Goal: Task Accomplishment & Management: Manage account settings

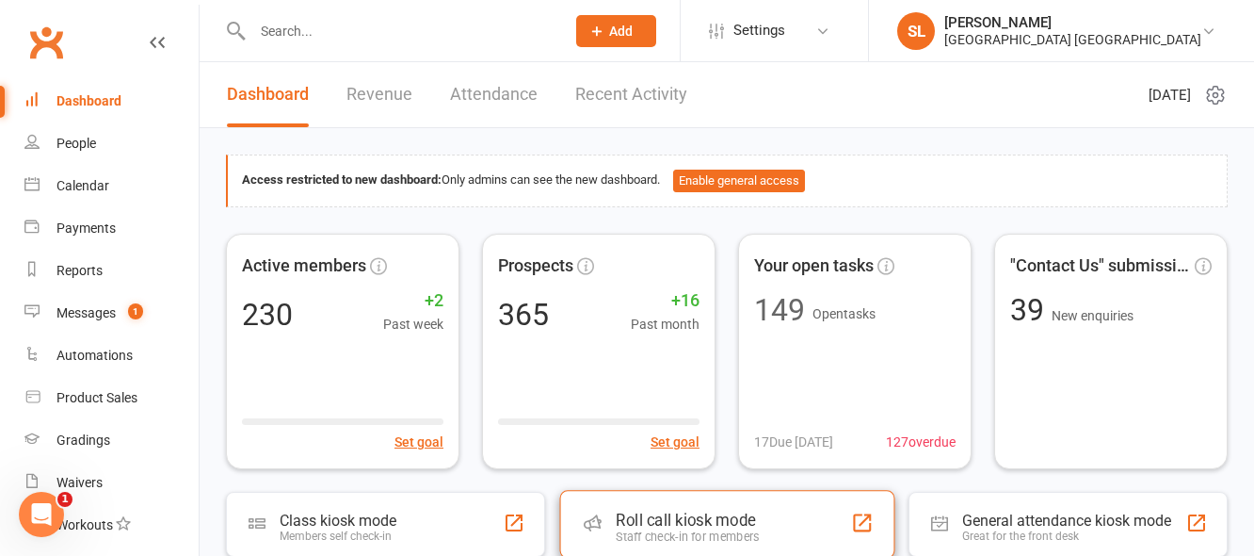
click at [664, 519] on div "Roll call kiosk mode" at bounding box center [687, 519] width 143 height 19
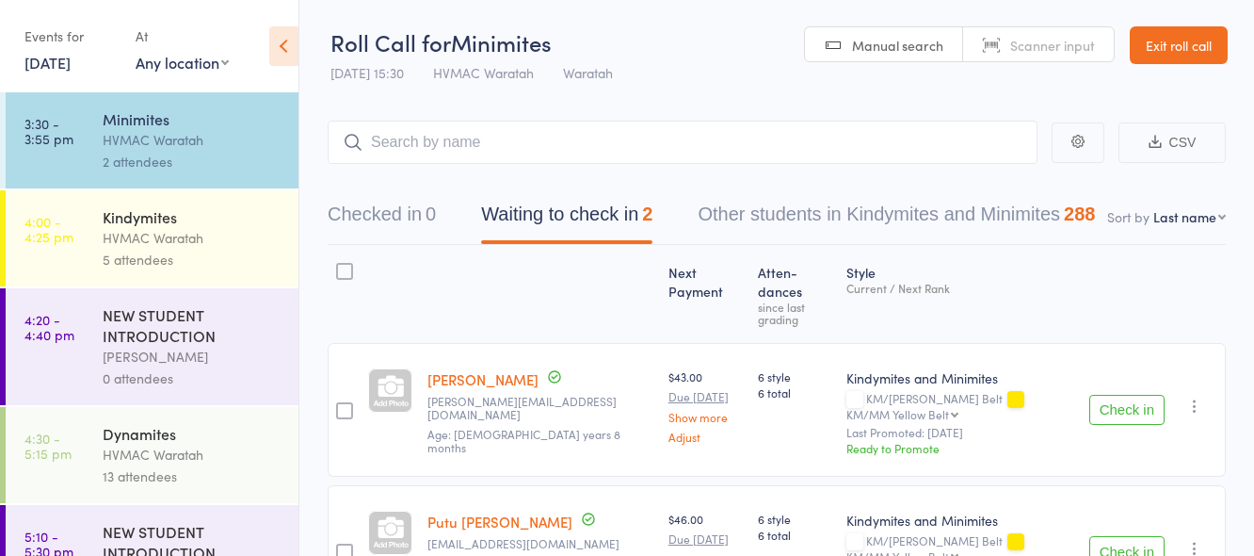
click at [245, 151] on div "2 attendees" at bounding box center [193, 162] width 180 height 22
click at [45, 65] on link "14 Aug, 2025" at bounding box center [47, 62] width 46 height 21
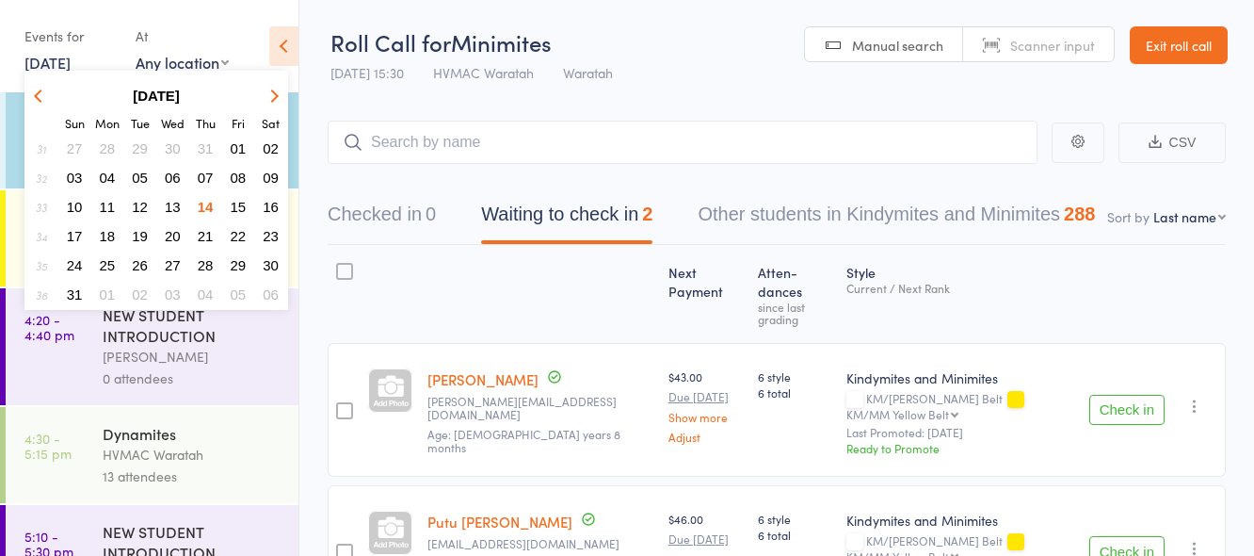
click at [173, 201] on span "13" at bounding box center [173, 207] width 16 height 16
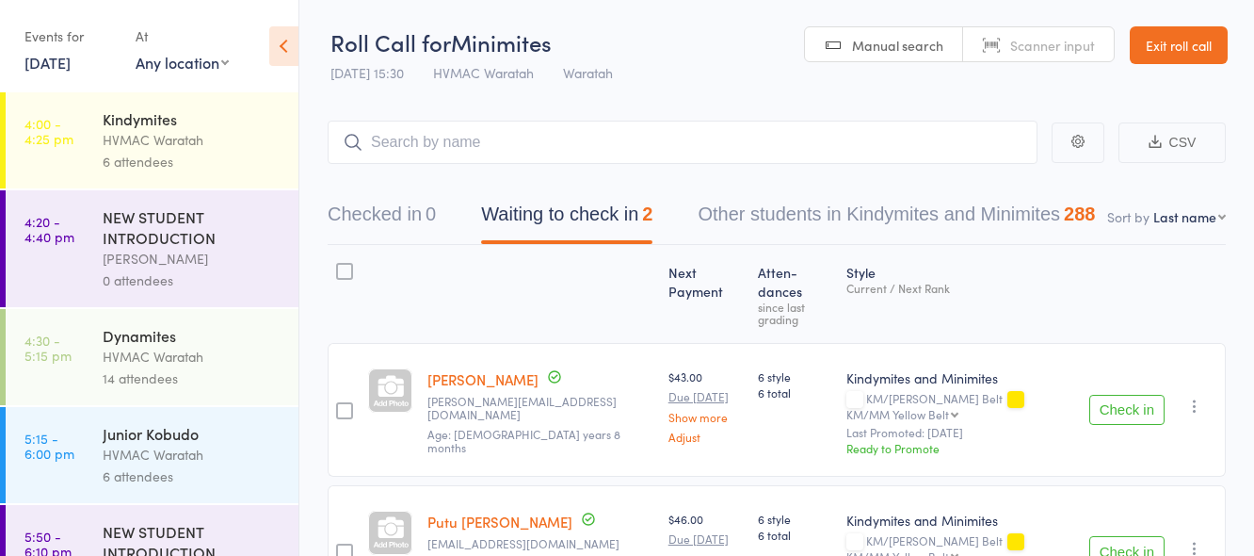
scroll to position [362, 0]
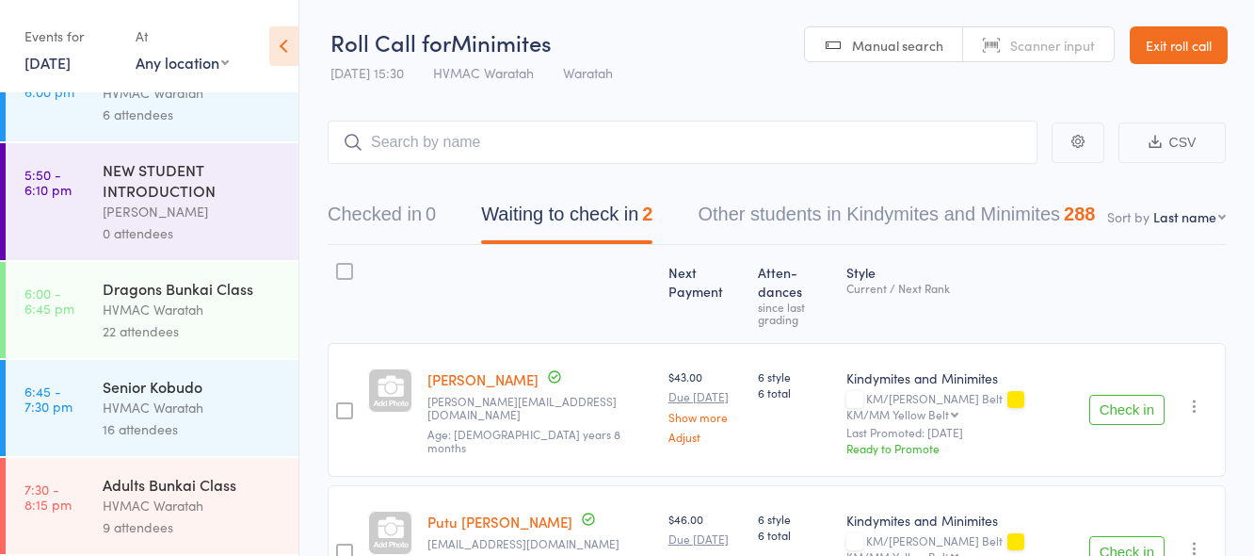
click at [264, 490] on div "Adults Bunkai Class" at bounding box center [193, 484] width 180 height 21
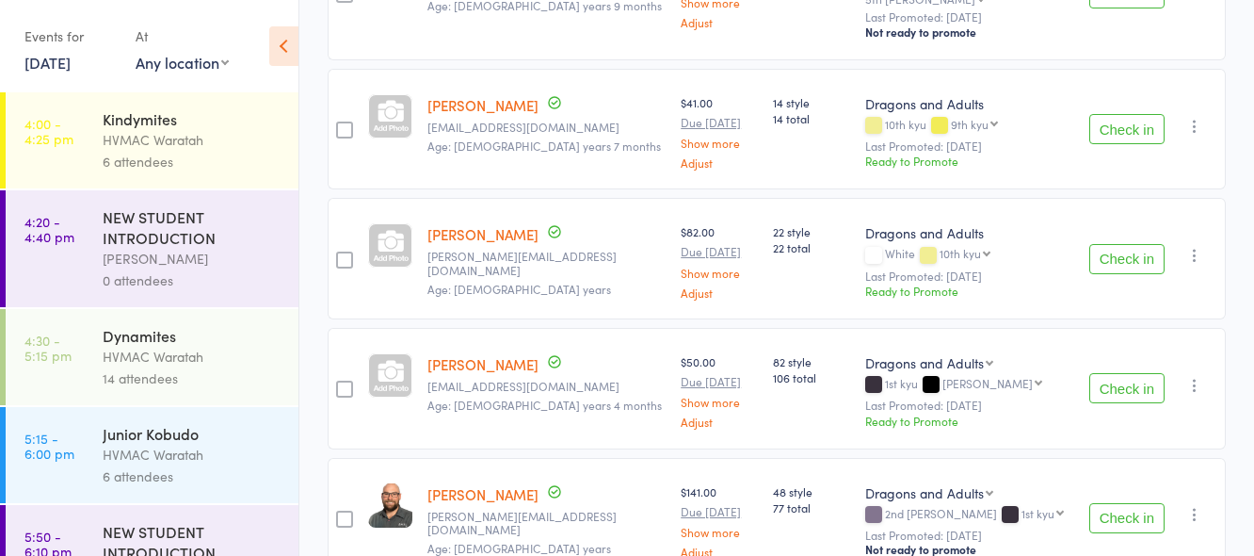
scroll to position [942, 0]
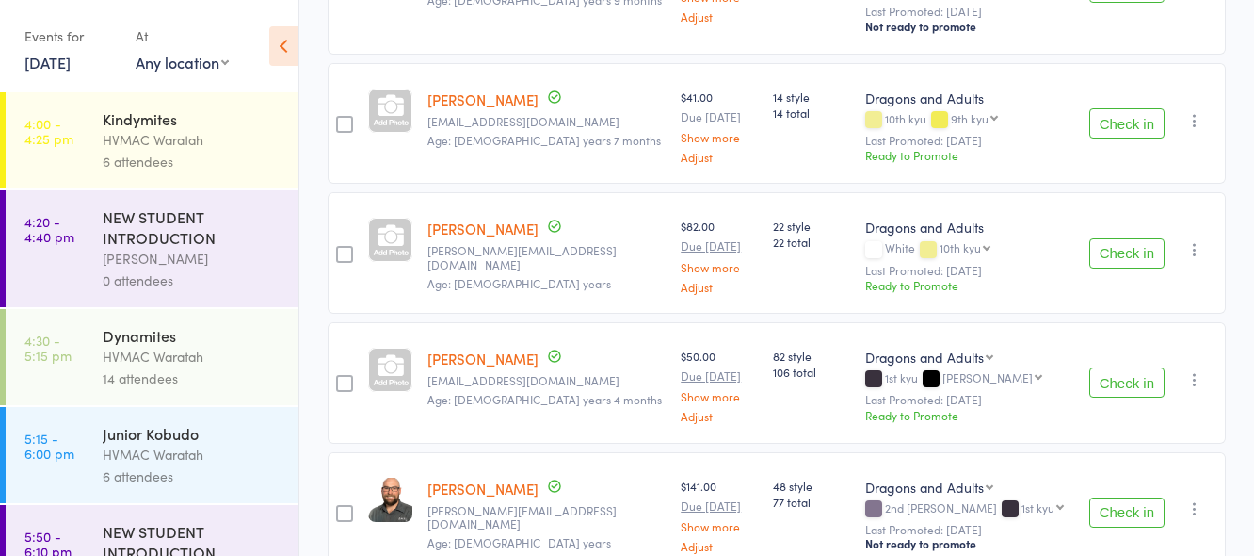
click at [1107, 367] on button "Check in" at bounding box center [1126, 382] width 75 height 30
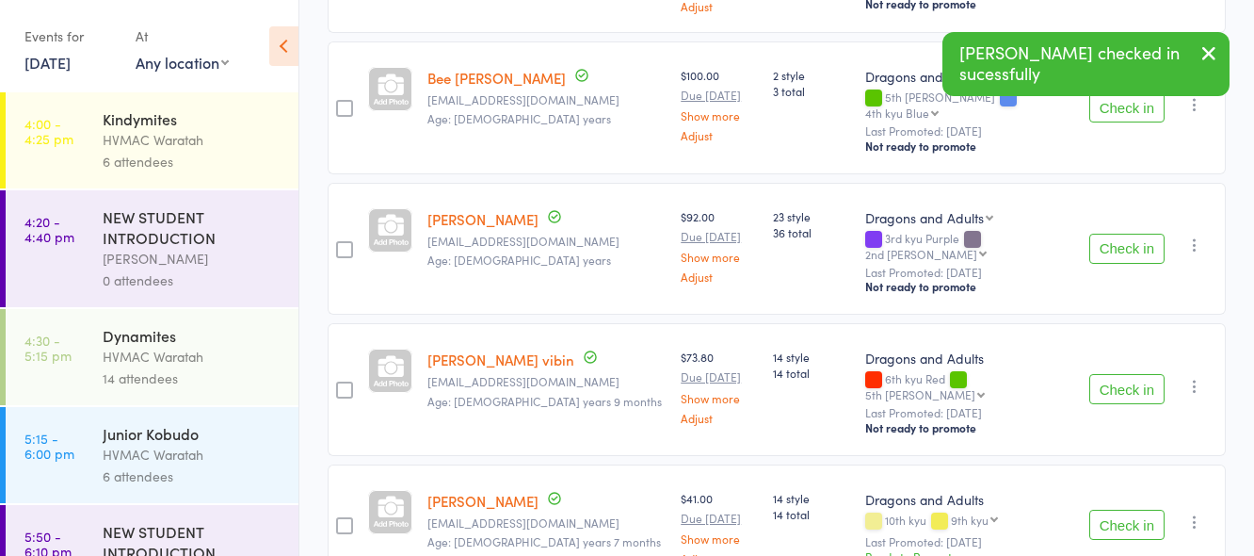
scroll to position [209, 0]
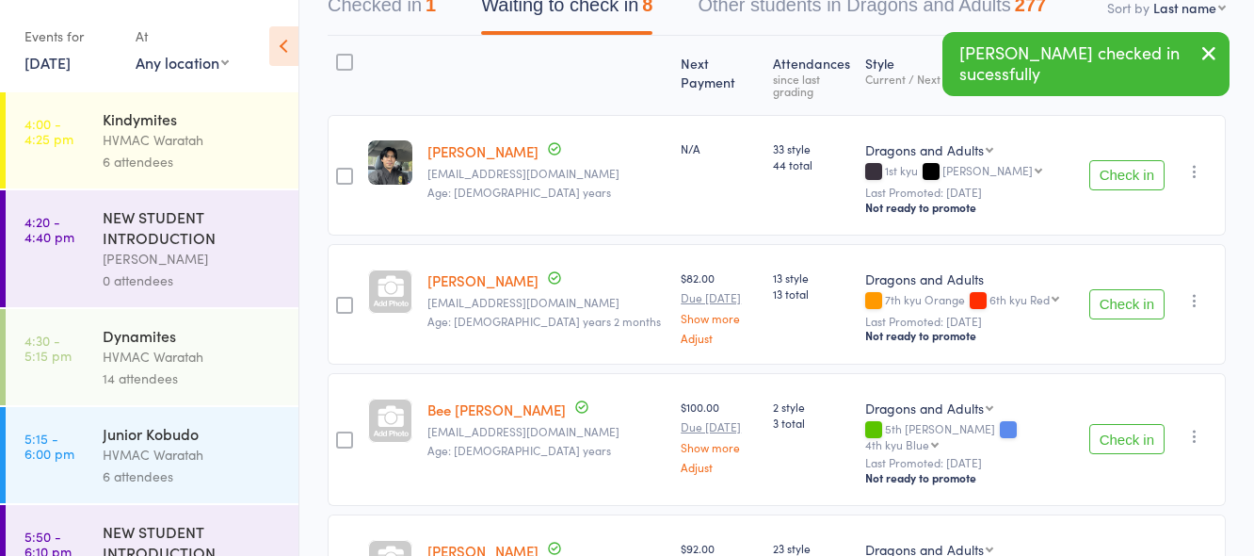
click at [1128, 160] on button "Check in" at bounding box center [1126, 175] width 75 height 30
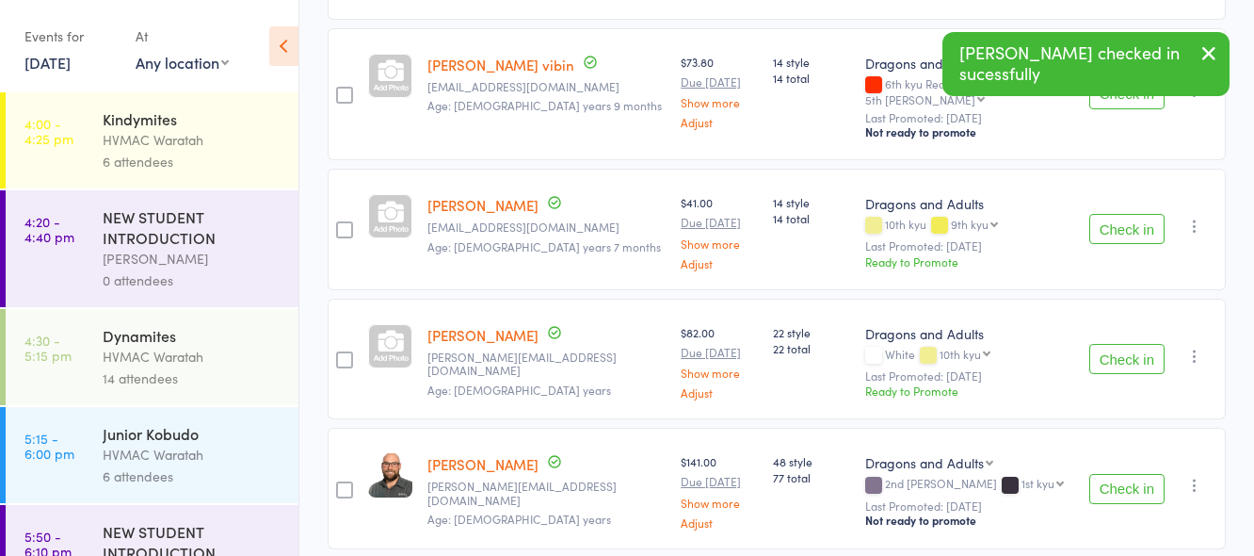
scroll to position [738, 0]
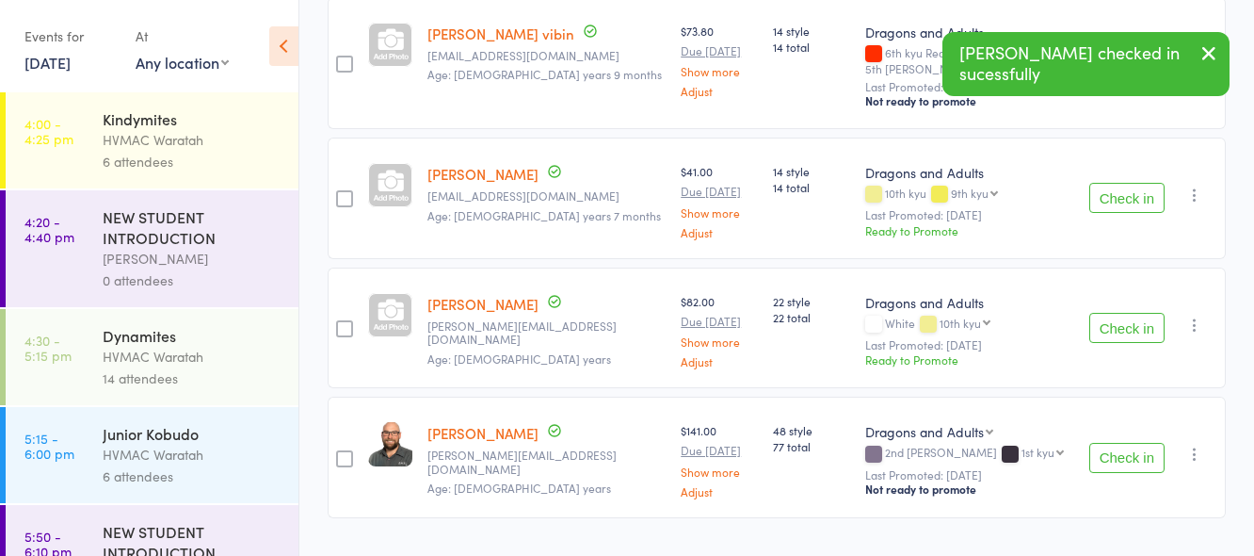
click at [1117, 313] on button "Check in" at bounding box center [1126, 328] width 75 height 30
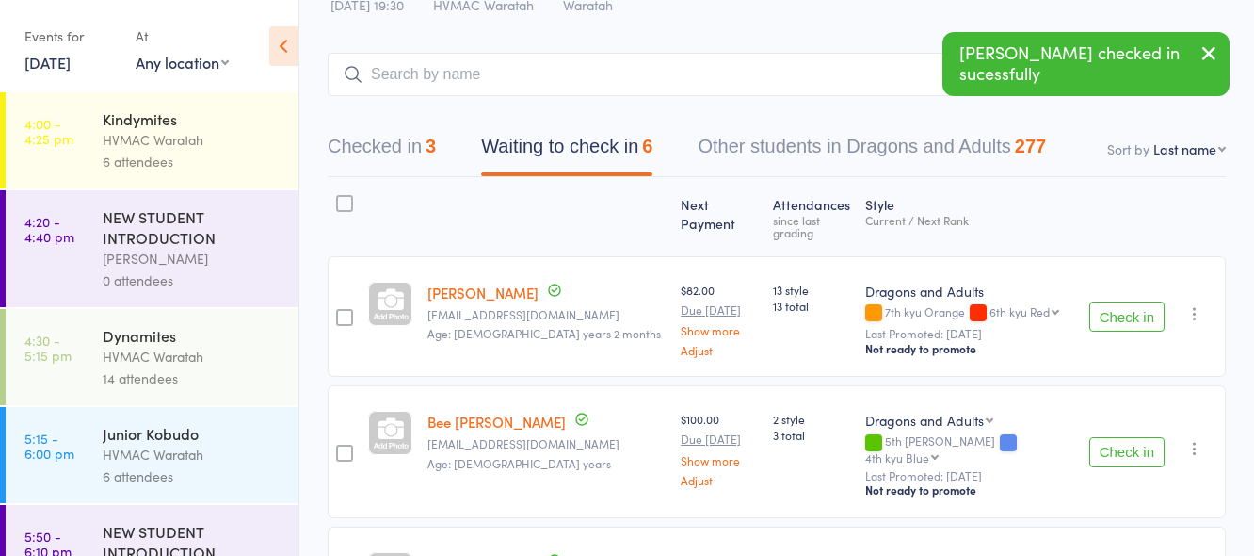
scroll to position [44, 0]
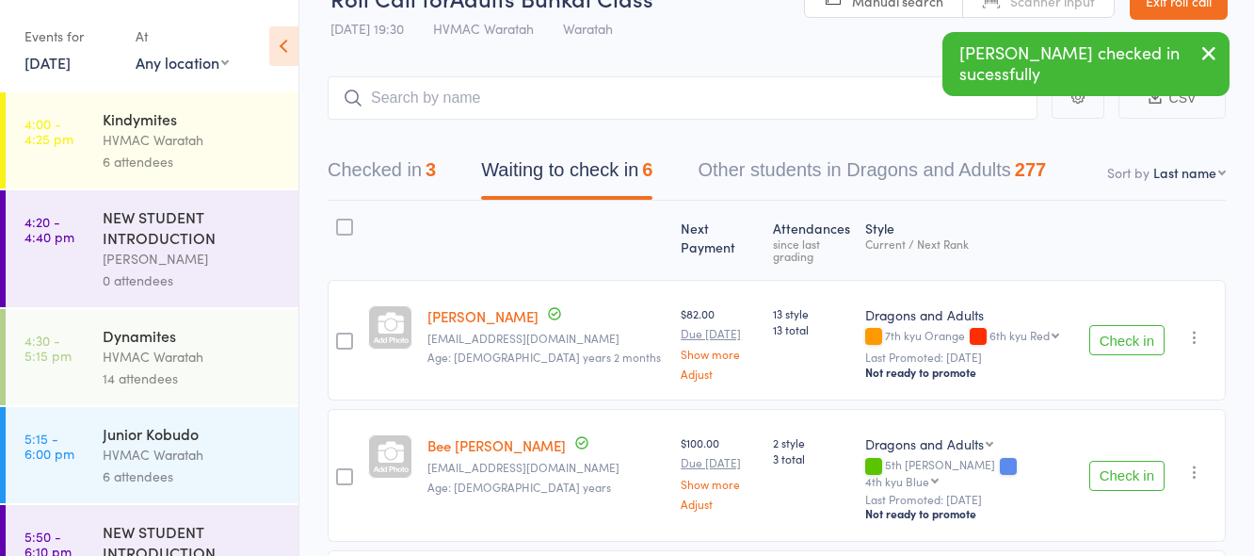
click at [1130, 326] on button "Check in" at bounding box center [1126, 340] width 75 height 30
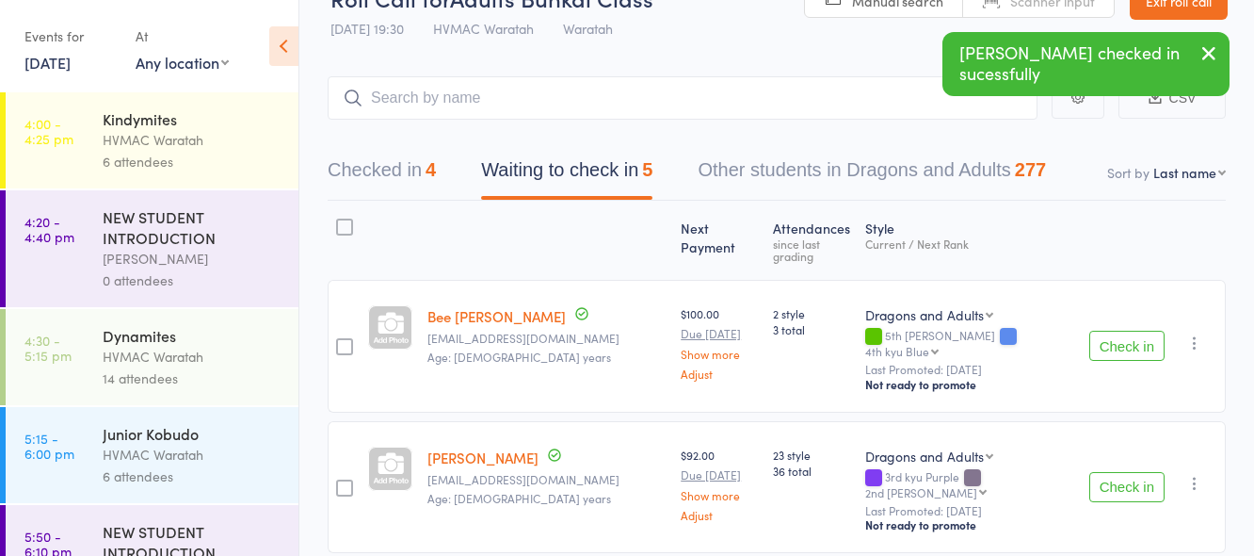
click at [1129, 472] on button "Check in" at bounding box center [1126, 487] width 75 height 30
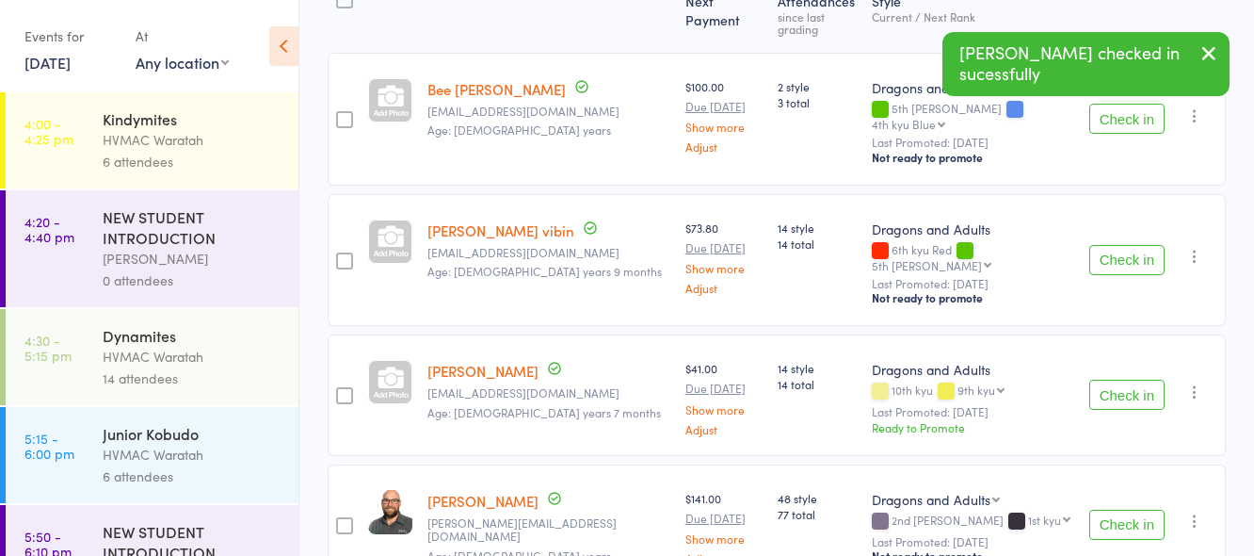
scroll to position [349, 0]
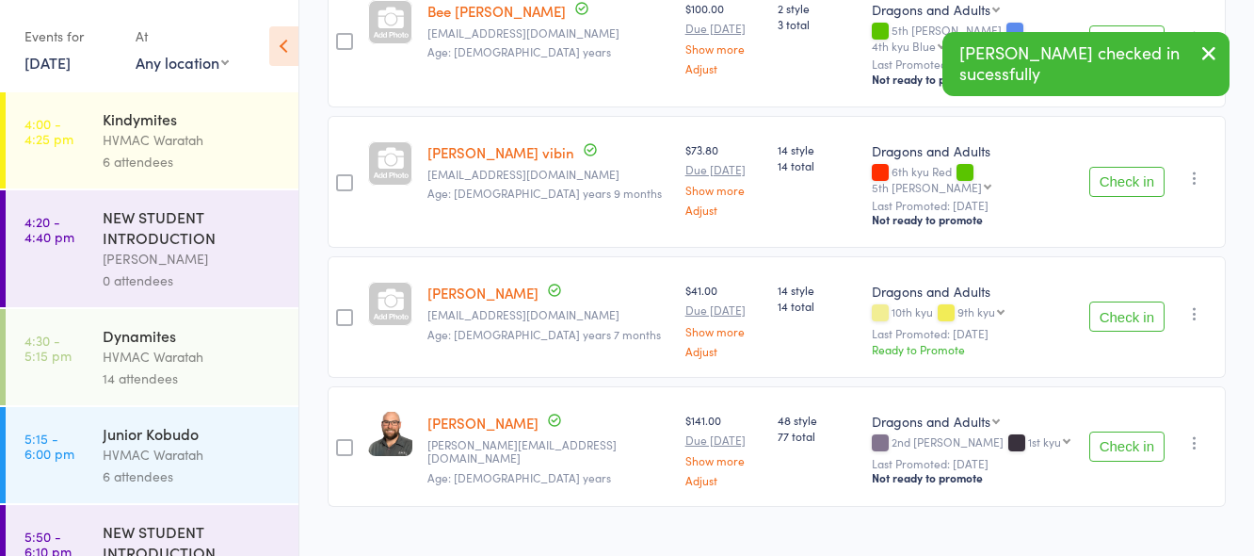
click at [1126, 431] on button "Check in" at bounding box center [1126, 446] width 75 height 30
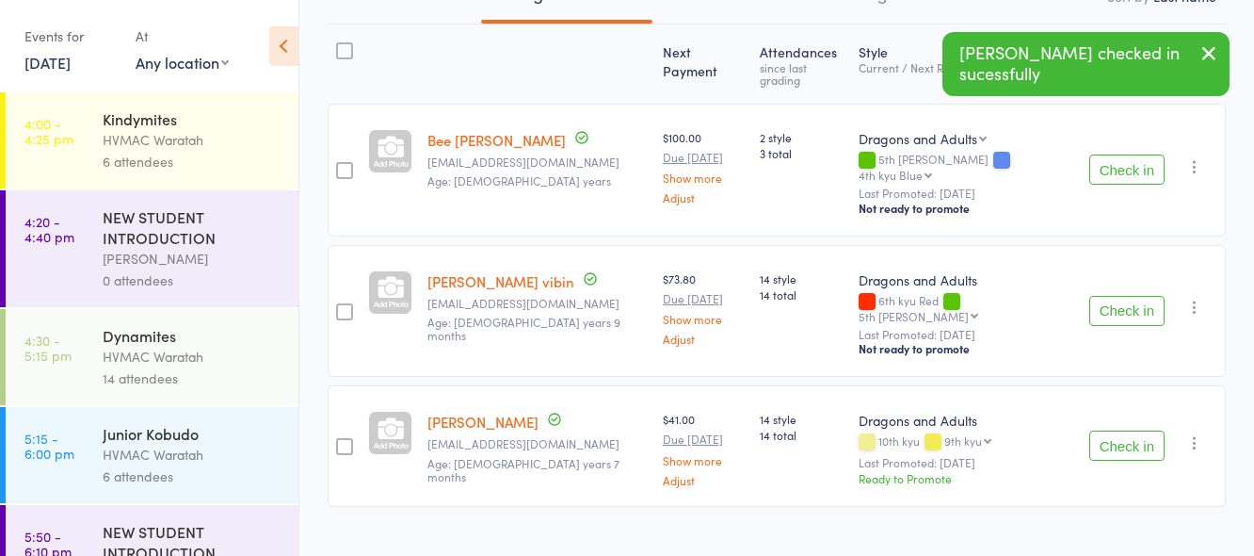
click at [1128, 296] on button "Check in" at bounding box center [1126, 311] width 75 height 30
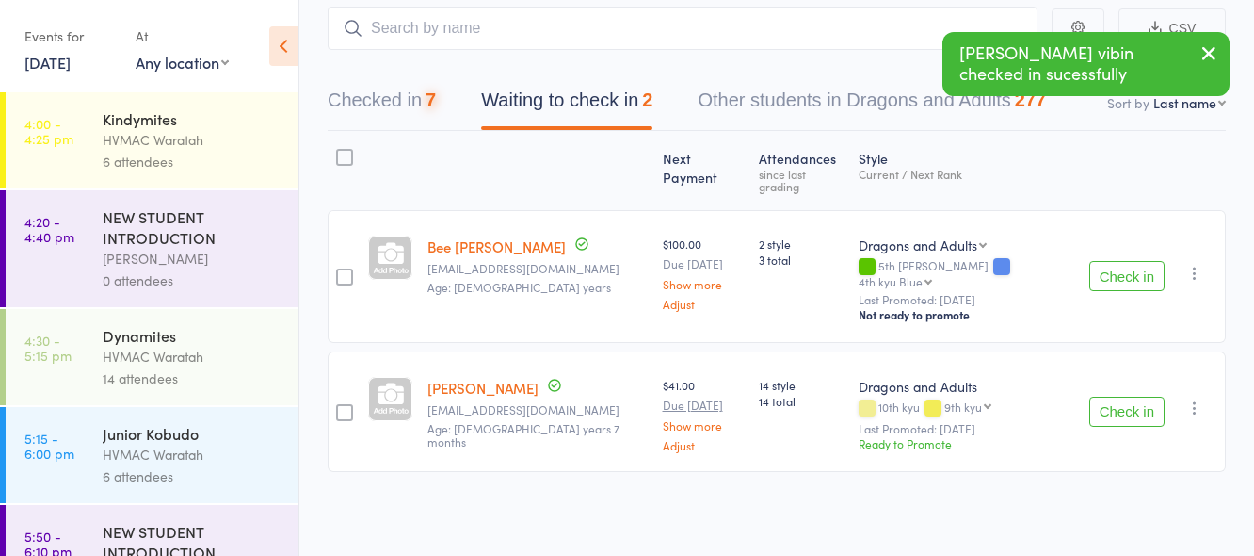
scroll to position [90, 0]
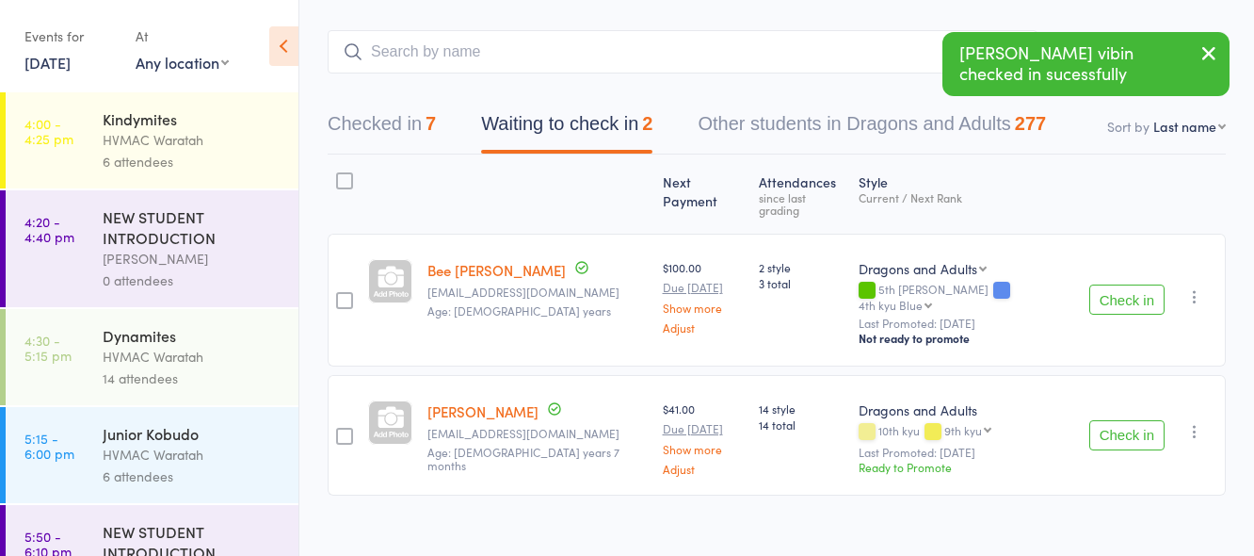
click at [1120, 420] on button "Check in" at bounding box center [1126, 435] width 75 height 30
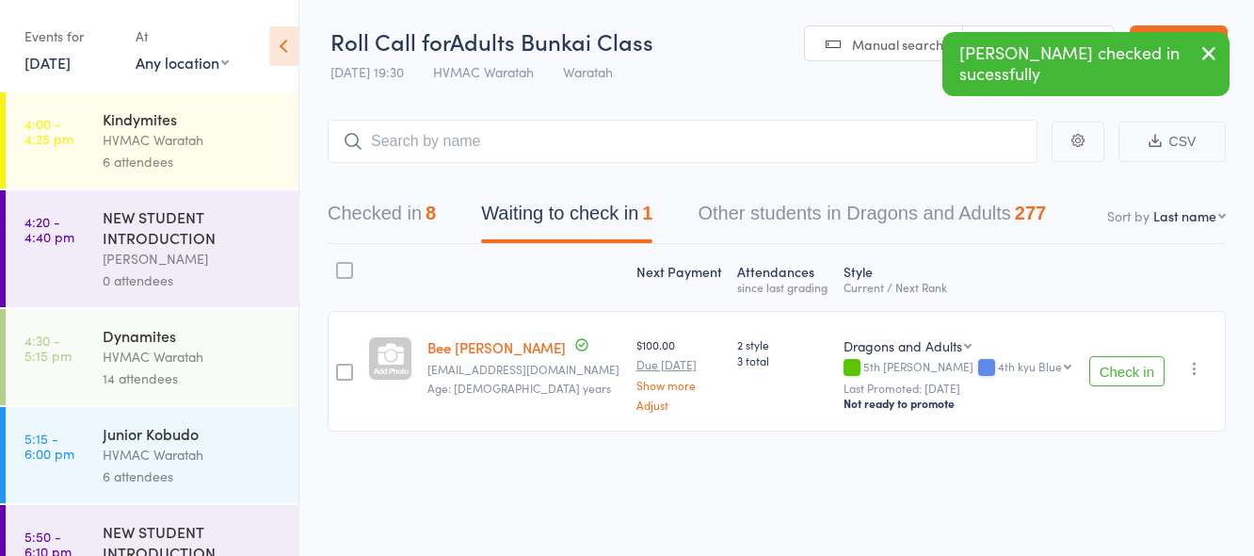
click at [1132, 367] on button "Check in" at bounding box center [1126, 371] width 75 height 30
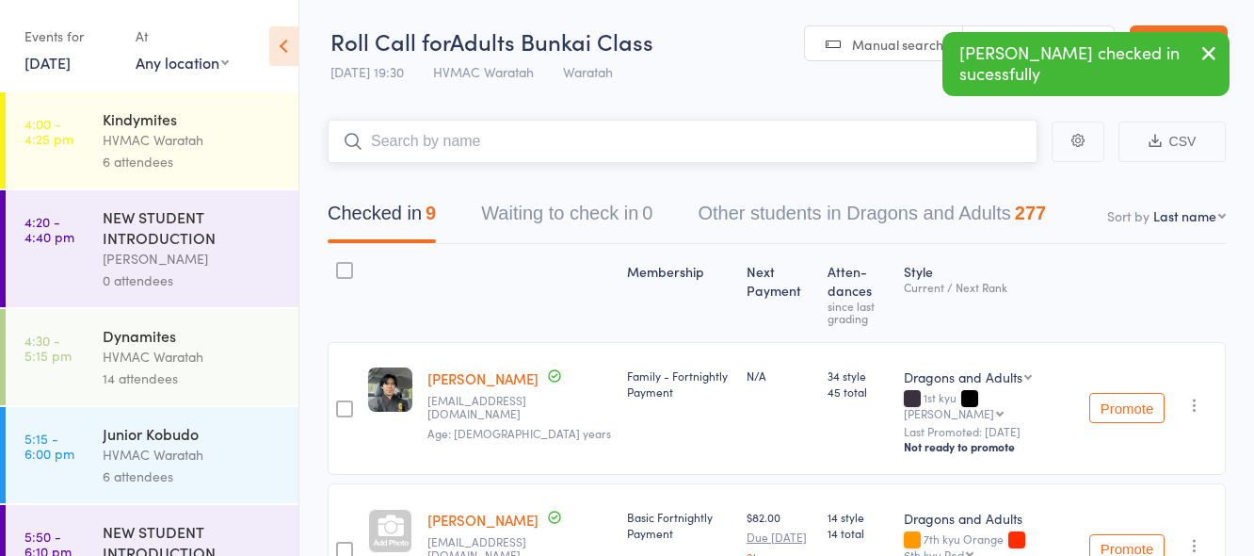
click at [570, 130] on input "search" at bounding box center [683, 141] width 710 height 43
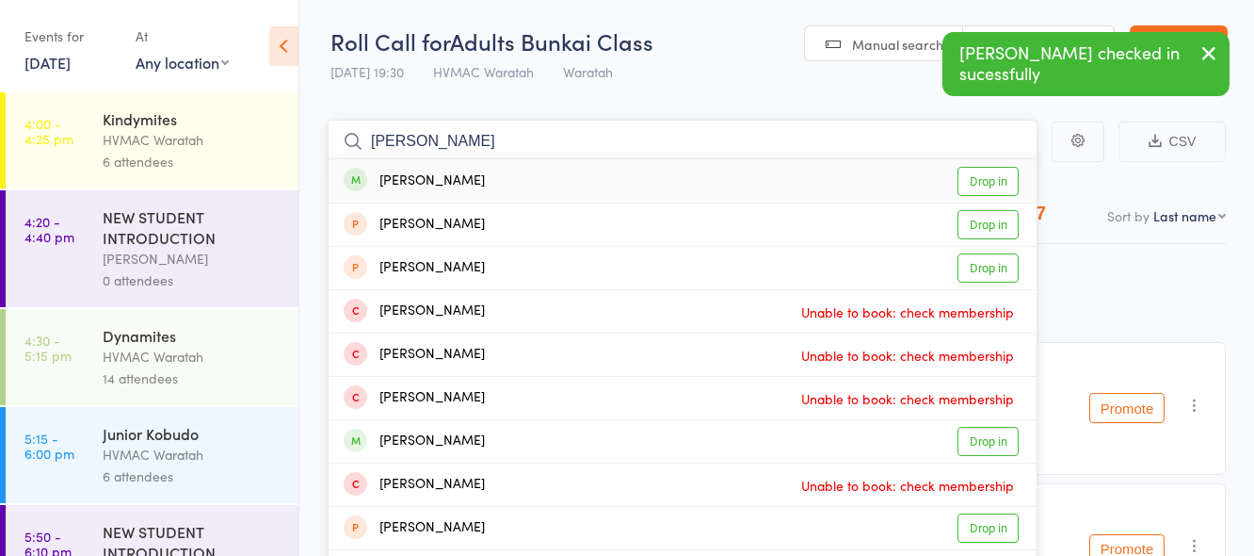
type input "dana"
click at [978, 176] on link "Drop in" at bounding box center [988, 181] width 61 height 29
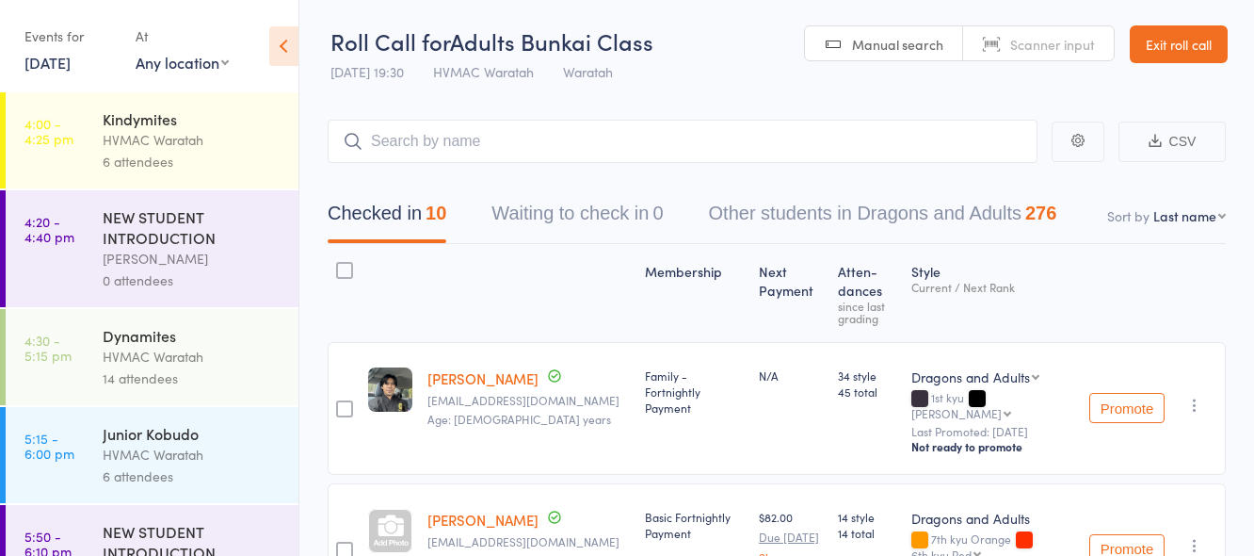
click at [48, 61] on link "13 Aug, 2025" at bounding box center [47, 62] width 46 height 21
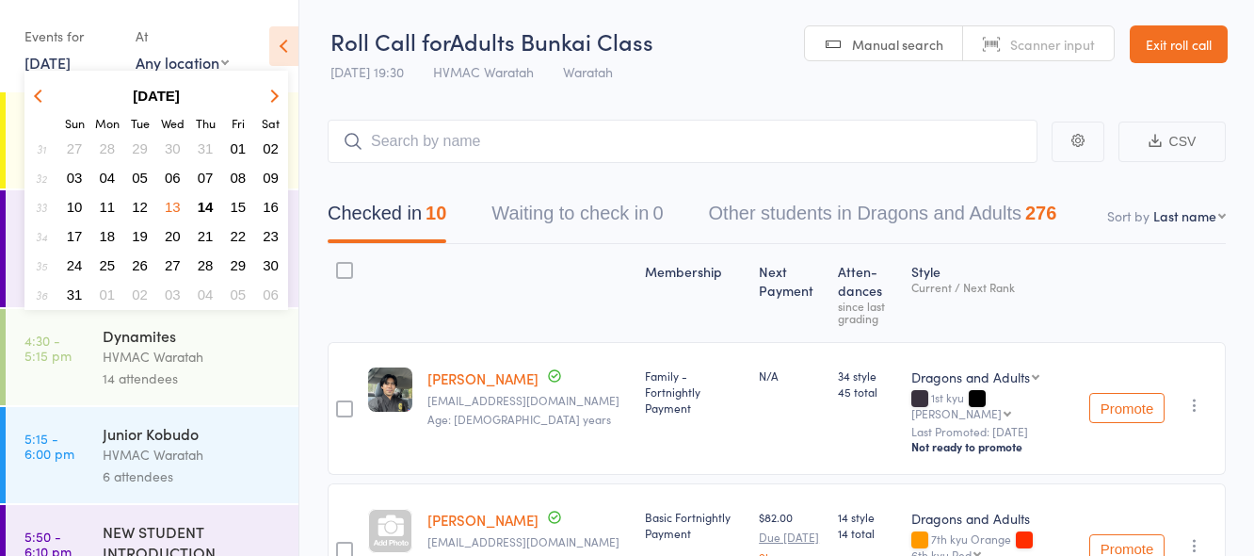
click at [201, 204] on span "14" at bounding box center [206, 207] width 16 height 16
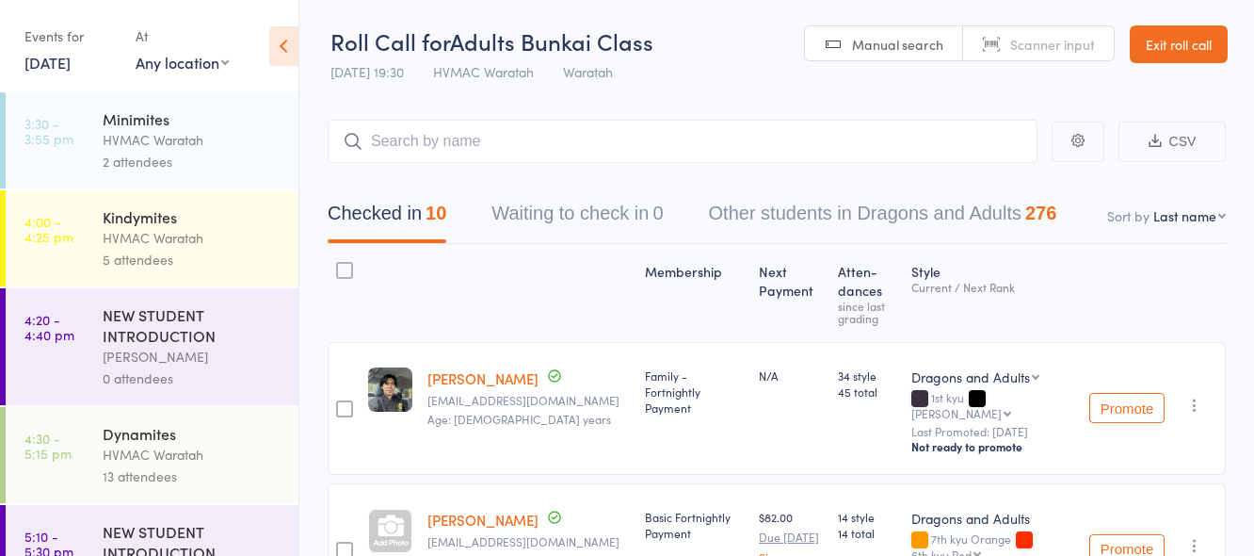
click at [207, 130] on div "HVMAC Waratah" at bounding box center [193, 140] width 180 height 22
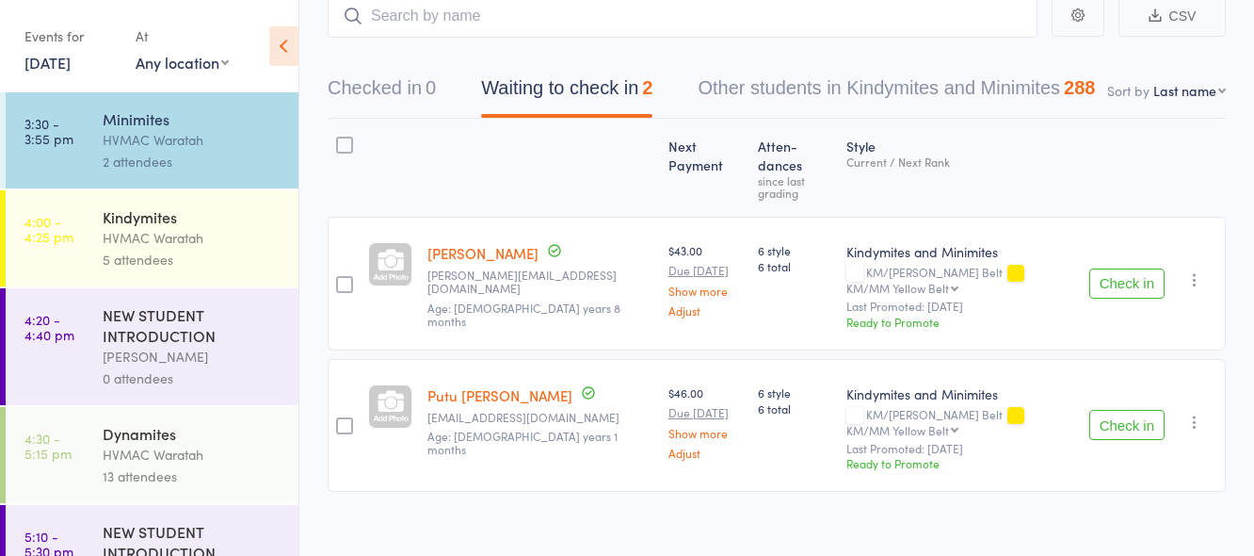
scroll to position [127, 0]
click at [195, 232] on div "HVMAC Waratah" at bounding box center [193, 238] width 180 height 22
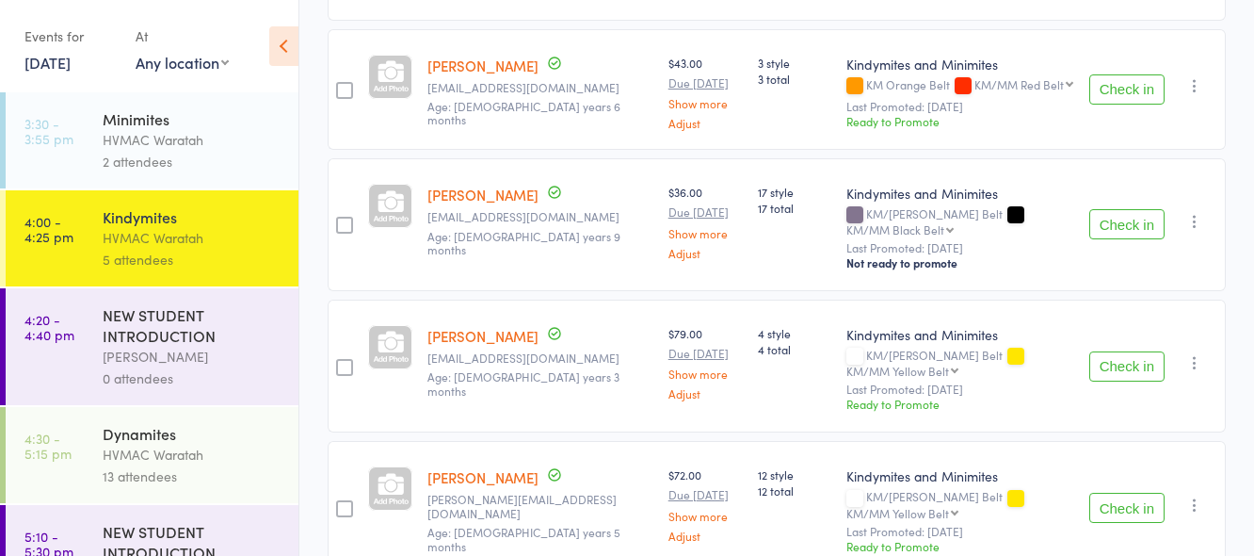
scroll to position [472, 0]
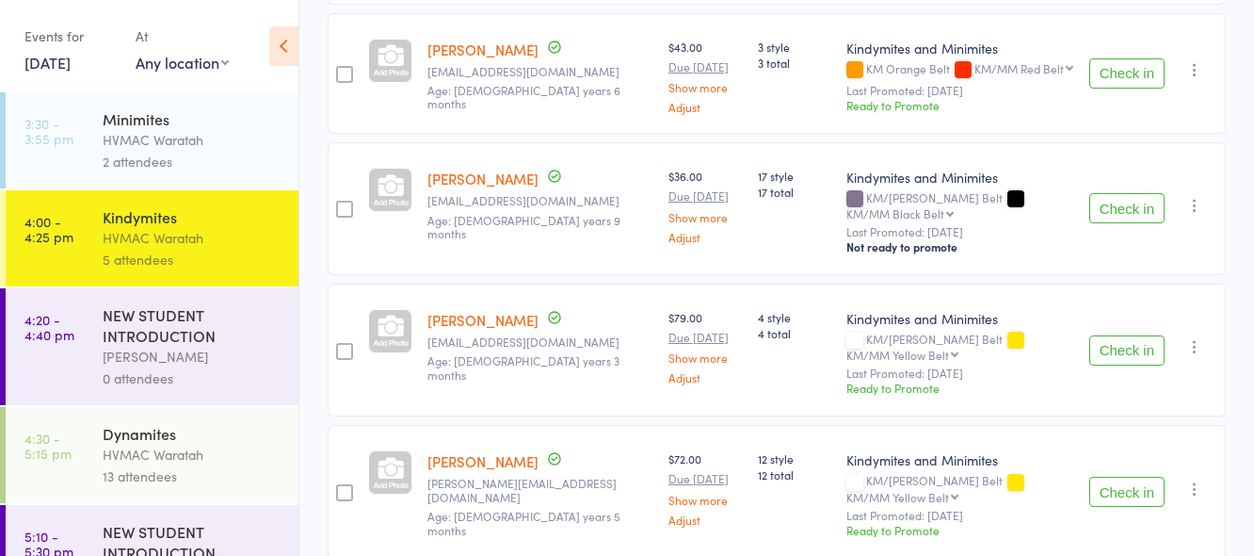
click at [225, 439] on div "Dynamites" at bounding box center [193, 433] width 180 height 21
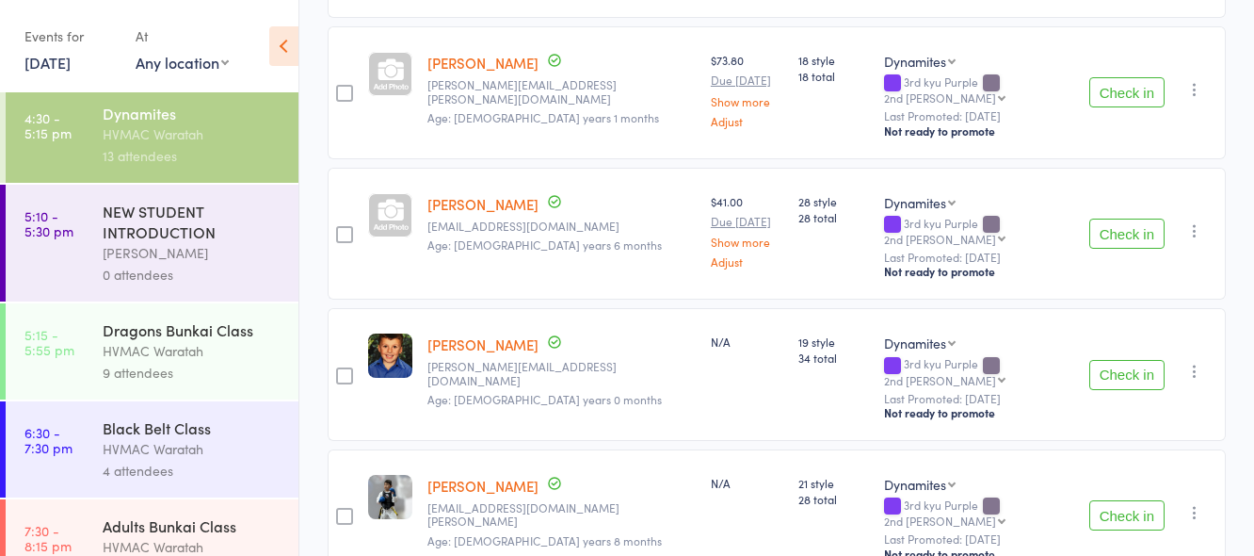
scroll to position [362, 0]
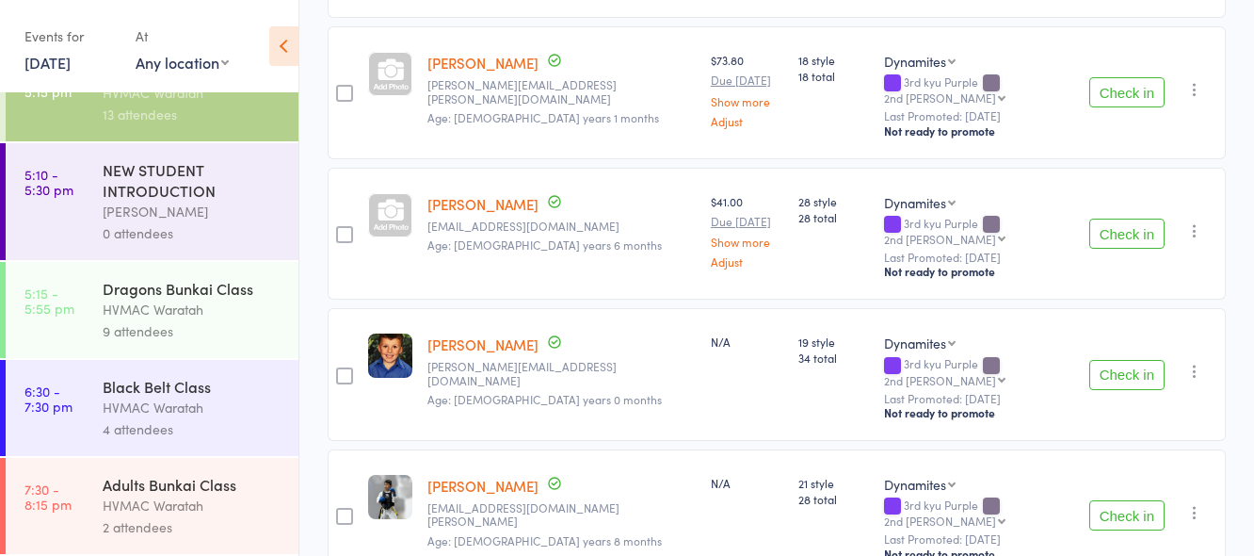
click at [221, 317] on div "HVMAC Waratah" at bounding box center [193, 309] width 180 height 22
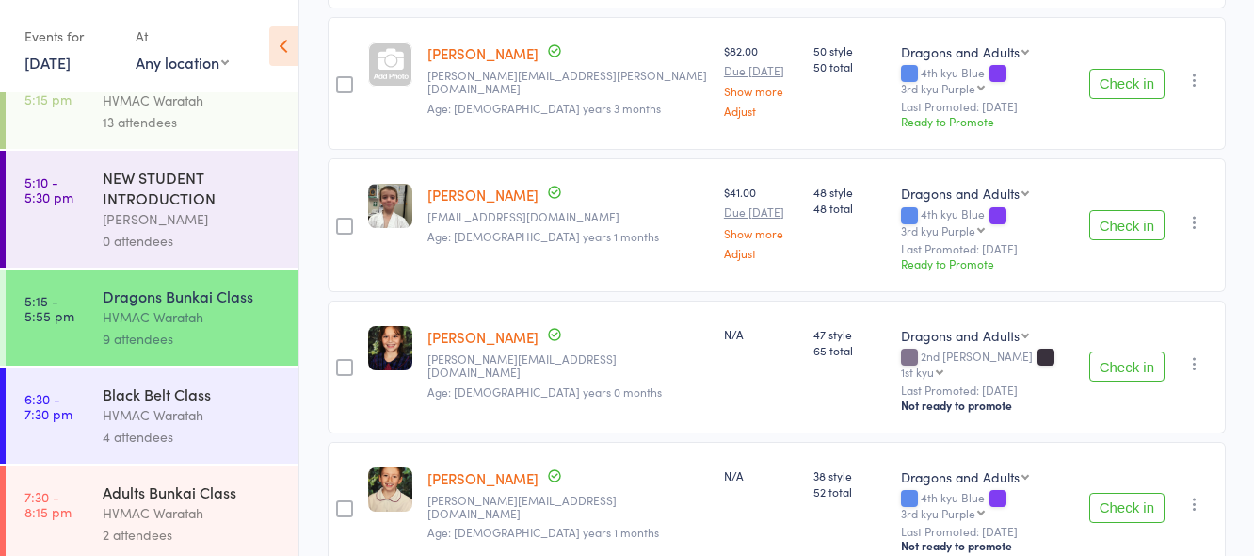
scroll to position [362, 0]
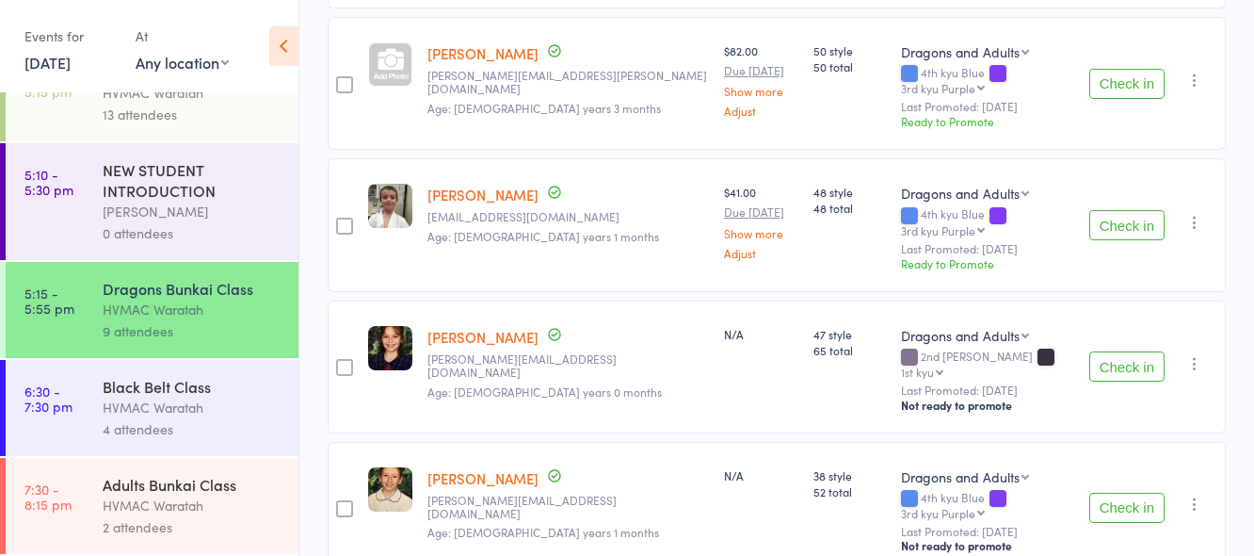
click at [232, 414] on div "HVMAC Waratah" at bounding box center [193, 407] width 180 height 22
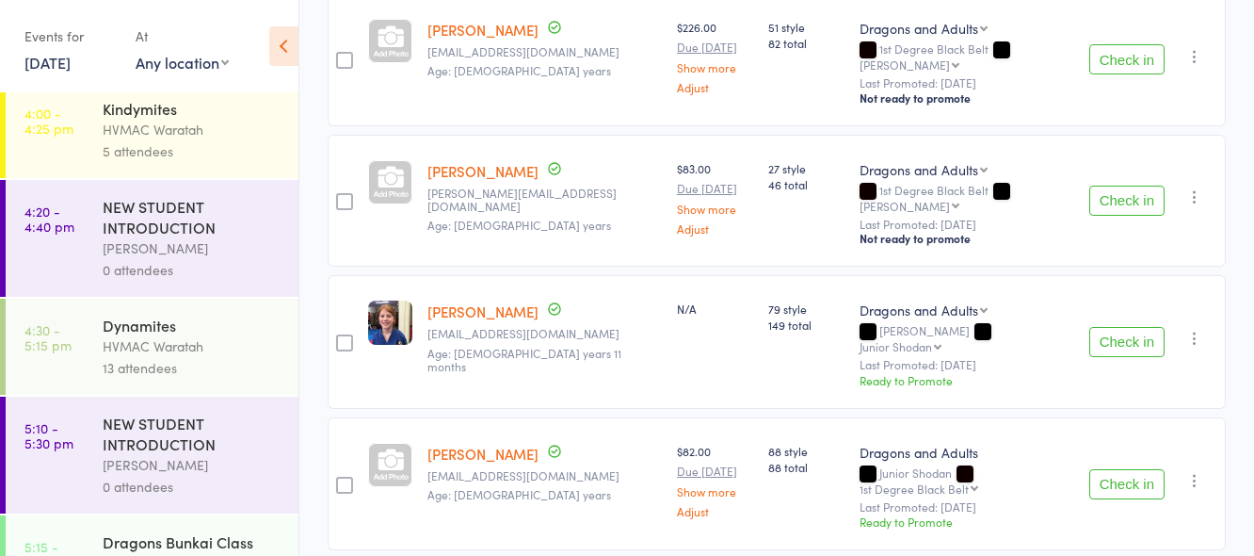
scroll to position [362, 0]
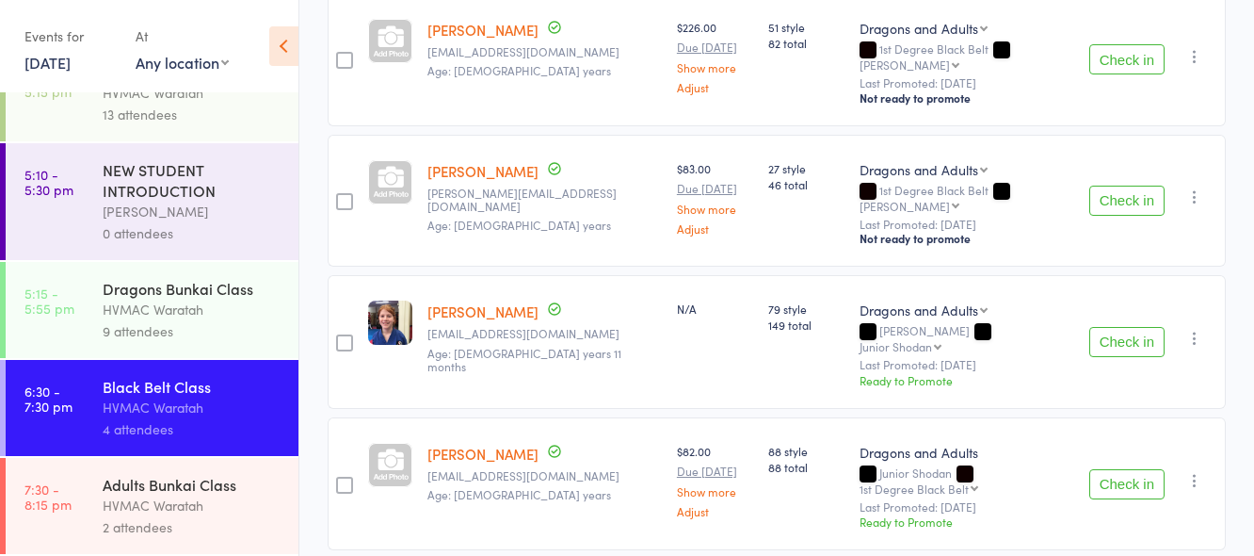
click at [240, 505] on div "HVMAC Waratah" at bounding box center [193, 505] width 180 height 22
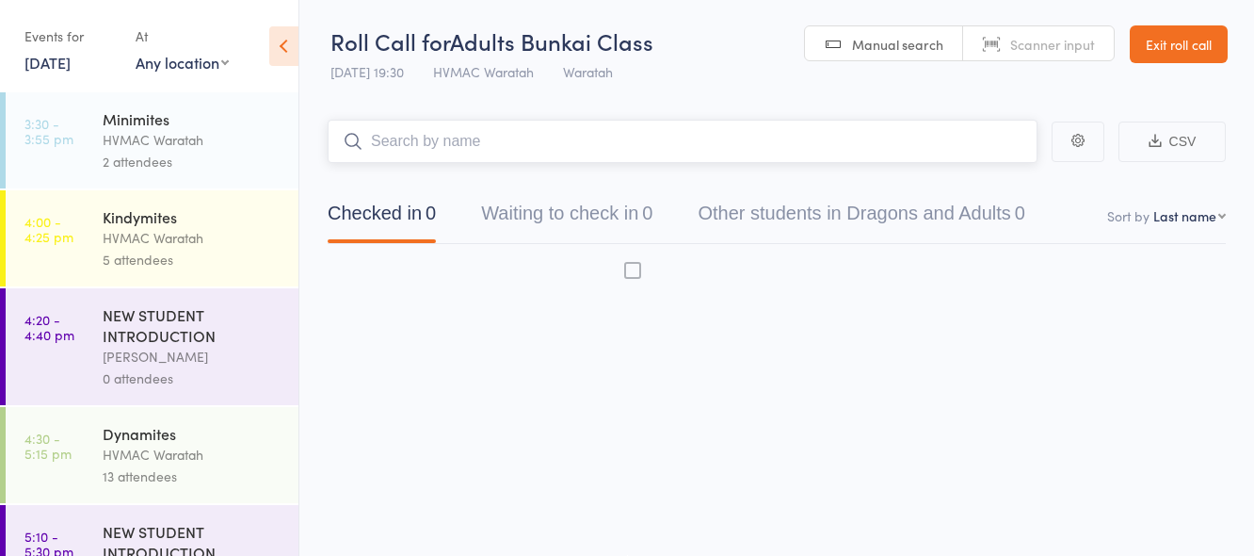
scroll to position [1, 0]
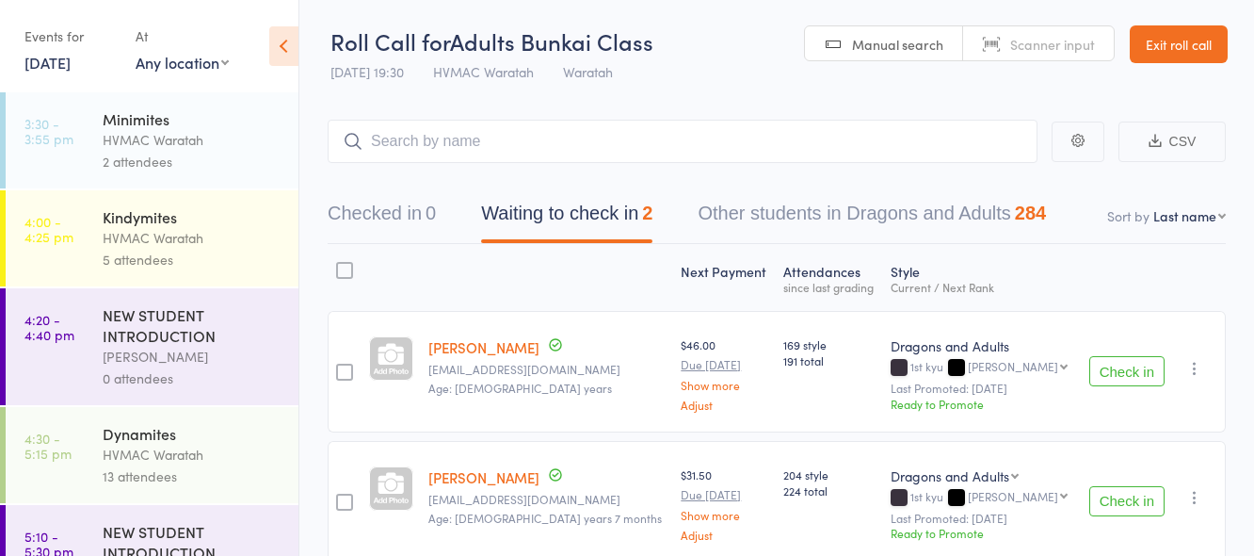
click at [185, 121] on div "Minimites" at bounding box center [193, 118] width 180 height 21
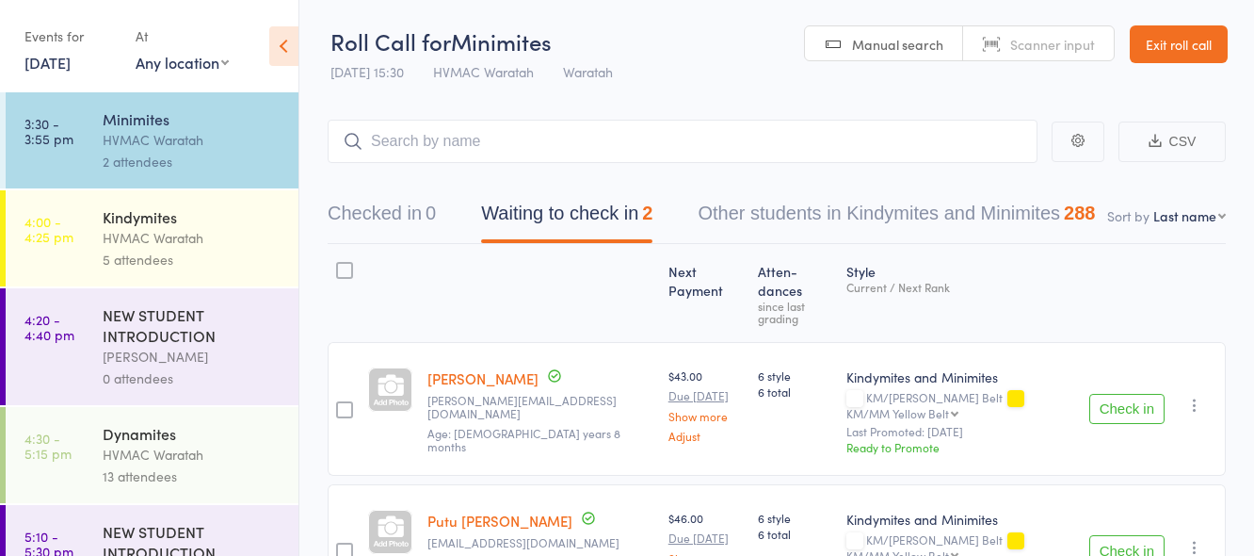
scroll to position [127, 0]
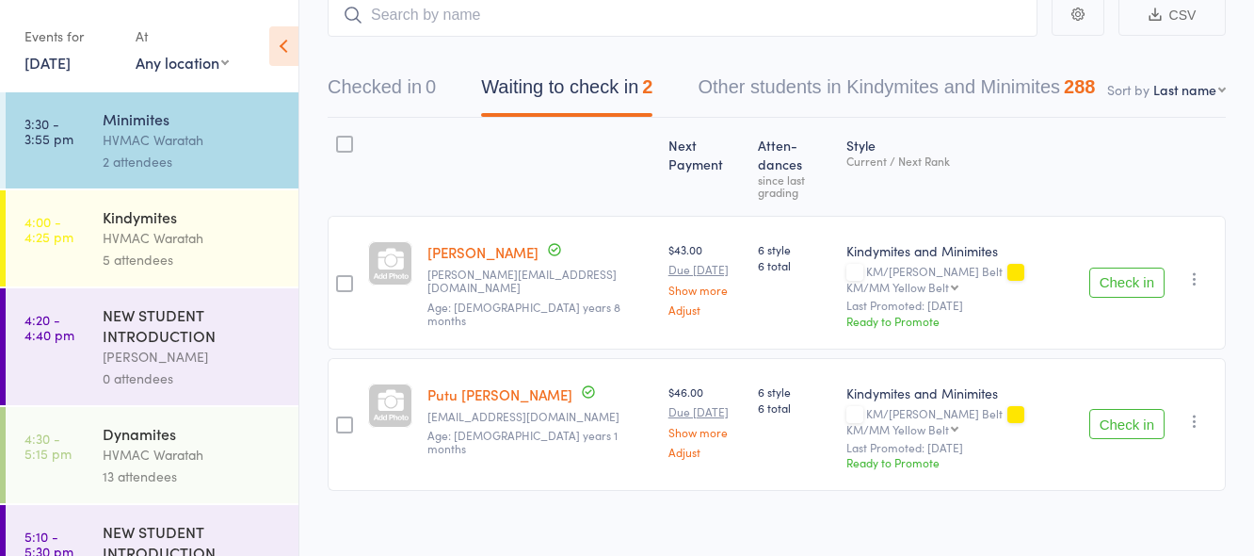
click at [1113, 409] on button "Check in" at bounding box center [1126, 424] width 75 height 30
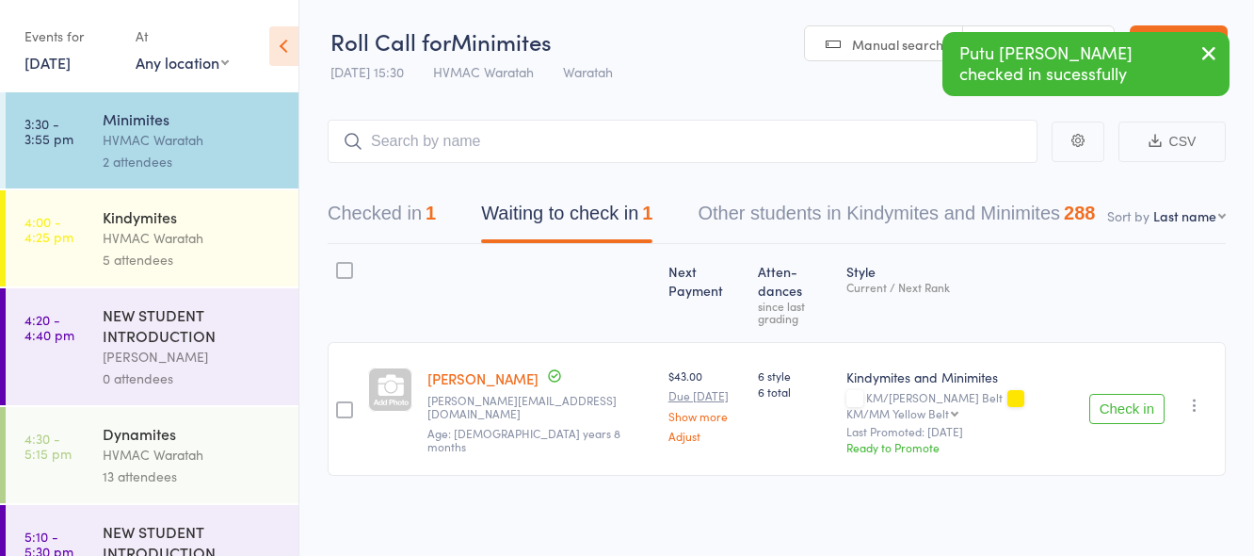
click at [1193, 395] on icon "button" at bounding box center [1194, 404] width 19 height 19
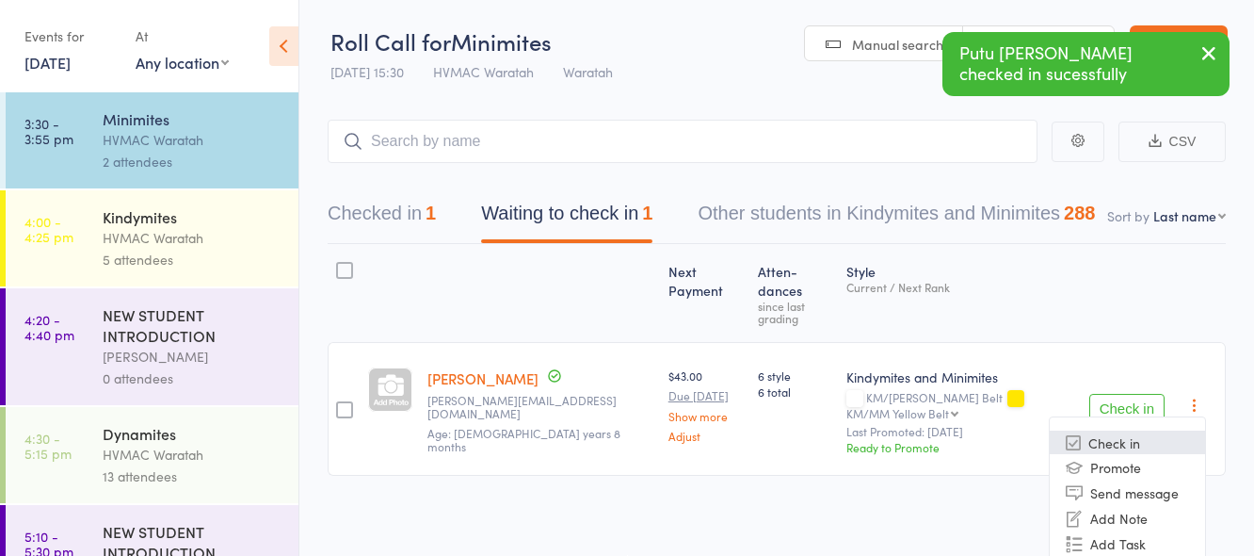
scroll to position [55, 0]
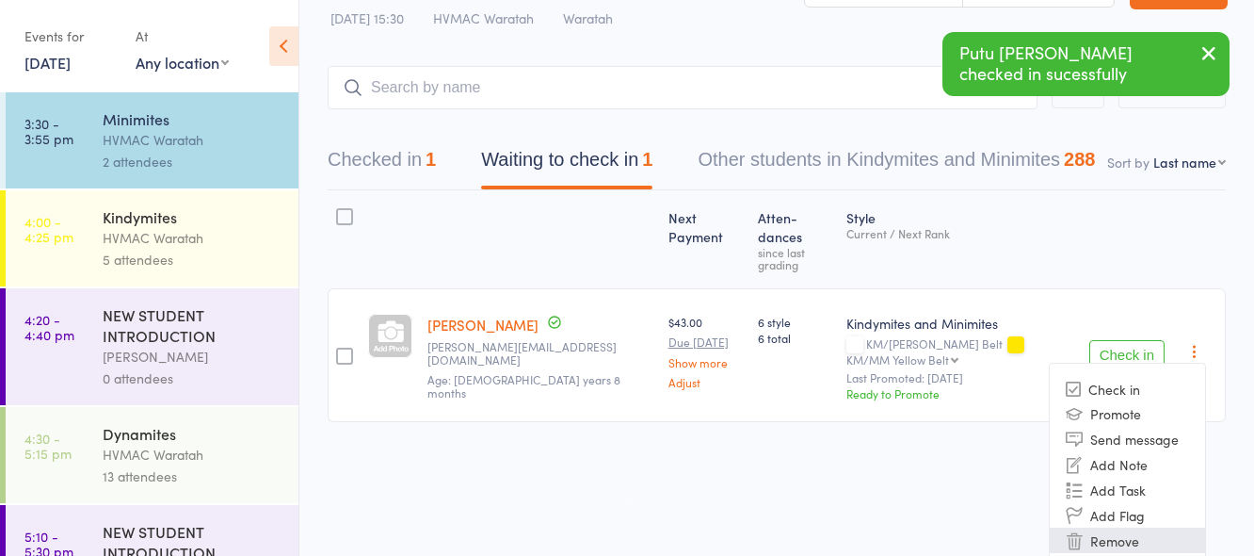
click at [1117, 527] on li "Remove" at bounding box center [1127, 539] width 155 height 25
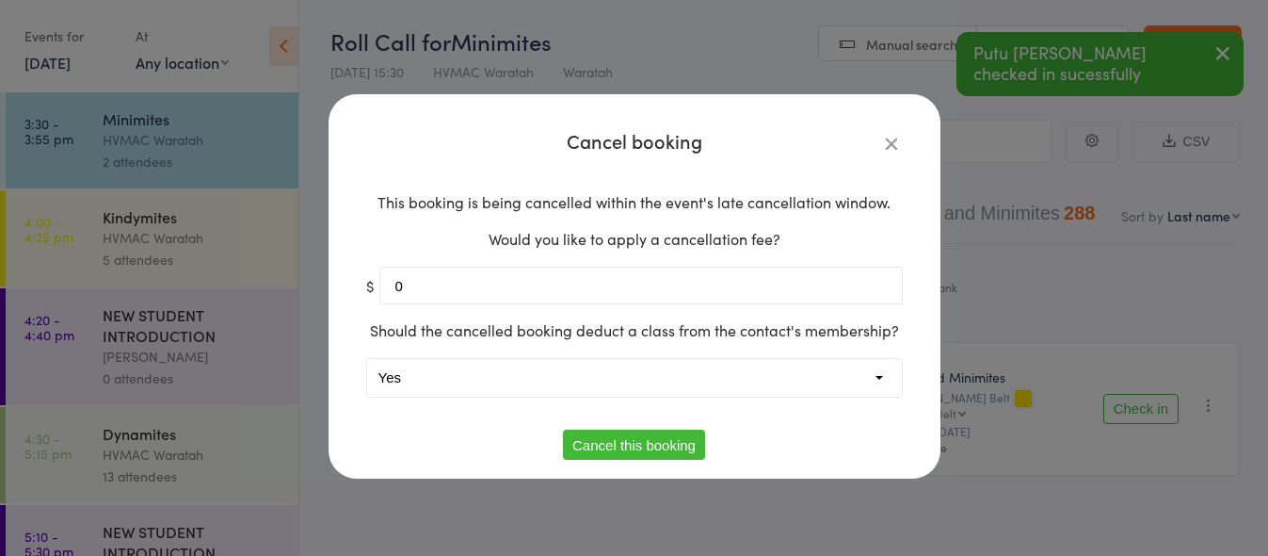
click at [440, 374] on select "Yes No" at bounding box center [634, 378] width 535 height 38
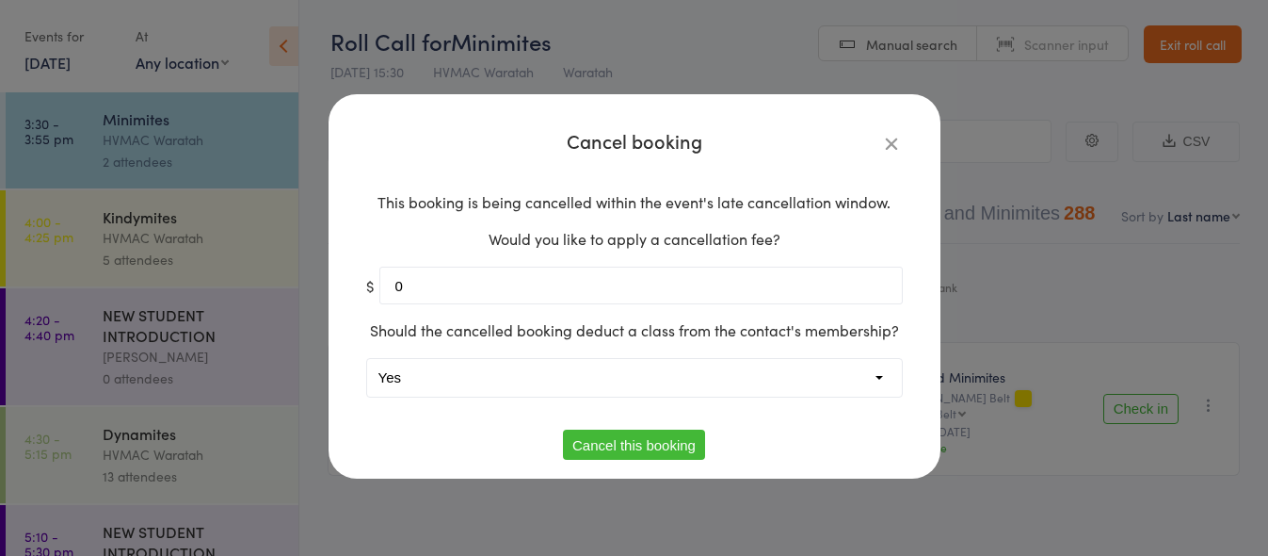
select select "1"
click at [367, 359] on select "Yes No" at bounding box center [634, 378] width 535 height 38
click at [606, 443] on button "Cancel this booking" at bounding box center [634, 444] width 142 height 30
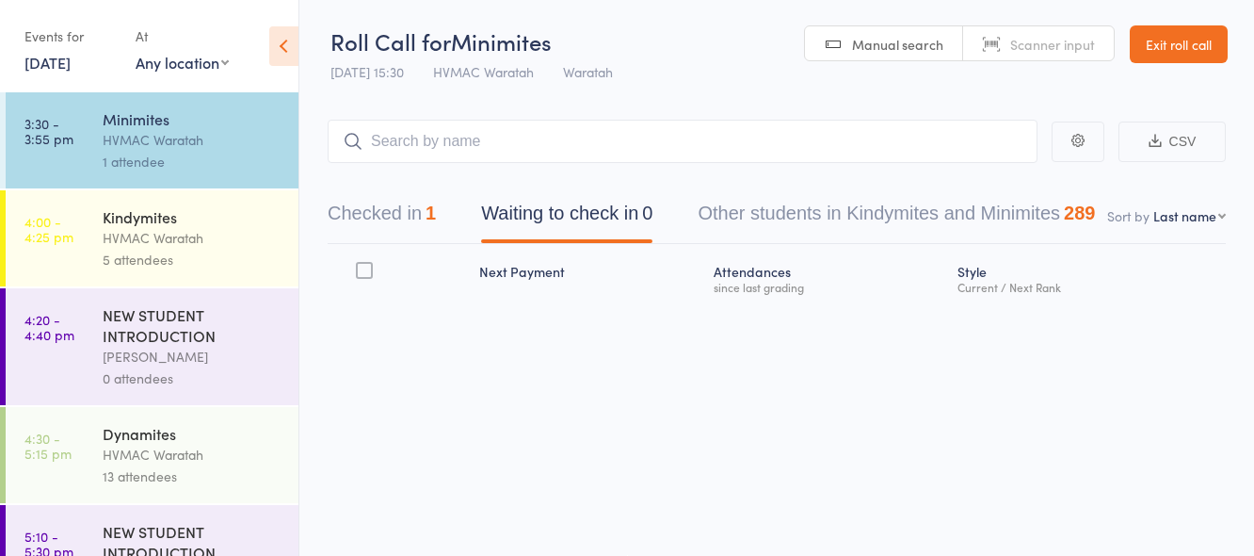
click at [231, 250] on div "5 attendees" at bounding box center [193, 260] width 180 height 22
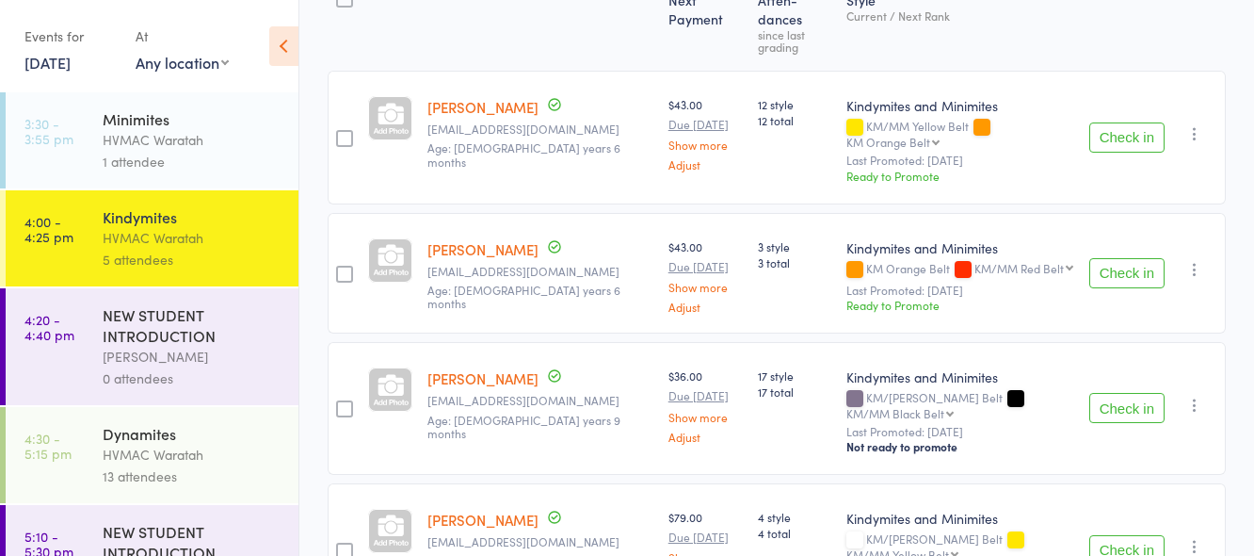
scroll to position [528, 0]
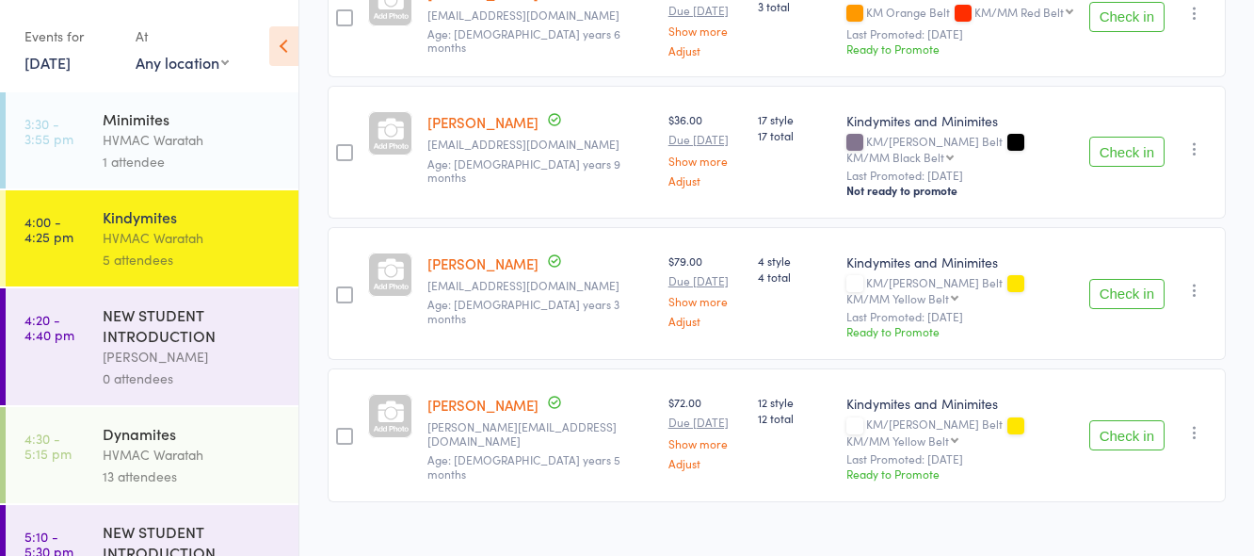
click at [1133, 420] on button "Check in" at bounding box center [1126, 435] width 75 height 30
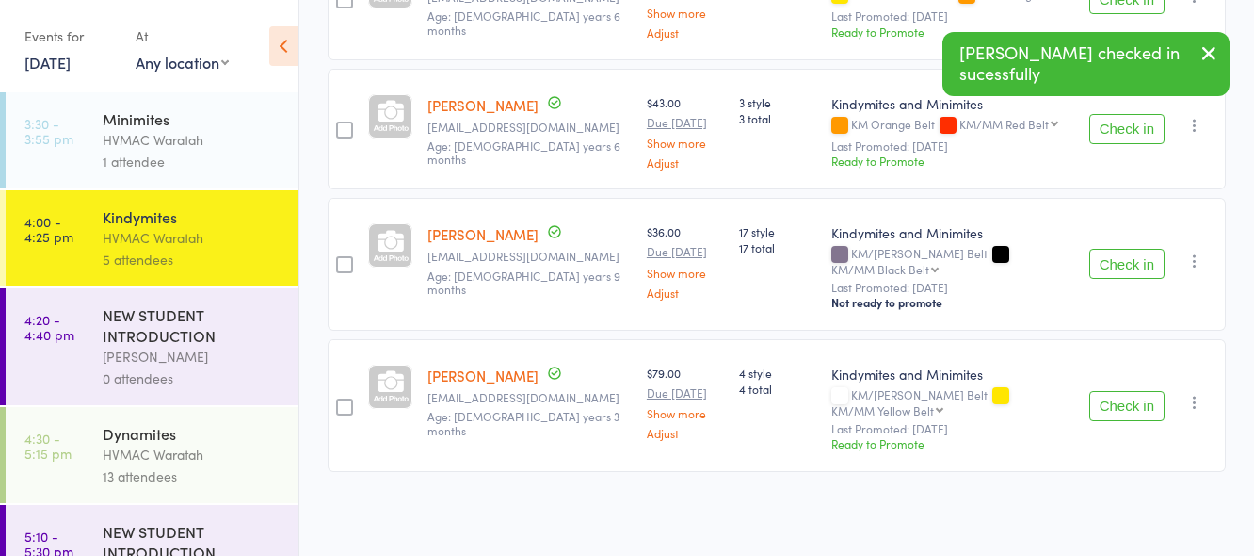
scroll to position [386, 0]
click at [1120, 409] on button "Check in" at bounding box center [1126, 406] width 75 height 30
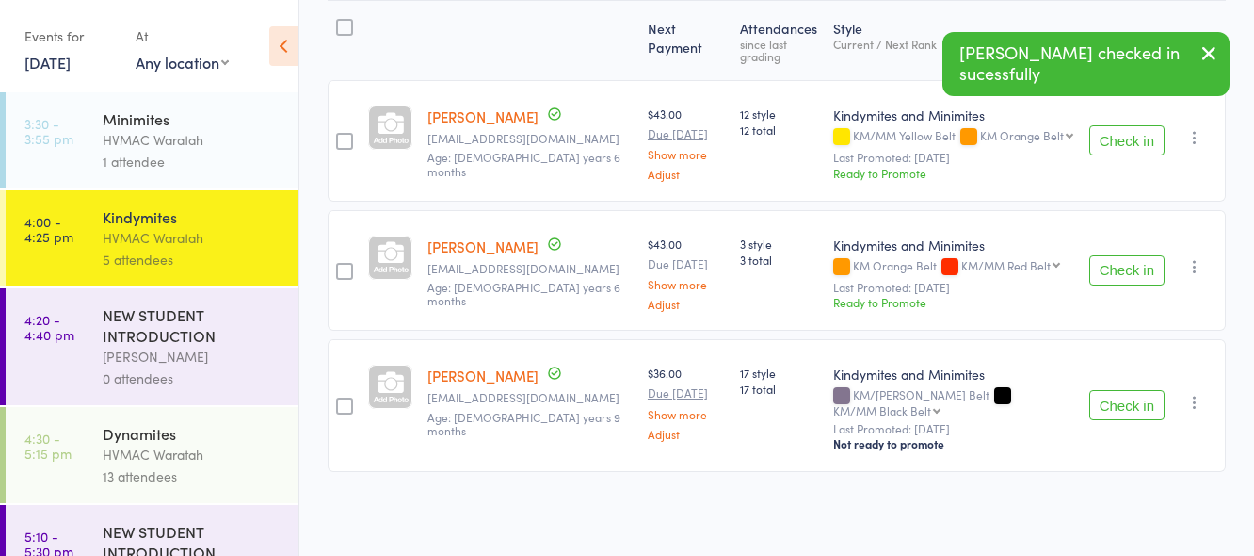
scroll to position [220, 0]
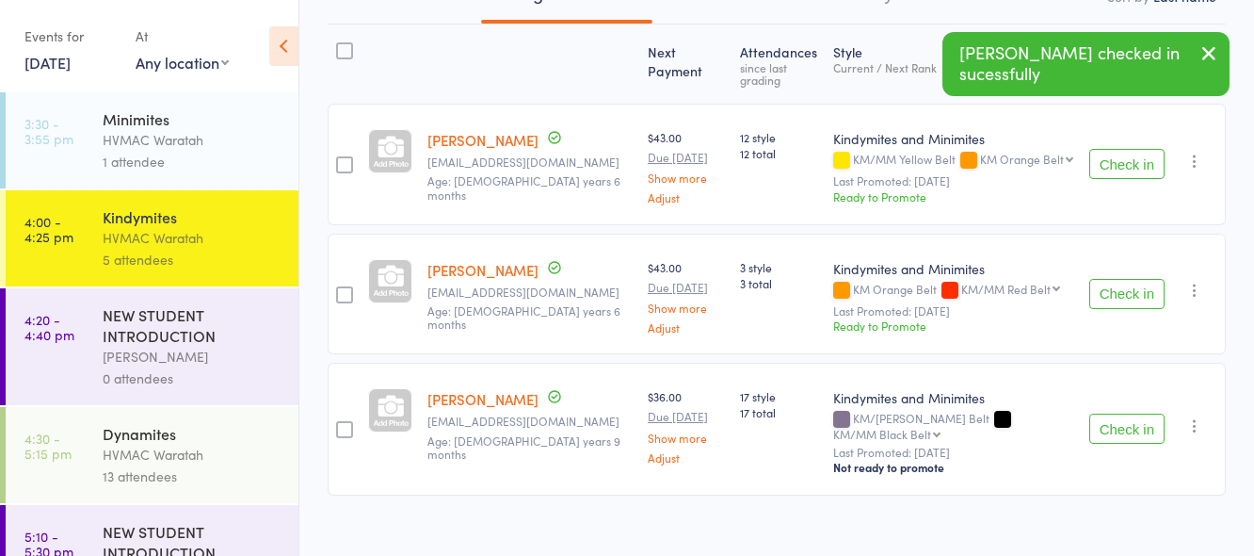
click at [1110, 149] on button "Check in" at bounding box center [1126, 164] width 75 height 30
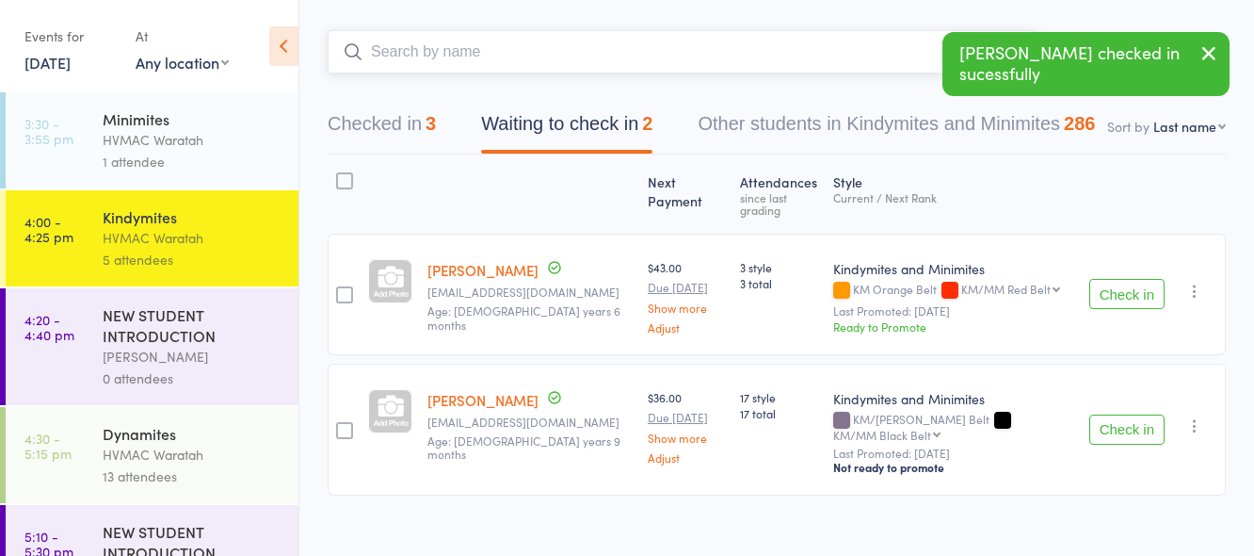
click at [421, 53] on input "search" at bounding box center [683, 51] width 710 height 43
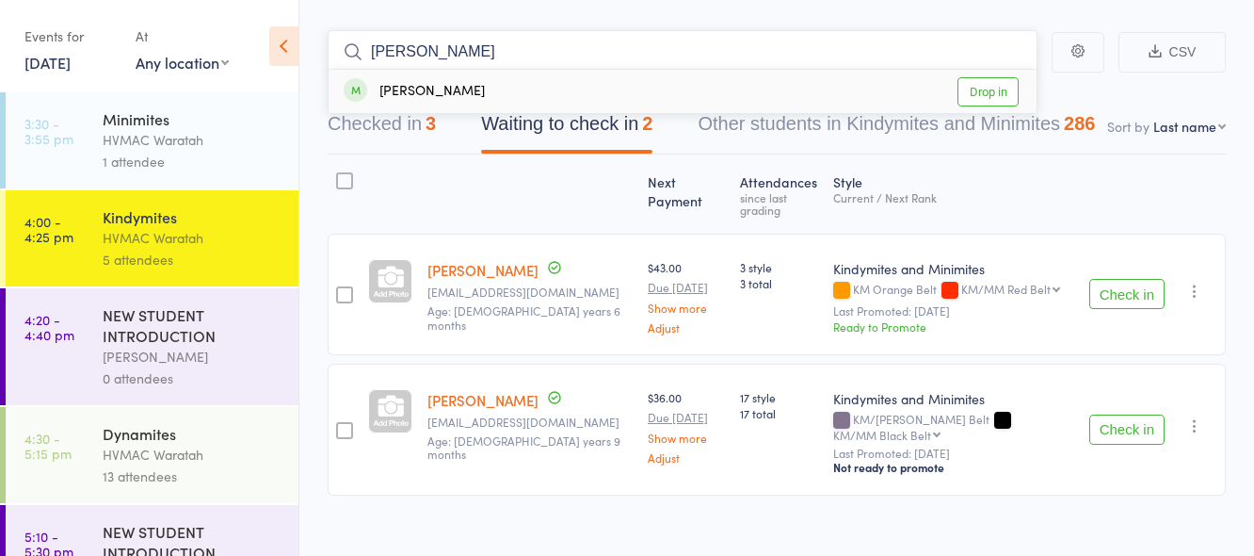
type input "ibrahim"
click at [974, 94] on link "Drop in" at bounding box center [988, 91] width 61 height 29
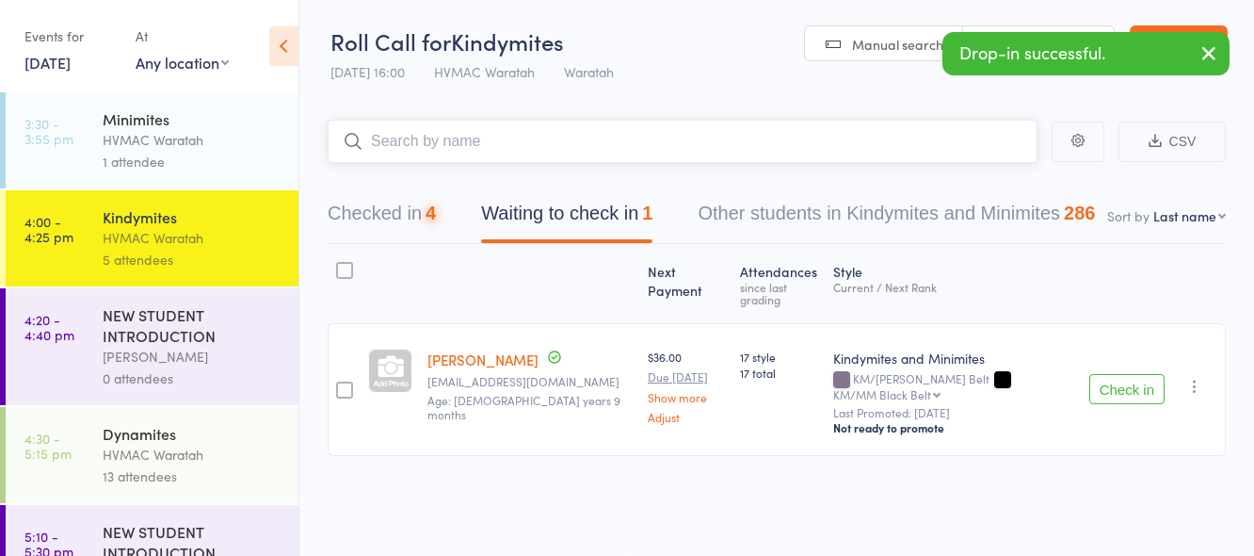
scroll to position [1, 0]
click at [576, 132] on input "search" at bounding box center [683, 141] width 710 height 43
type input "o"
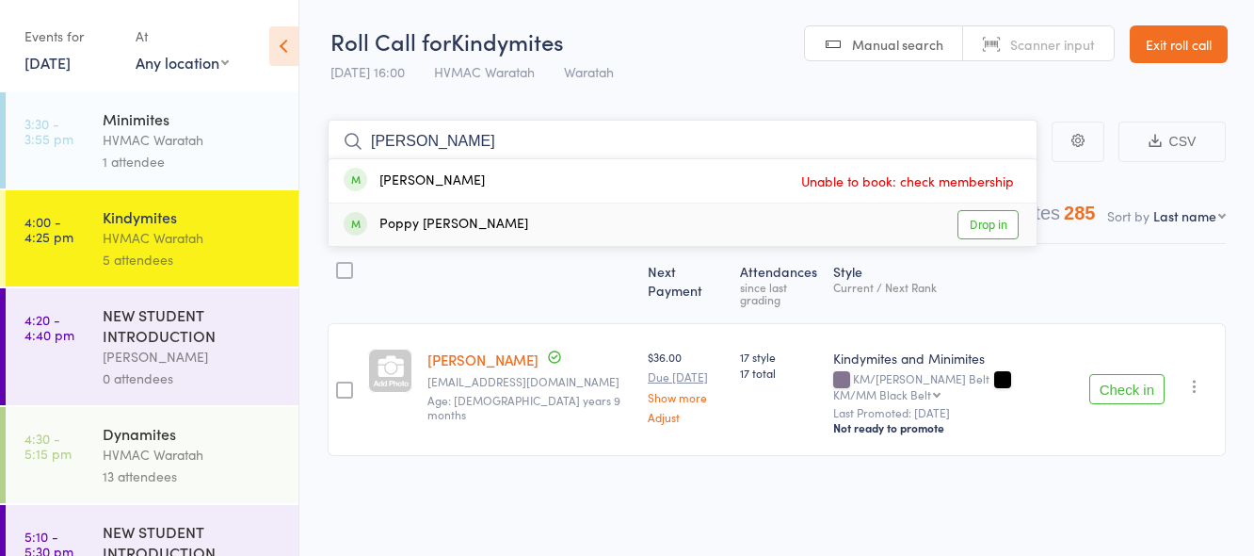
type input "popp"
click at [991, 221] on link "Drop in" at bounding box center [988, 224] width 61 height 29
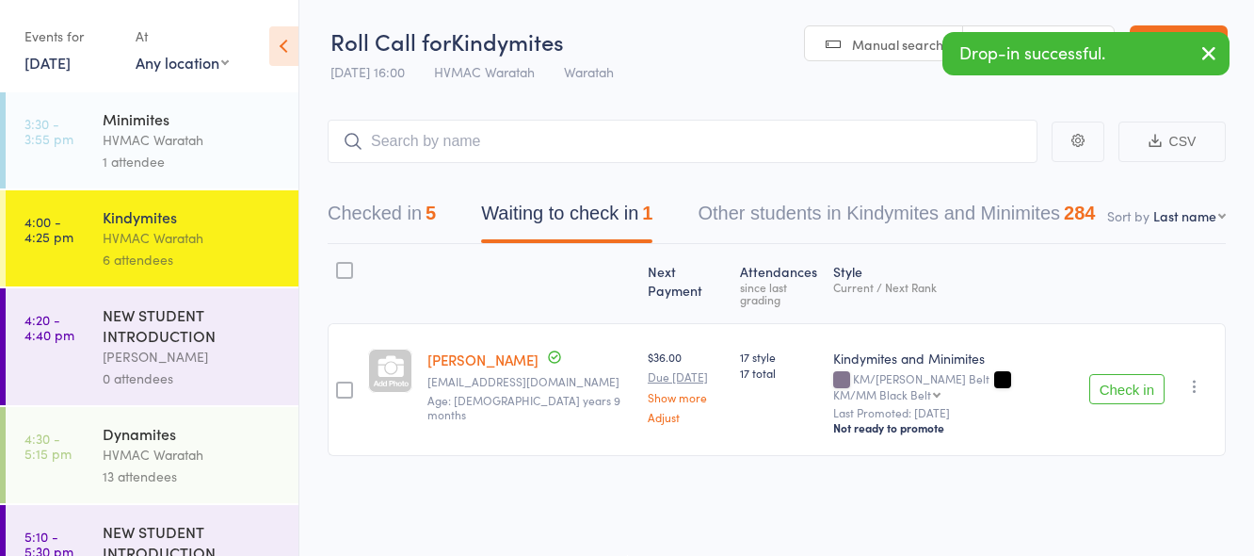
click at [1140, 374] on button "Check in" at bounding box center [1126, 389] width 75 height 30
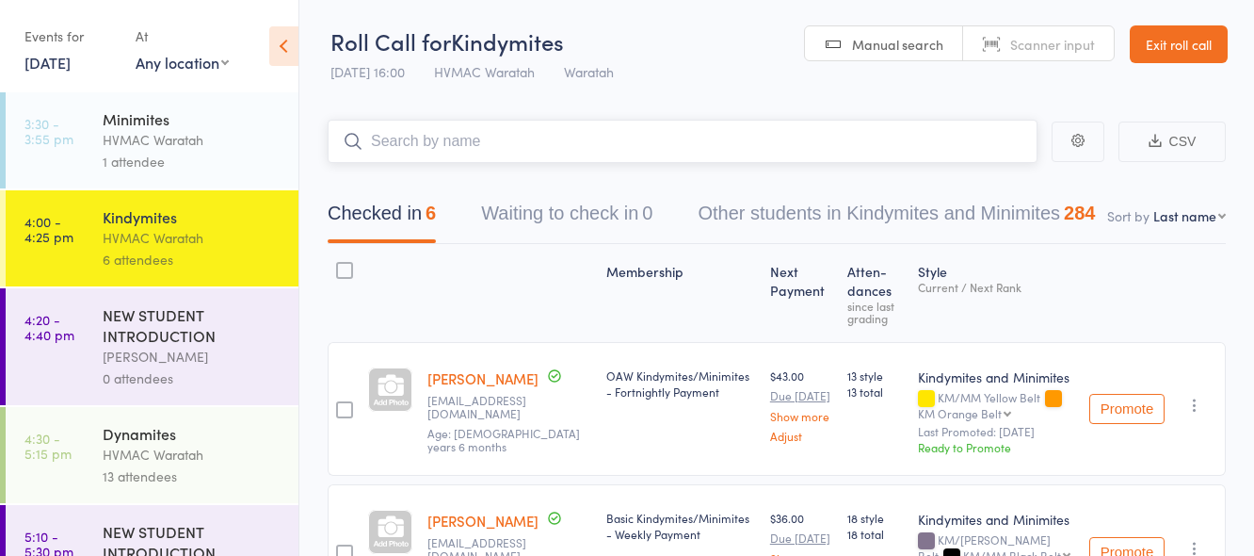
click at [572, 136] on input "search" at bounding box center [683, 141] width 710 height 43
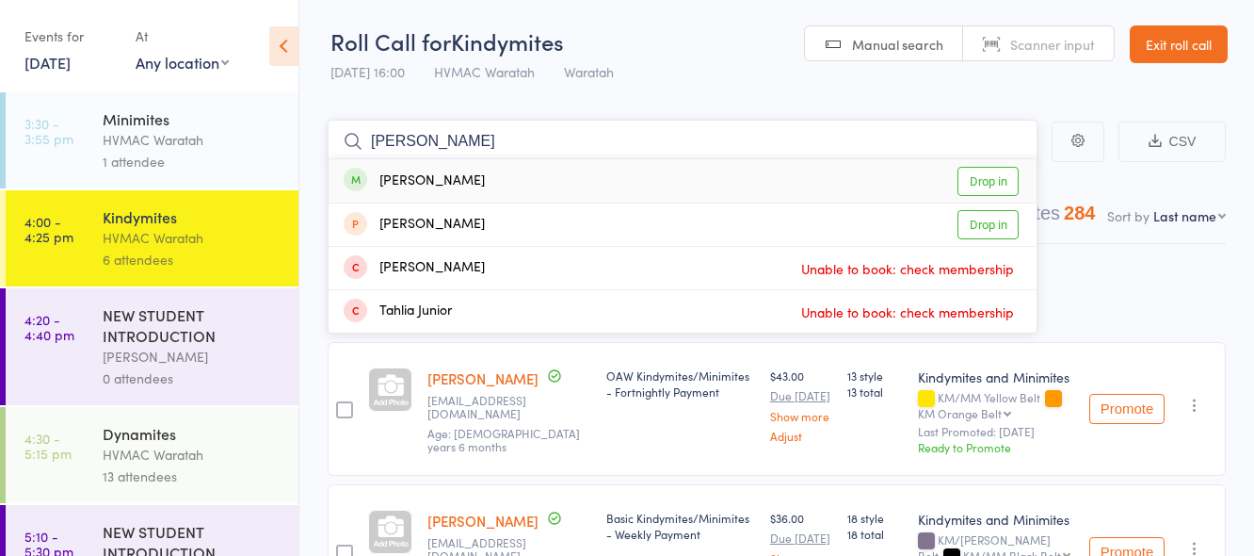
type input "taylor"
click at [1000, 179] on link "Drop in" at bounding box center [988, 181] width 61 height 29
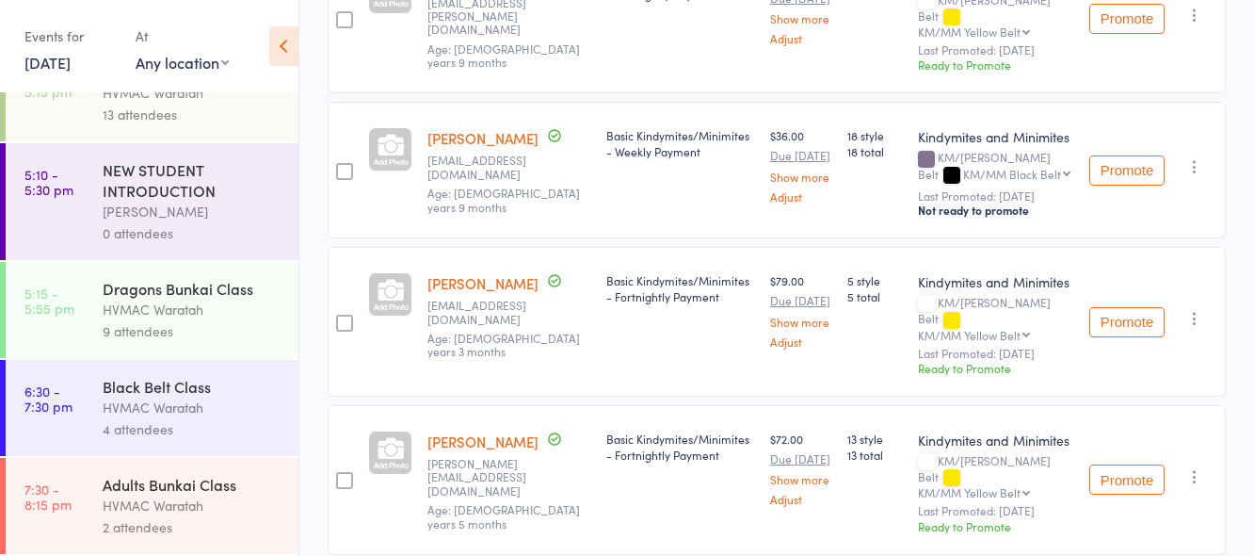
scroll to position [610, 0]
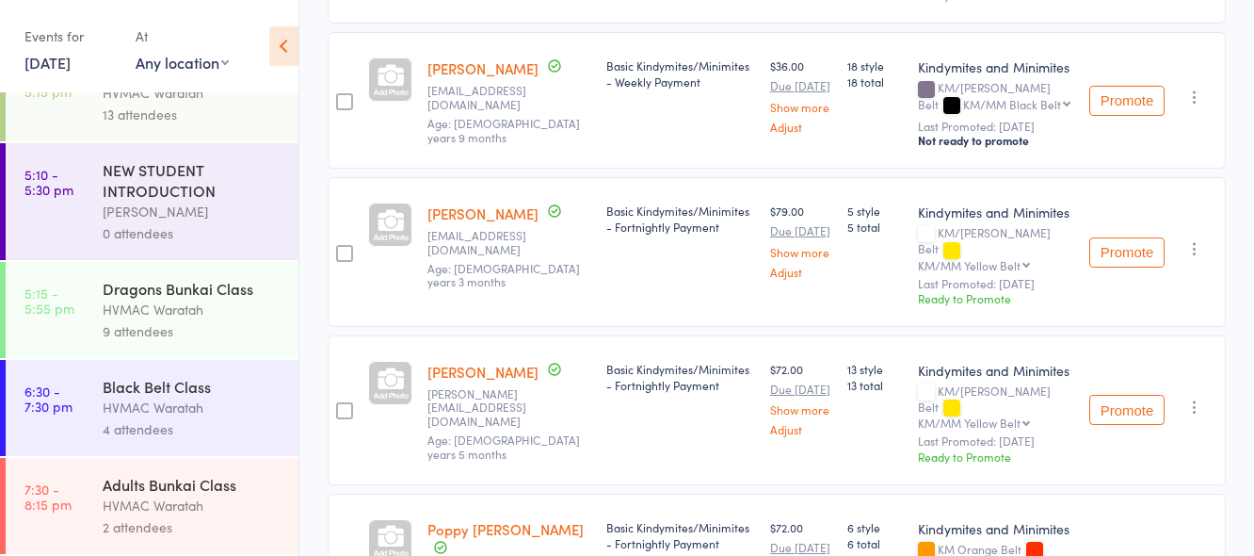
click at [206, 378] on div "Black Belt Class" at bounding box center [193, 386] width 180 height 21
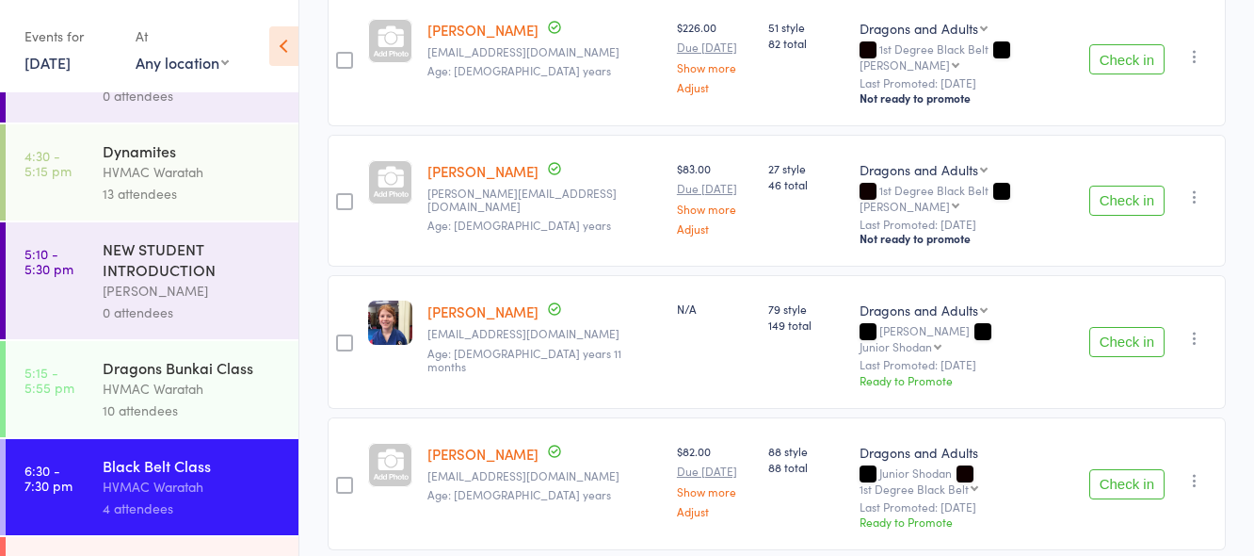
scroll to position [362, 0]
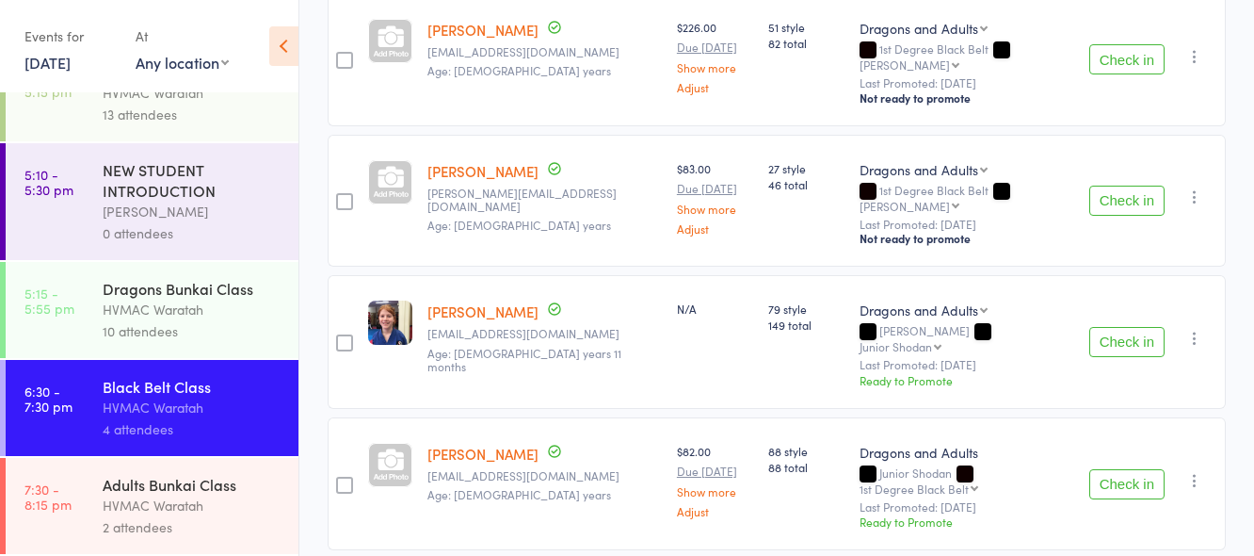
click at [175, 488] on div "Adults Bunkai Class" at bounding box center [193, 484] width 180 height 21
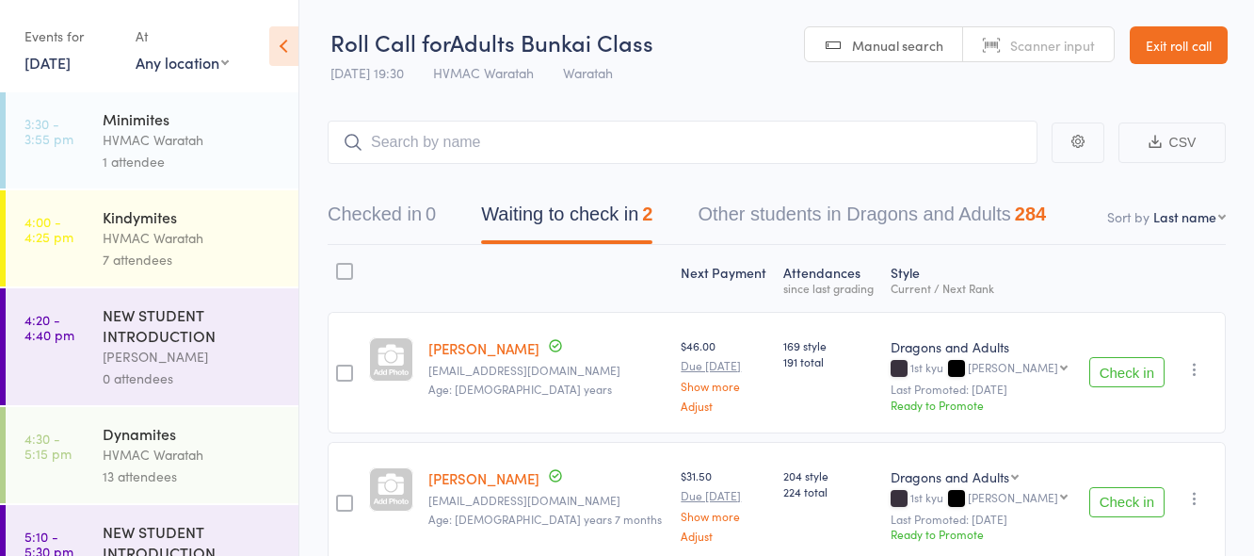
click at [165, 142] on div "HVMAC Waratah" at bounding box center [193, 140] width 180 height 22
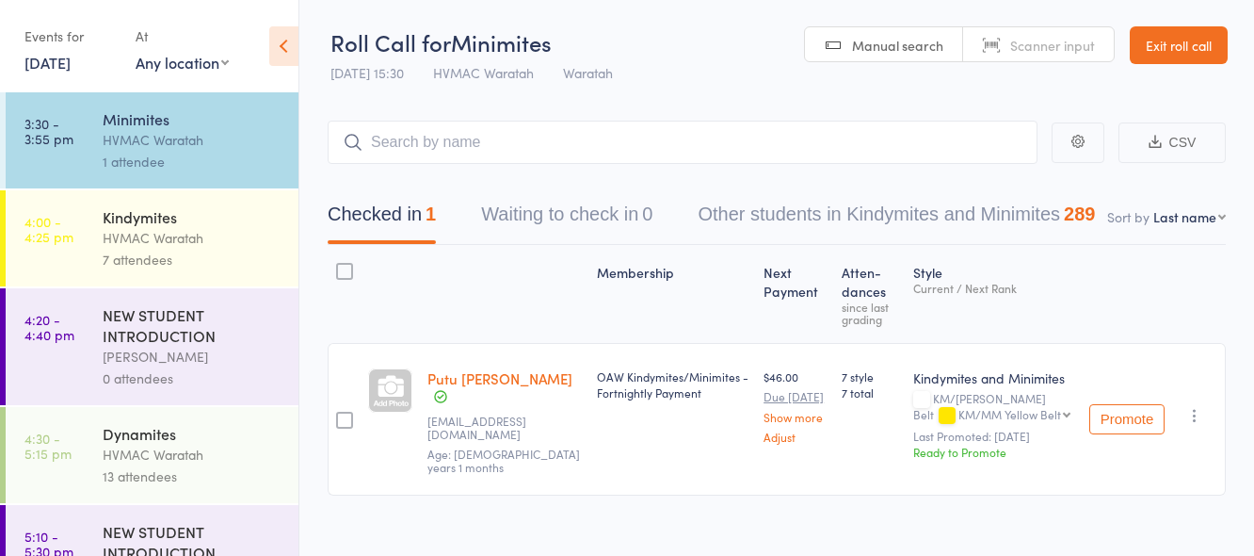
click at [180, 234] on div "HVMAC Waratah" at bounding box center [193, 238] width 180 height 22
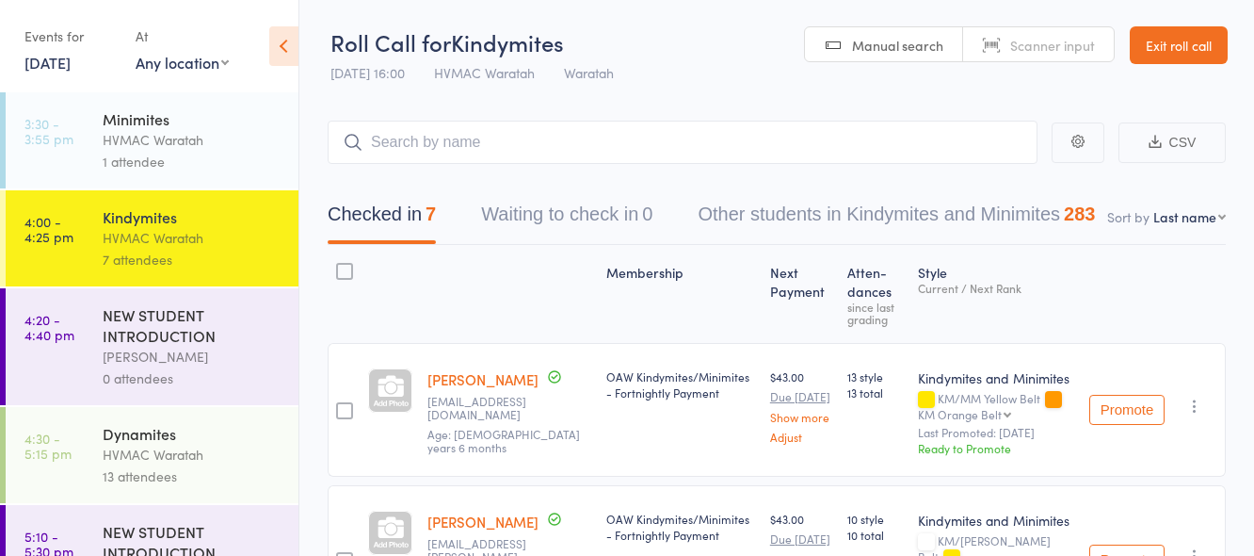
click at [430, 139] on input "search" at bounding box center [683, 142] width 710 height 43
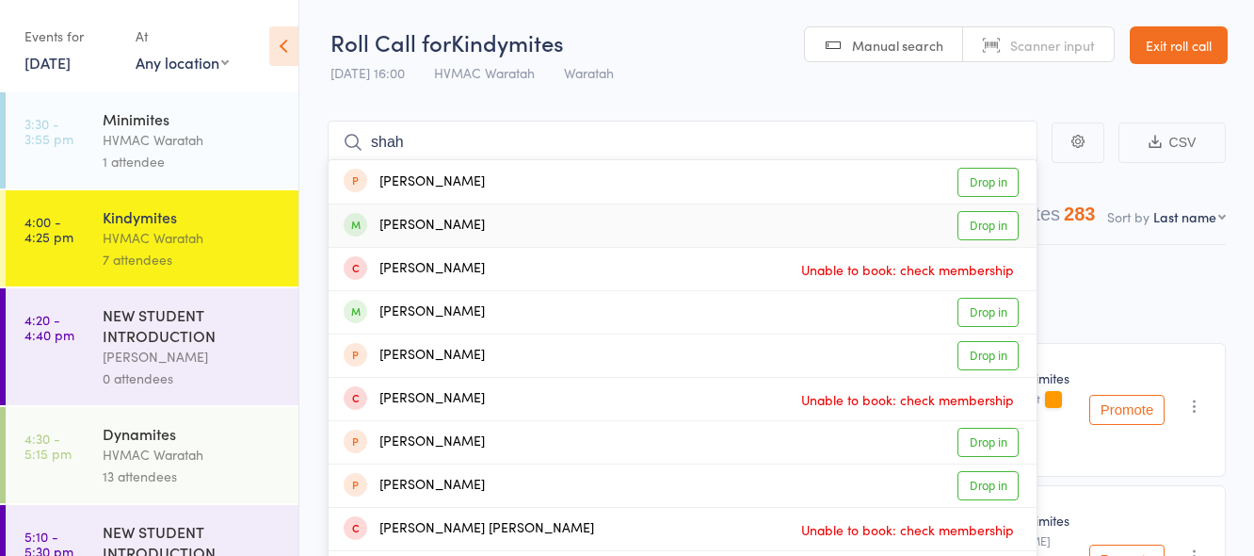
type input "shah"
click at [976, 224] on link "Drop in" at bounding box center [988, 225] width 61 height 29
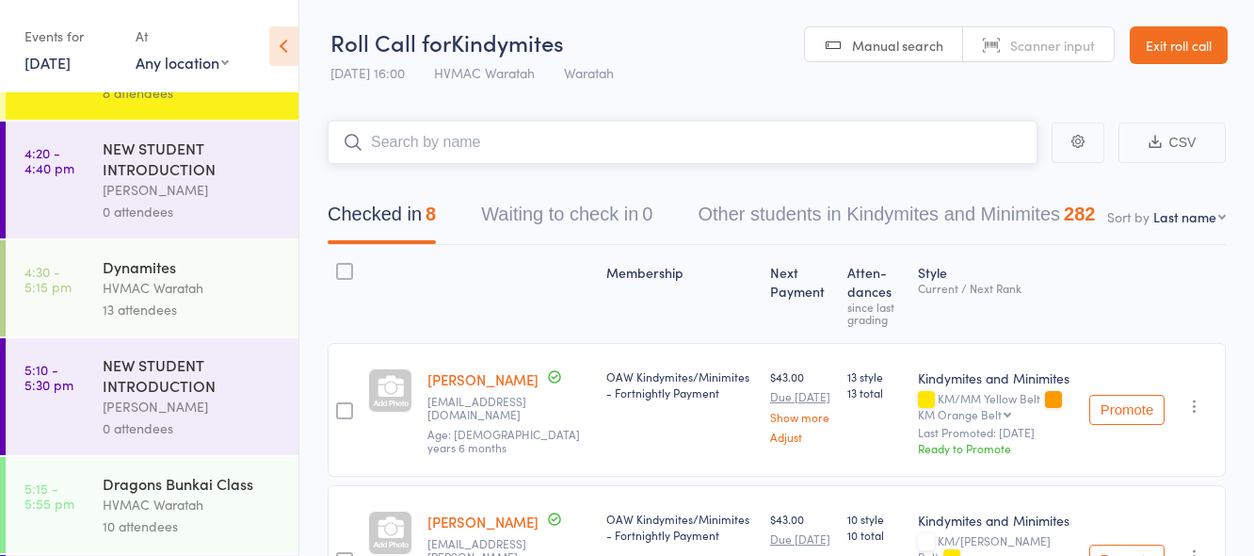
scroll to position [188, 0]
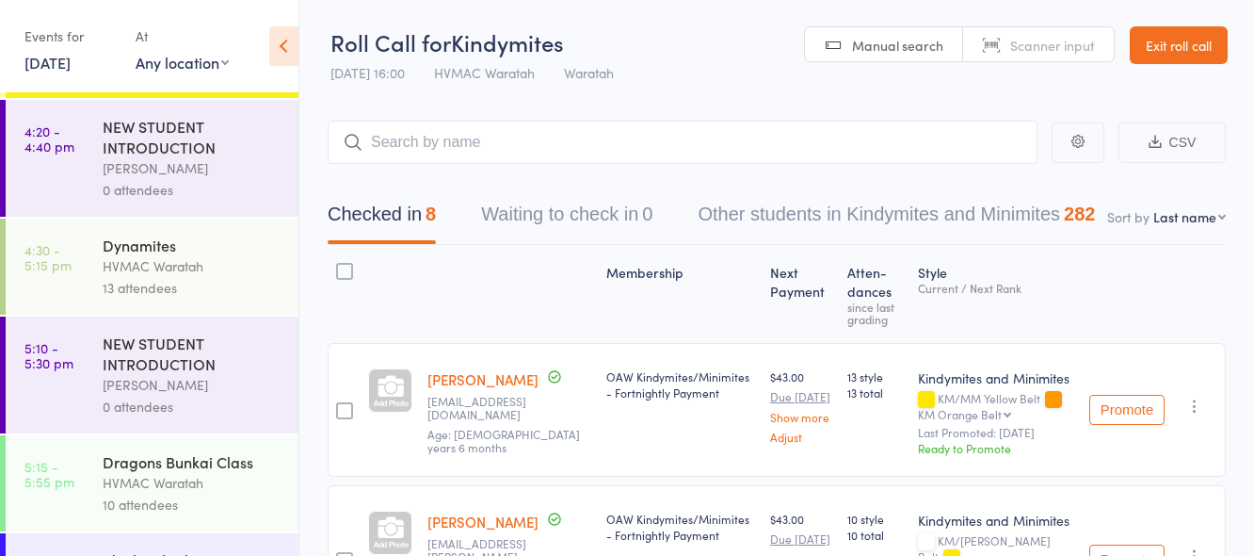
click at [216, 287] on div "13 attendees" at bounding box center [193, 288] width 180 height 22
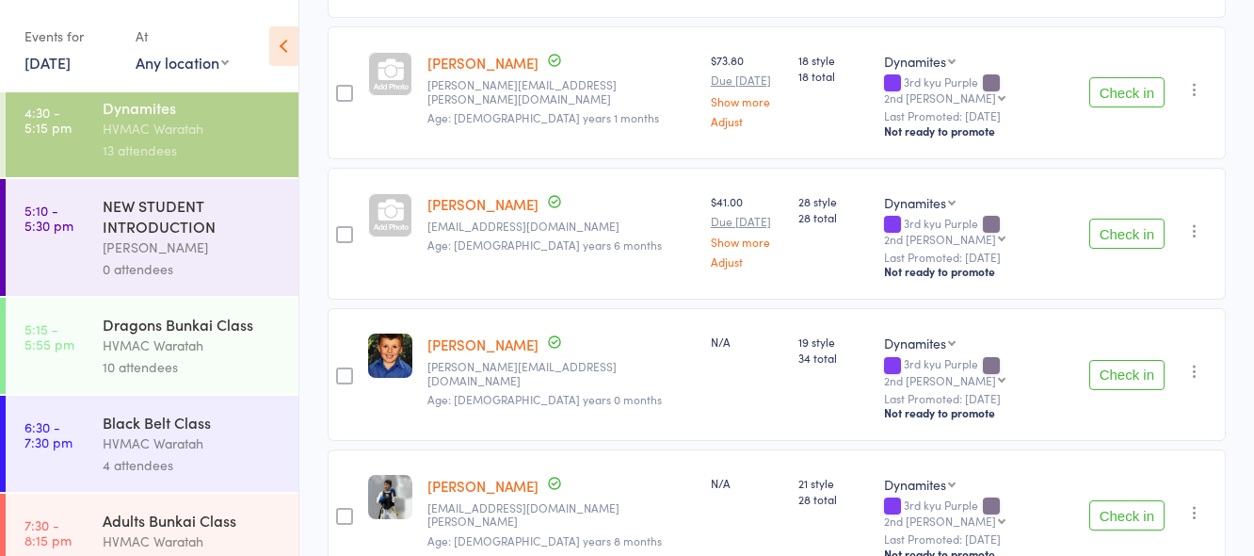
scroll to position [362, 0]
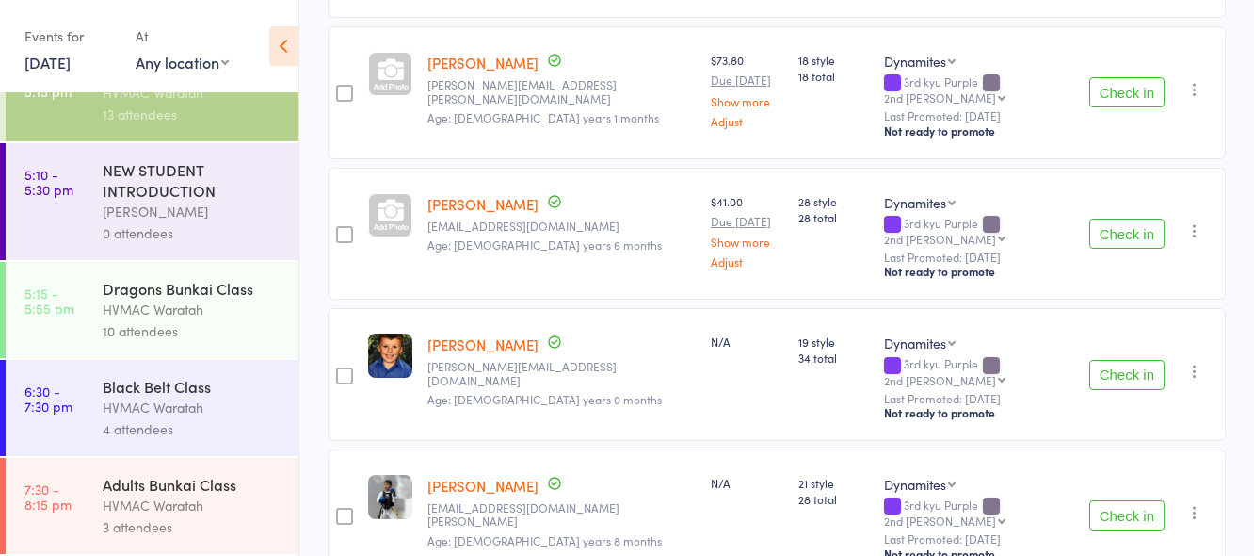
click at [212, 309] on div "HVMAC Waratah" at bounding box center [193, 309] width 180 height 22
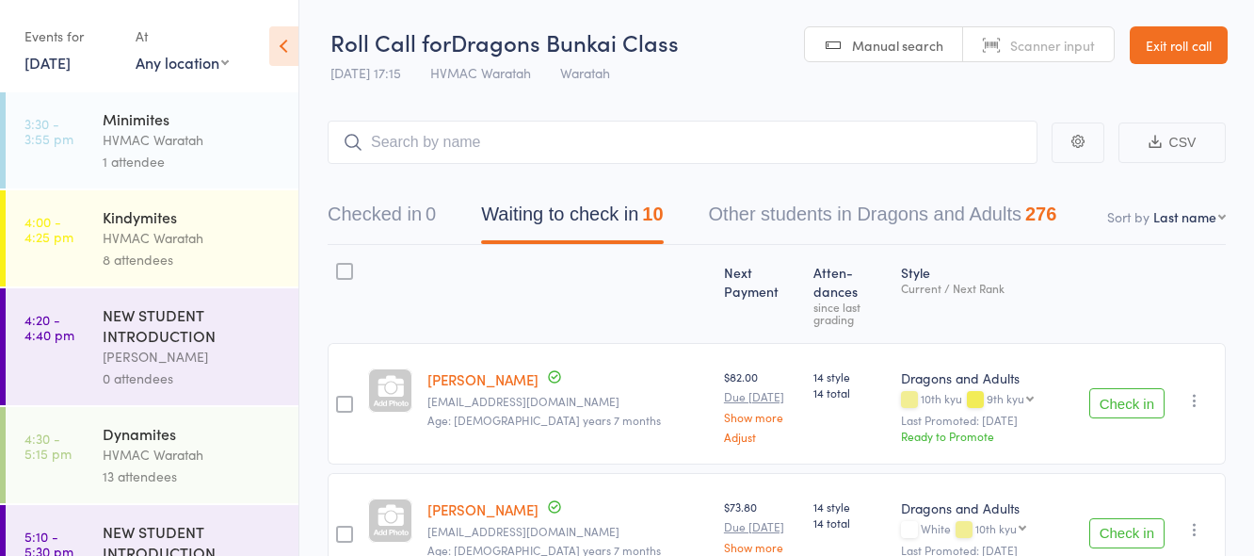
click at [223, 238] on div "HVMAC Waratah" at bounding box center [193, 238] width 180 height 22
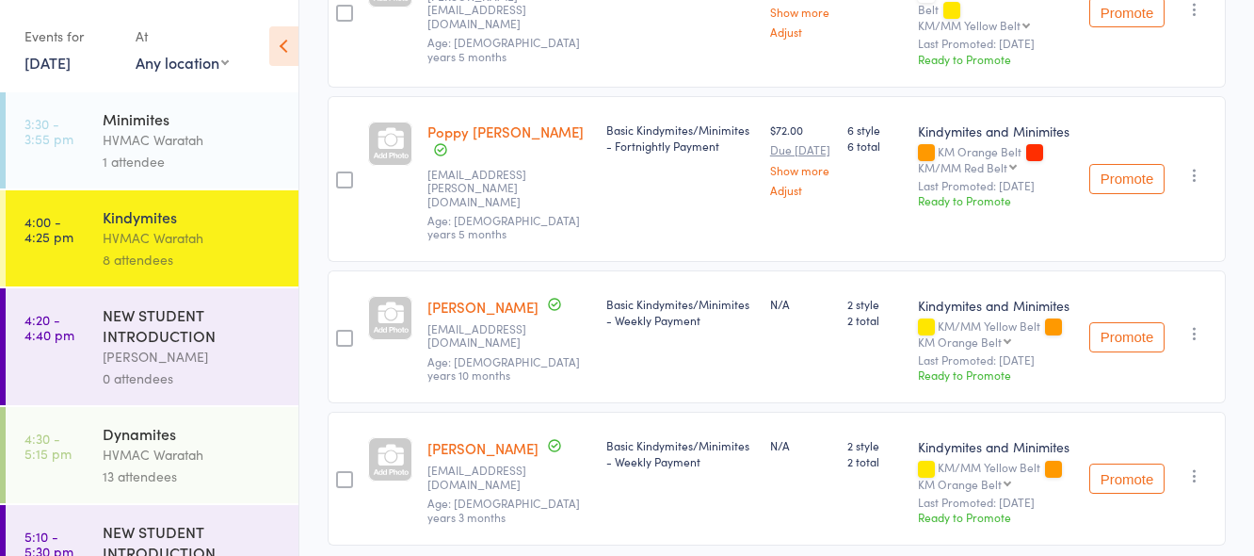
scroll to position [1130, 0]
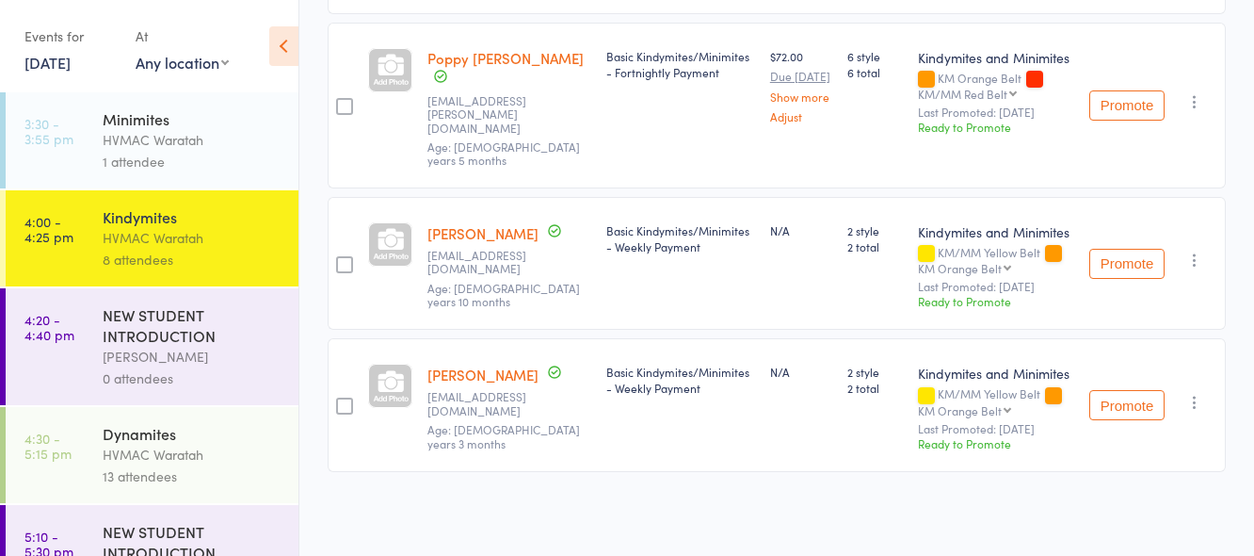
click at [221, 444] on div "HVMAC Waratah" at bounding box center [193, 454] width 180 height 22
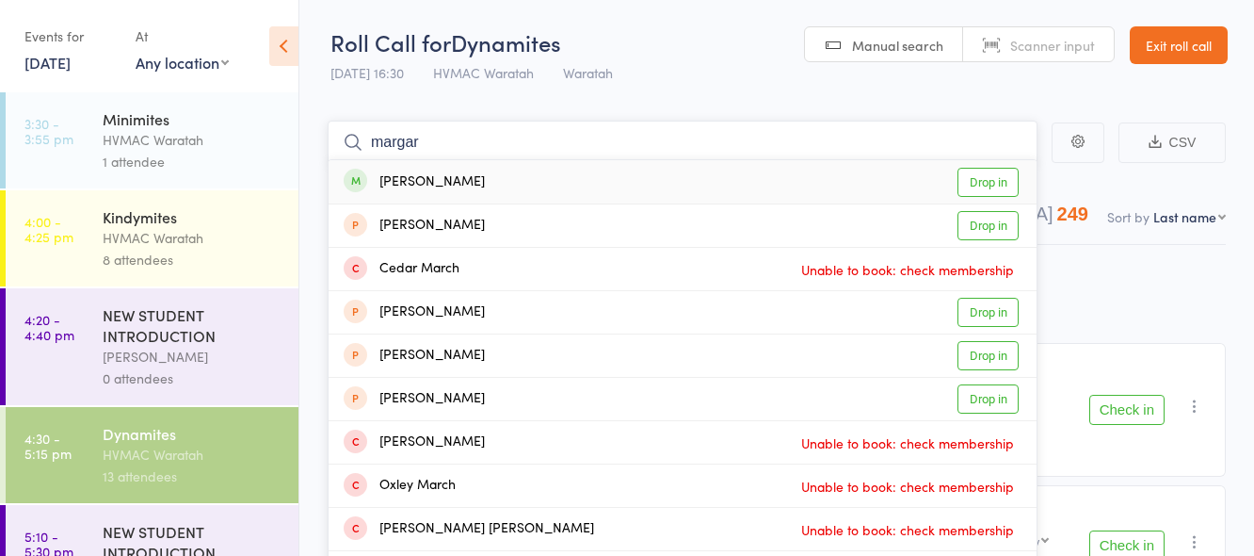
type input "margar"
click at [997, 177] on link "Drop in" at bounding box center [988, 182] width 61 height 29
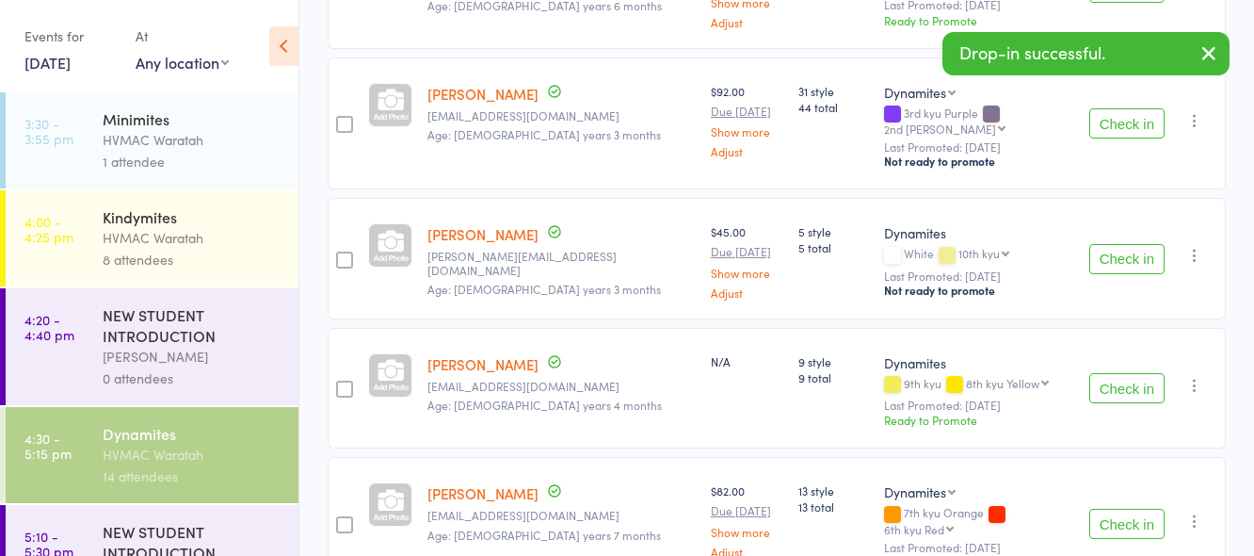
scroll to position [753, 0]
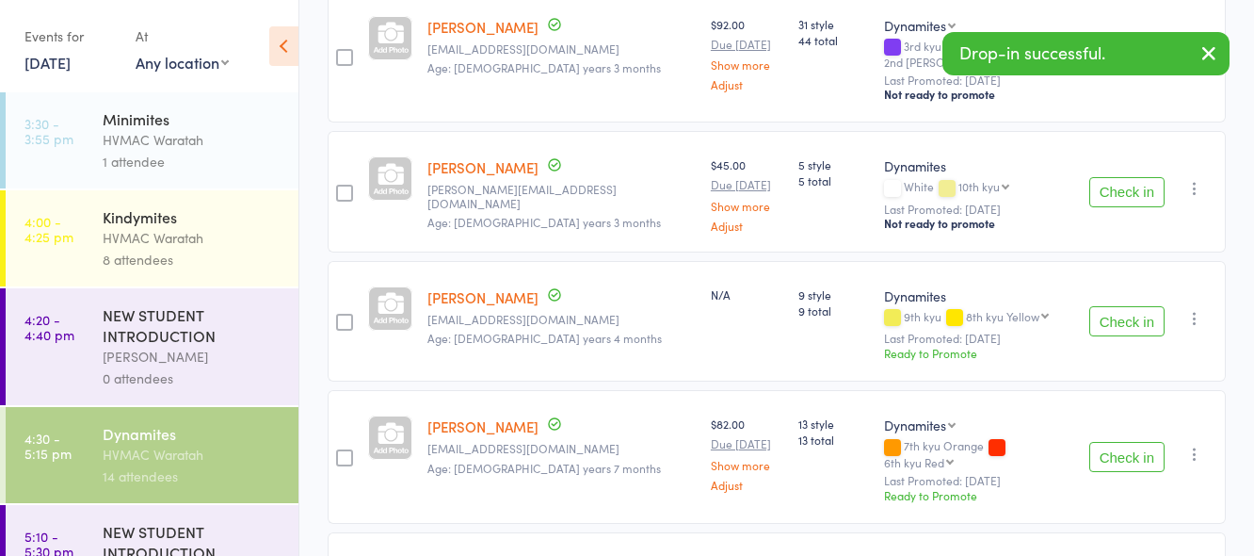
click at [1116, 177] on button "Check in" at bounding box center [1126, 192] width 75 height 30
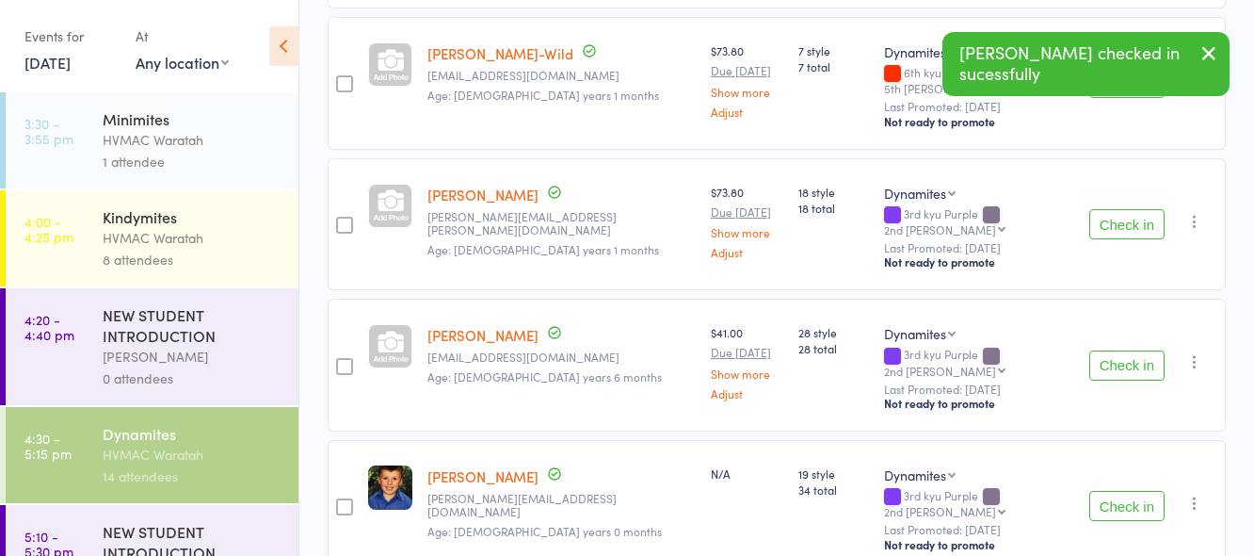
scroll to position [1318, 0]
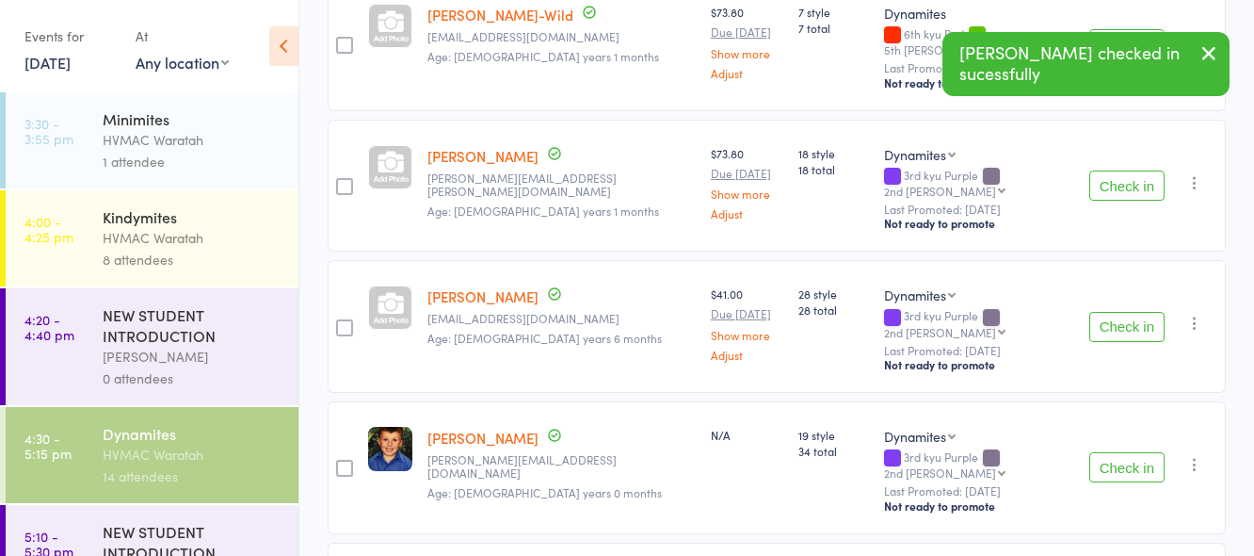
click at [1123, 312] on button "Check in" at bounding box center [1126, 327] width 75 height 30
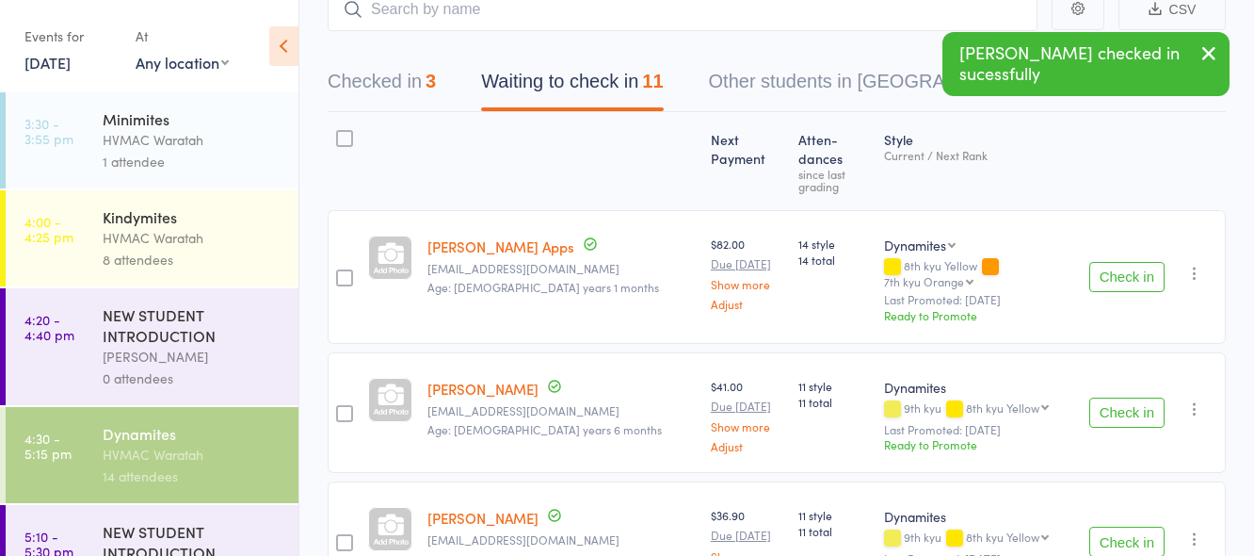
scroll to position [0, 0]
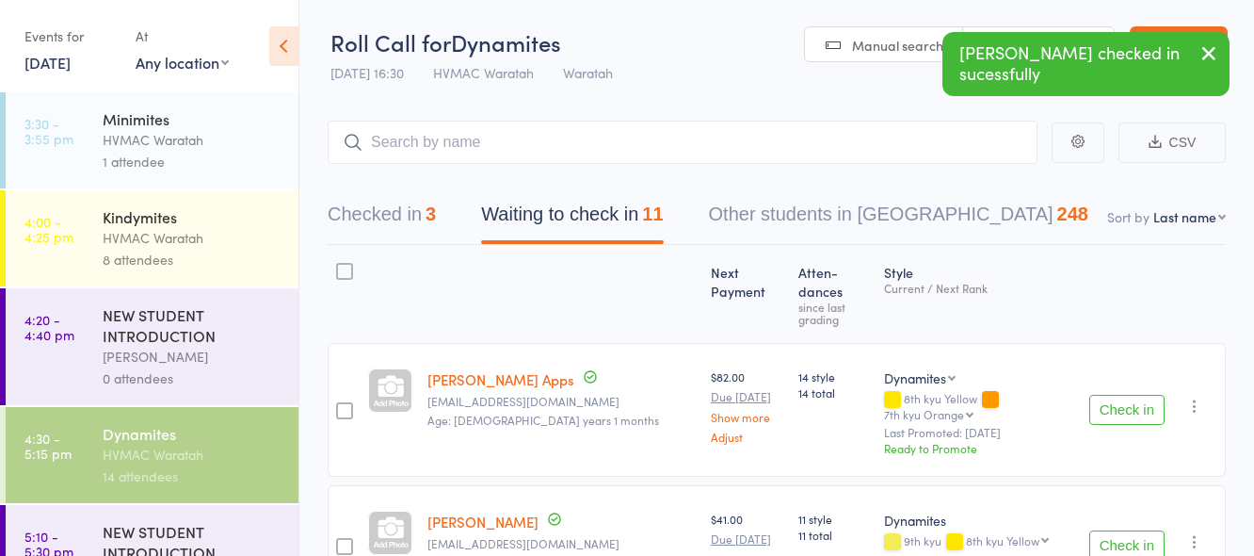
click at [1129, 395] on button "Check in" at bounding box center [1126, 410] width 75 height 30
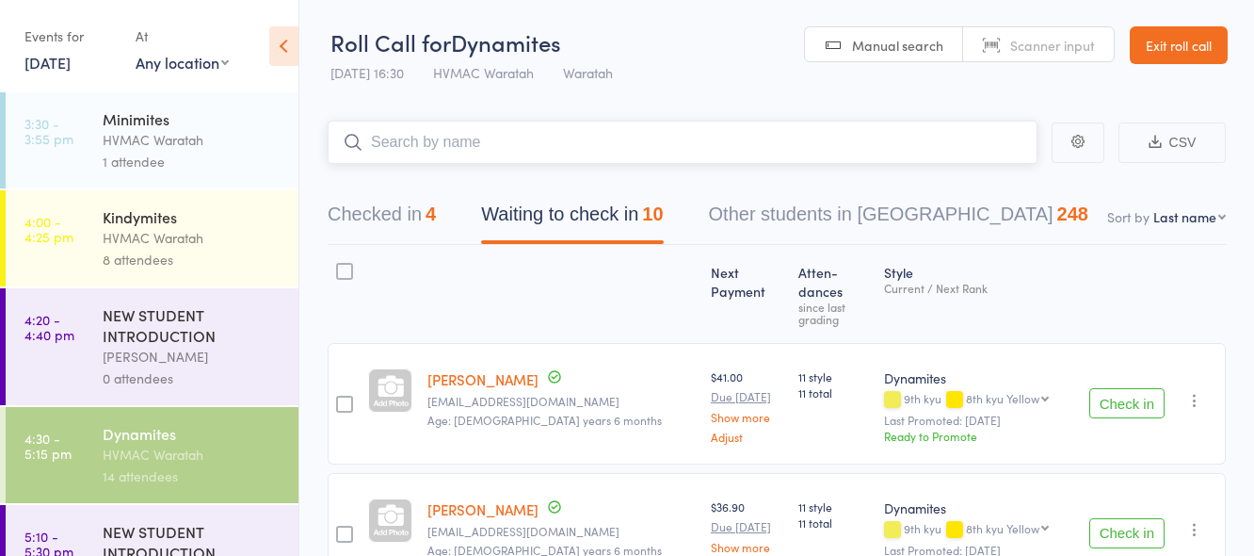
click at [547, 134] on input "search" at bounding box center [683, 142] width 710 height 43
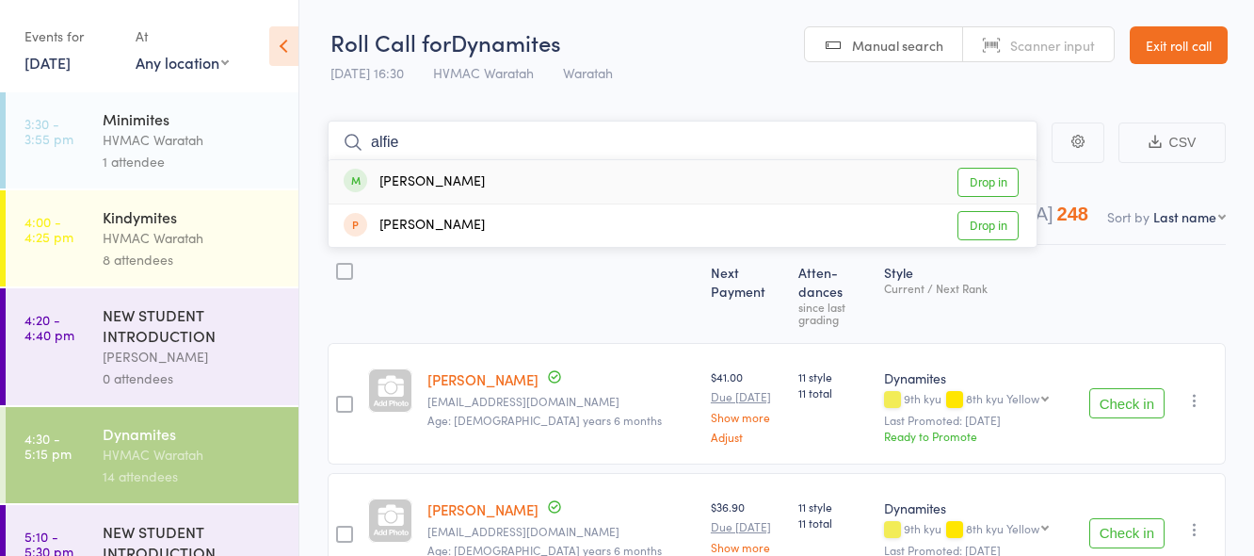
type input "alfie"
click at [979, 183] on link "Drop in" at bounding box center [988, 182] width 61 height 29
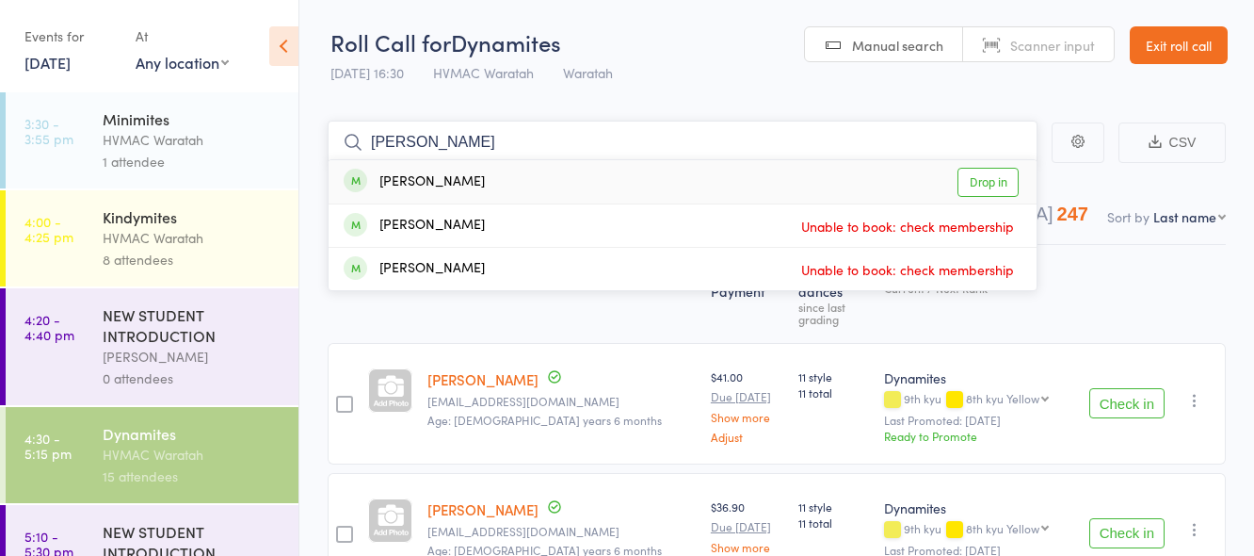
type input "virk"
click at [982, 184] on link "Drop in" at bounding box center [988, 182] width 61 height 29
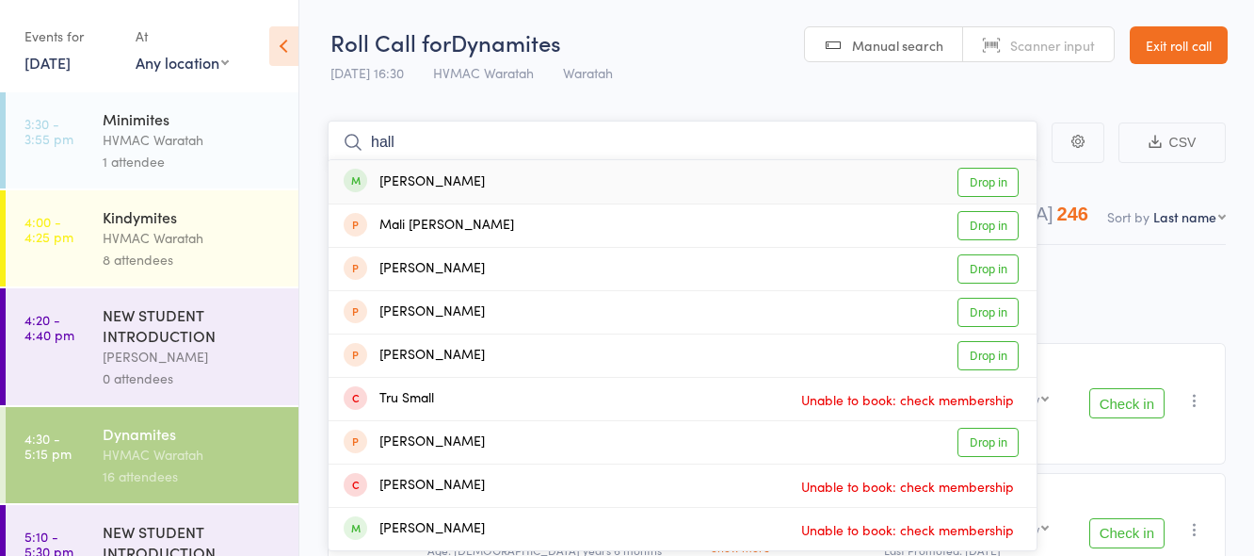
type input "hall"
click at [991, 178] on link "Drop in" at bounding box center [988, 182] width 61 height 29
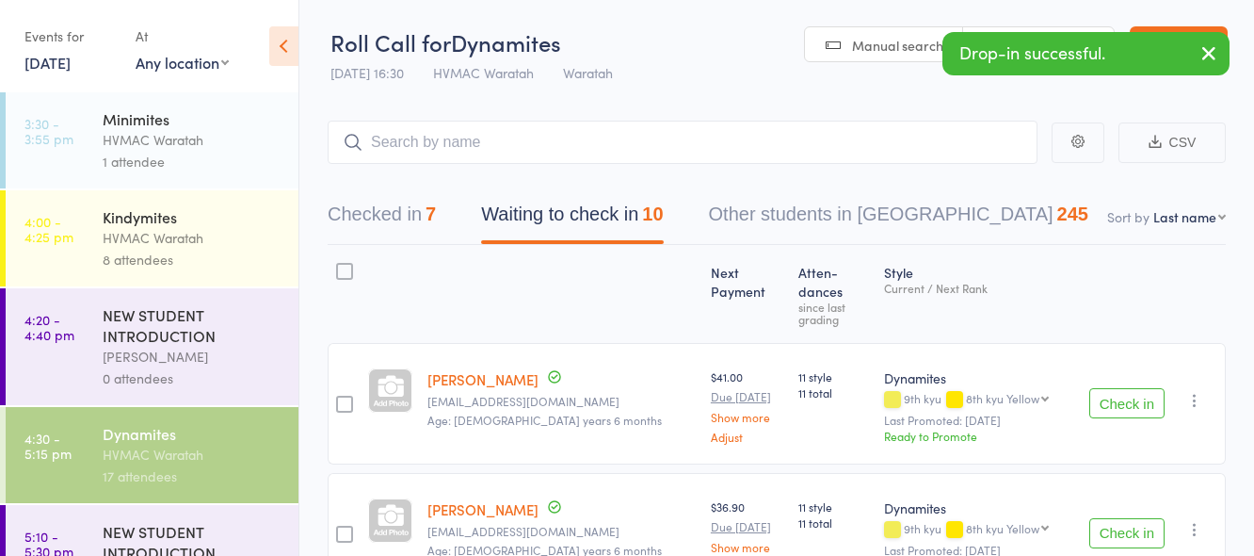
click at [1111, 388] on button "Check in" at bounding box center [1126, 403] width 75 height 30
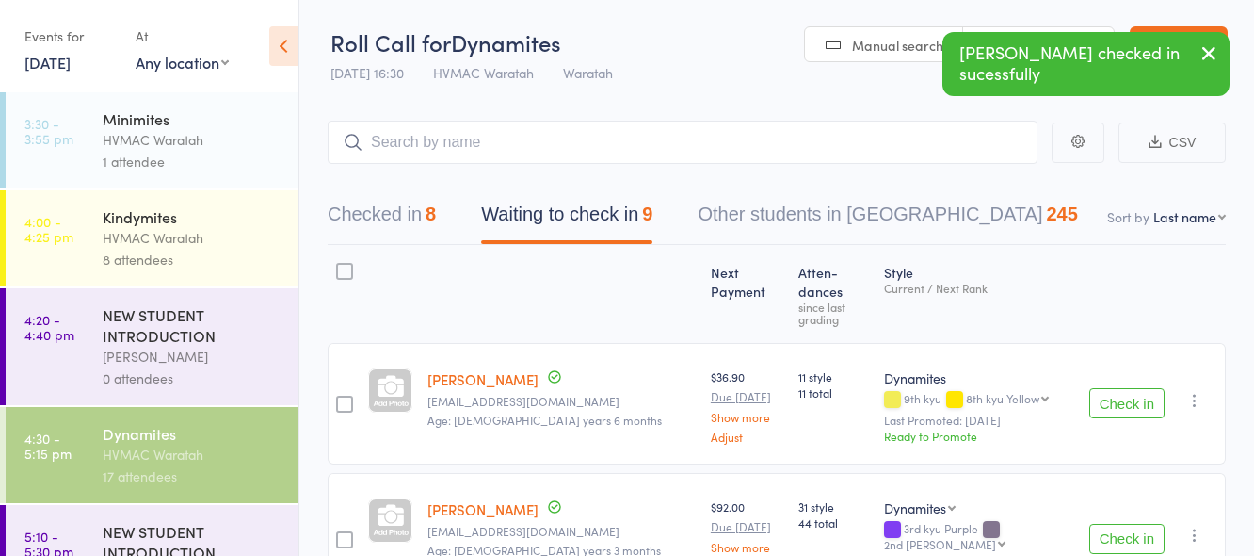
click at [1114, 388] on button "Check in" at bounding box center [1126, 403] width 75 height 30
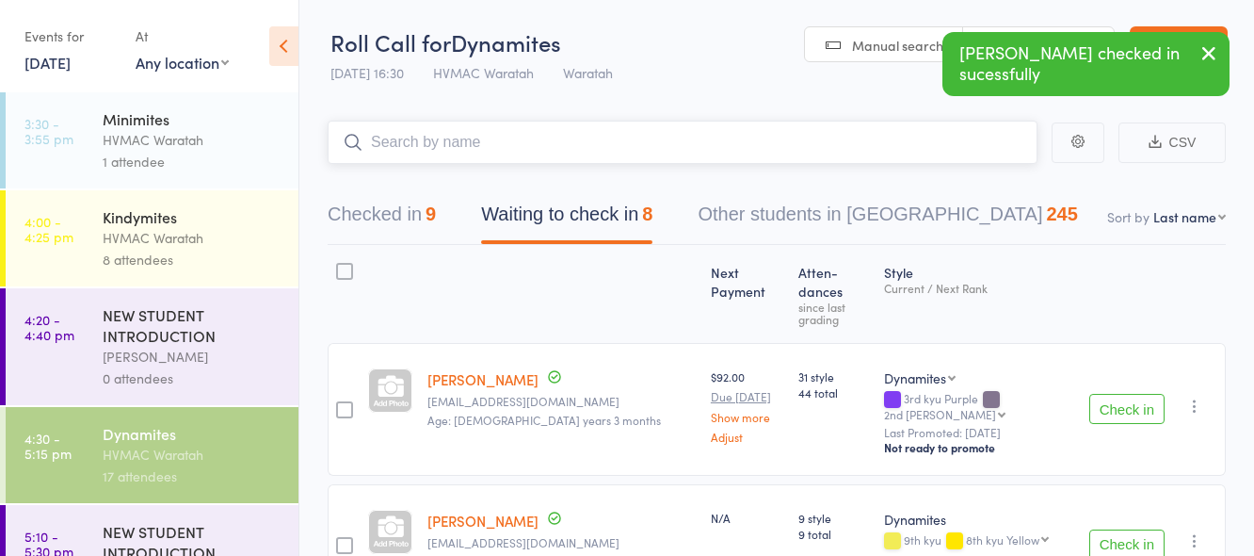
click at [469, 133] on input "search" at bounding box center [683, 142] width 710 height 43
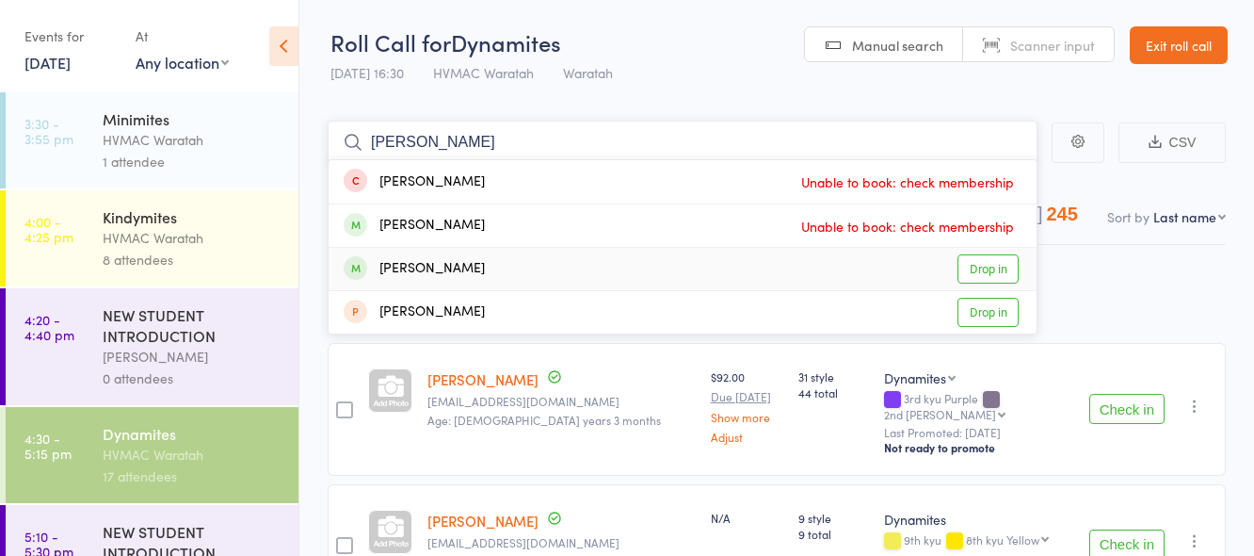
type input "eric"
click at [999, 269] on link "Drop in" at bounding box center [988, 268] width 61 height 29
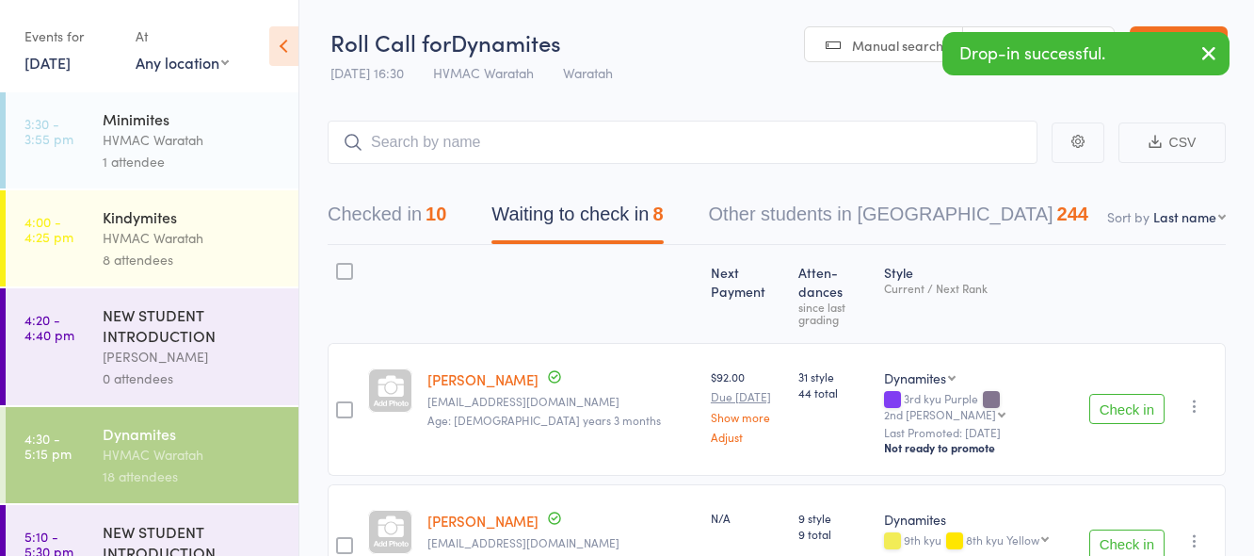
click at [1130, 529] on button "Check in" at bounding box center [1126, 544] width 75 height 30
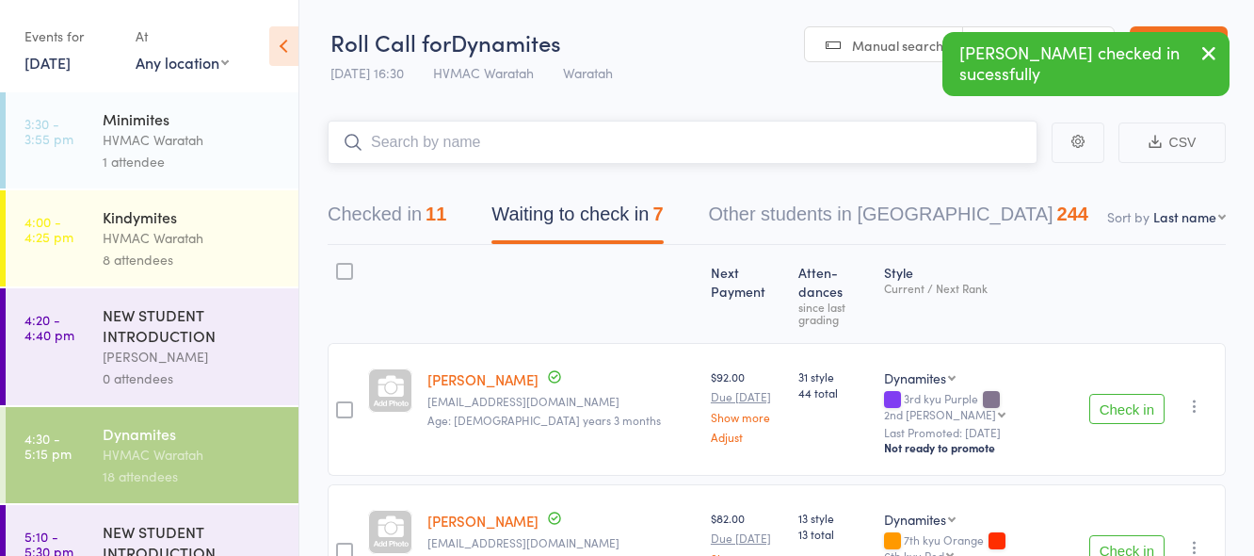
click at [506, 126] on input "search" at bounding box center [683, 142] width 710 height 43
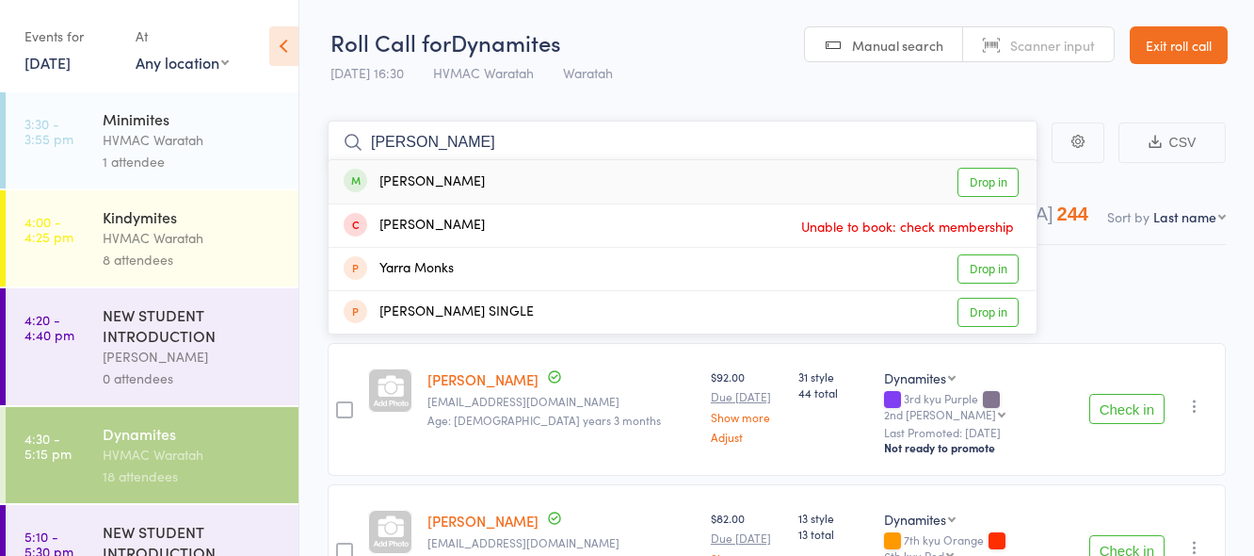
type input "monasha"
click at [988, 178] on link "Drop in" at bounding box center [988, 182] width 61 height 29
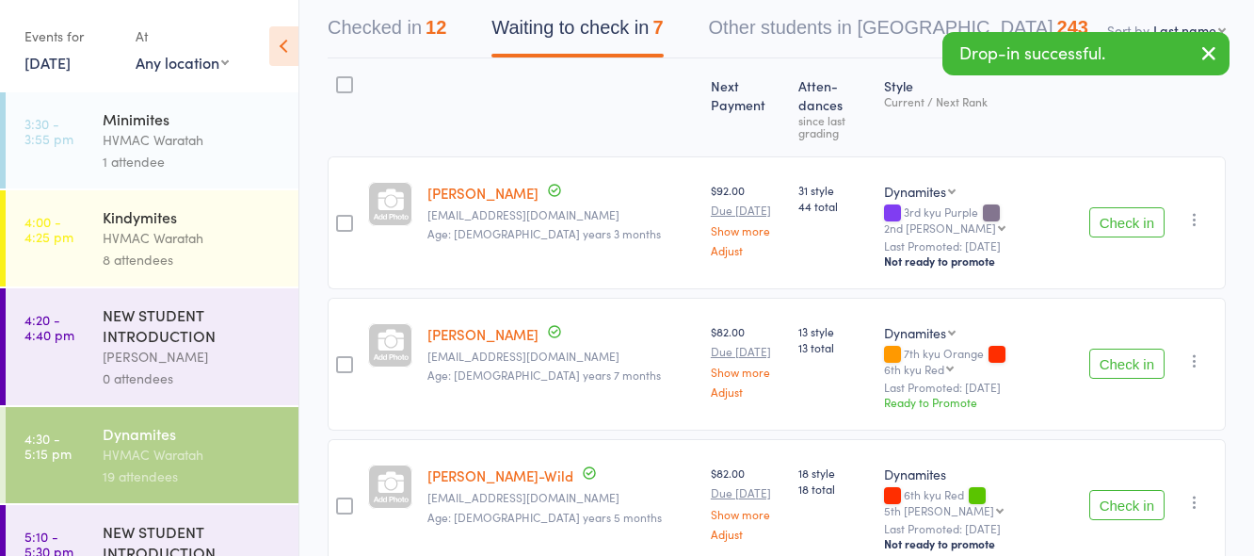
scroll to position [188, 0]
click at [1115, 346] on button "Check in" at bounding box center [1126, 361] width 75 height 30
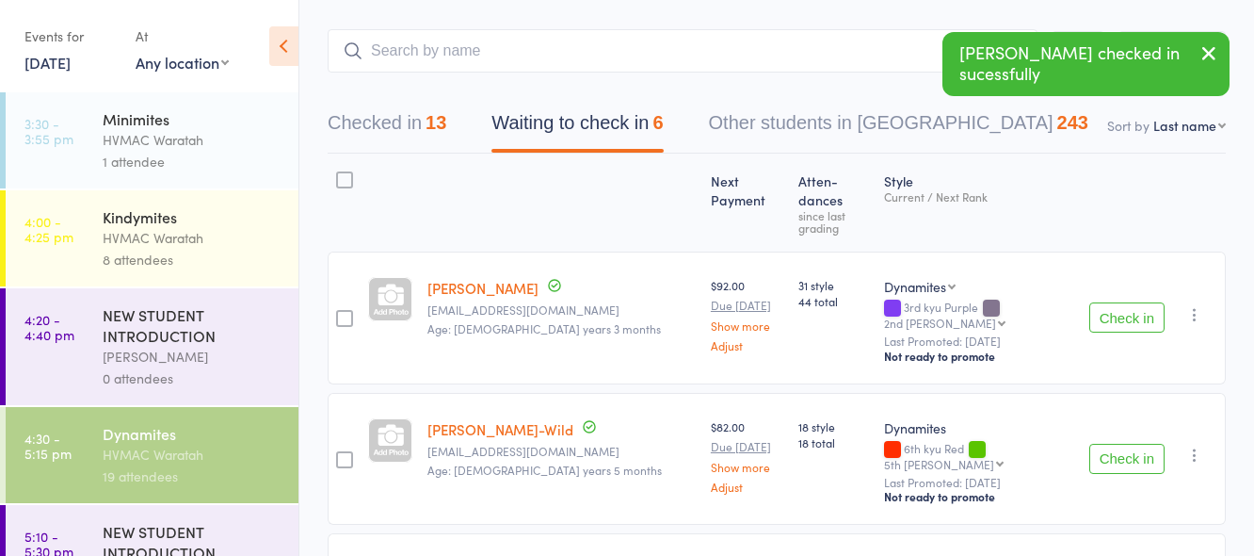
scroll to position [0, 0]
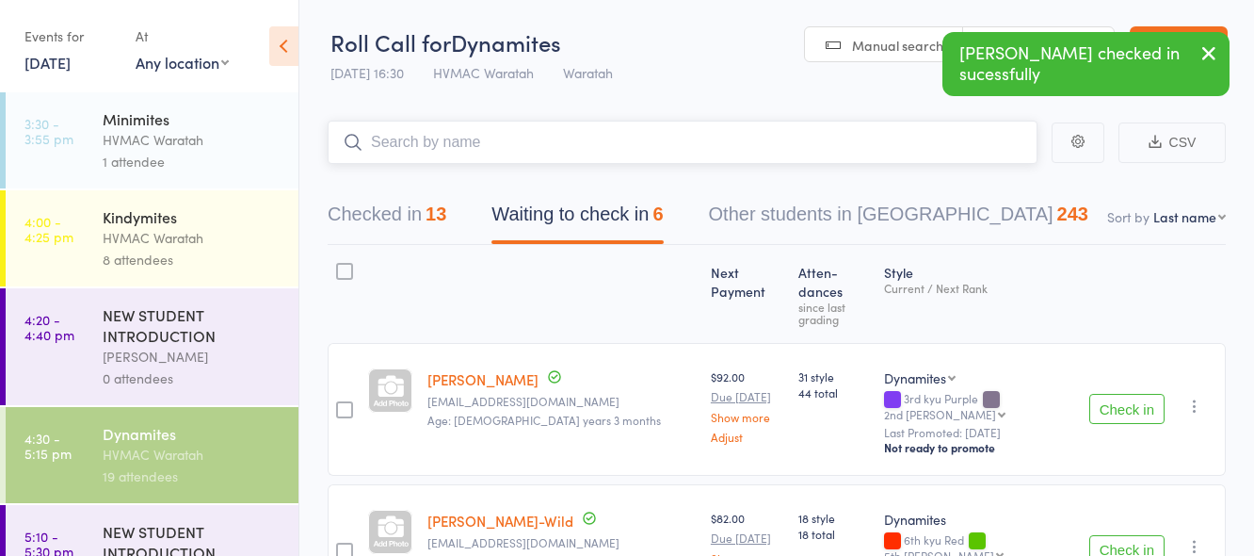
click at [469, 129] on input "search" at bounding box center [683, 142] width 710 height 43
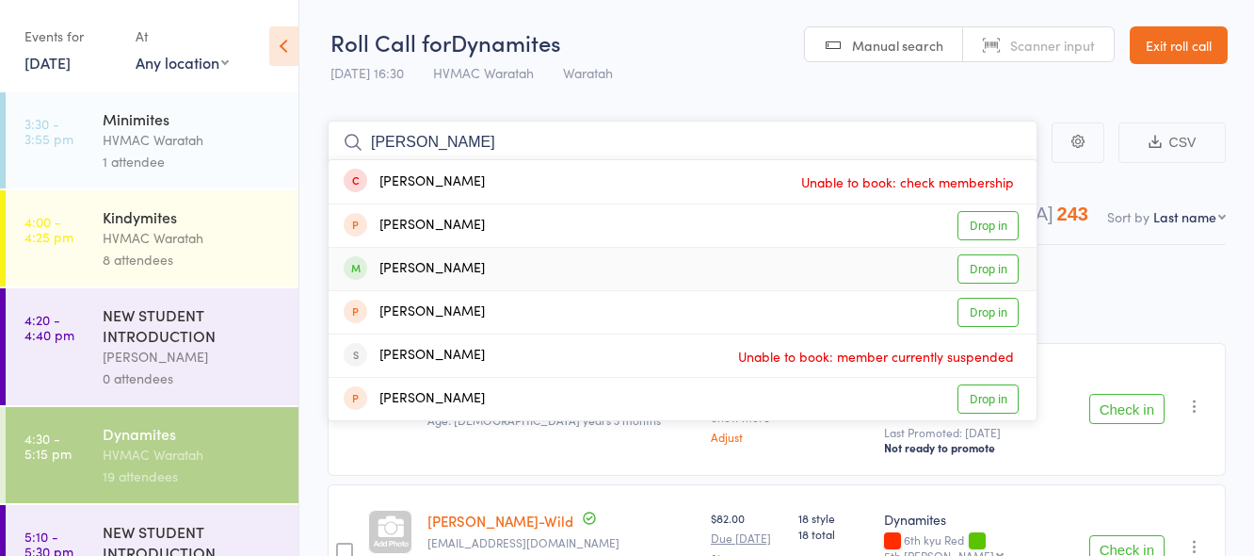
type input "alice"
click at [986, 268] on link "Drop in" at bounding box center [988, 268] width 61 height 29
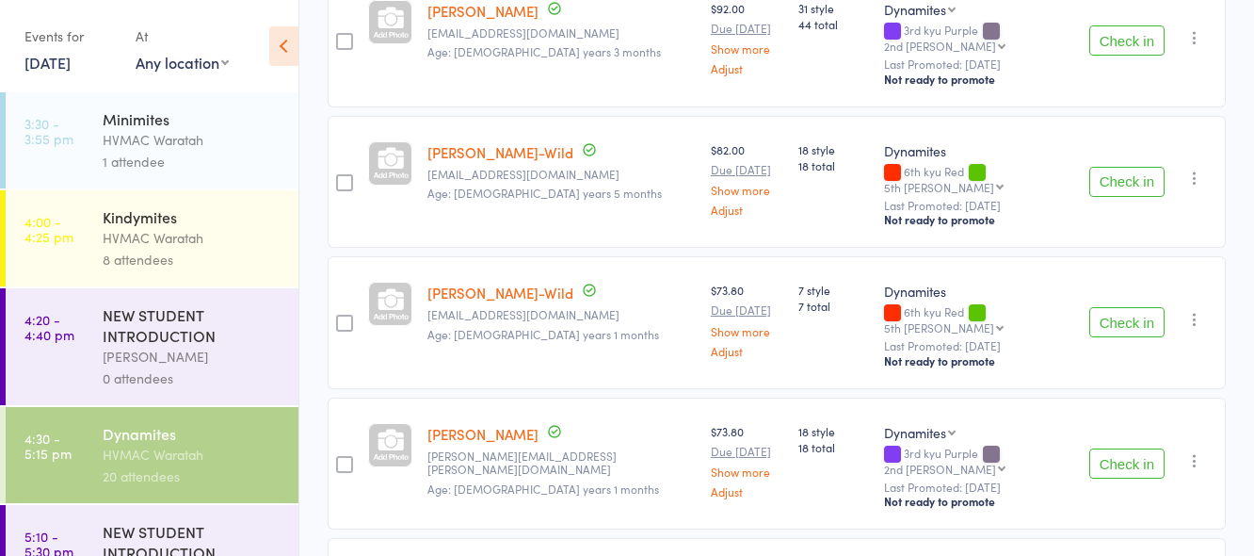
scroll to position [377, 0]
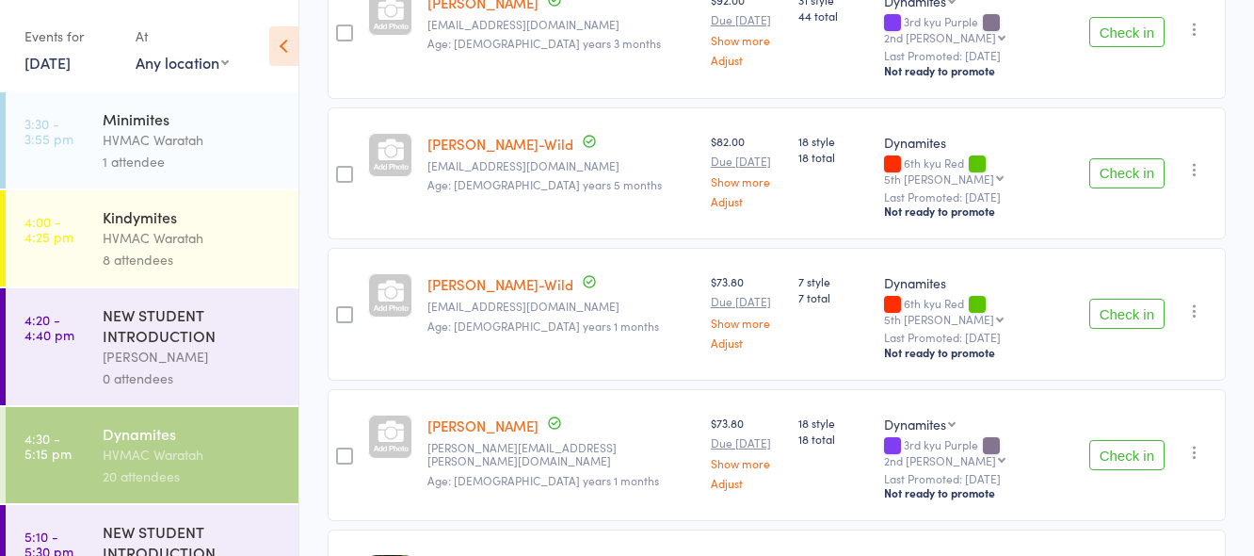
click at [1125, 298] on button "Check in" at bounding box center [1126, 313] width 75 height 30
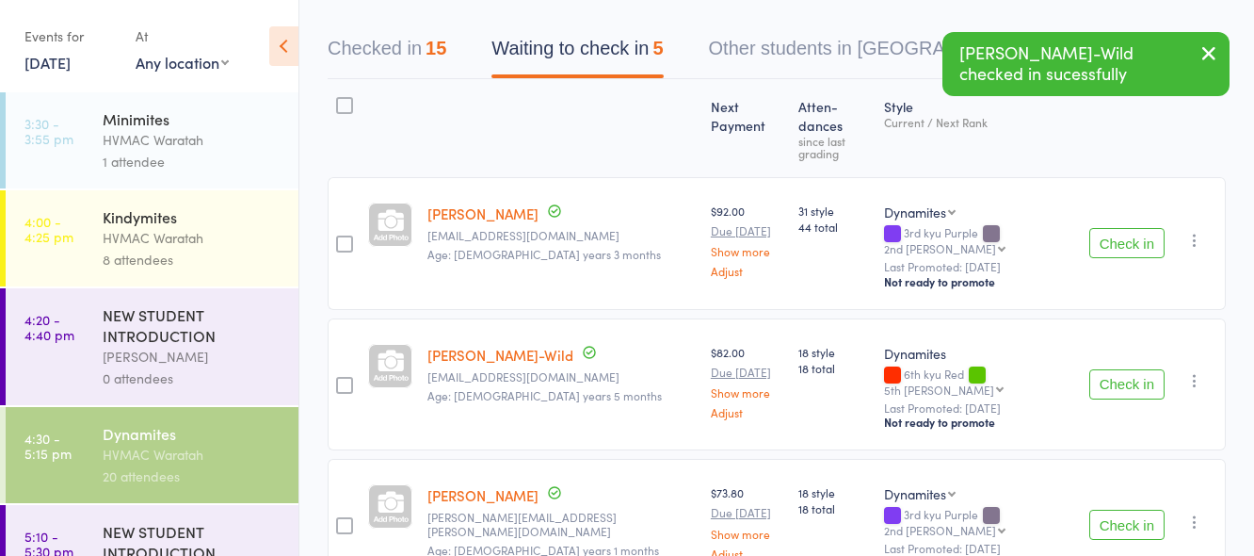
scroll to position [94, 0]
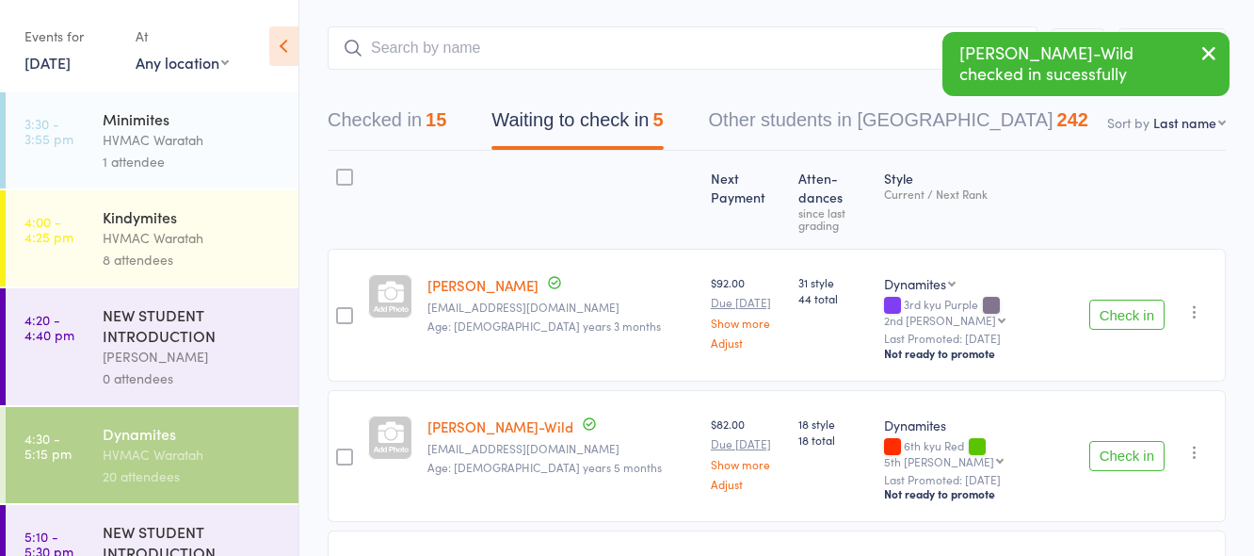
click at [1119, 441] on button "Check in" at bounding box center [1126, 456] width 75 height 30
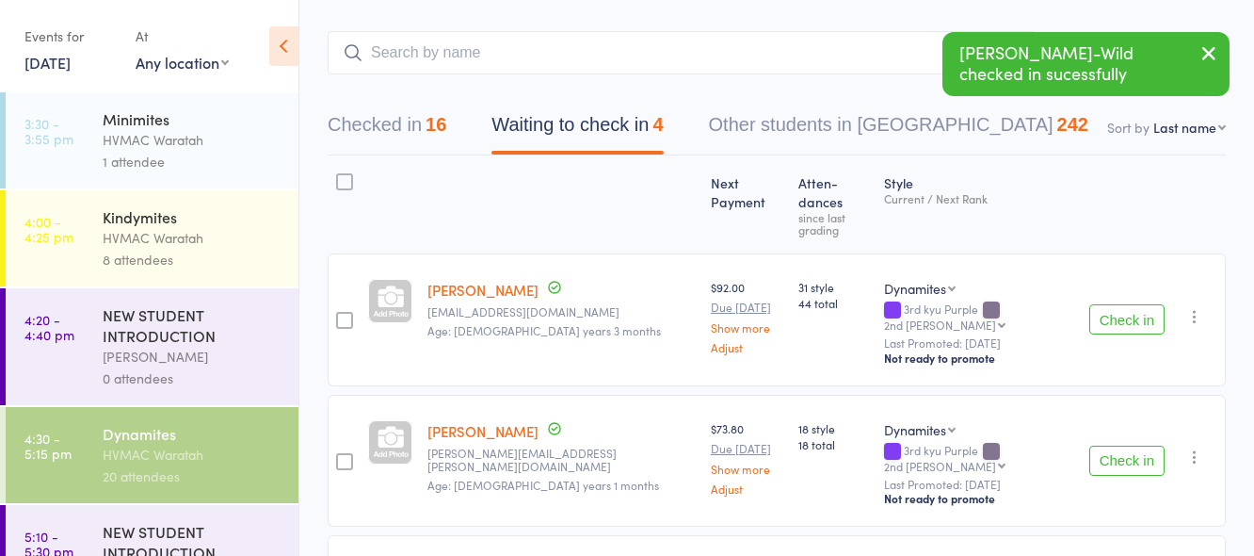
scroll to position [0, 0]
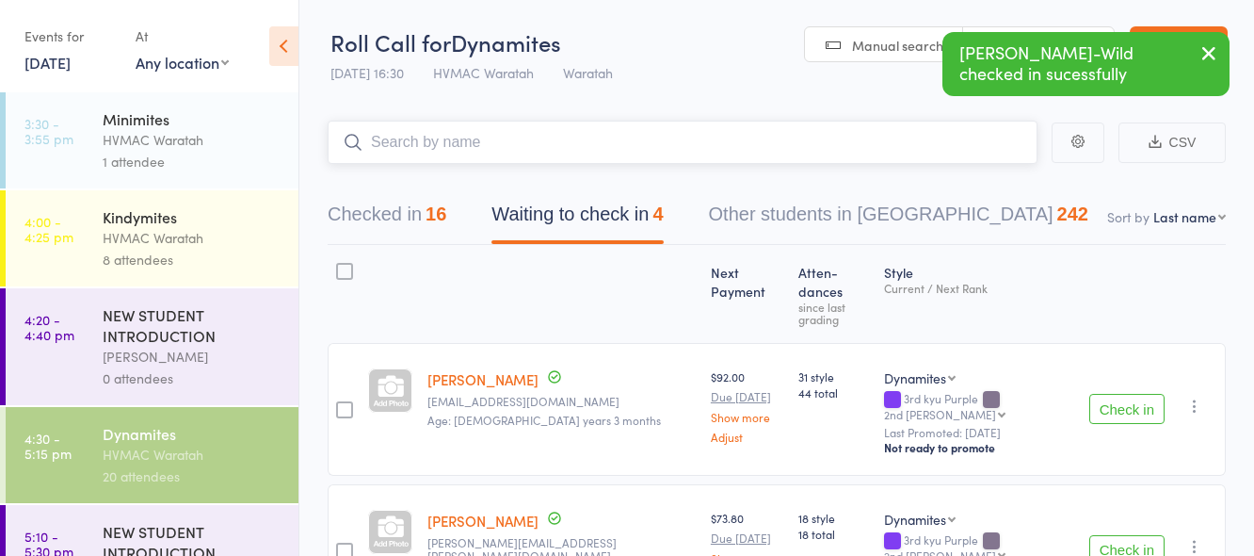
click at [486, 147] on input "search" at bounding box center [683, 142] width 710 height 43
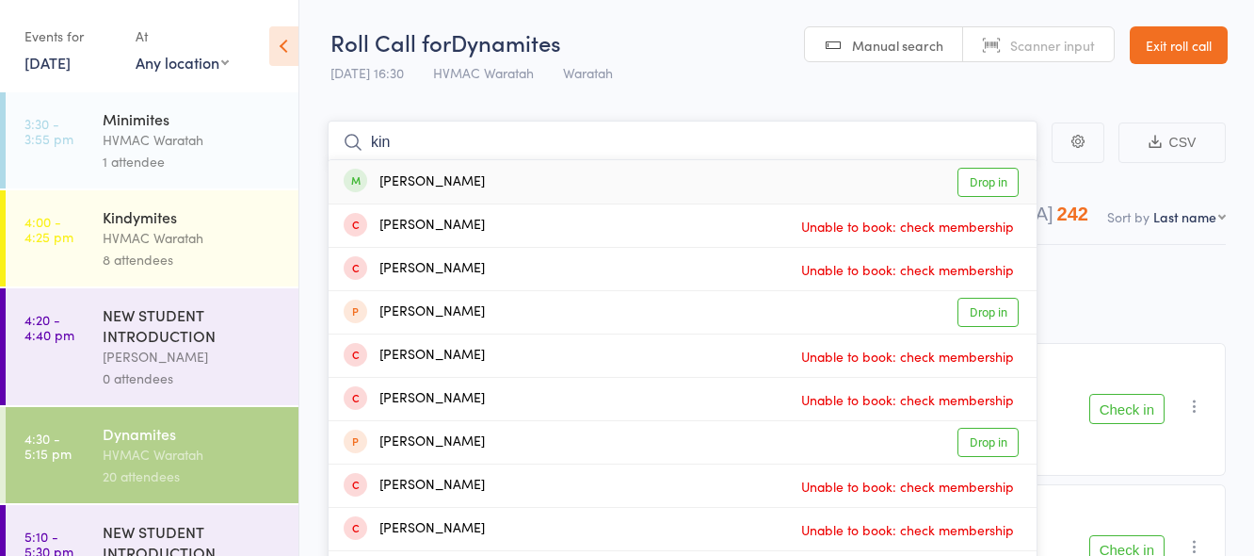
type input "kin"
click at [979, 184] on link "Drop in" at bounding box center [988, 182] width 61 height 29
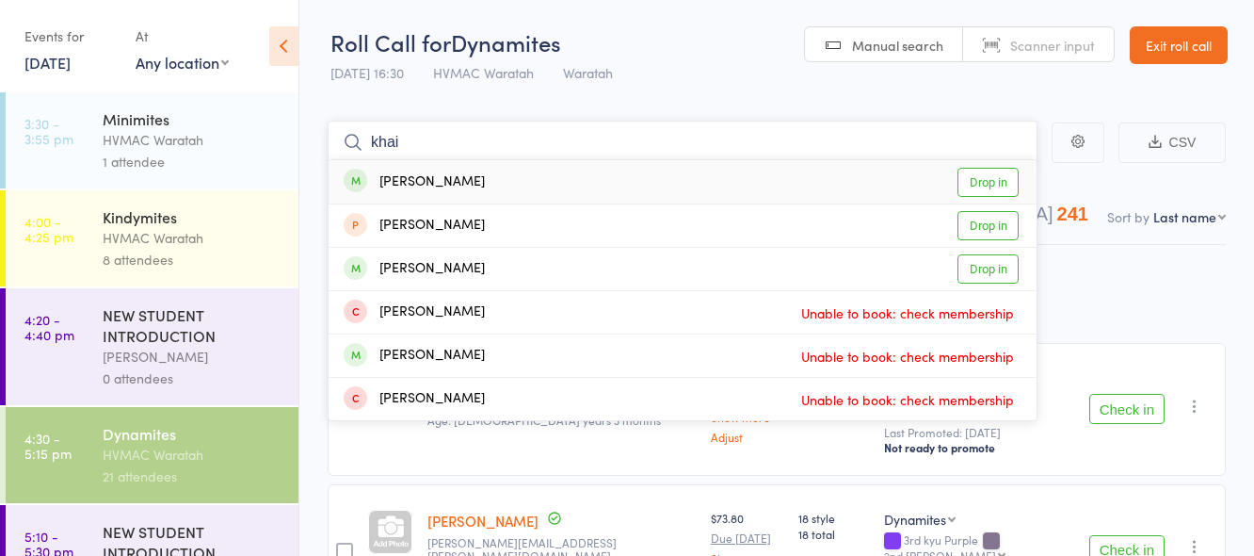
type input "khai"
click at [995, 179] on link "Drop in" at bounding box center [988, 182] width 61 height 29
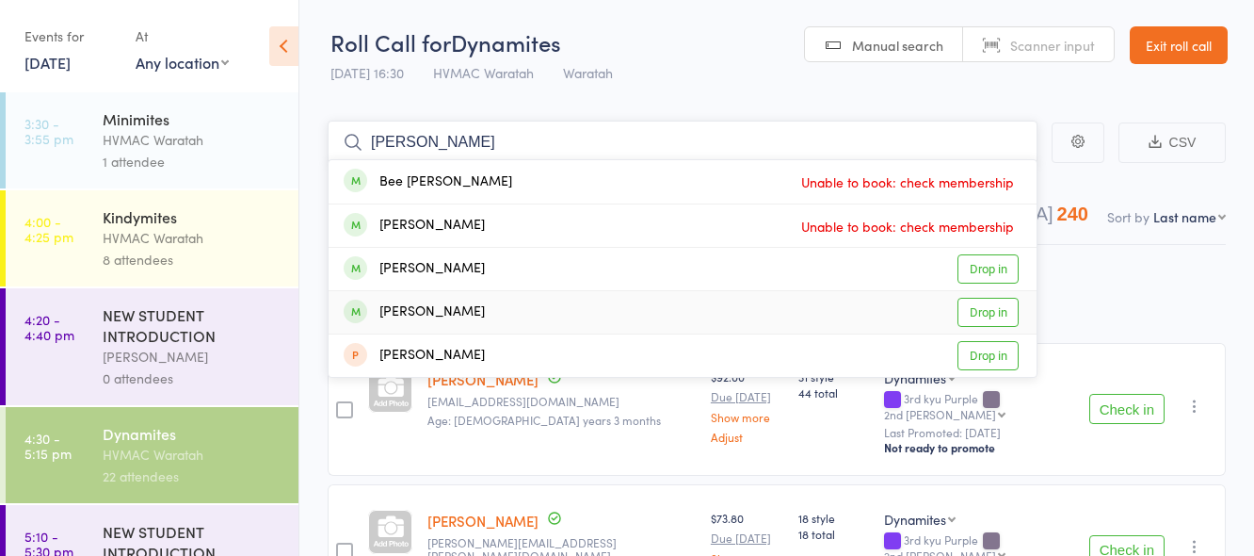
type input "curtis"
click at [978, 306] on link "Drop in" at bounding box center [988, 312] width 61 height 29
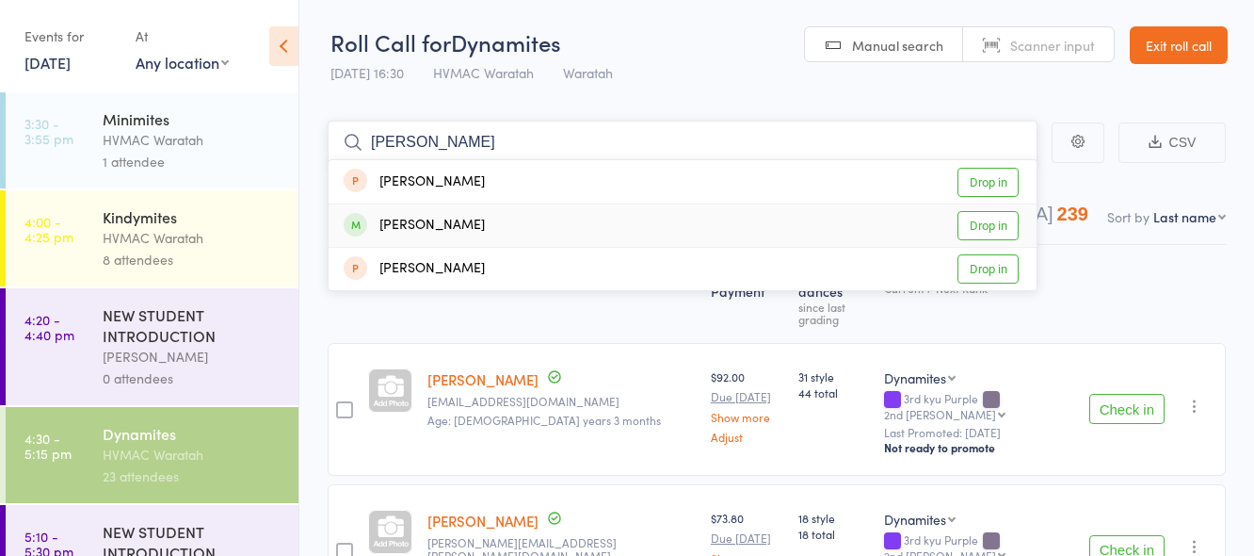
type input "fahey"
click at [990, 224] on link "Drop in" at bounding box center [988, 225] width 61 height 29
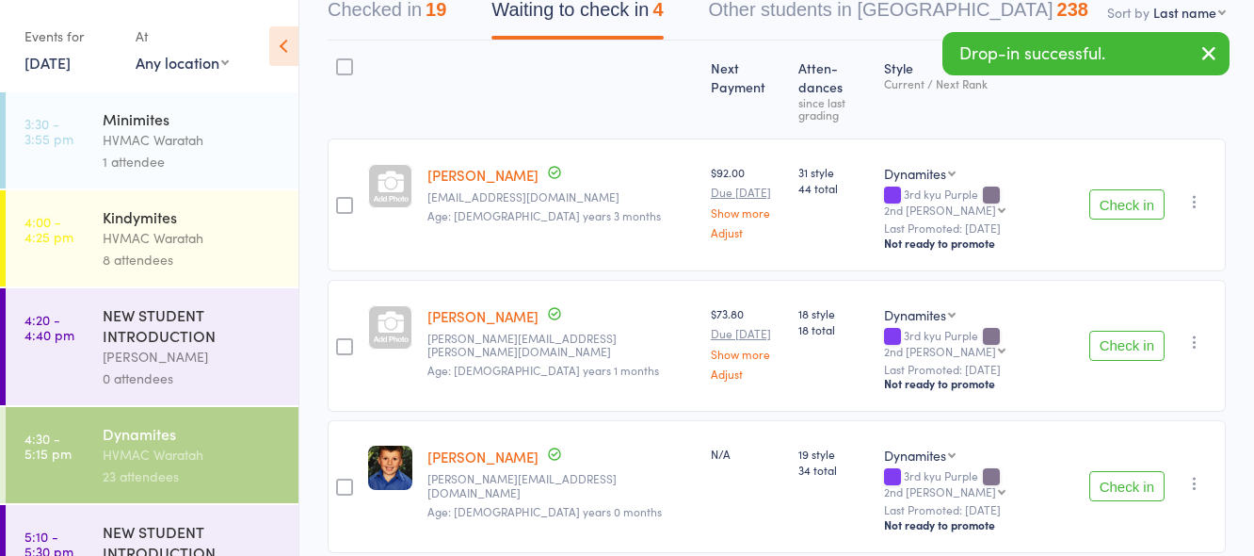
scroll to position [411, 0]
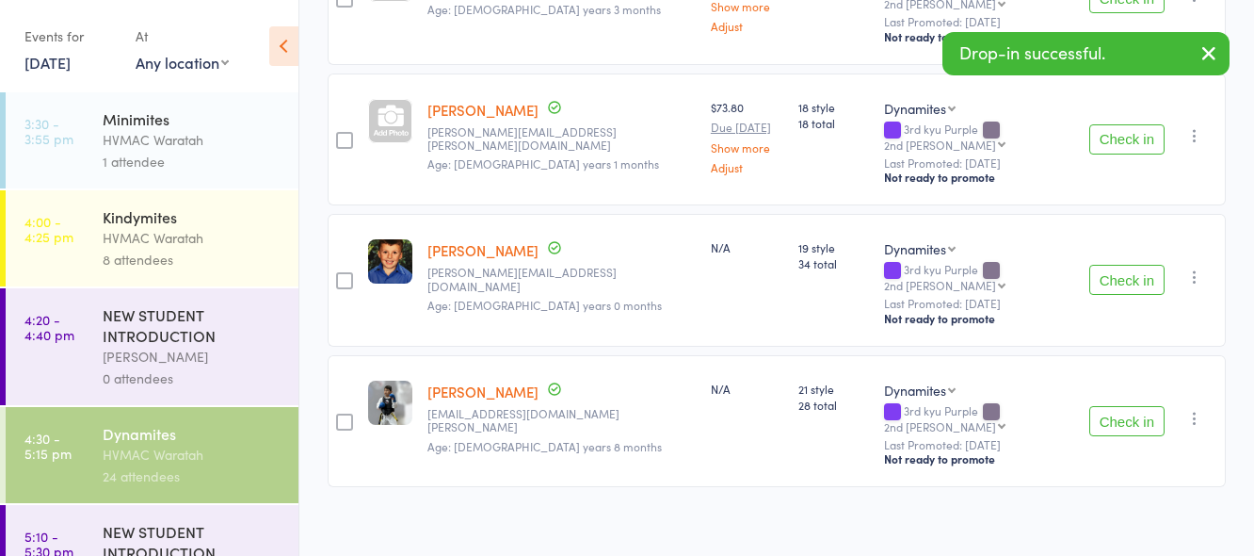
click at [1121, 406] on button "Check in" at bounding box center [1126, 421] width 75 height 30
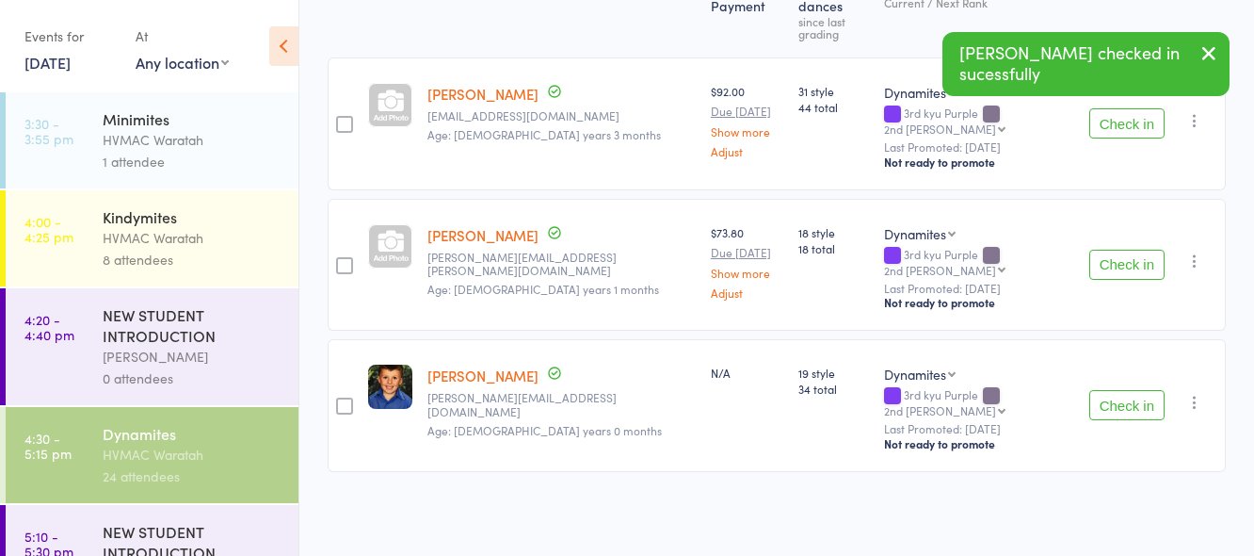
scroll to position [220, 0]
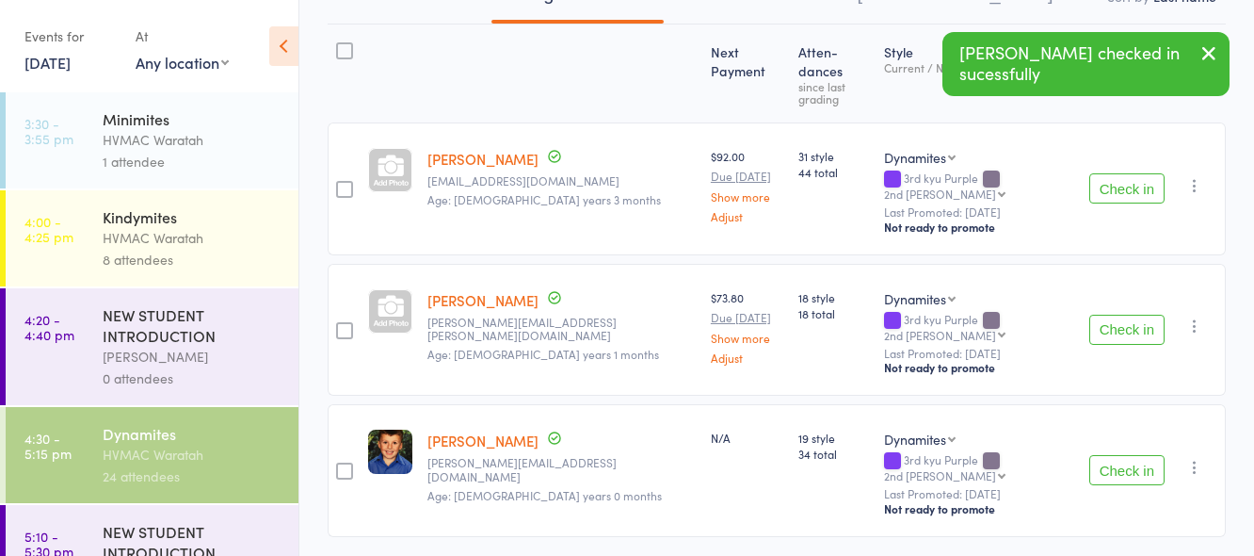
click at [1119, 314] on button "Check in" at bounding box center [1126, 329] width 75 height 30
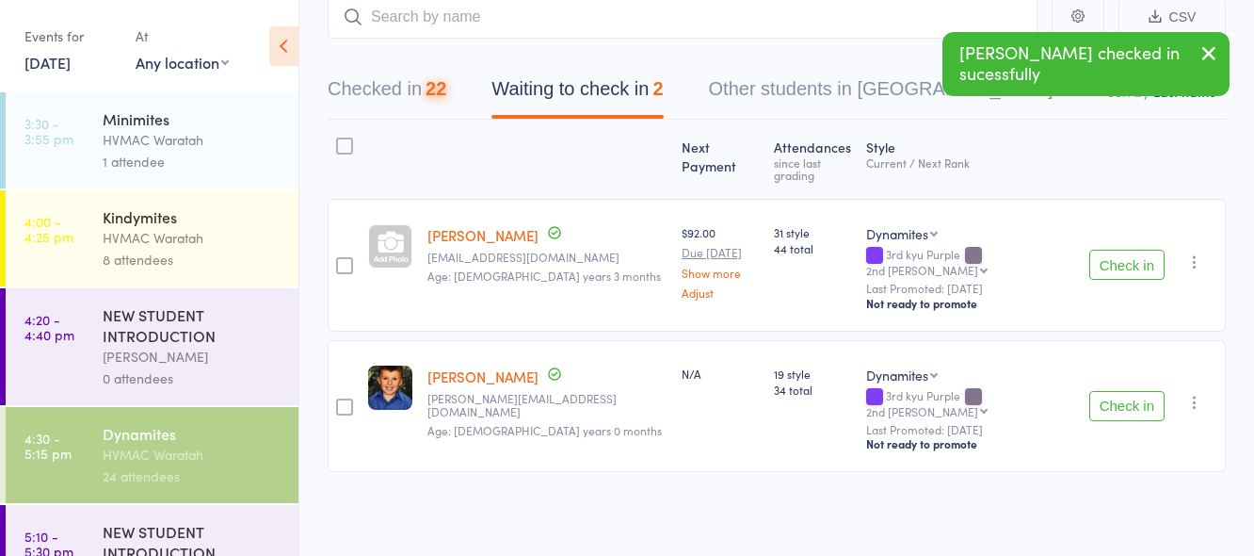
scroll to position [90, 0]
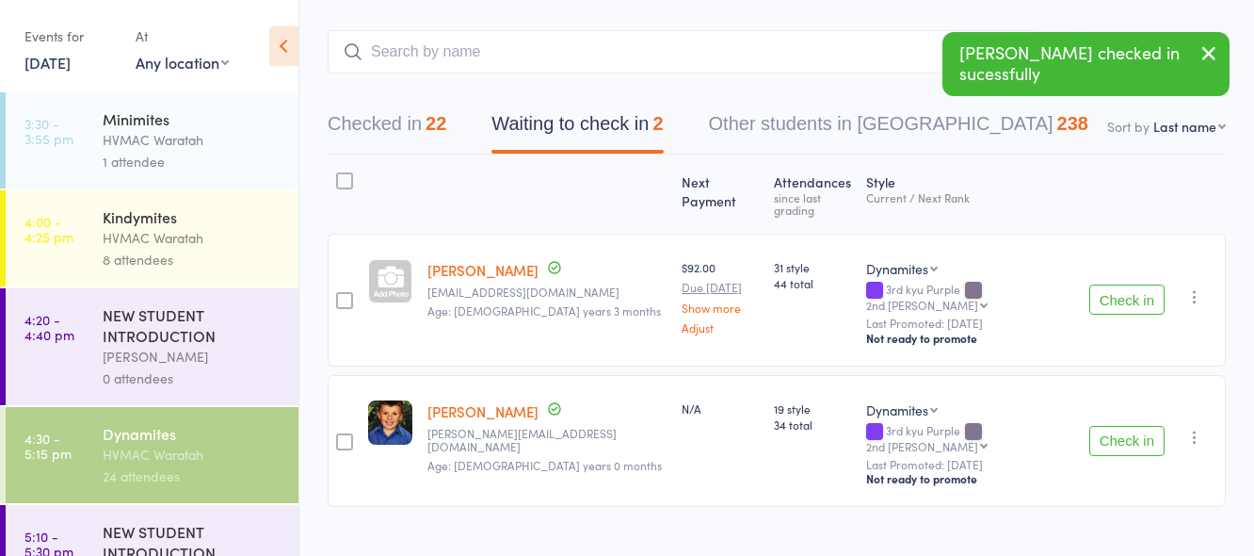
click at [1126, 284] on button "Check in" at bounding box center [1126, 299] width 75 height 30
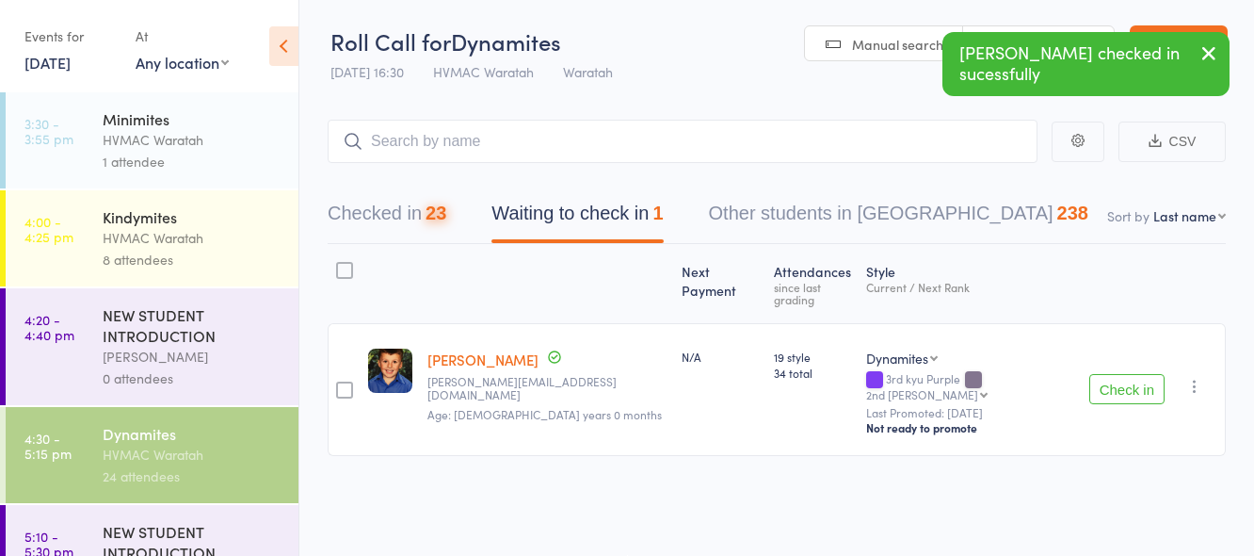
scroll to position [1, 0]
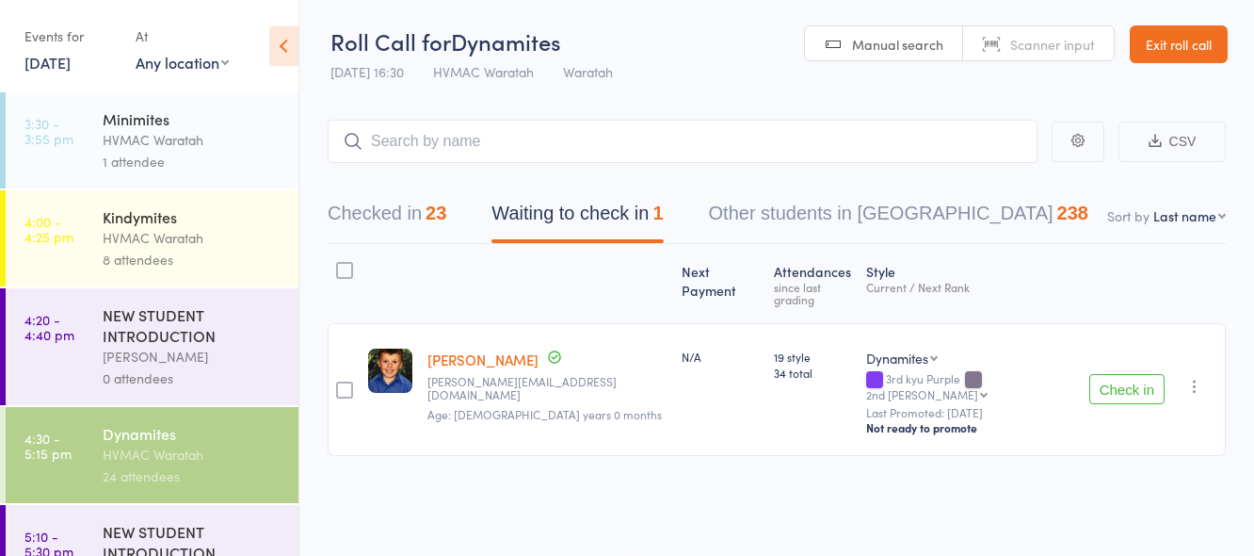
click at [1129, 374] on button "Check in" at bounding box center [1126, 389] width 75 height 30
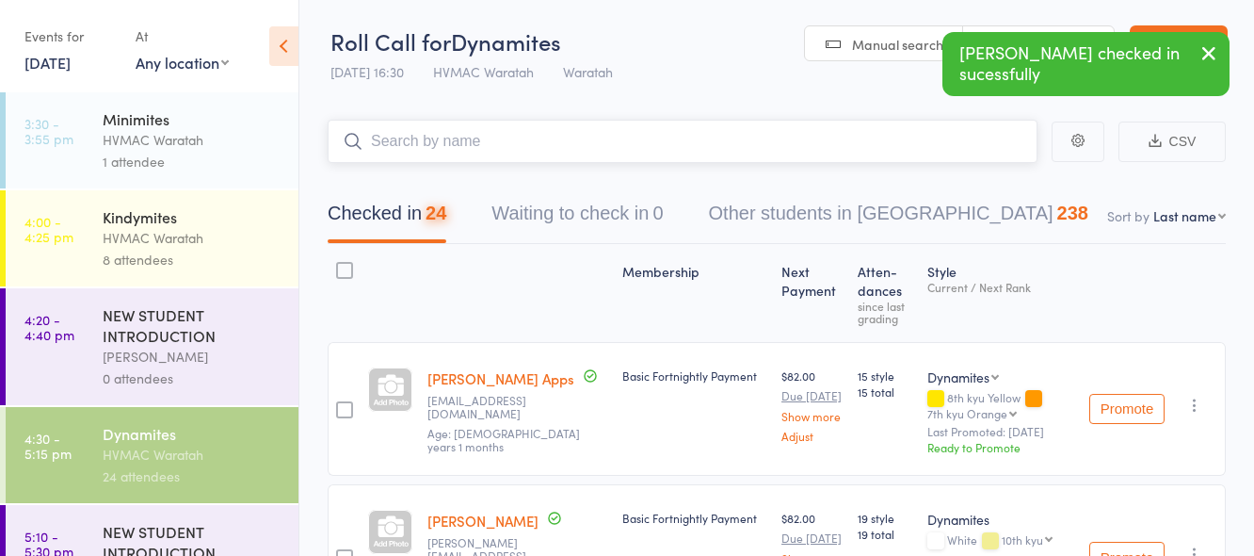
click at [516, 135] on input "search" at bounding box center [683, 141] width 710 height 43
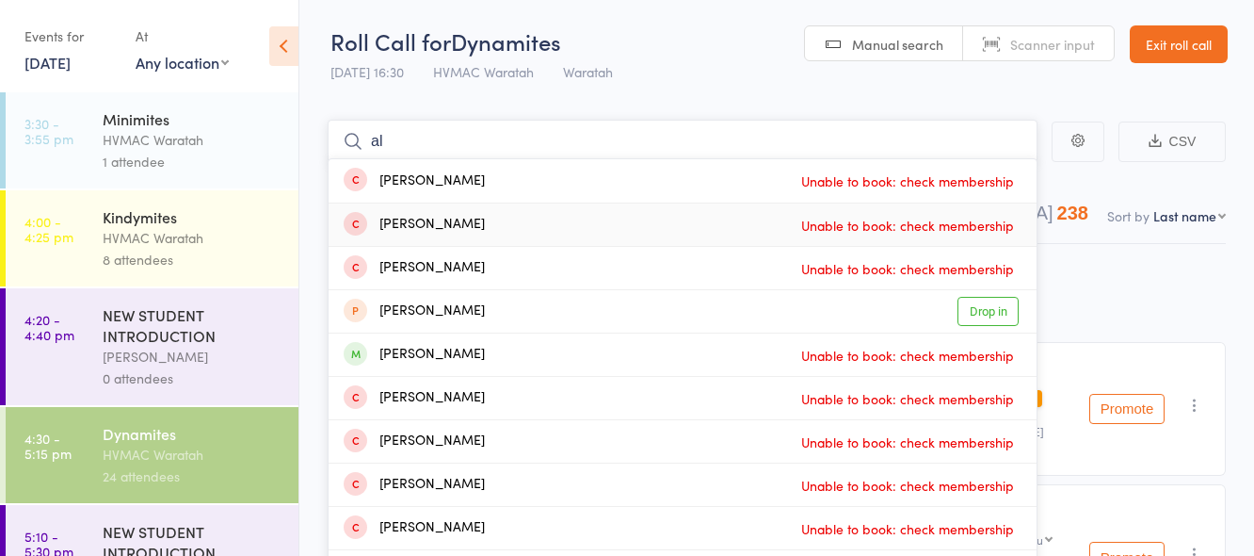
type input "a"
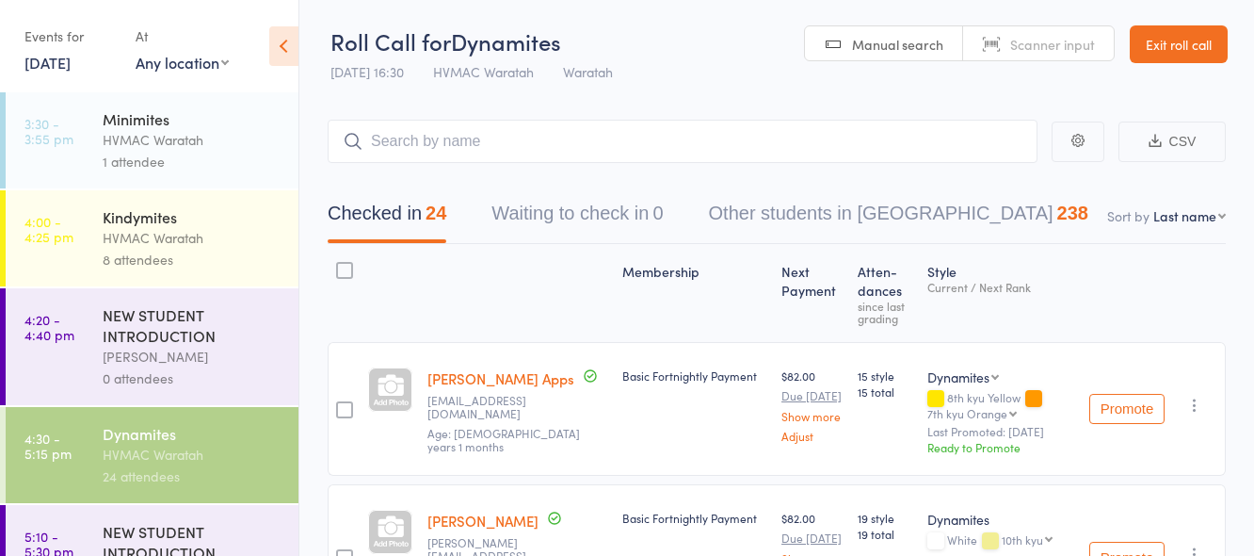
click at [56, 63] on link "14 Aug, 2025" at bounding box center [47, 62] width 46 height 21
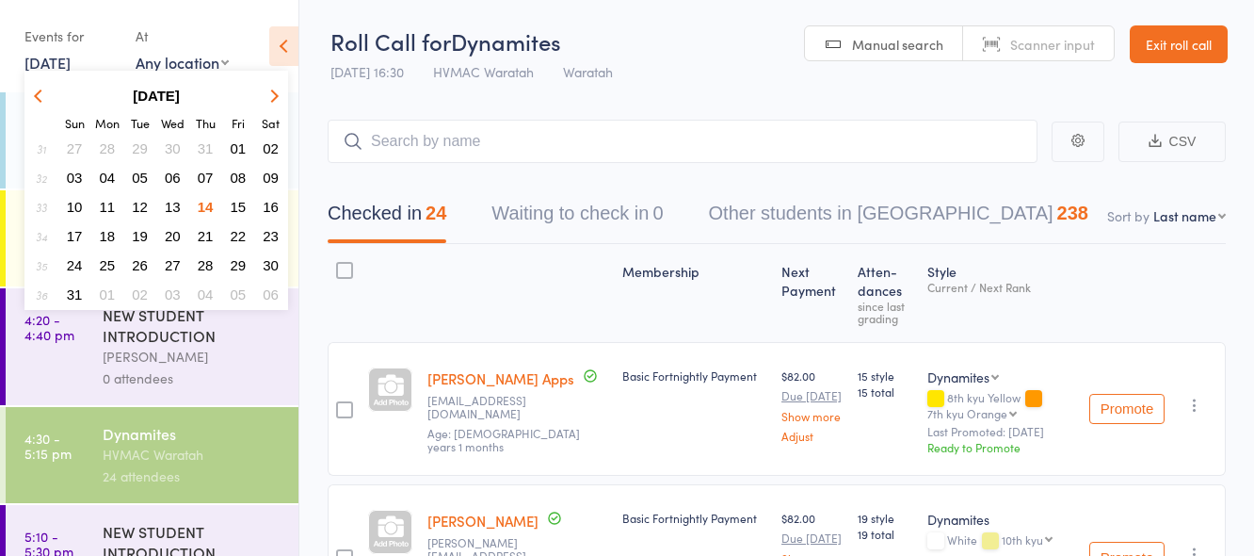
click at [139, 236] on span "19" at bounding box center [140, 236] width 16 height 16
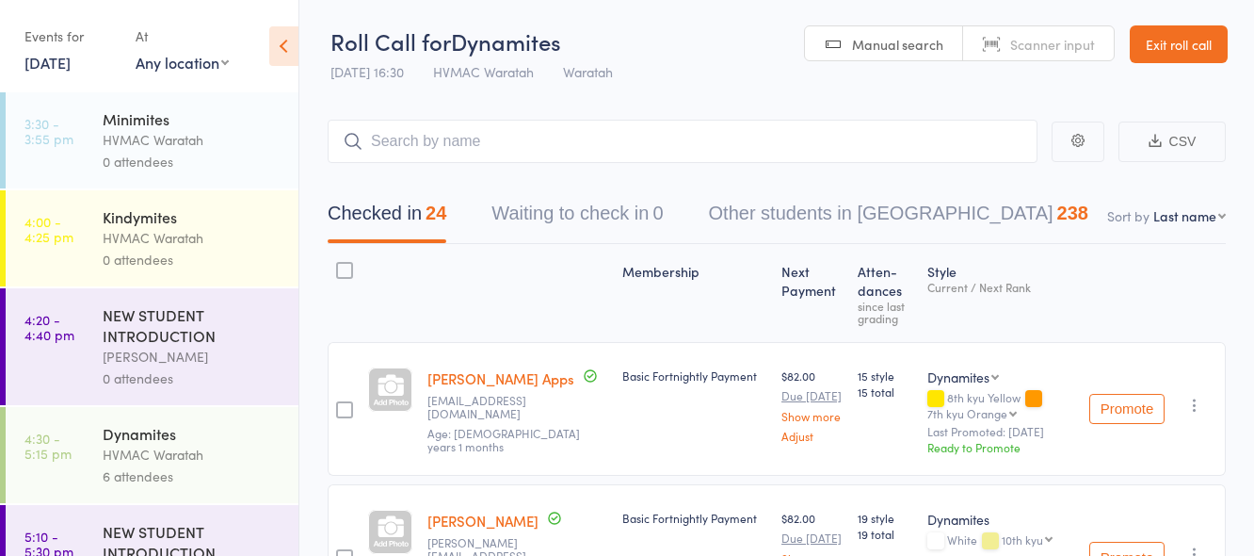
click at [213, 235] on div "HVMAC Waratah" at bounding box center [193, 238] width 180 height 22
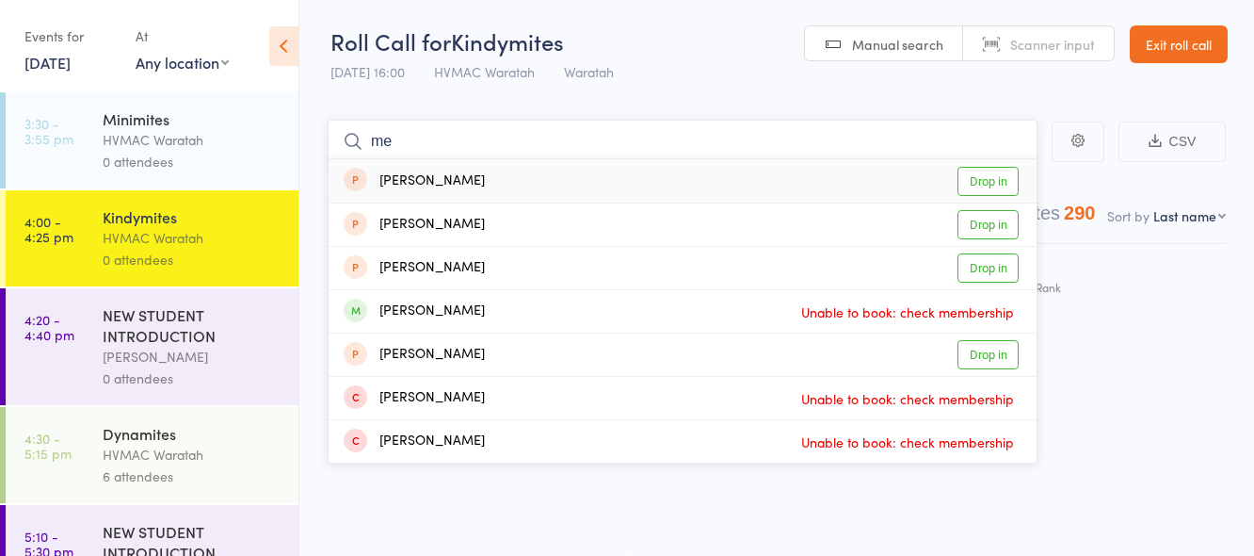
type input "m"
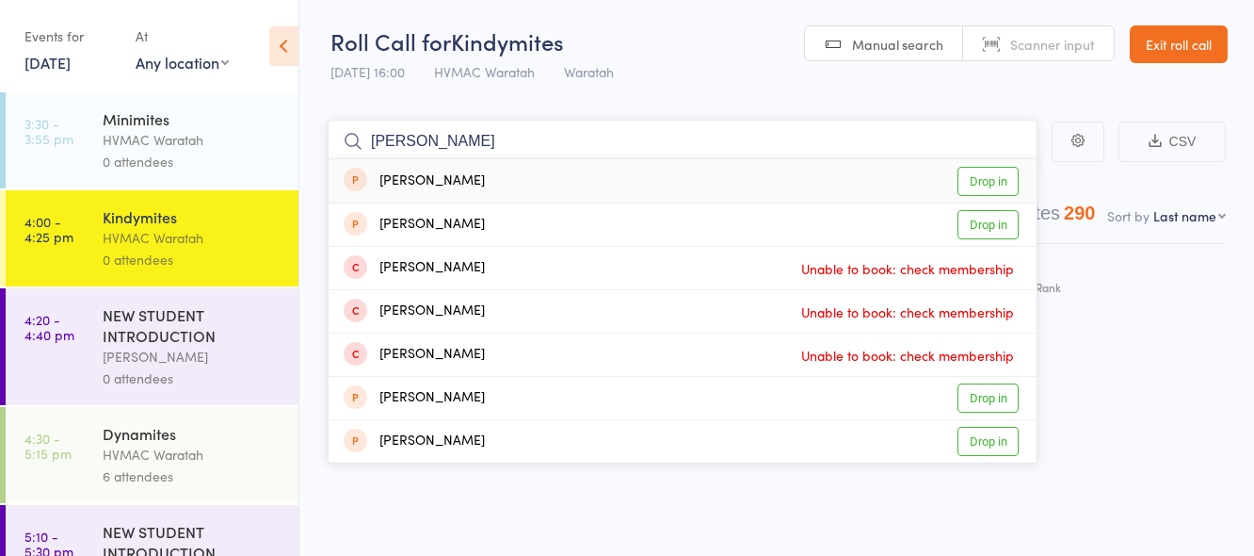
type input "emma"
click at [986, 182] on link "Drop in" at bounding box center [988, 181] width 61 height 29
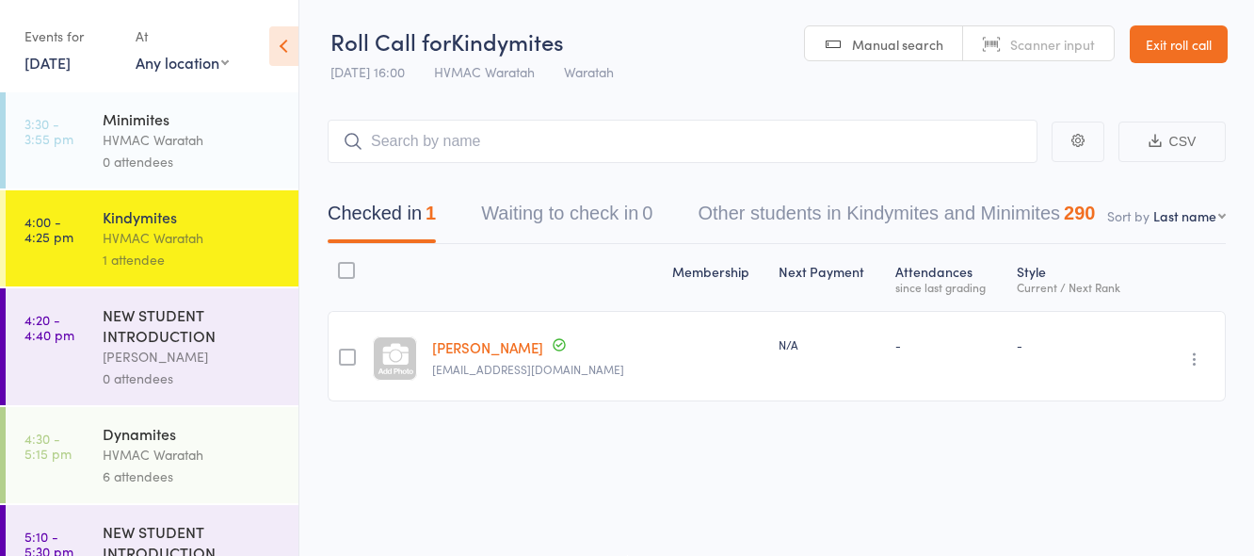
click at [56, 66] on link "19 Aug, 2025" at bounding box center [47, 62] width 46 height 21
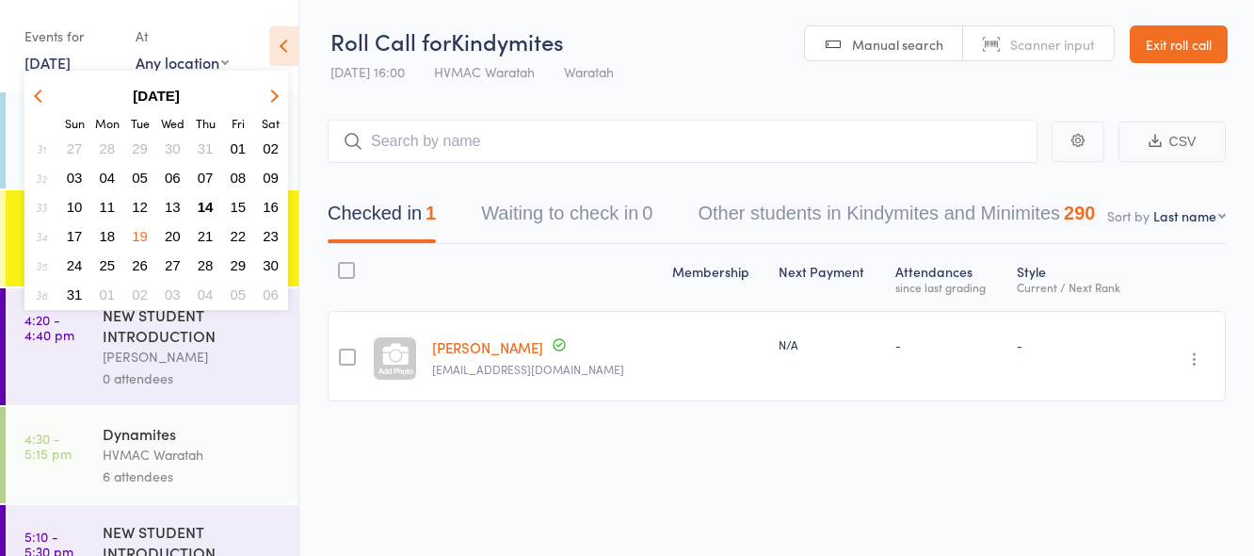
click at [1192, 361] on icon "button" at bounding box center [1194, 358] width 19 height 19
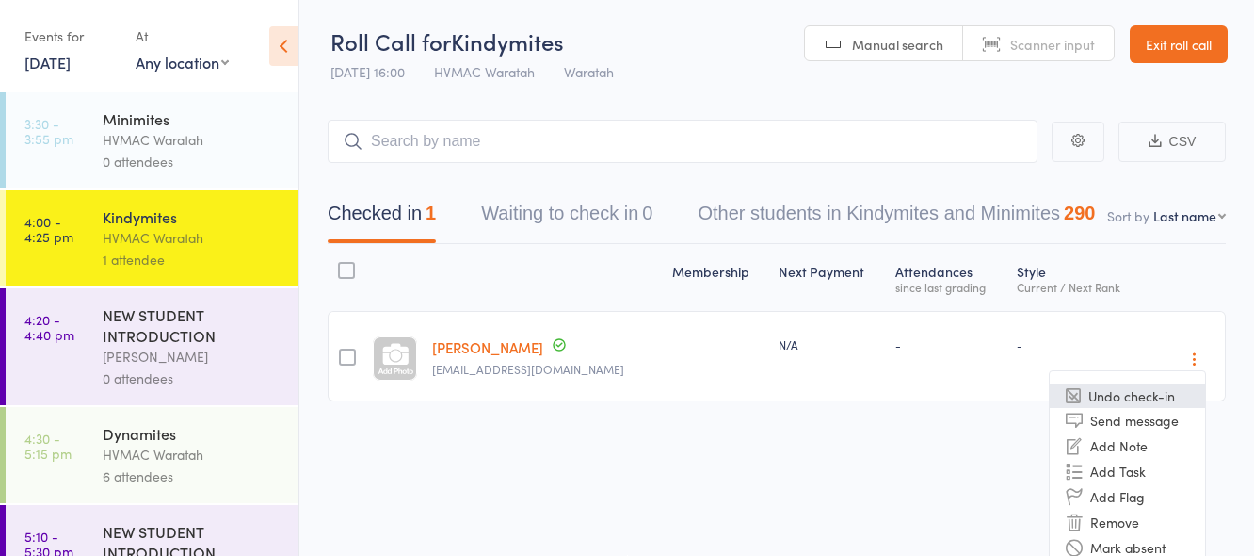
scroll to position [20, 0]
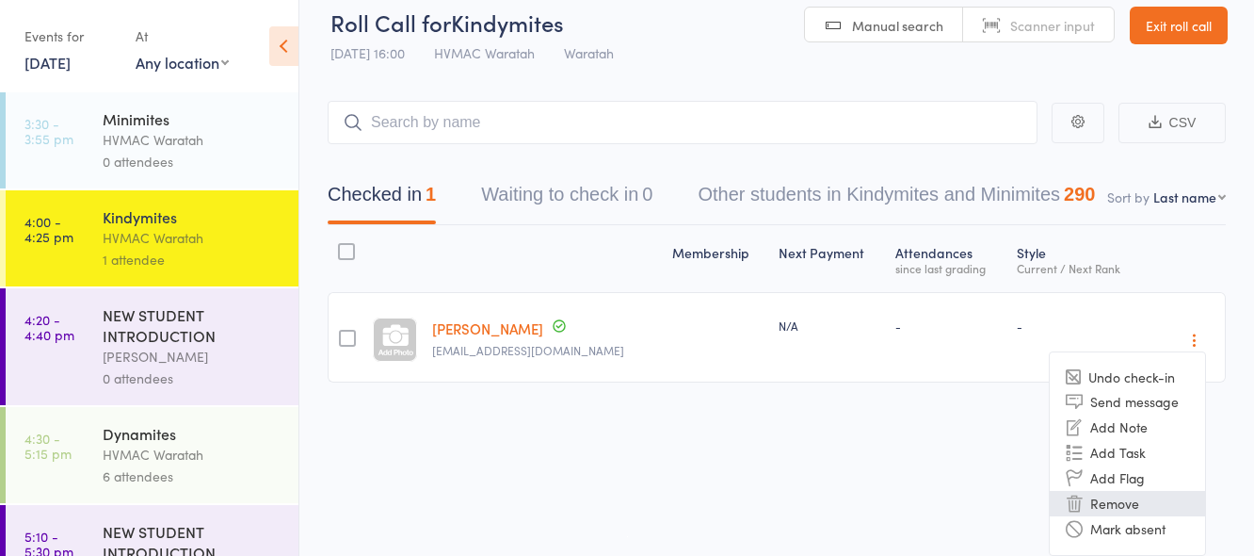
click at [1104, 499] on li "Remove" at bounding box center [1127, 503] width 155 height 25
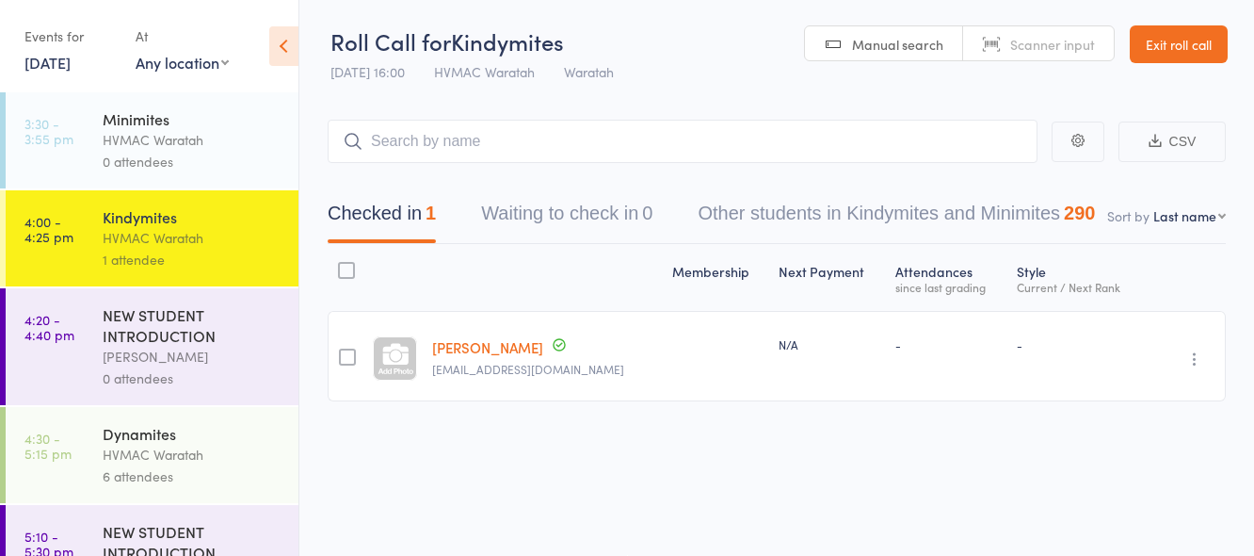
scroll to position [1, 0]
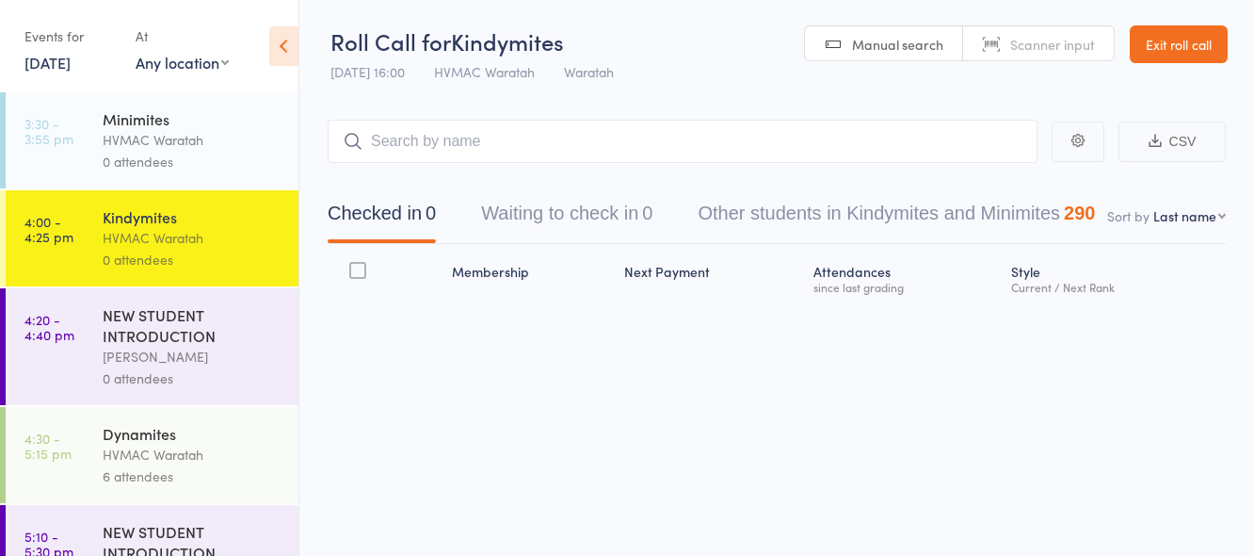
click at [54, 67] on link "19 Aug, 2025" at bounding box center [47, 62] width 46 height 21
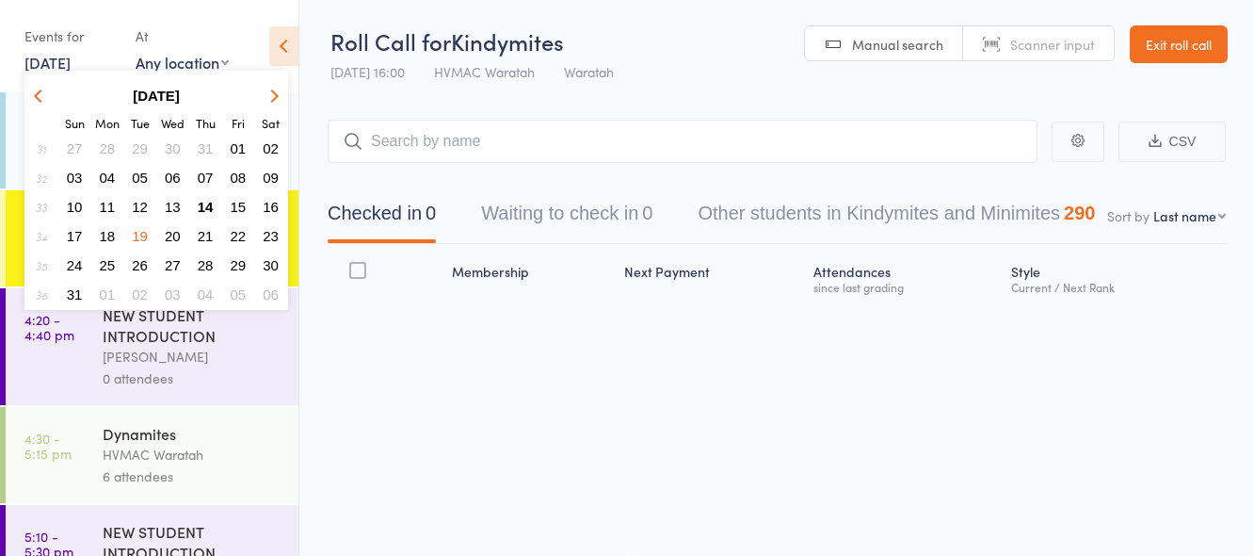
click at [108, 235] on span "18" at bounding box center [108, 236] width 16 height 16
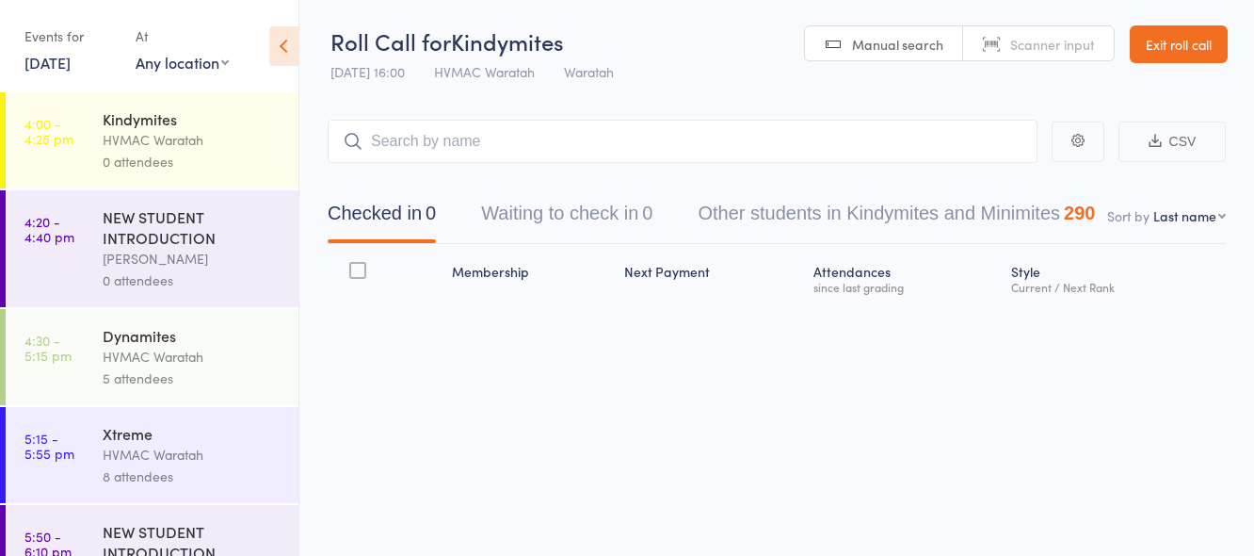
click at [209, 123] on div "Kindymites" at bounding box center [193, 118] width 180 height 21
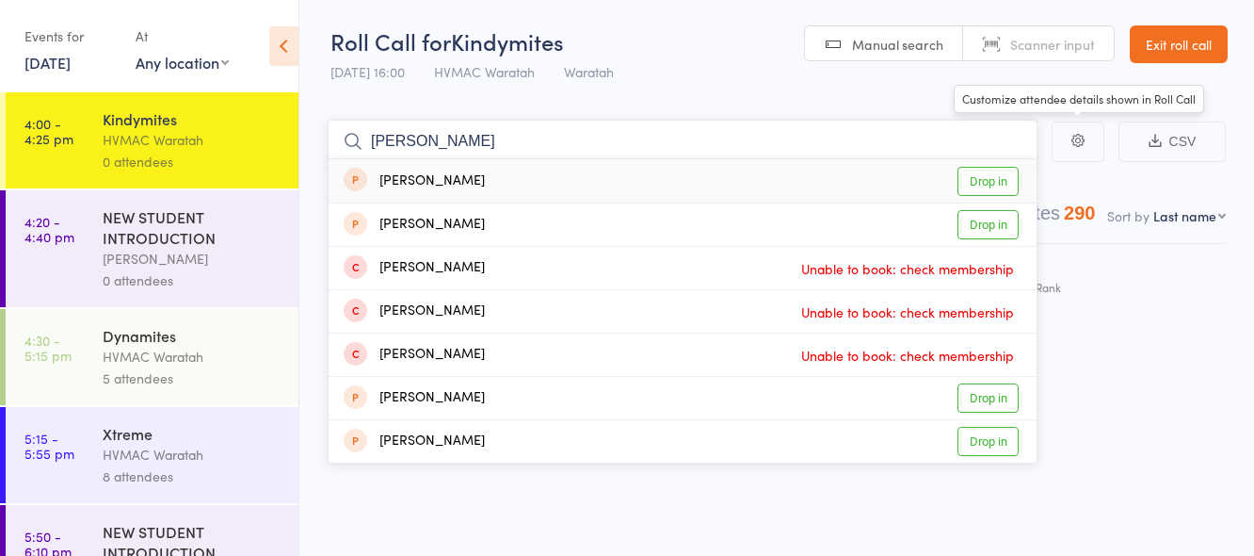
type input "emma"
click at [1003, 176] on link "Drop in" at bounding box center [988, 181] width 61 height 29
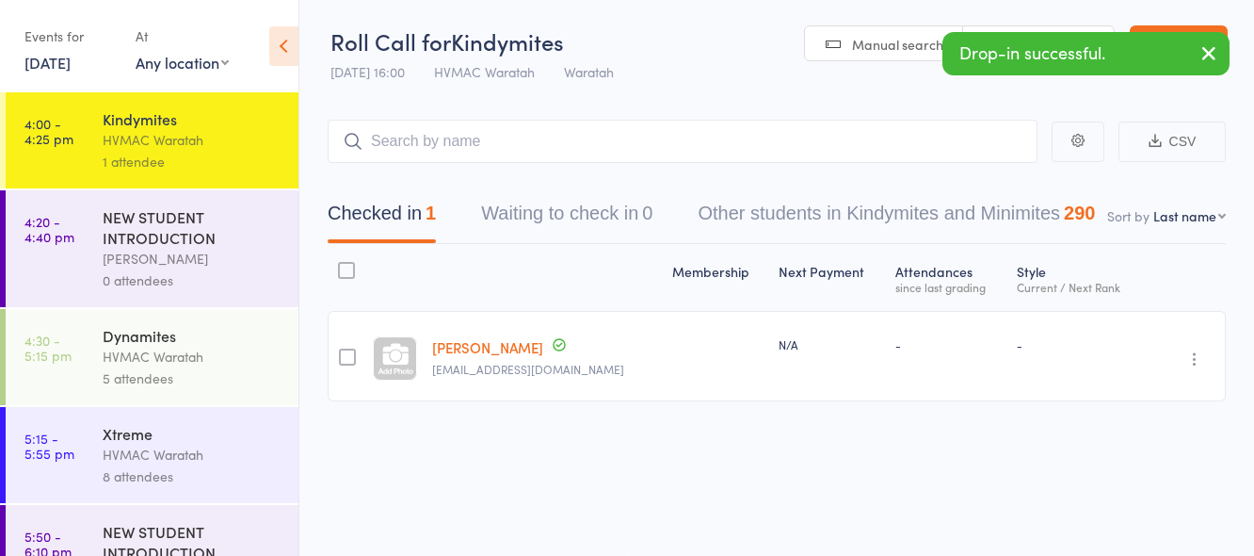
click at [59, 61] on link "18 Aug, 2025" at bounding box center [47, 62] width 46 height 21
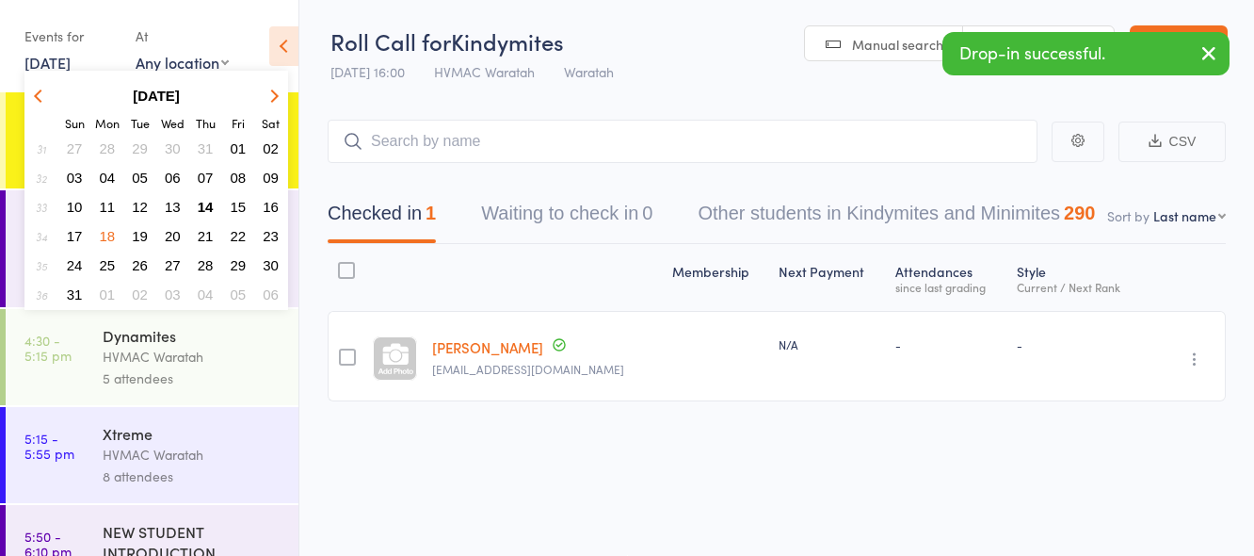
click at [209, 205] on span "14" at bounding box center [206, 207] width 16 height 16
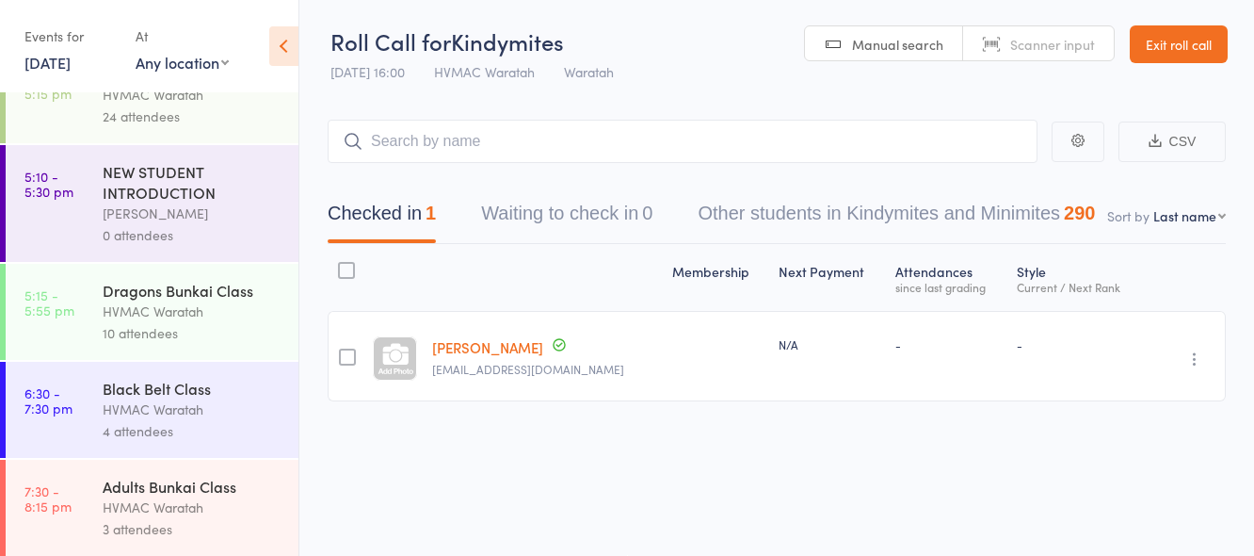
scroll to position [362, 0]
click at [232, 326] on div "10 attendees" at bounding box center [193, 331] width 180 height 22
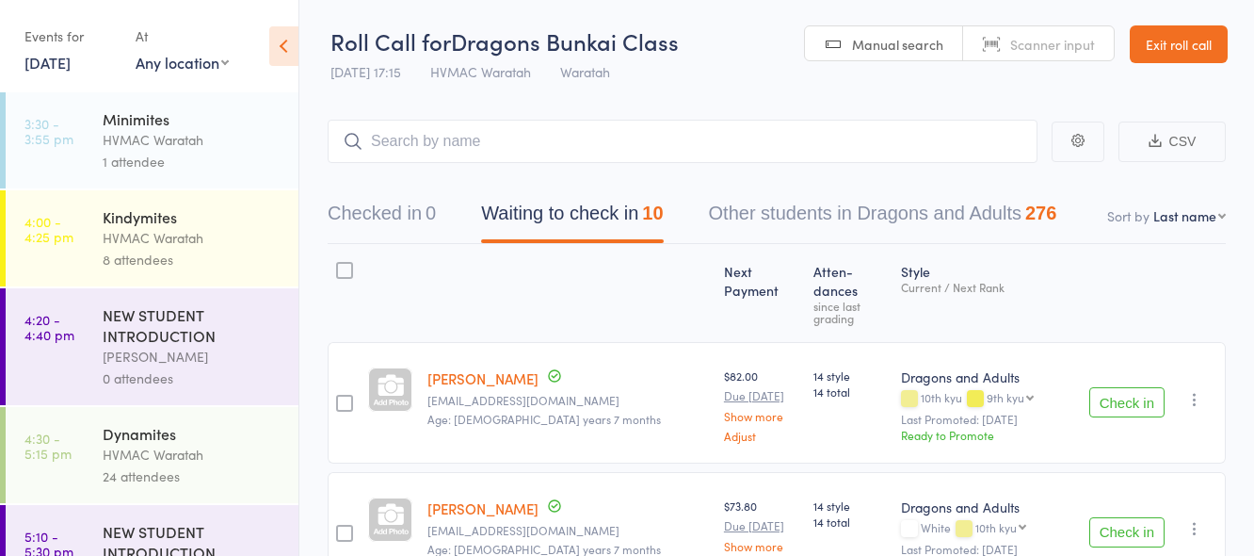
click at [250, 445] on div "HVMAC Waratah" at bounding box center [193, 454] width 180 height 22
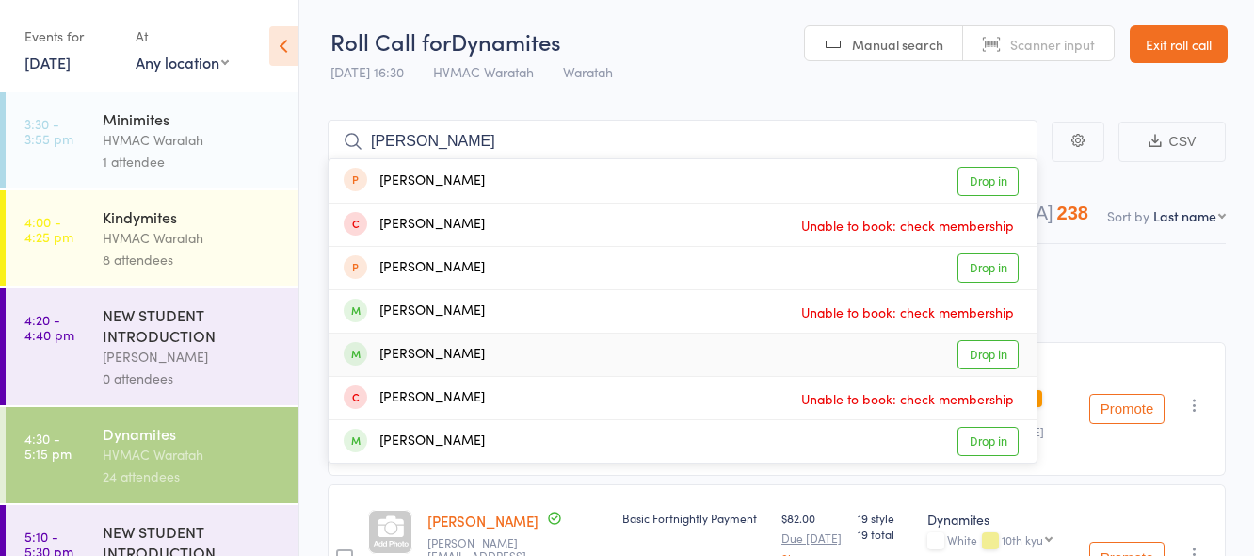
type input "chloe"
click at [991, 356] on link "Drop in" at bounding box center [988, 354] width 61 height 29
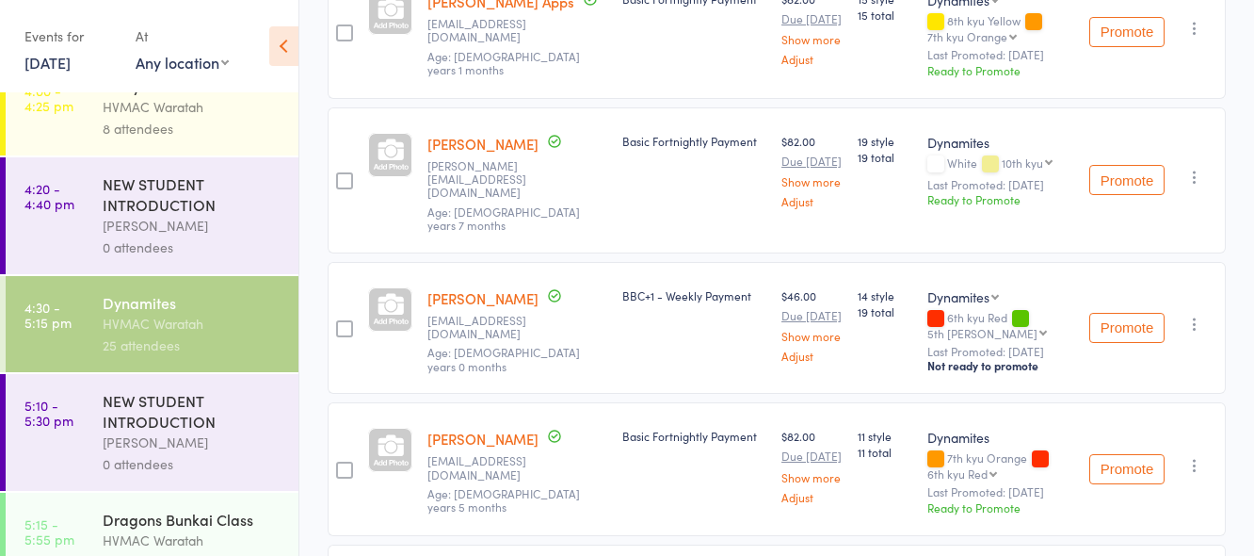
scroll to position [362, 0]
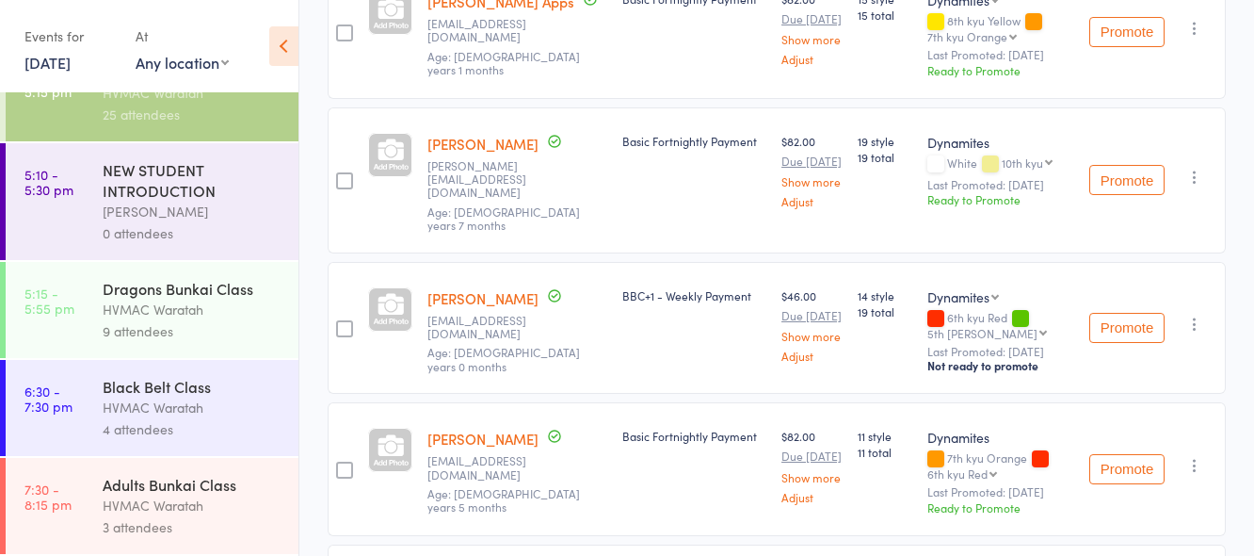
click at [242, 319] on div "HVMAC Waratah" at bounding box center [193, 309] width 180 height 22
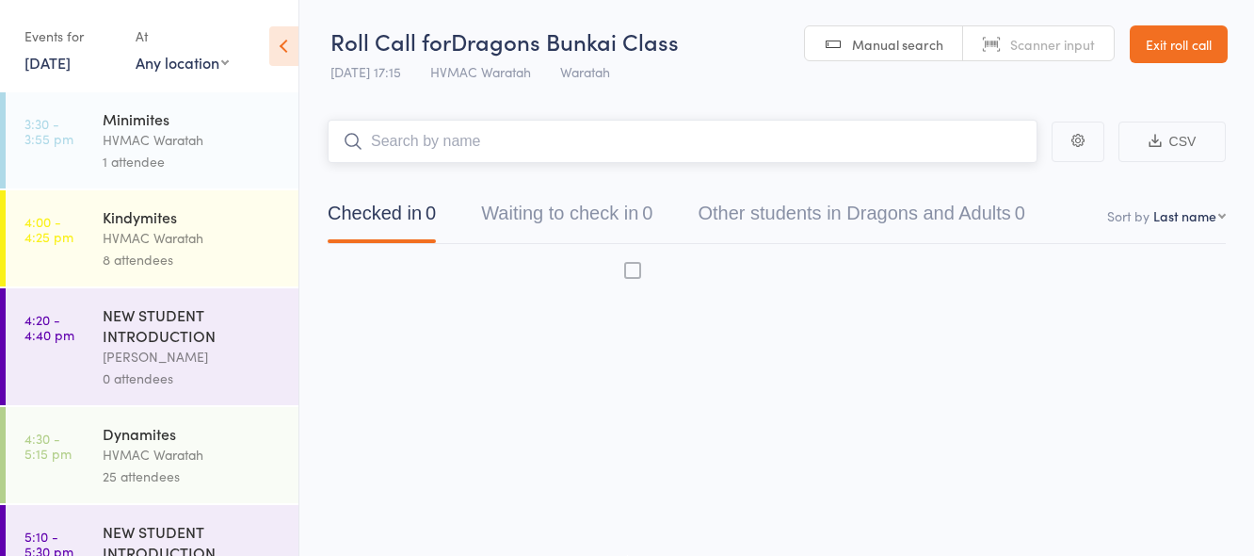
scroll to position [1, 0]
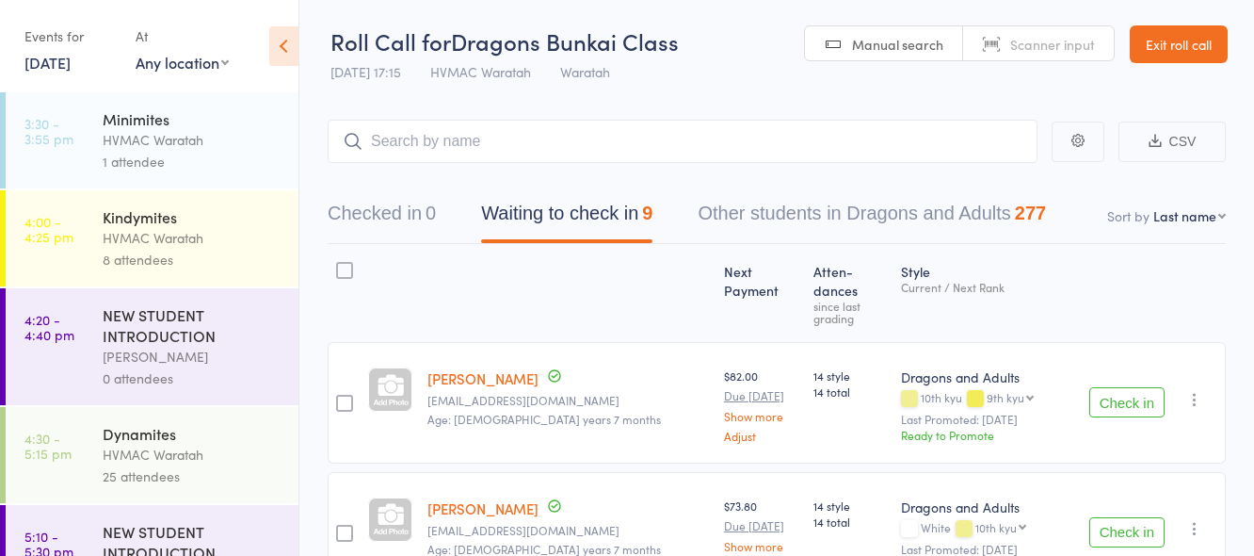
click at [1118, 517] on button "Check in" at bounding box center [1126, 532] width 75 height 30
click at [682, 144] on input "search" at bounding box center [683, 141] width 710 height 43
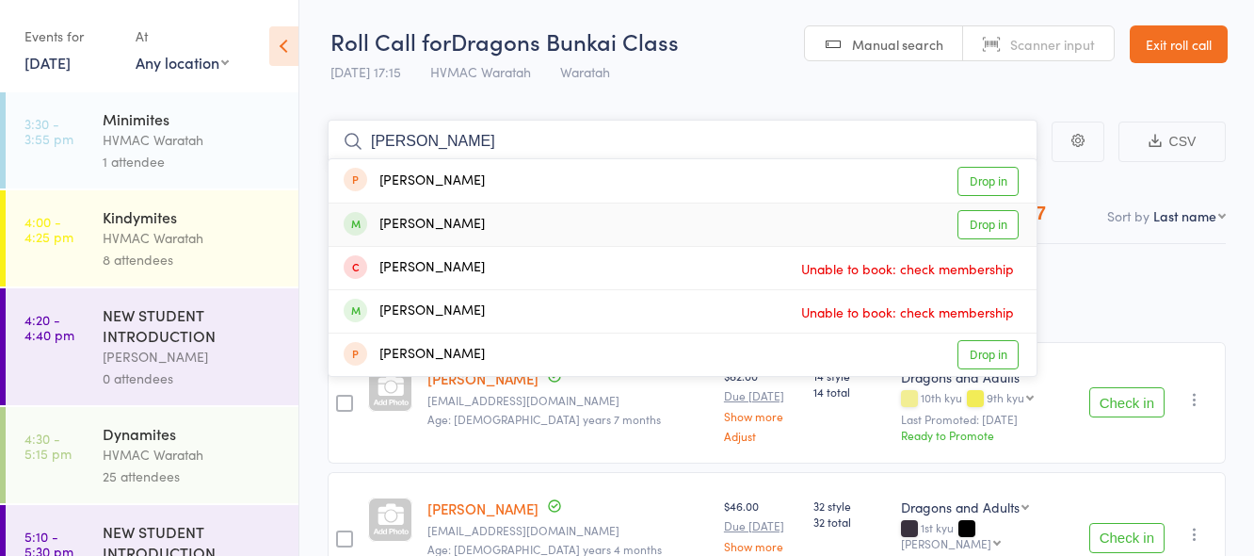
type input "justin"
click at [987, 220] on link "Drop in" at bounding box center [988, 224] width 61 height 29
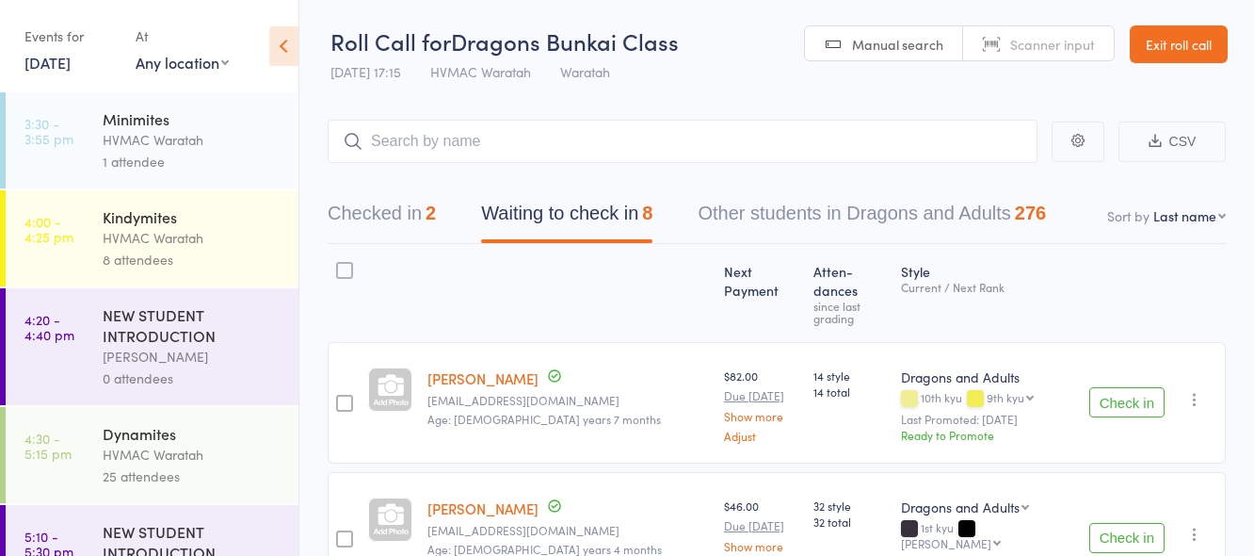
click at [1121, 387] on button "Check in" at bounding box center [1126, 402] width 75 height 30
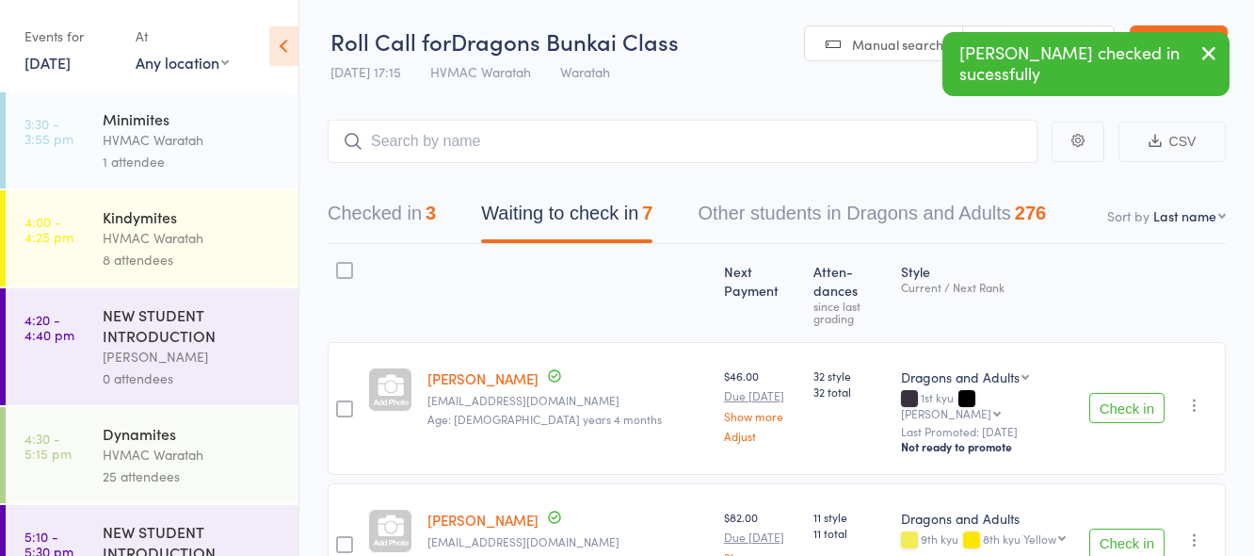
scroll to position [95, 0]
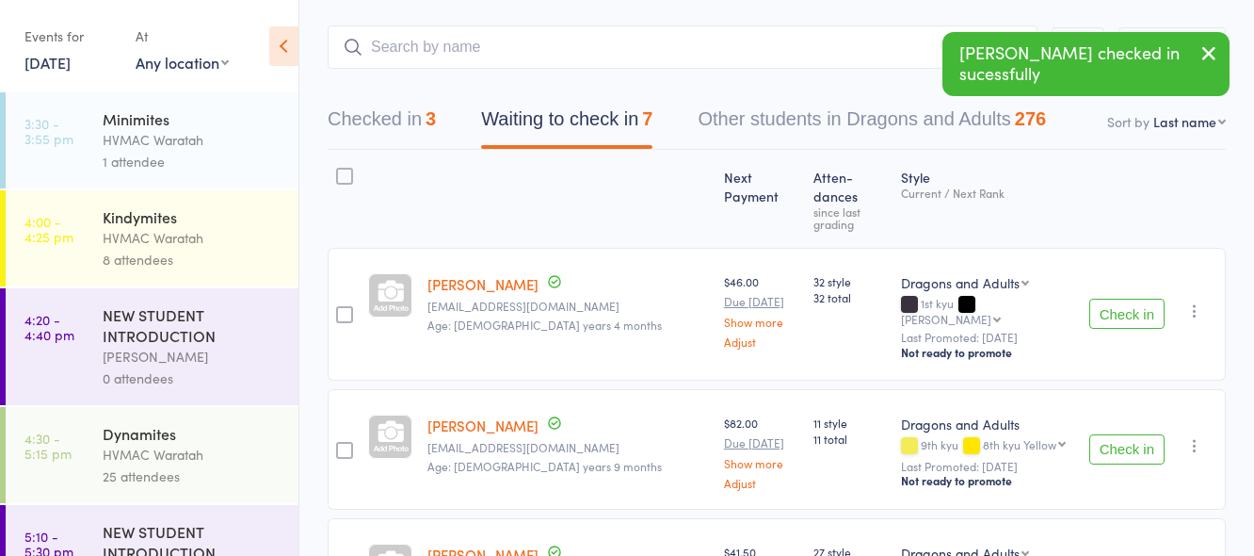
click at [1124, 434] on button "Check in" at bounding box center [1126, 449] width 75 height 30
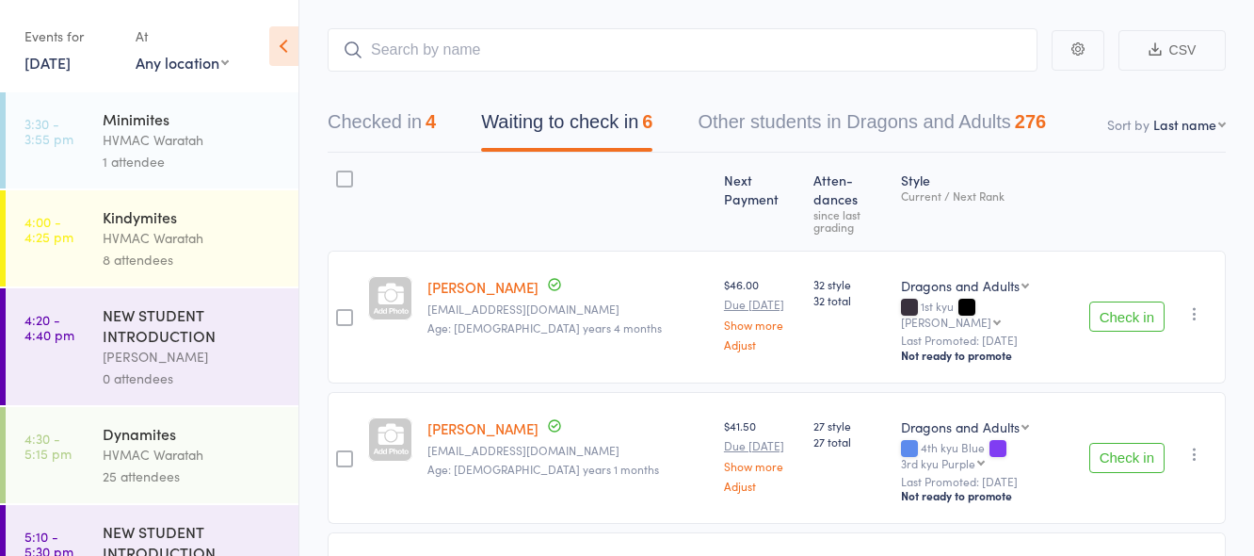
scroll to position [0, 0]
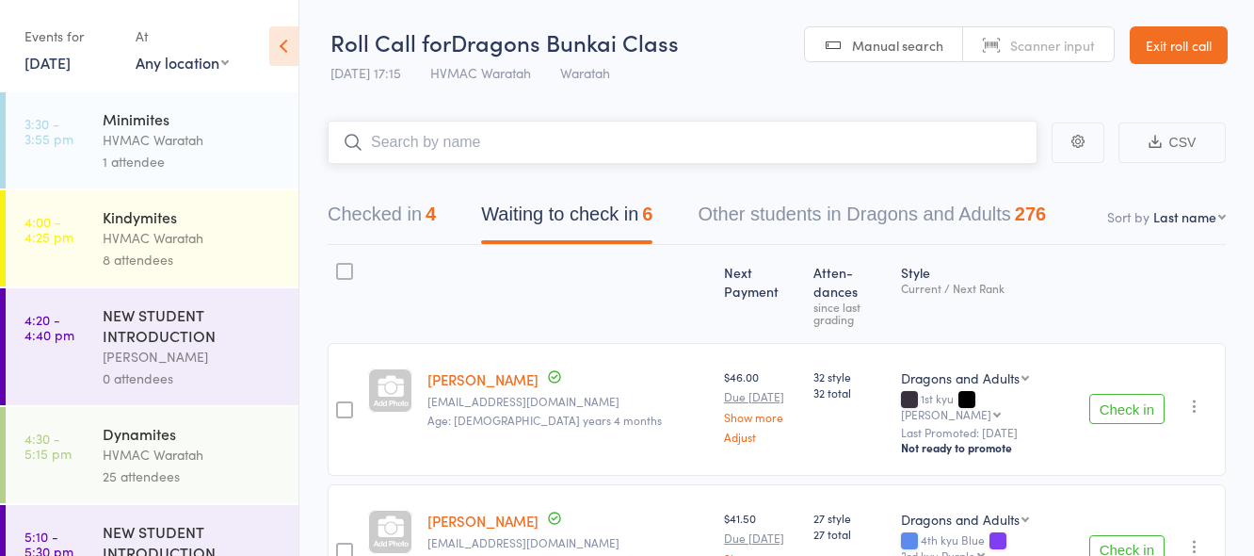
click at [619, 141] on input "search" at bounding box center [683, 142] width 710 height 43
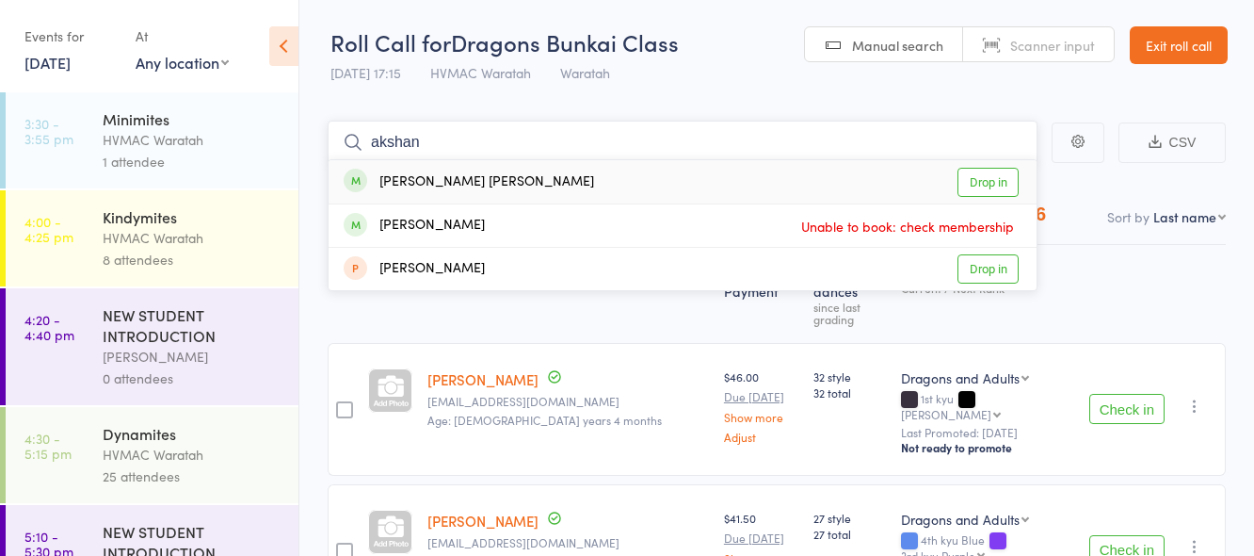
type input "akshan"
click at [991, 180] on link "Drop in" at bounding box center [988, 182] width 61 height 29
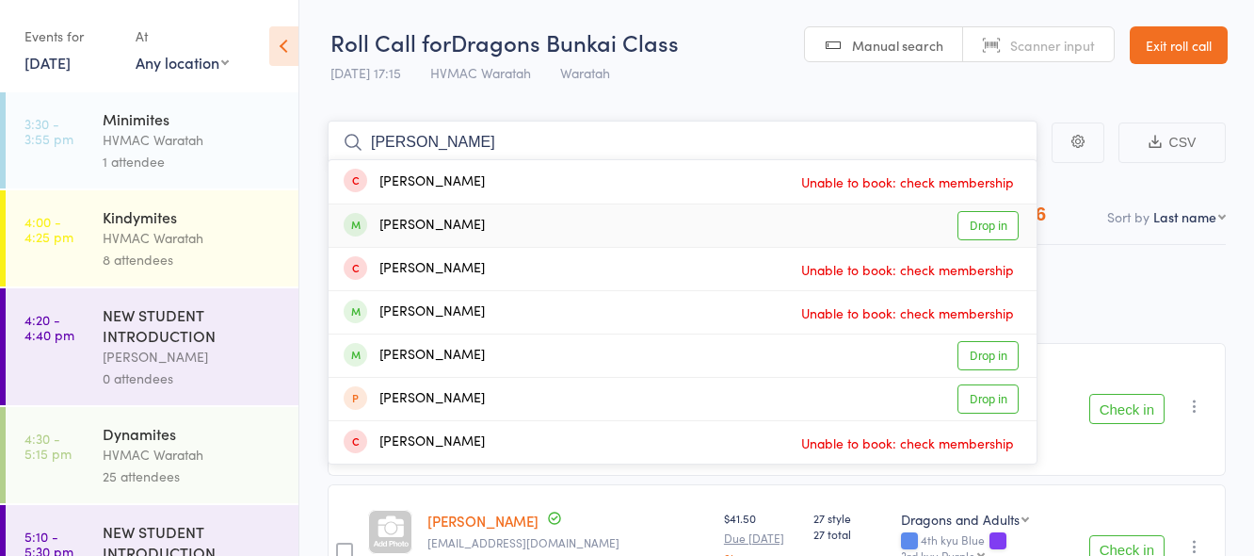
type input "samantha"
click at [989, 225] on link "Drop in" at bounding box center [988, 225] width 61 height 29
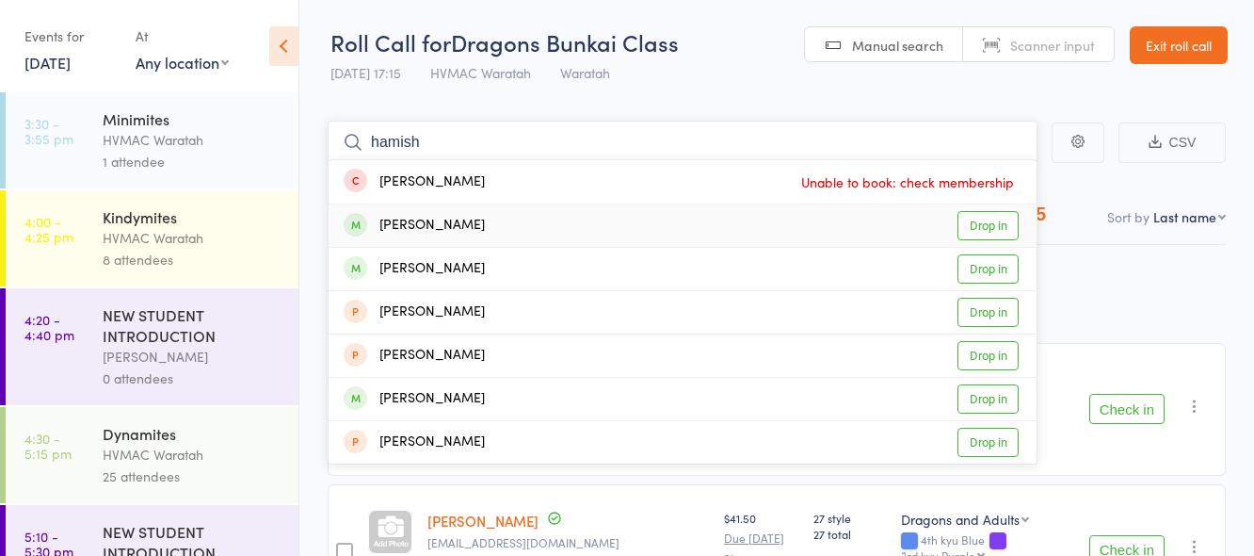
type input "hamish"
click at [979, 224] on link "Drop in" at bounding box center [988, 225] width 61 height 29
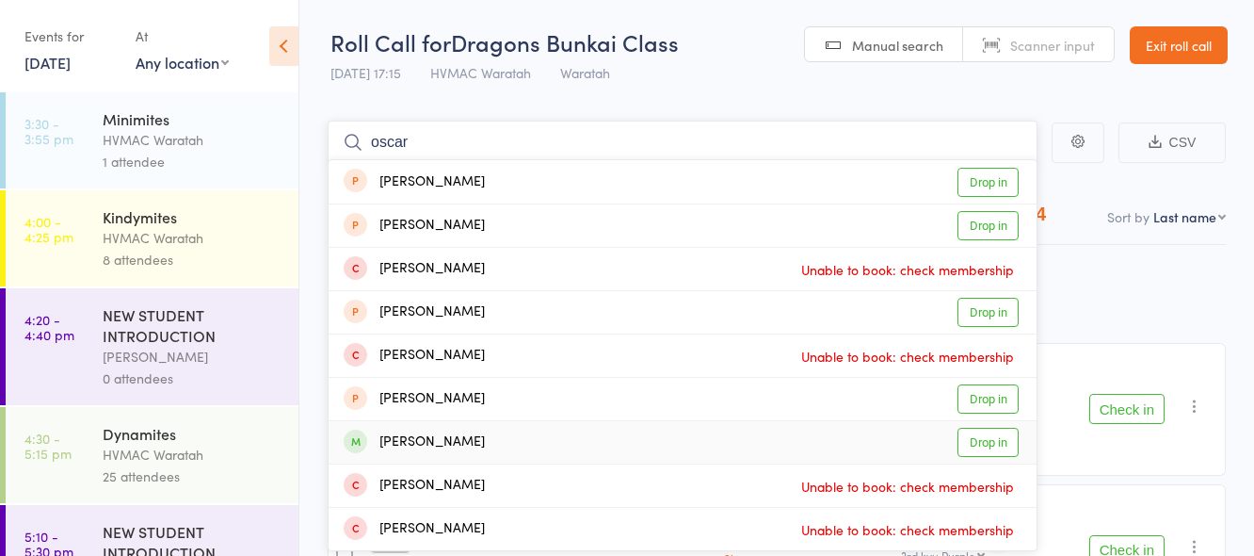
type input "oscar"
click at [999, 443] on link "Drop in" at bounding box center [988, 441] width 61 height 29
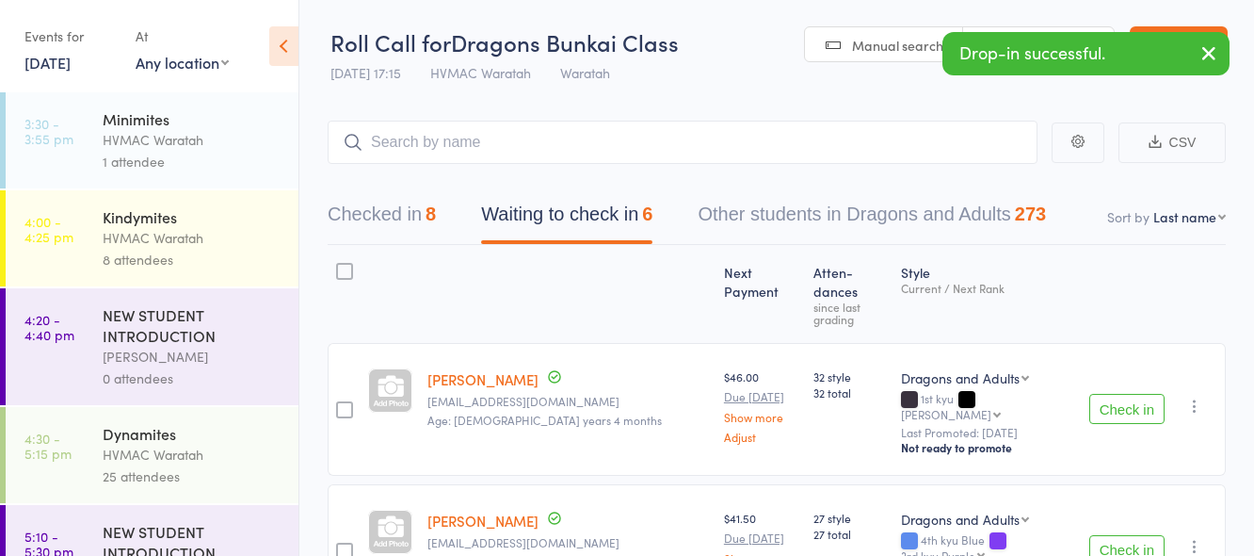
click at [1134, 535] on button "Check in" at bounding box center [1126, 550] width 75 height 30
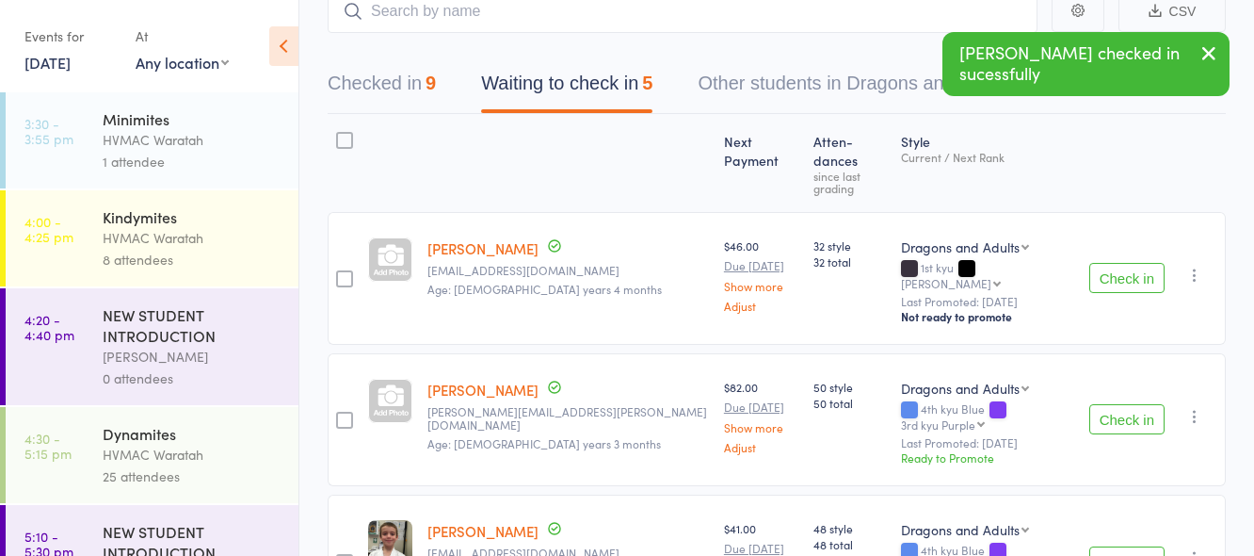
scroll to position [188, 0]
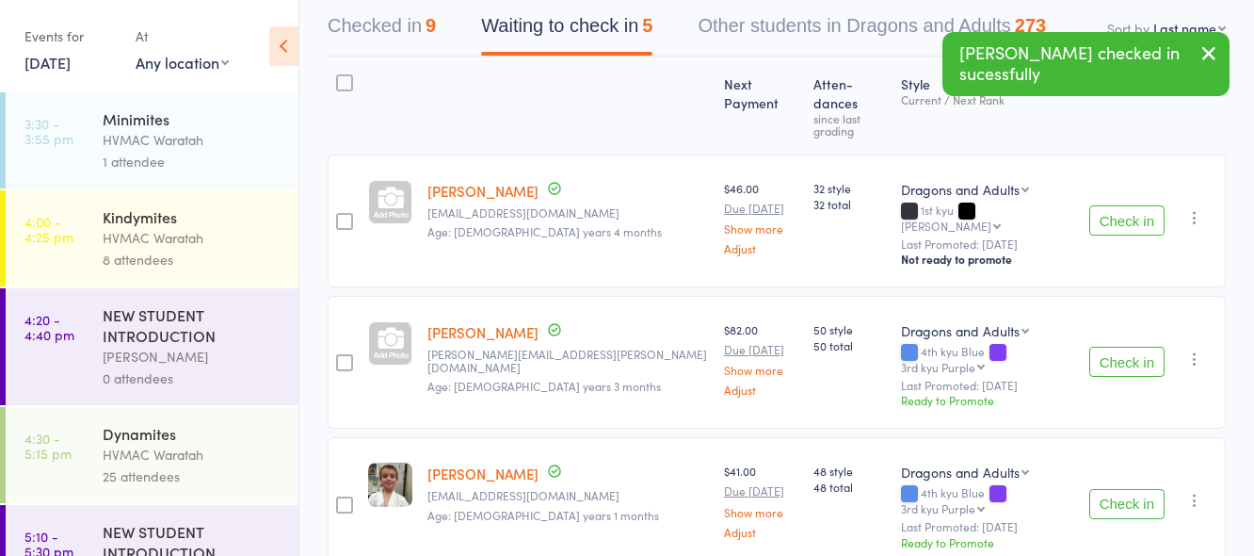
click at [1122, 346] on button "Check in" at bounding box center [1126, 361] width 75 height 30
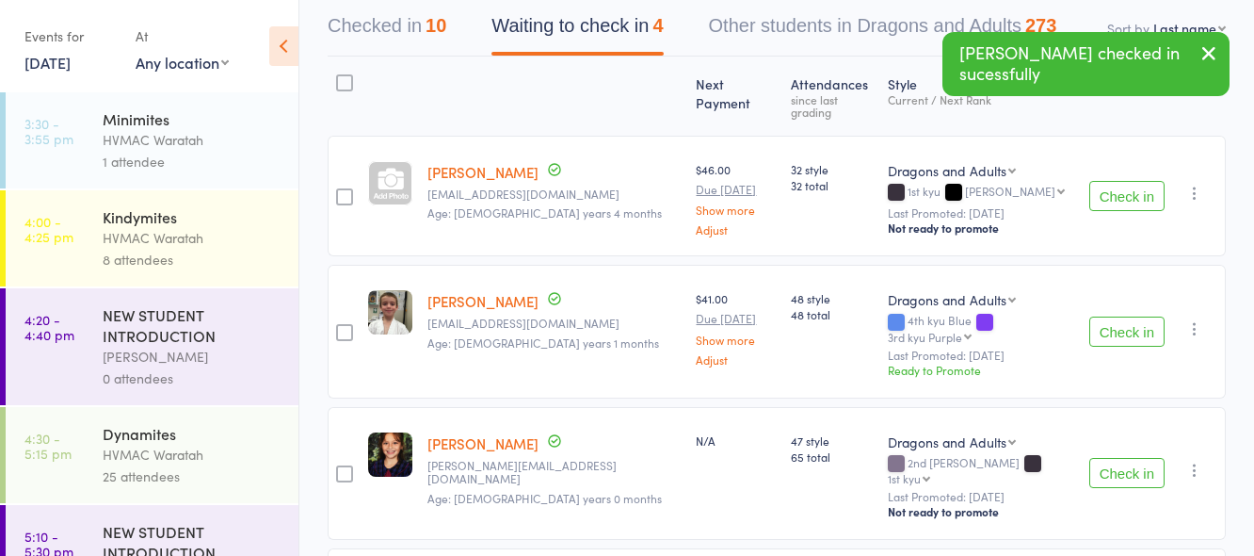
click at [1134, 316] on button "Check in" at bounding box center [1126, 331] width 75 height 30
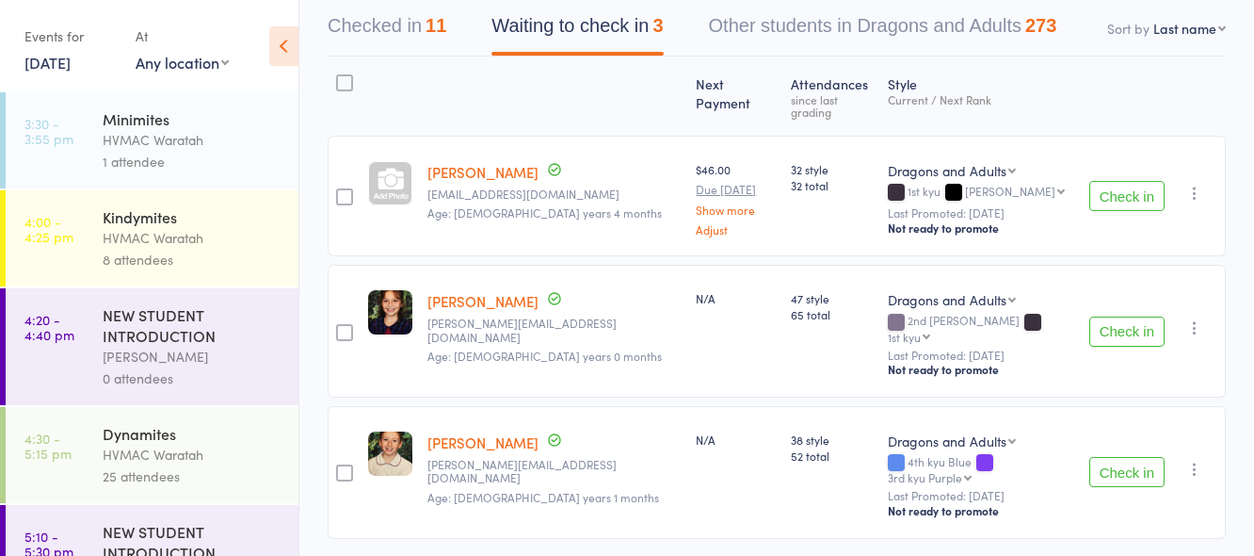
click at [1120, 457] on button "Check in" at bounding box center [1126, 472] width 75 height 30
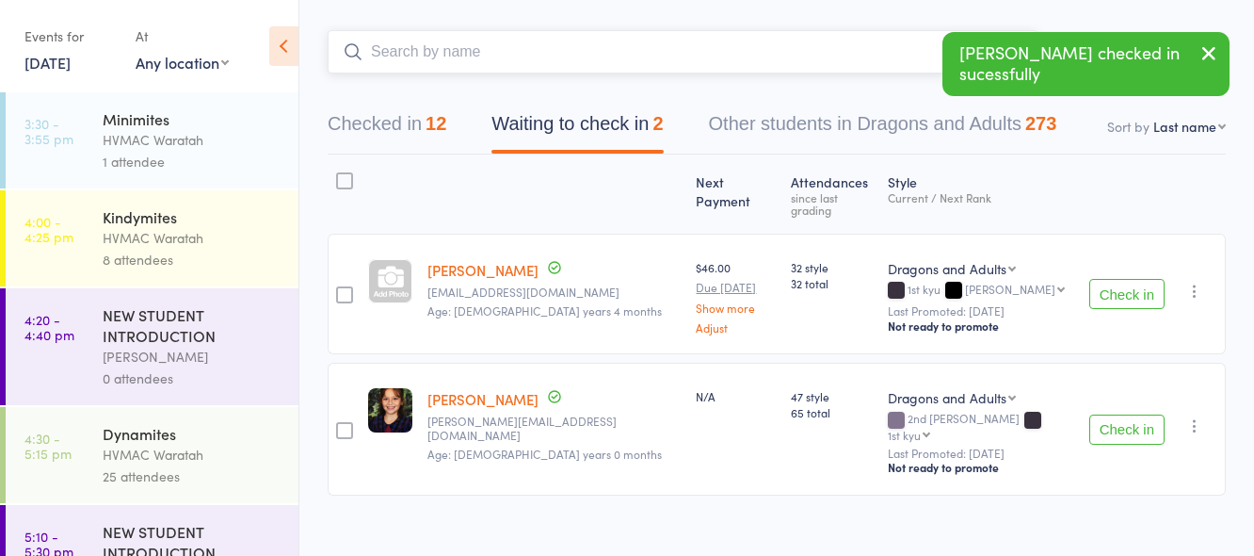
click at [623, 54] on input "search" at bounding box center [683, 51] width 710 height 43
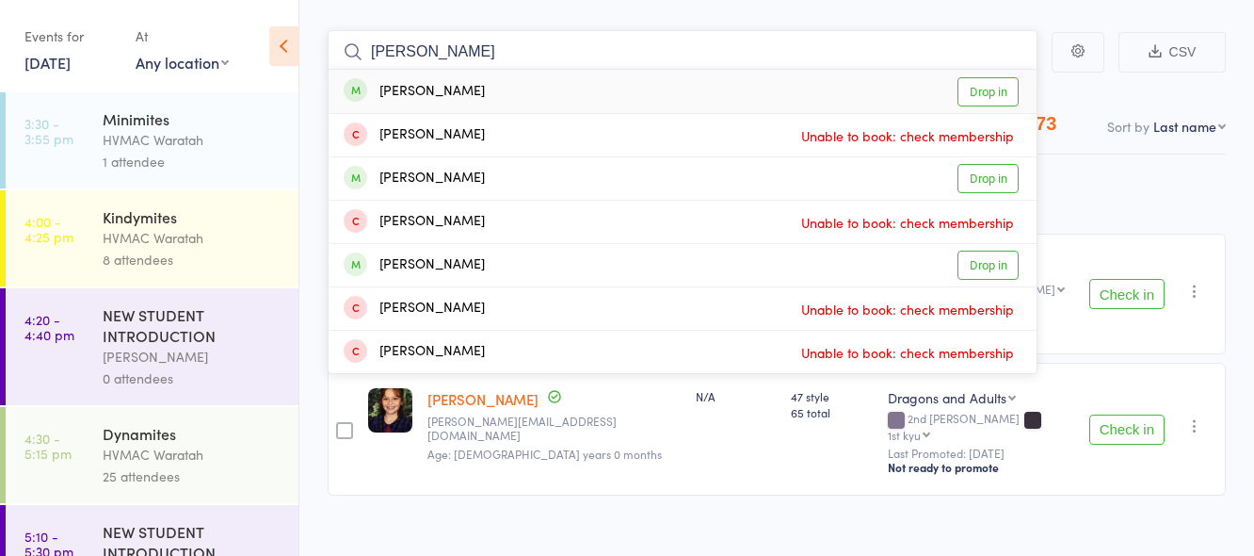
type input "hattie"
click at [984, 90] on link "Drop in" at bounding box center [988, 91] width 61 height 29
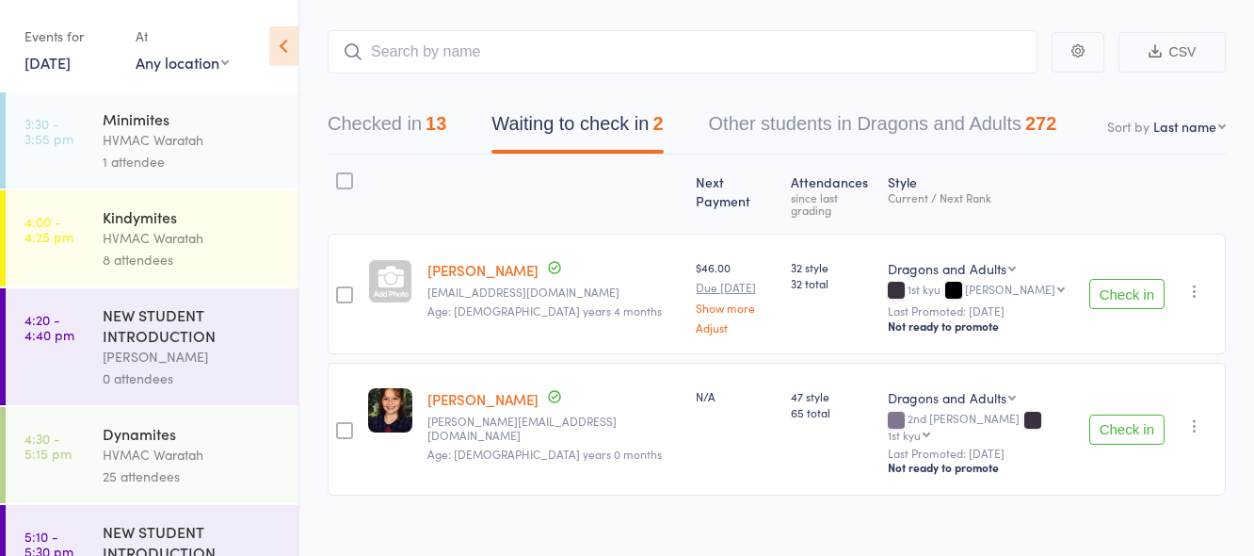
click at [1121, 414] on button "Check in" at bounding box center [1126, 429] width 75 height 30
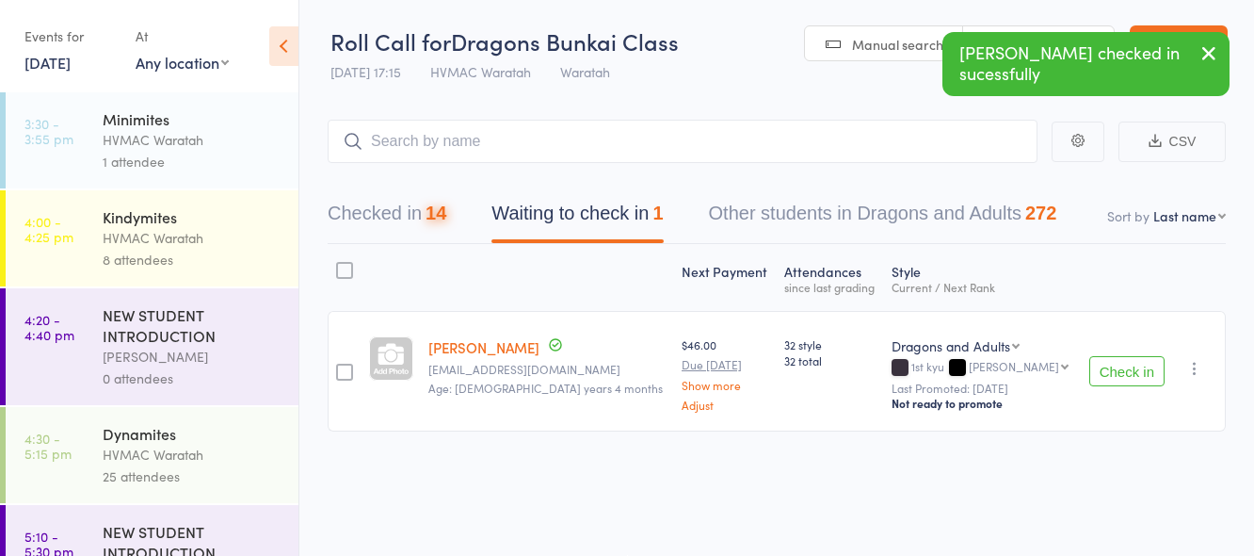
scroll to position [1, 0]
click at [1118, 371] on button "Check in" at bounding box center [1126, 371] width 75 height 30
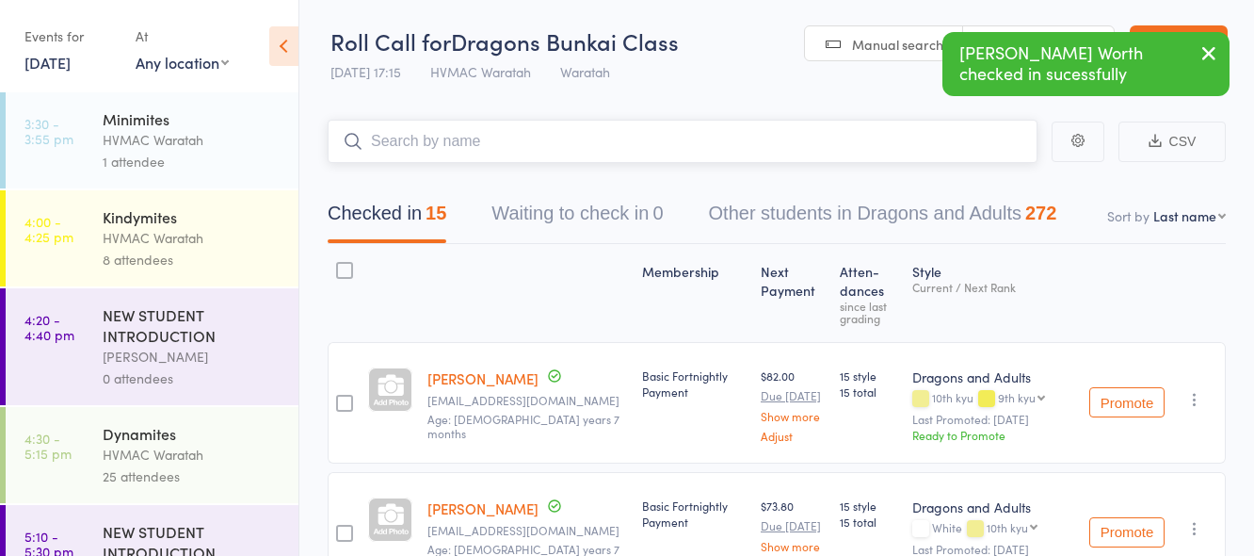
click at [522, 137] on input "search" at bounding box center [683, 141] width 710 height 43
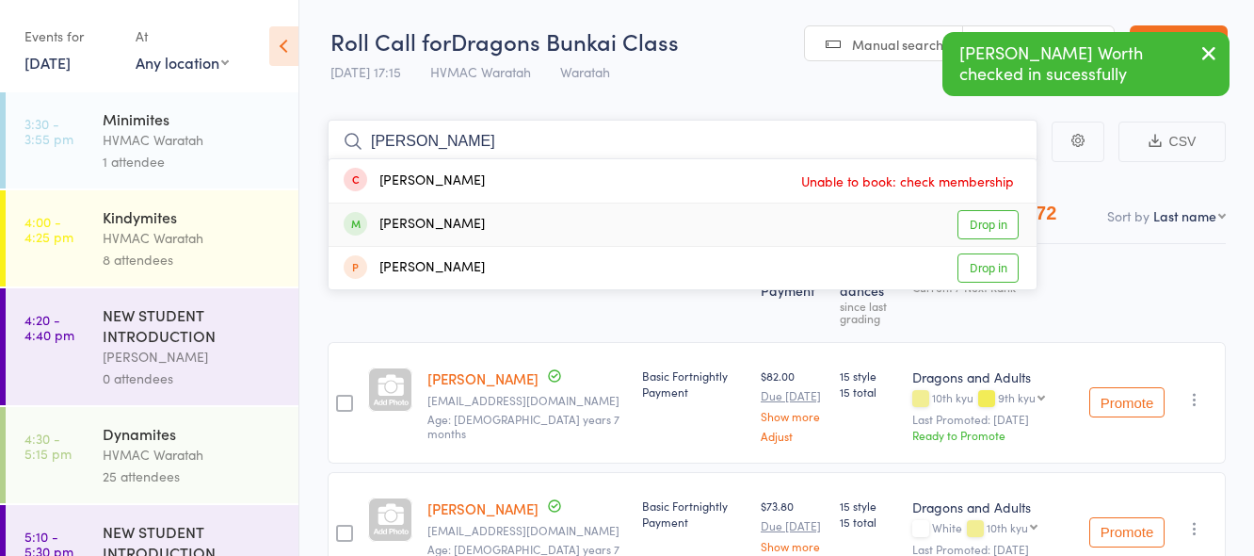
type input "jake"
click at [993, 223] on link "Drop in" at bounding box center [988, 224] width 61 height 29
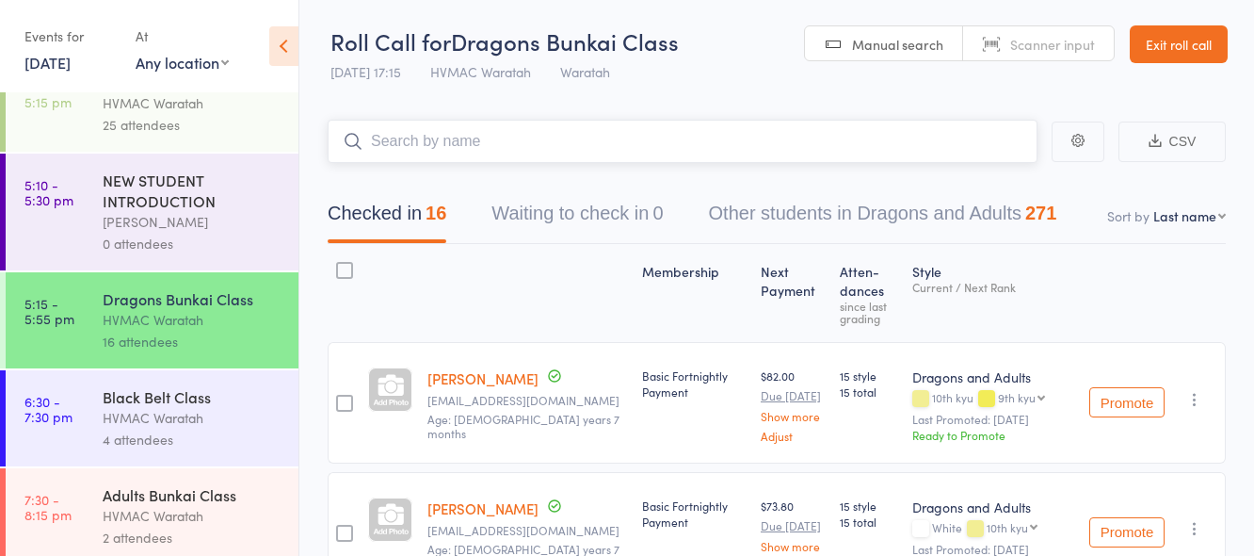
scroll to position [362, 0]
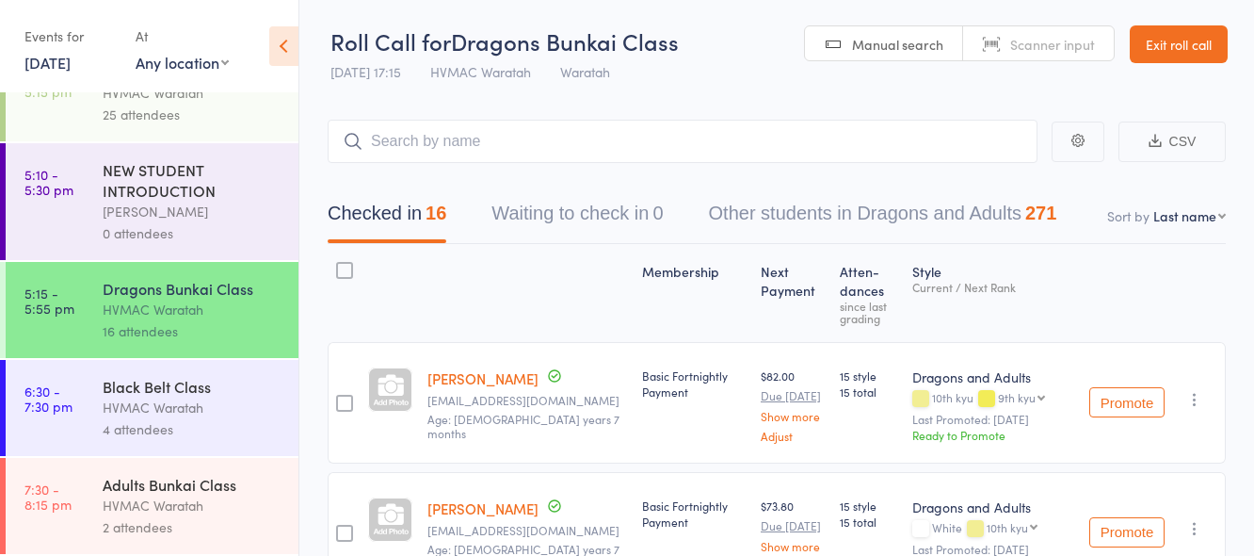
click at [210, 384] on div "Black Belt Class" at bounding box center [193, 386] width 180 height 21
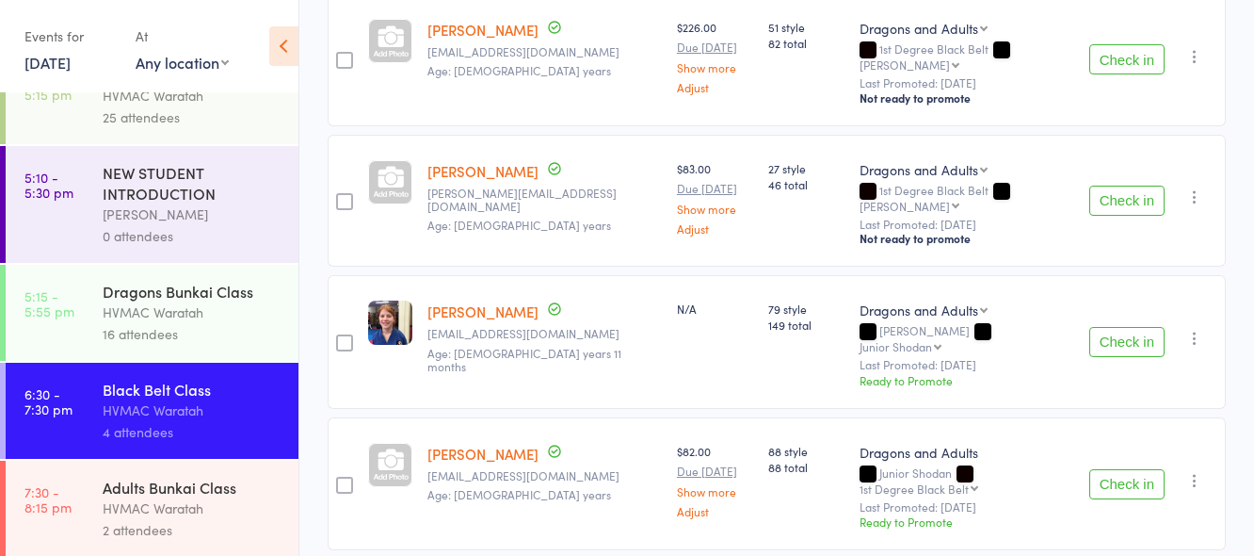
scroll to position [362, 0]
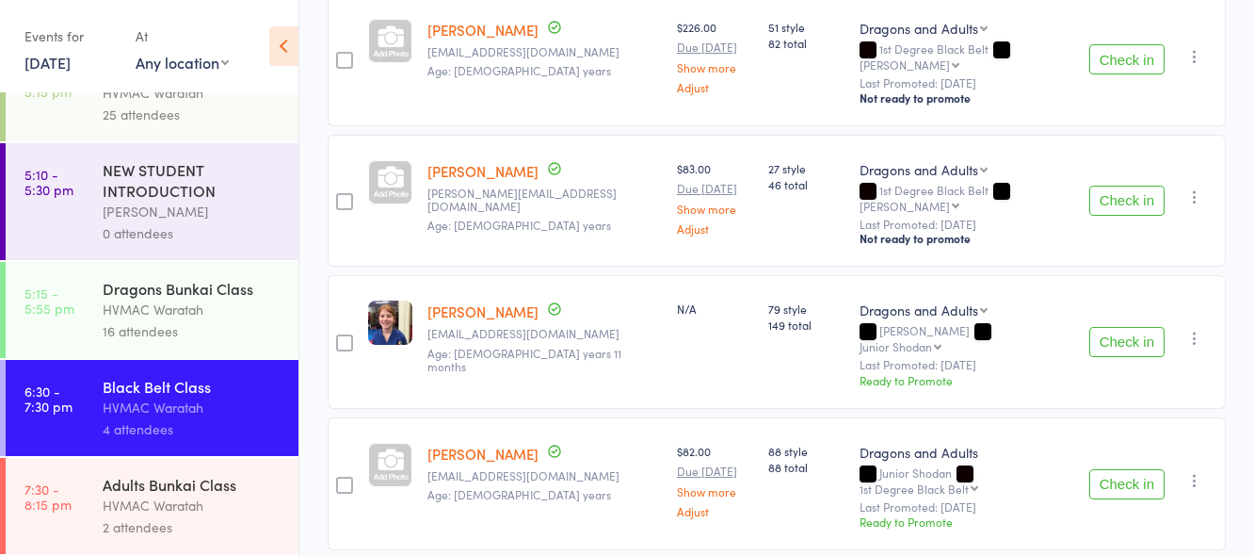
click at [231, 409] on div "HVMAC Waratah" at bounding box center [193, 407] width 180 height 22
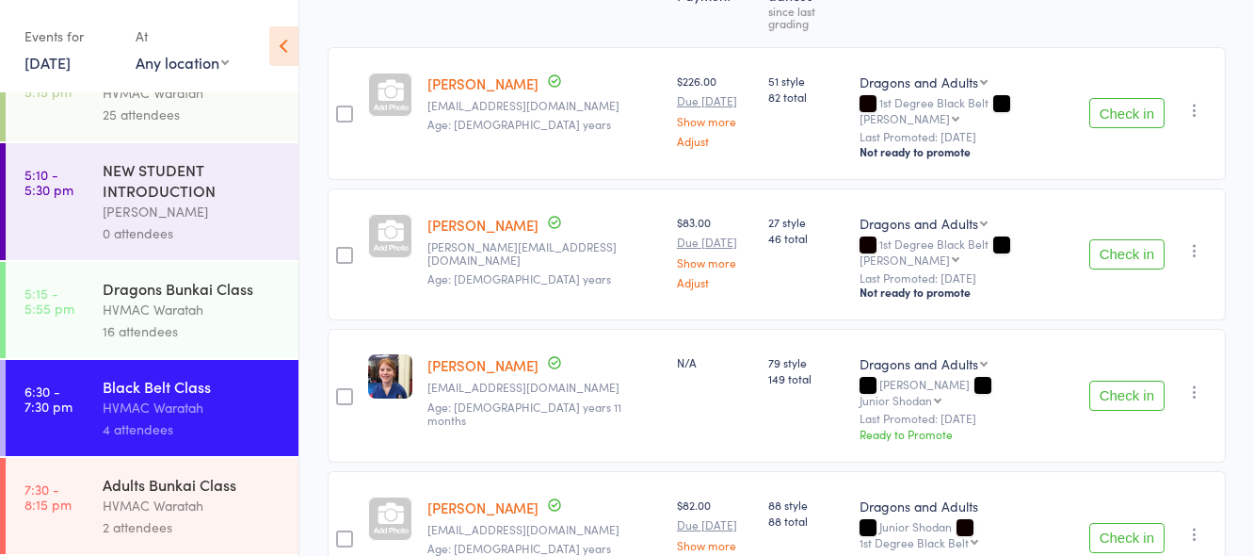
scroll to position [349, 0]
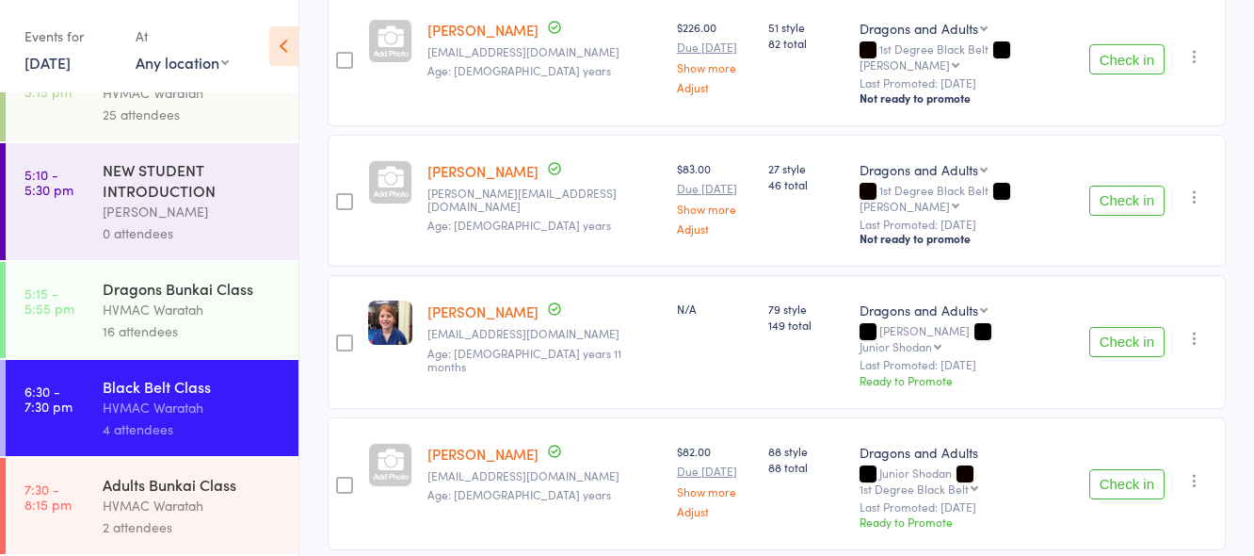
click at [250, 490] on div "Adults Bunkai Class" at bounding box center [193, 484] width 180 height 21
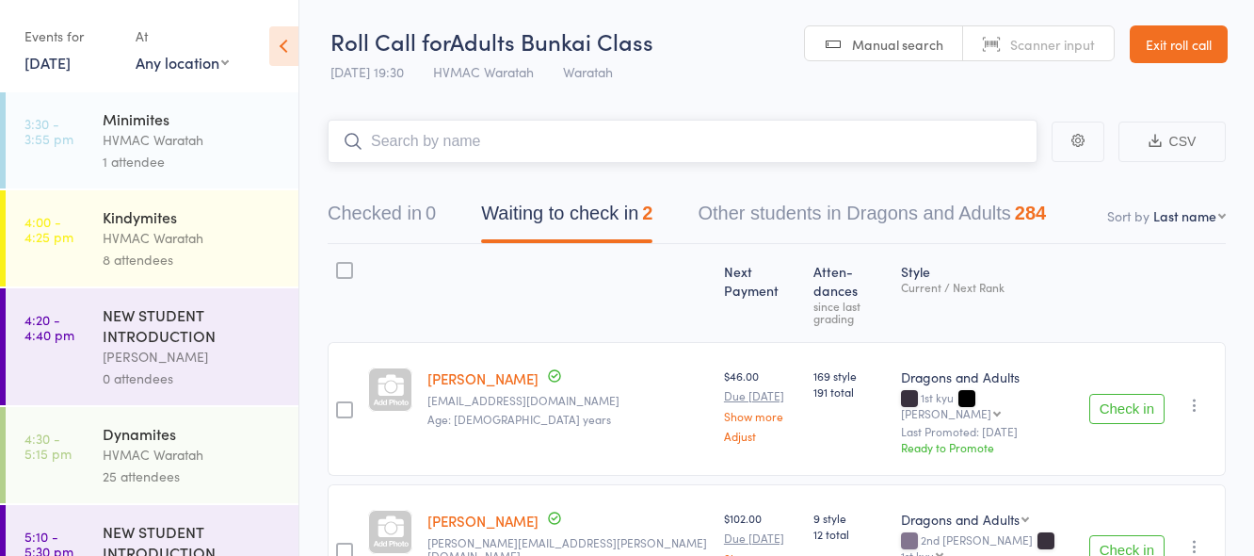
scroll to position [90, 0]
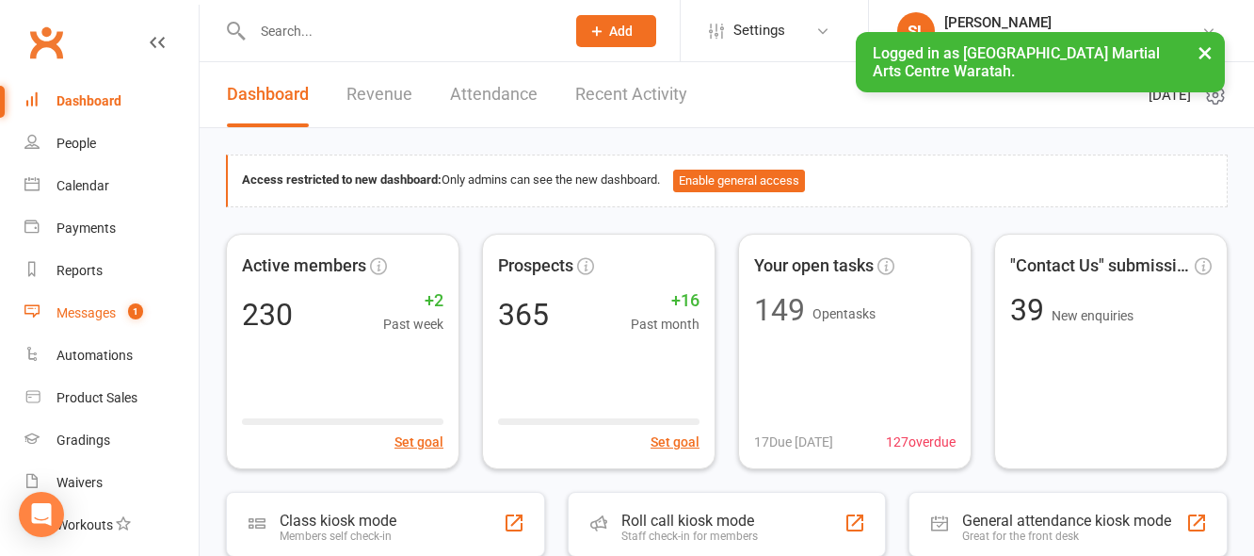
click at [104, 309] on div "Messages" at bounding box center [85, 312] width 59 height 15
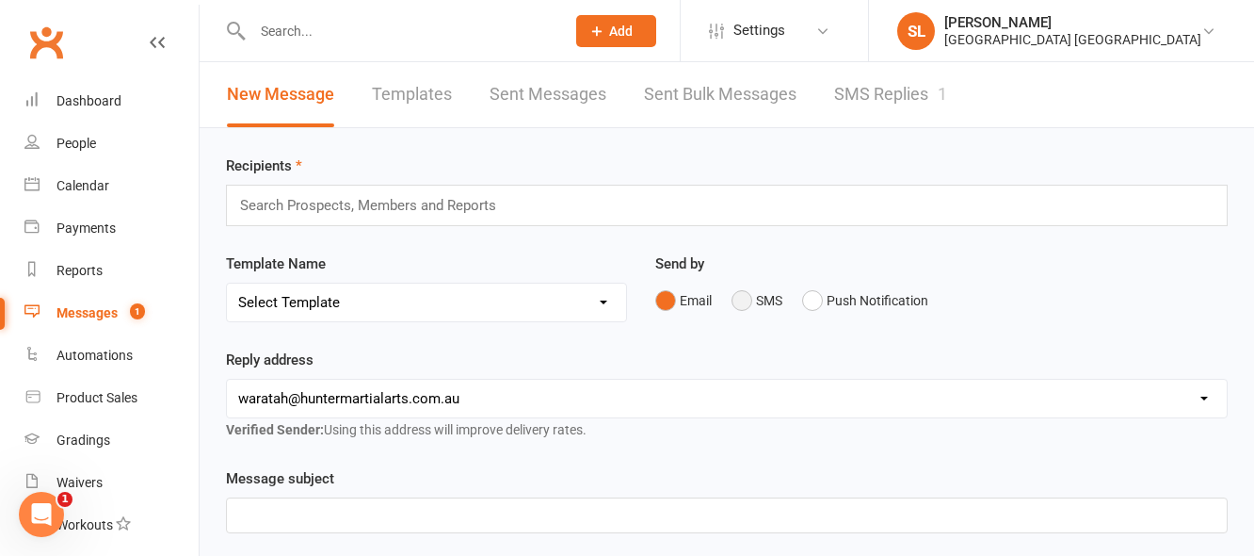
click at [741, 299] on button "SMS" at bounding box center [757, 300] width 51 height 36
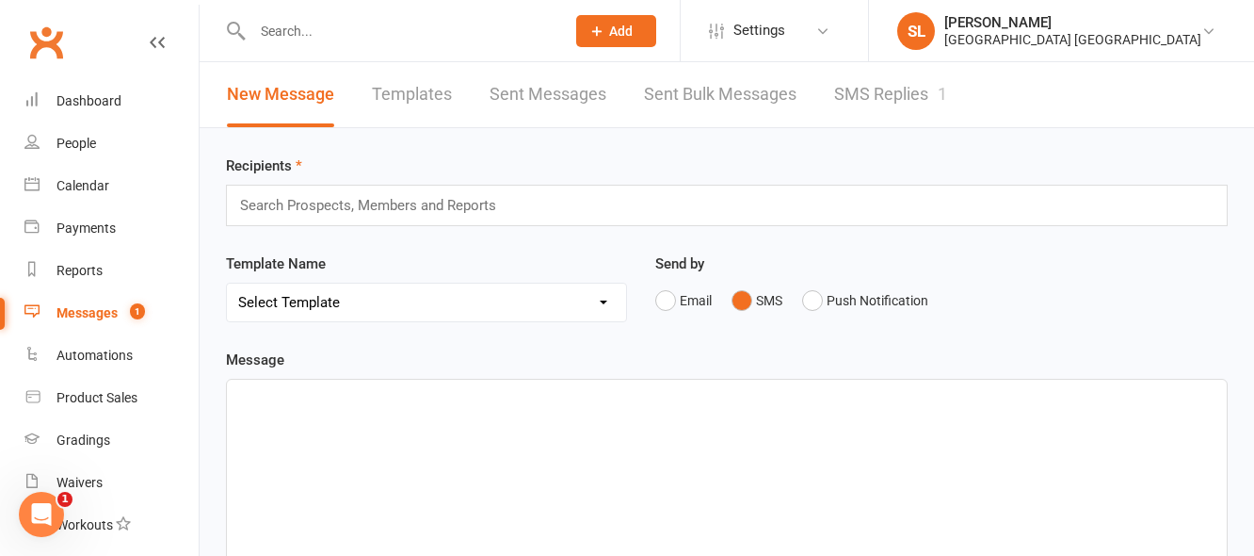
click at [612, 303] on select "Select Template [Email] All in Leadership Email [Email] Class Cancellation - Du…" at bounding box center [426, 302] width 399 height 38
click at [809, 328] on div "Send by Email SMS Push Notification" at bounding box center [941, 298] width 601 height 92
click at [874, 94] on link "SMS Replies 1" at bounding box center [890, 94] width 113 height 65
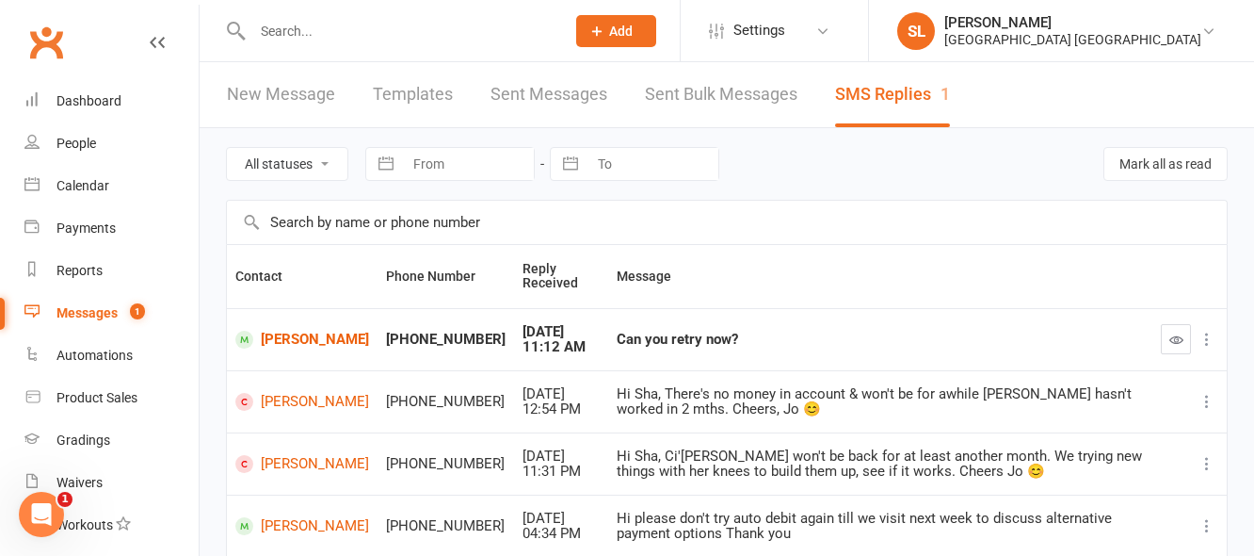
click at [320, 33] on input "text" at bounding box center [399, 31] width 305 height 26
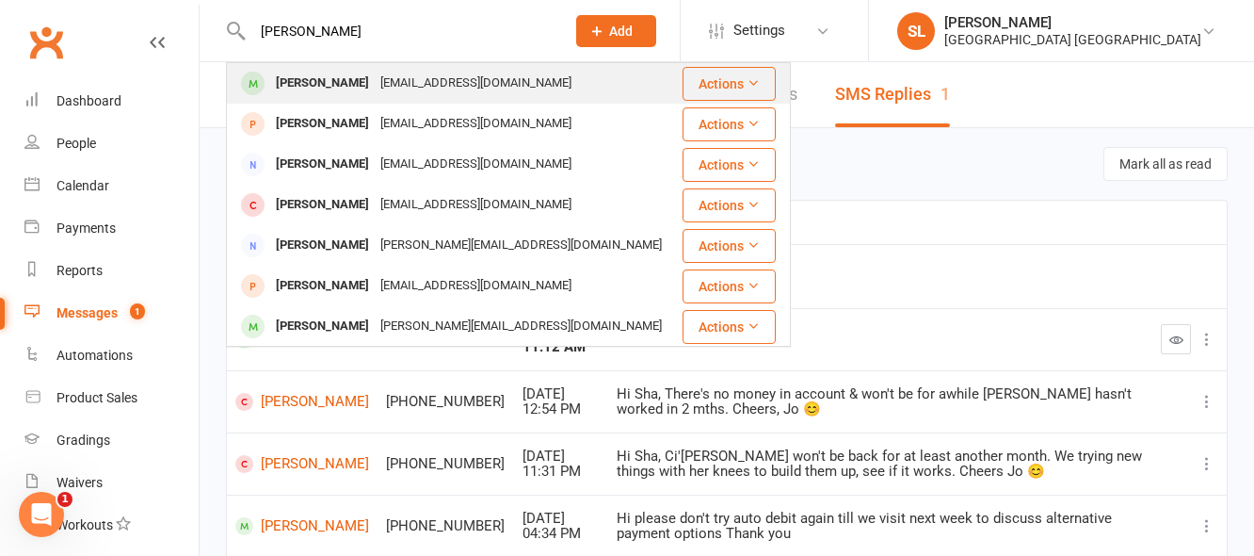
type input "justin Ng"
click at [318, 80] on div "Justin Ng" at bounding box center [322, 83] width 105 height 27
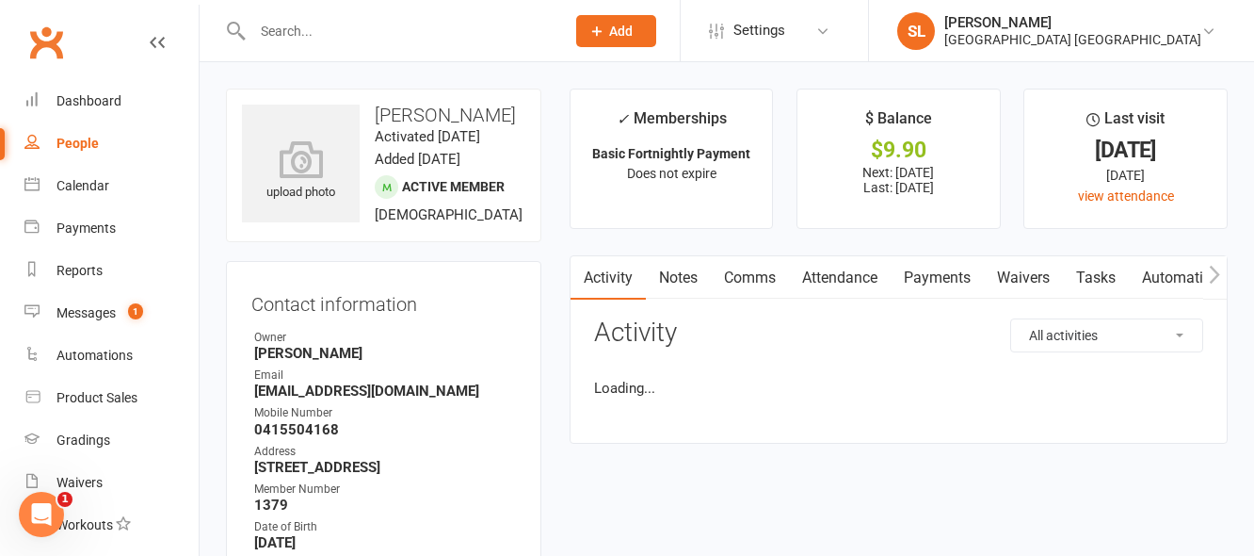
click at [937, 273] on link "Payments" at bounding box center [937, 277] width 93 height 43
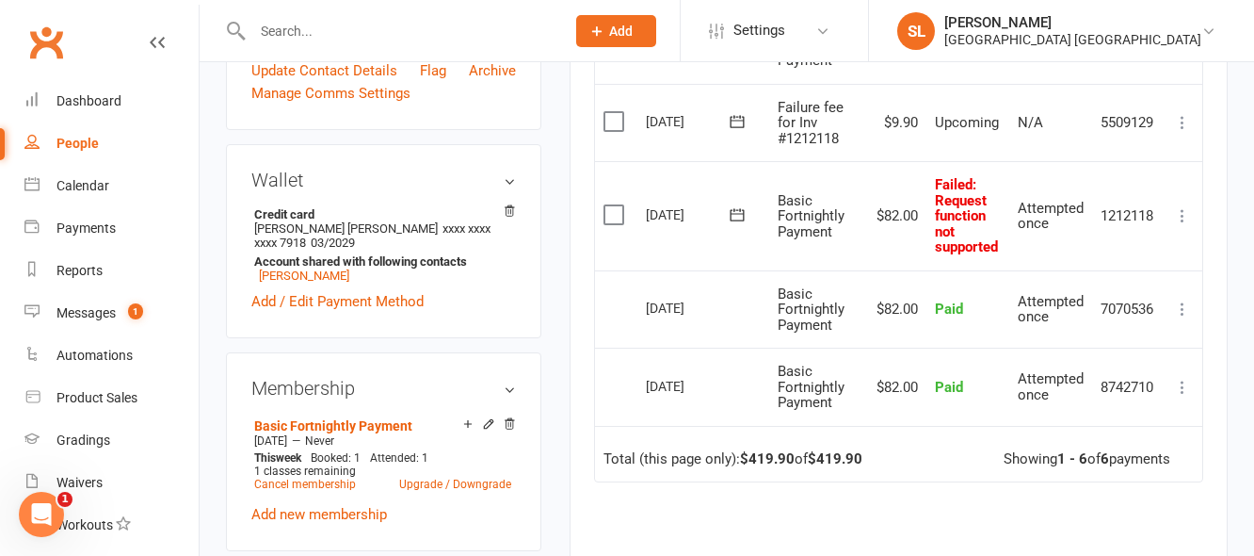
scroll to position [659, 0]
click at [1179, 216] on icon at bounding box center [1182, 214] width 19 height 19
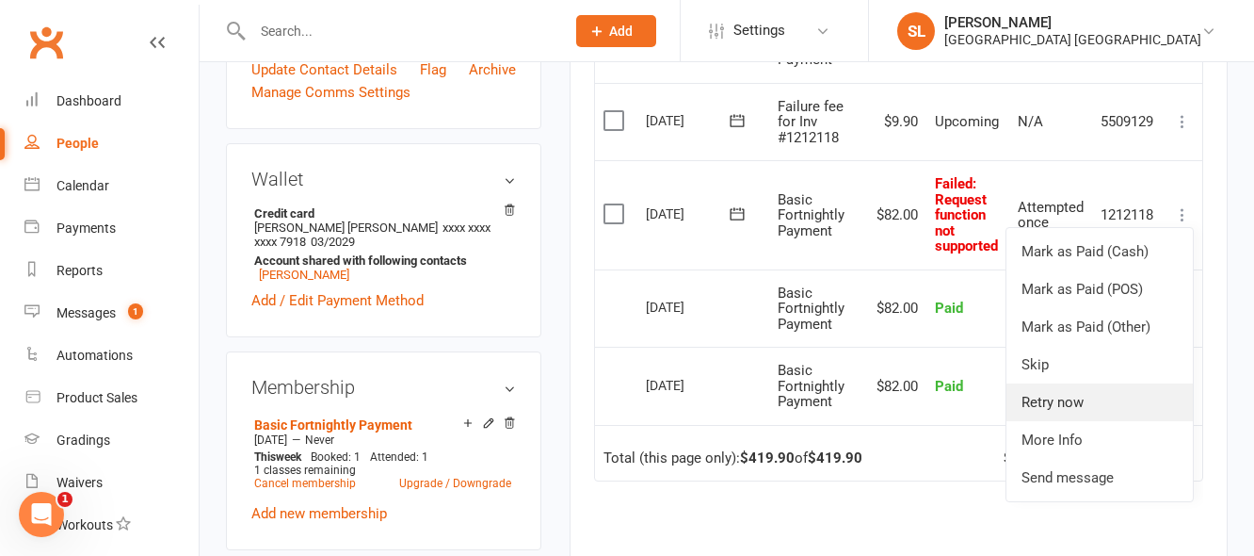
click at [1063, 399] on link "Retry now" at bounding box center [1100, 402] width 186 height 38
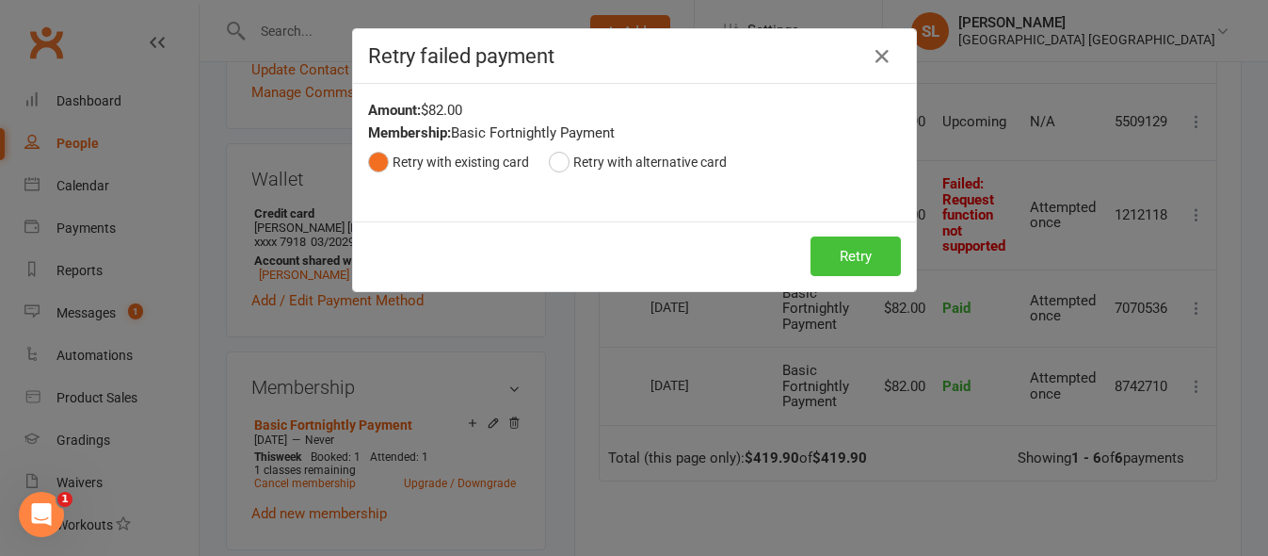
click at [844, 253] on button "Retry" at bounding box center [856, 256] width 90 height 40
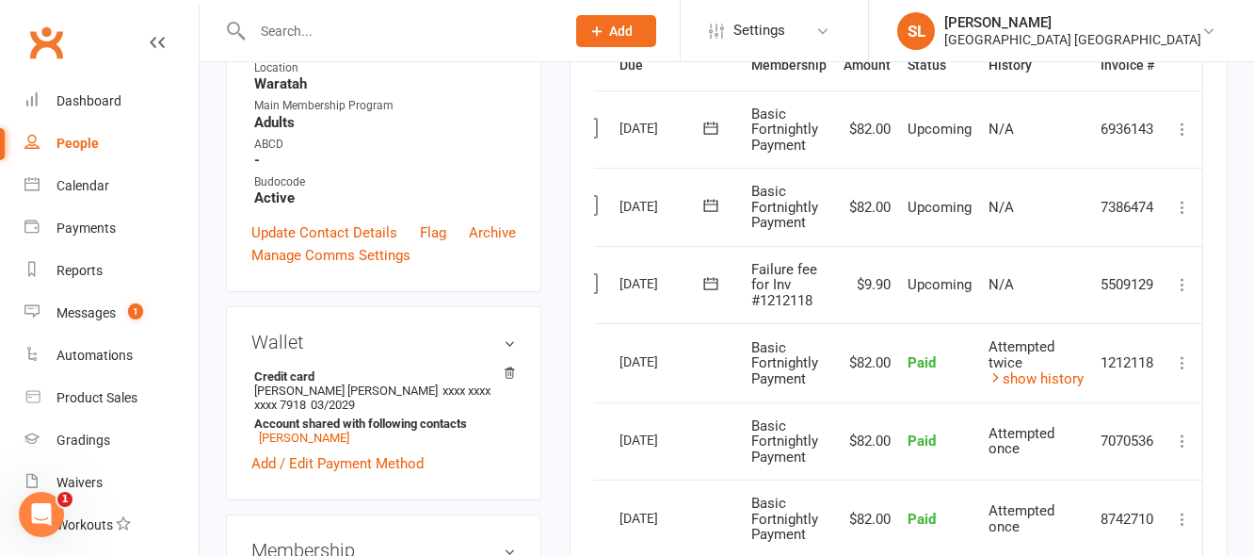
scroll to position [471, 0]
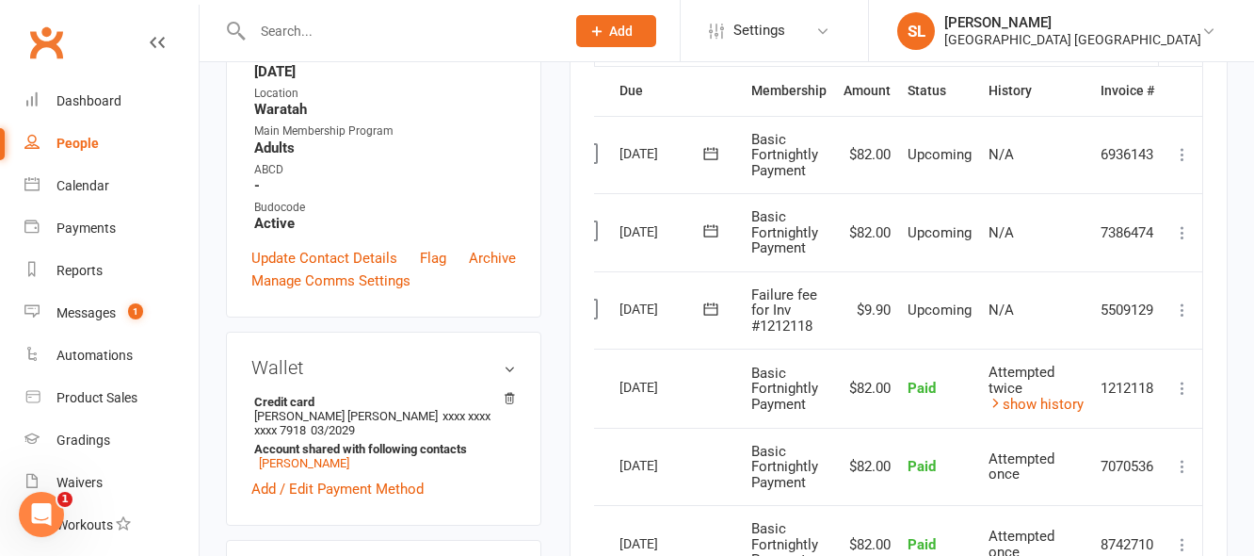
click at [1184, 304] on icon at bounding box center [1182, 309] width 19 height 19
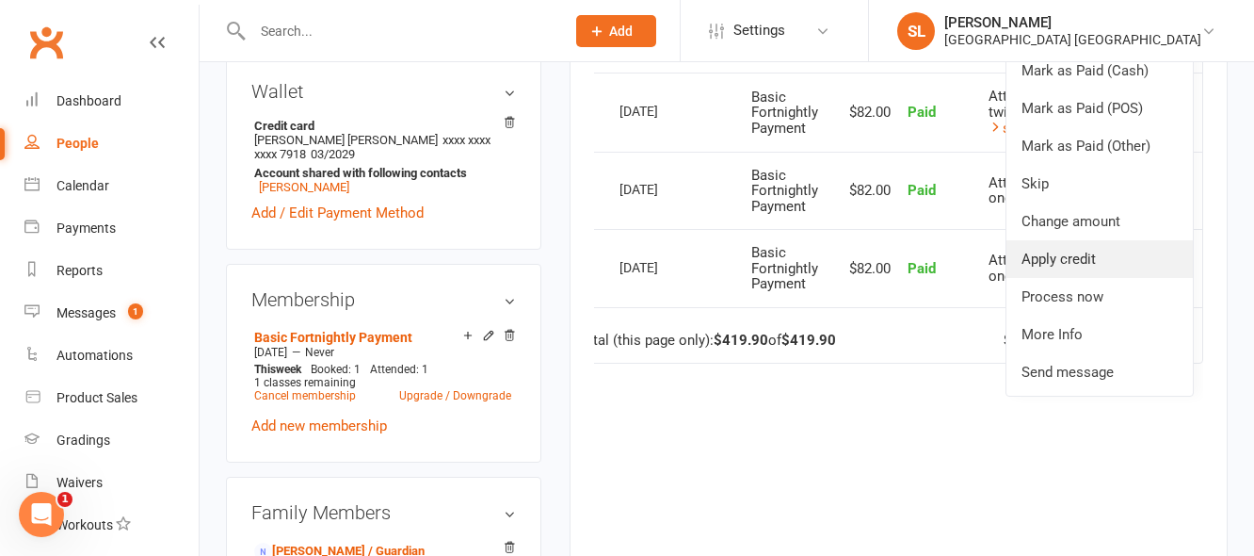
scroll to position [753, 0]
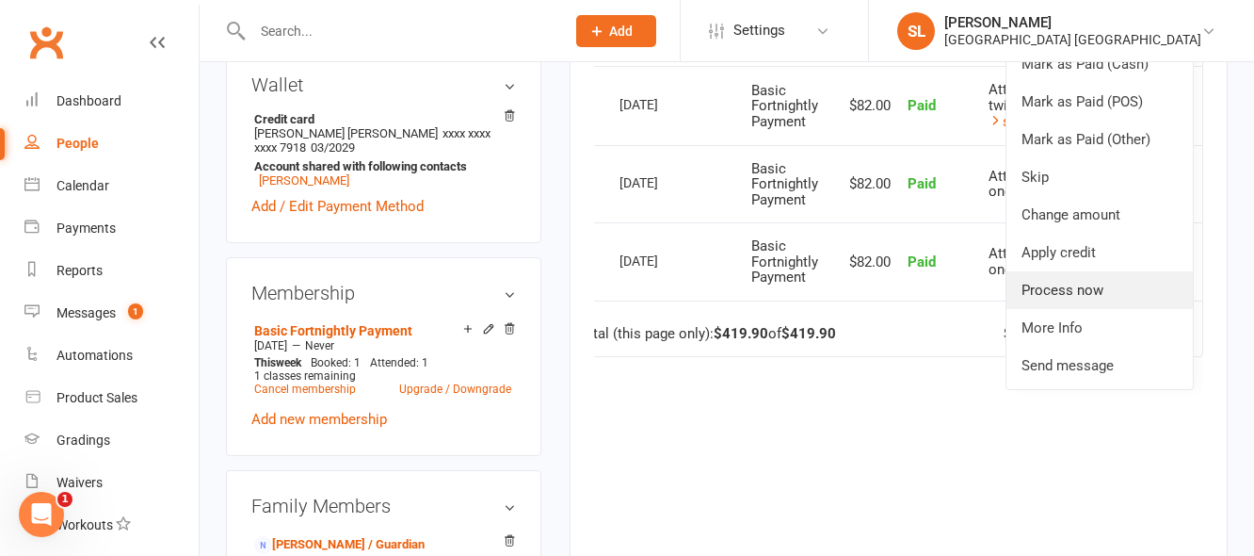
click at [1055, 290] on link "Process now" at bounding box center [1100, 290] width 186 height 38
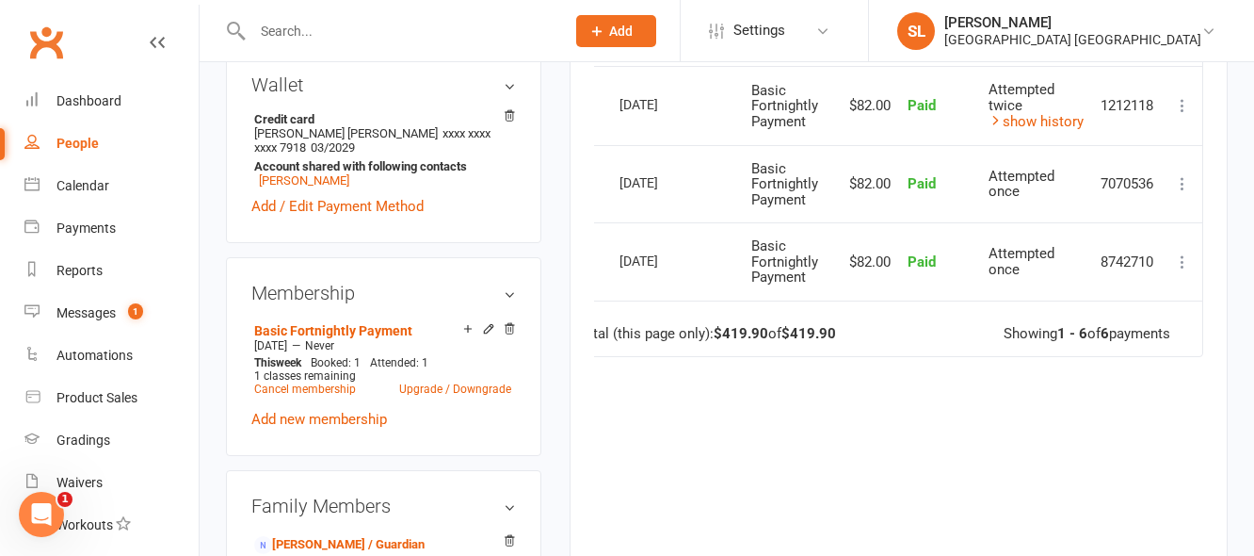
scroll to position [0, 20]
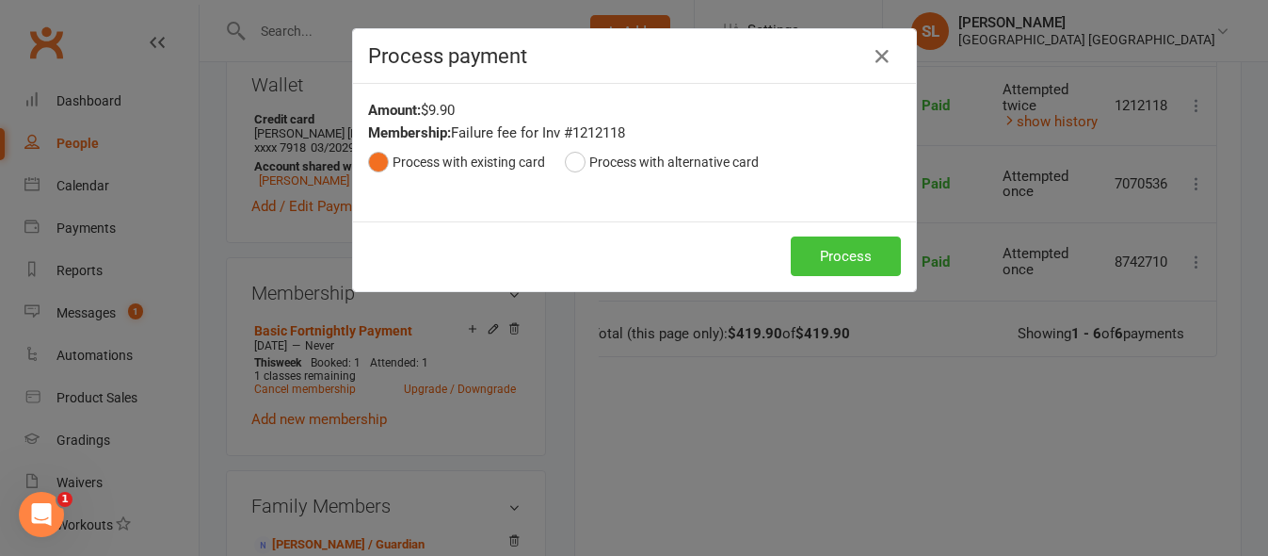
click at [859, 258] on button "Process" at bounding box center [846, 256] width 110 height 40
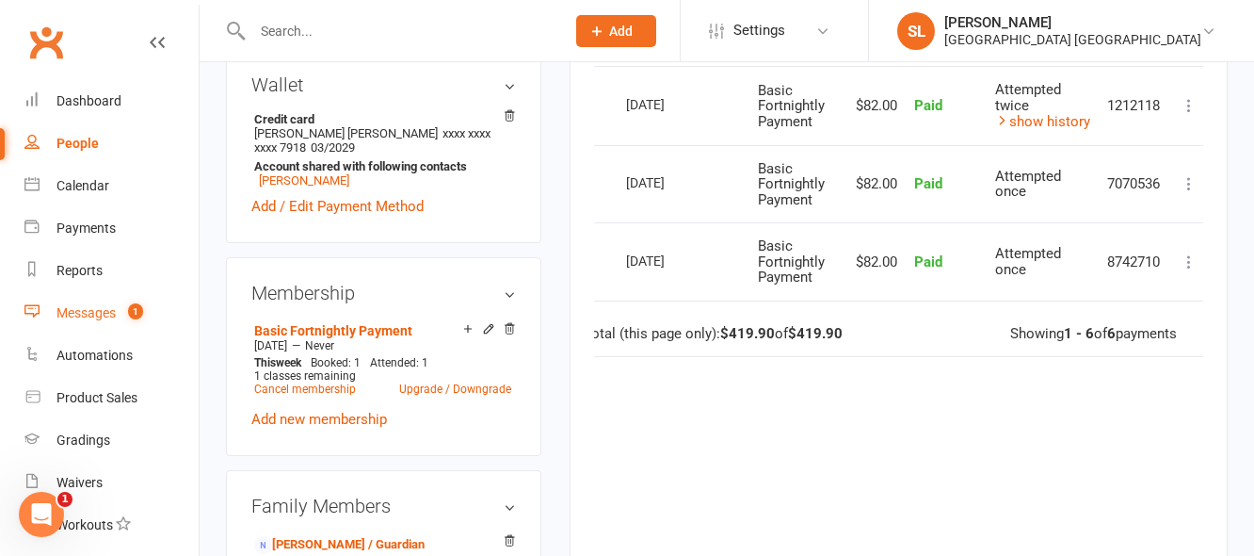
click at [98, 309] on div "Messages" at bounding box center [85, 312] width 59 height 15
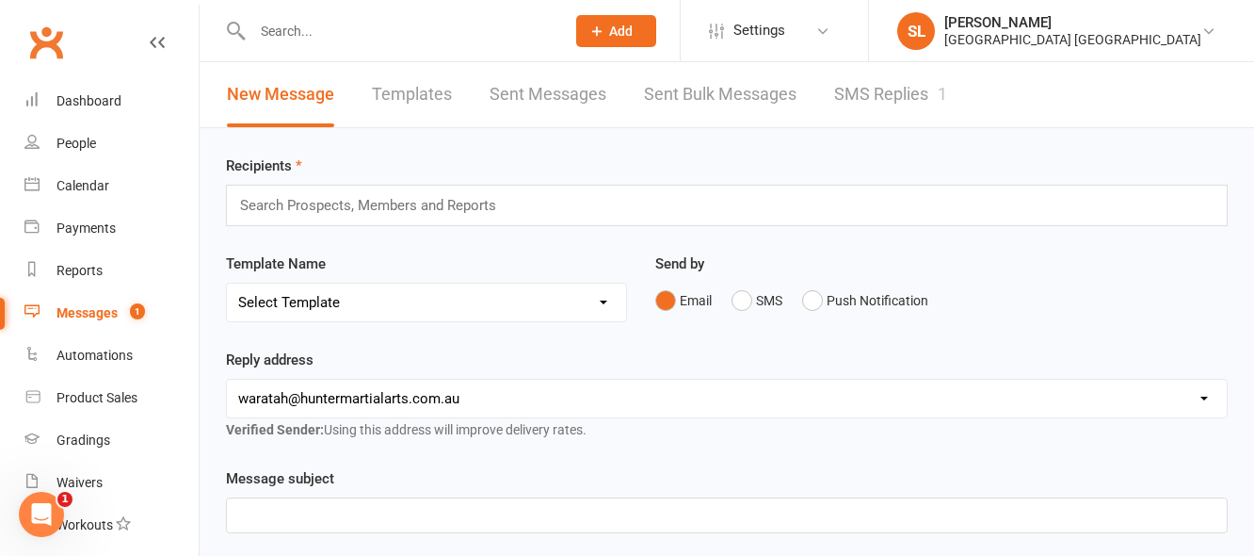
click at [892, 92] on link "SMS Replies 1" at bounding box center [890, 94] width 113 height 65
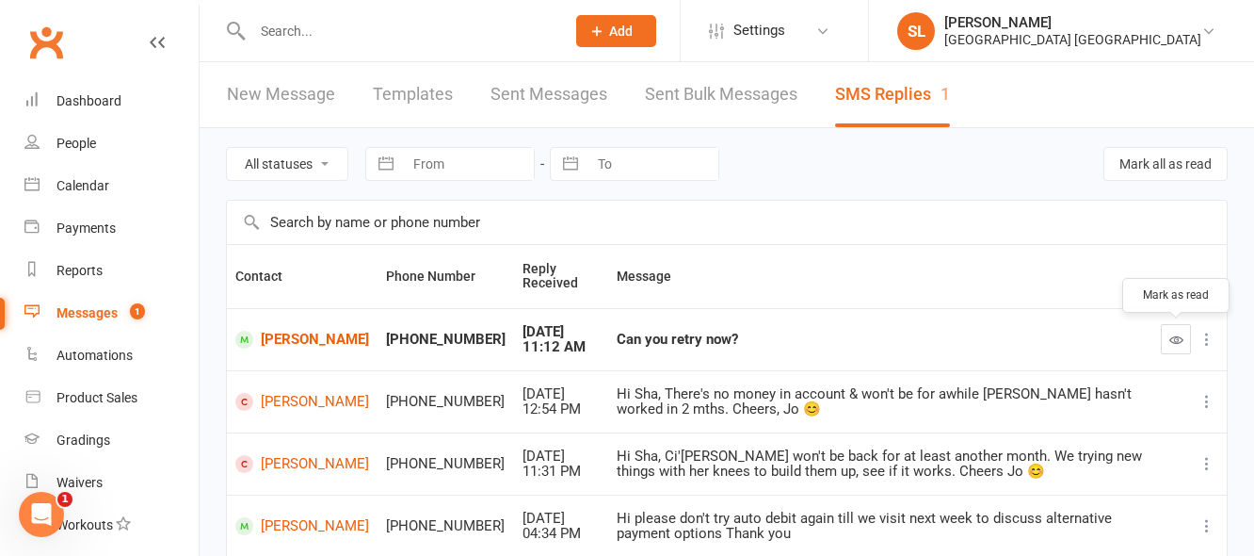
click at [1178, 339] on icon "button" at bounding box center [1176, 339] width 14 height 14
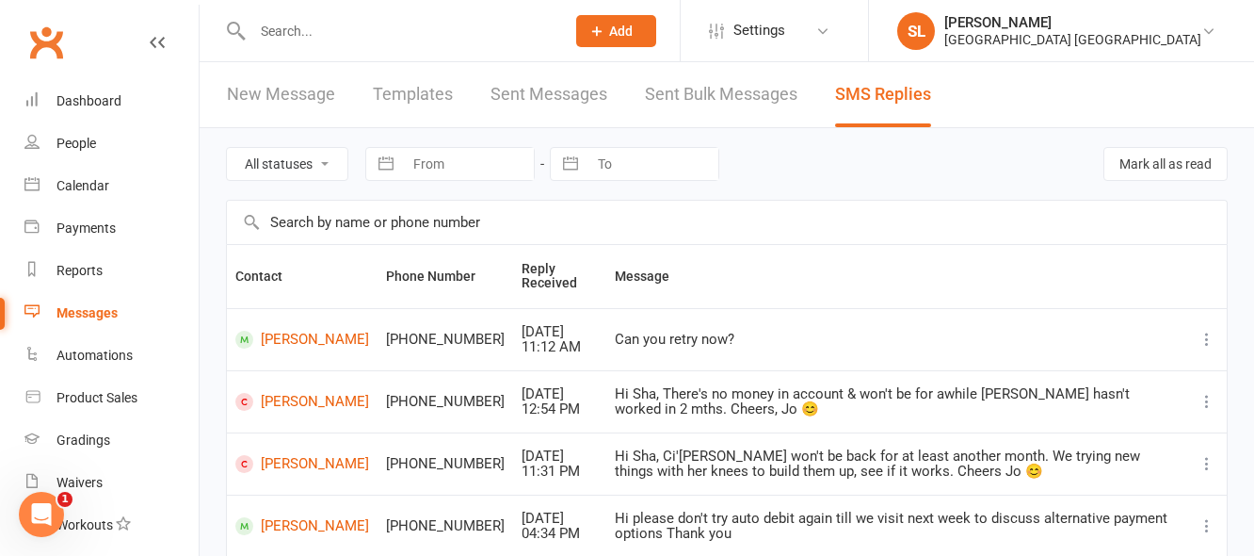
click at [417, 24] on input "text" at bounding box center [399, 31] width 305 height 26
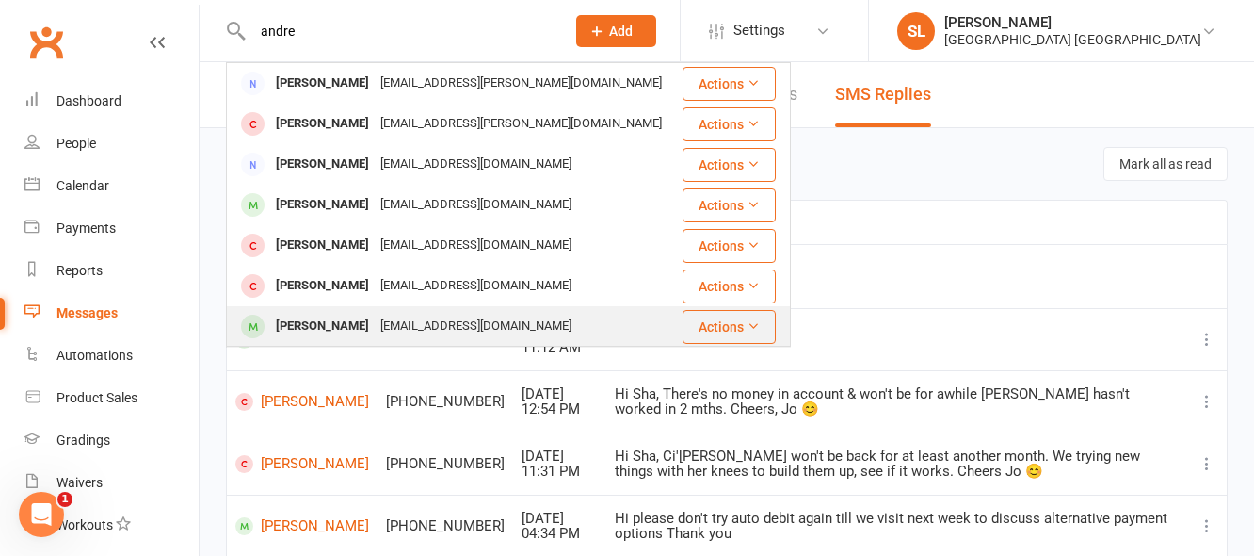
type input "andre"
click at [358, 323] on div "Andre Van Hoven" at bounding box center [322, 326] width 105 height 27
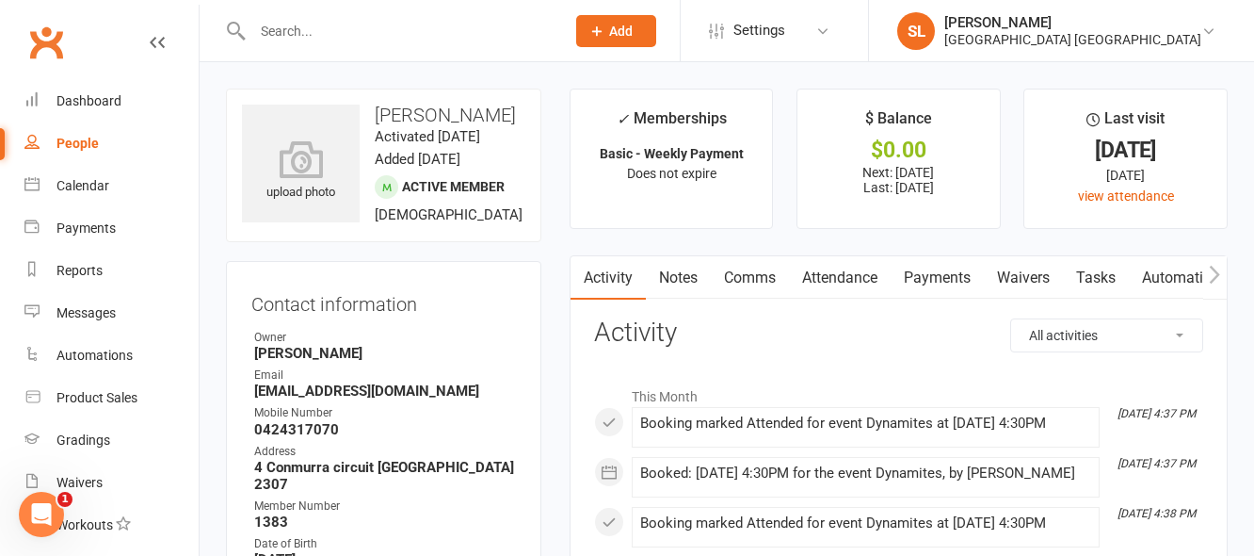
click at [942, 276] on link "Payments" at bounding box center [937, 277] width 93 height 43
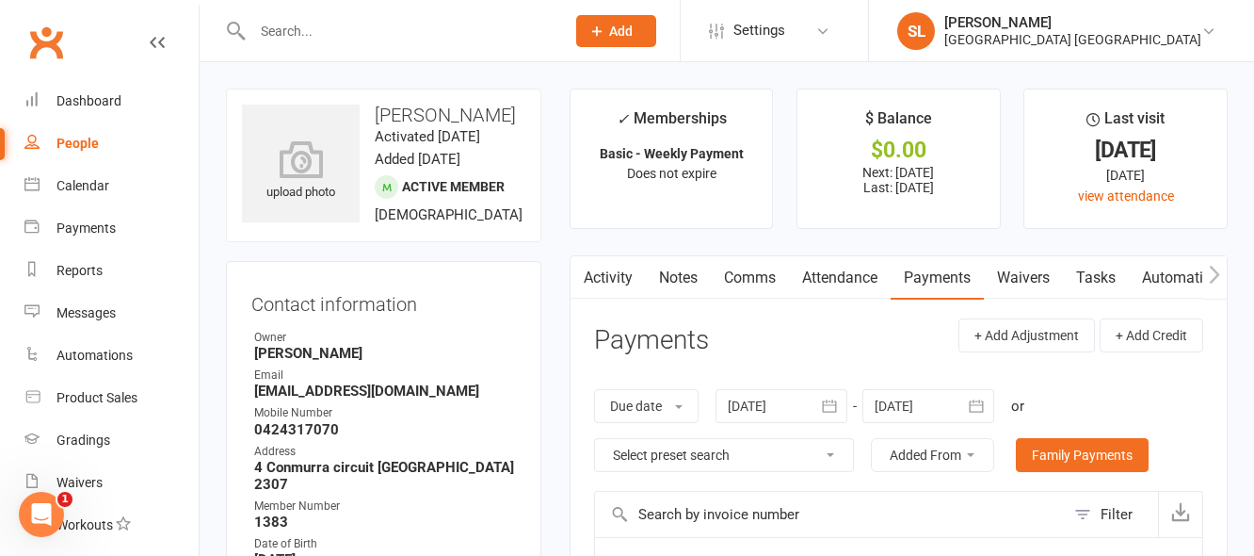
click at [763, 402] on div at bounding box center [782, 406] width 132 height 34
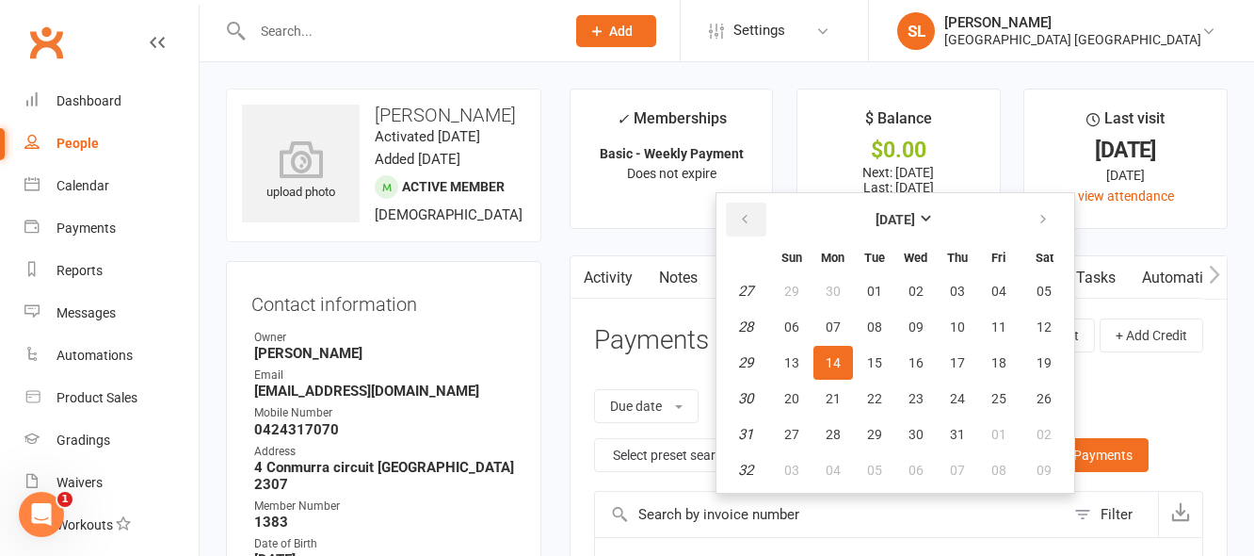
click at [743, 217] on icon "button" at bounding box center [744, 219] width 13 height 15
click at [792, 323] on span "02" at bounding box center [791, 326] width 15 height 15
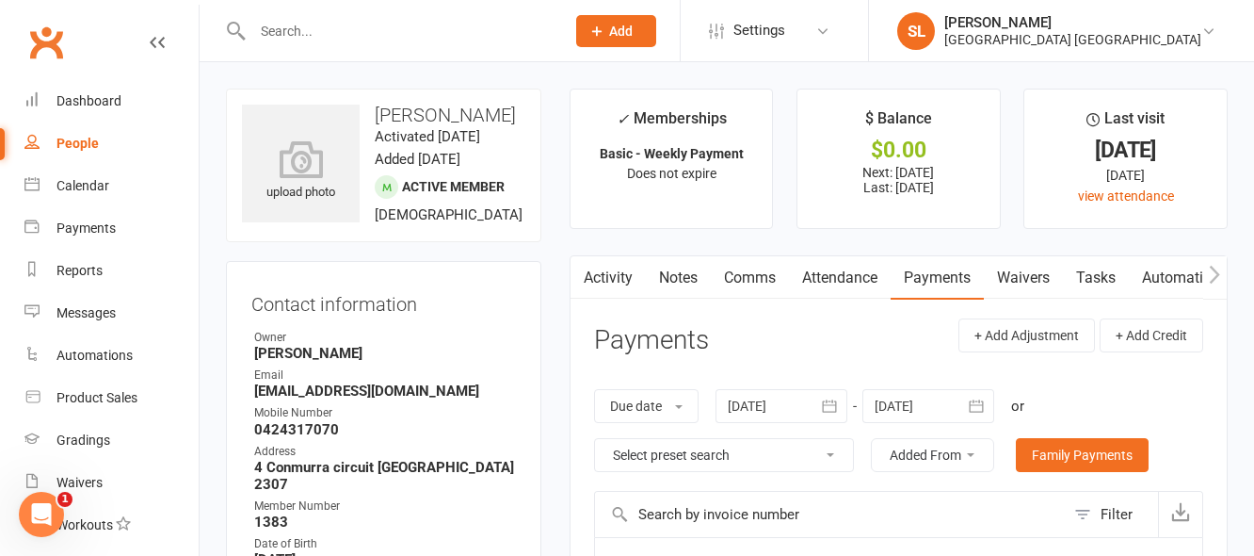
type input "02 Mar 2025"
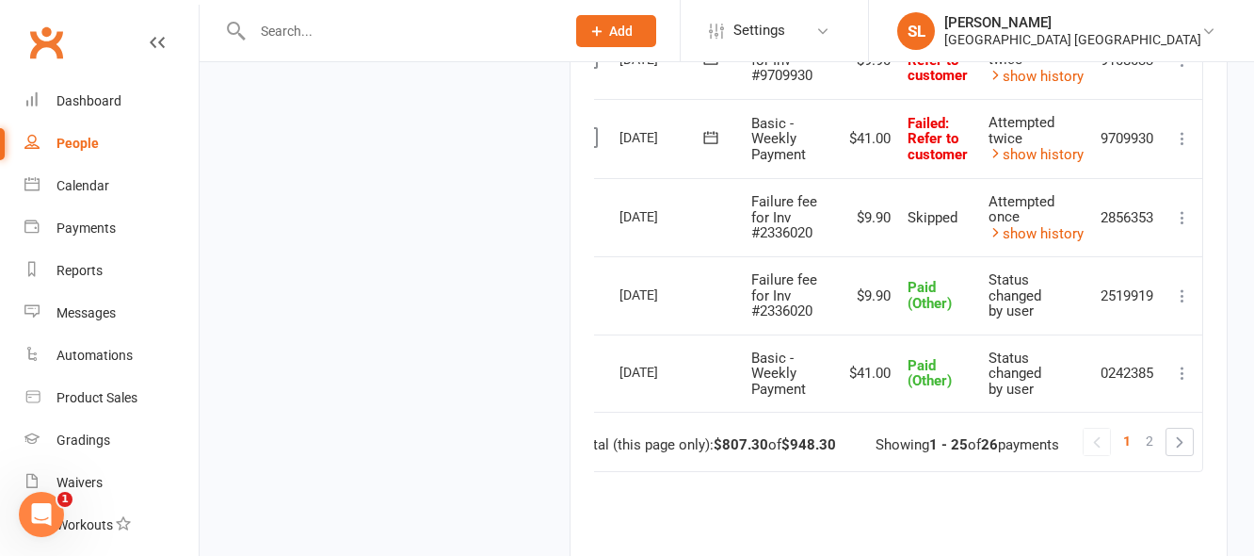
scroll to position [2070, 0]
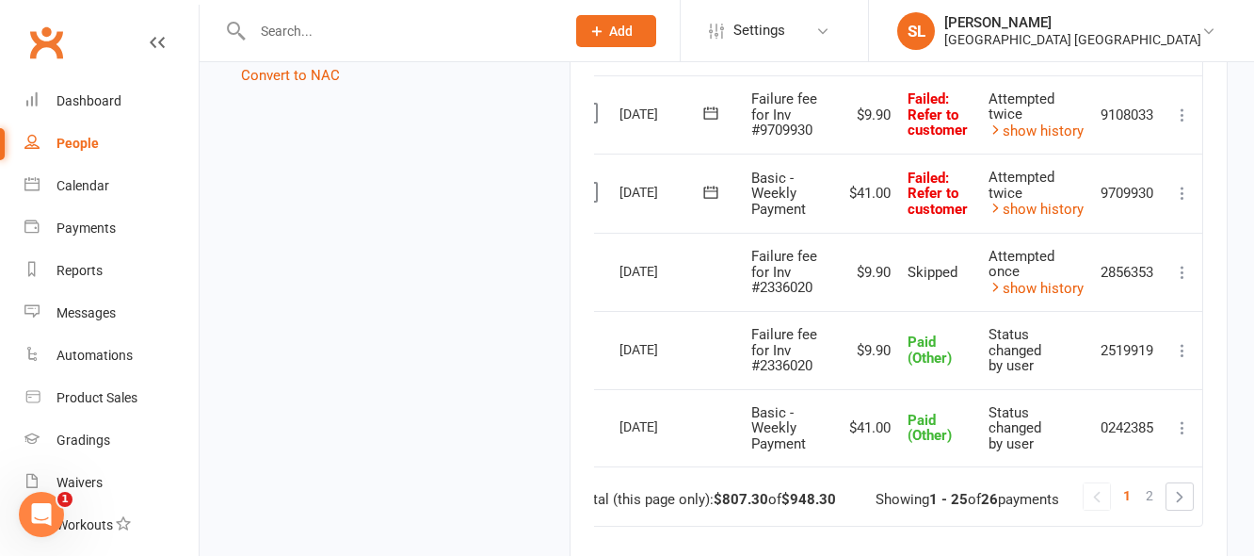
click at [1181, 268] on icon at bounding box center [1182, 272] width 19 height 19
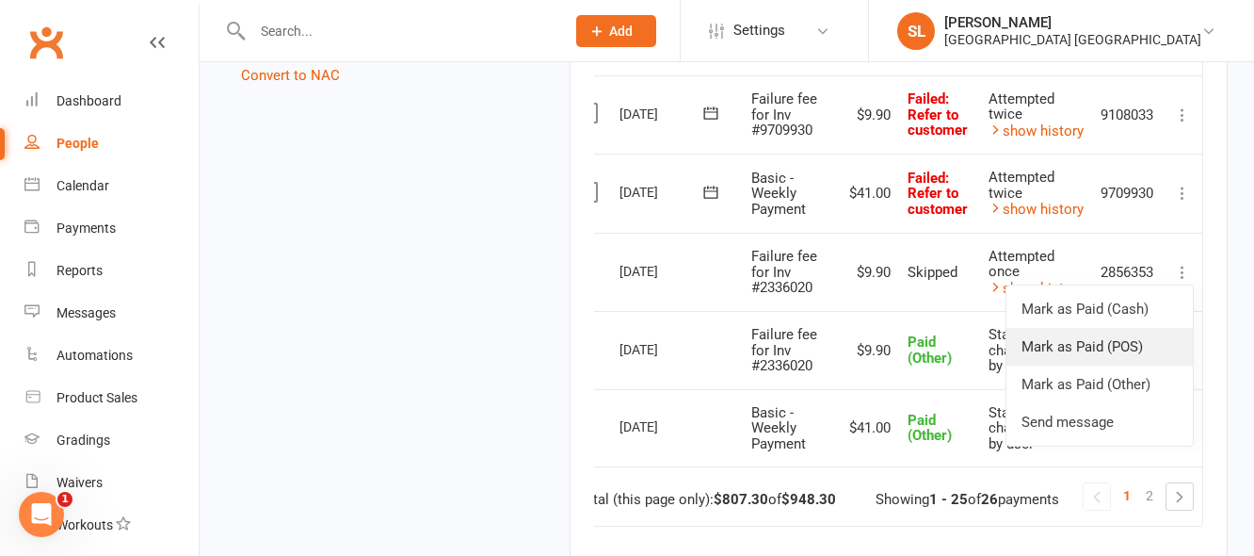
click at [1086, 344] on link "Mark as Paid (POS)" at bounding box center [1100, 347] width 186 height 38
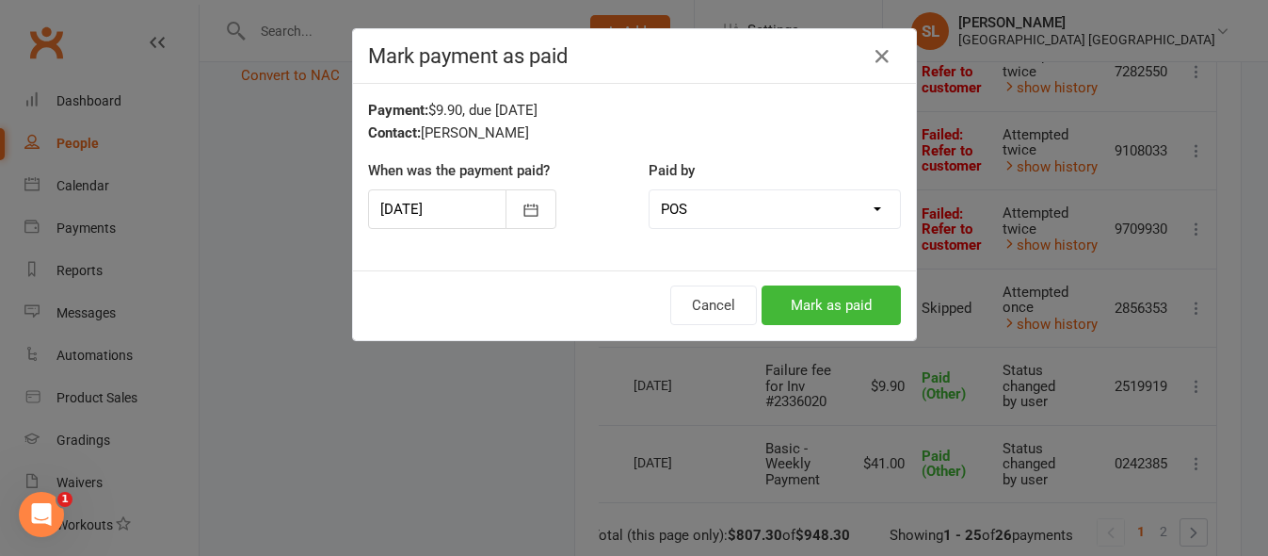
scroll to position [0, 20]
click at [833, 305] on button "Mark as paid" at bounding box center [831, 305] width 139 height 40
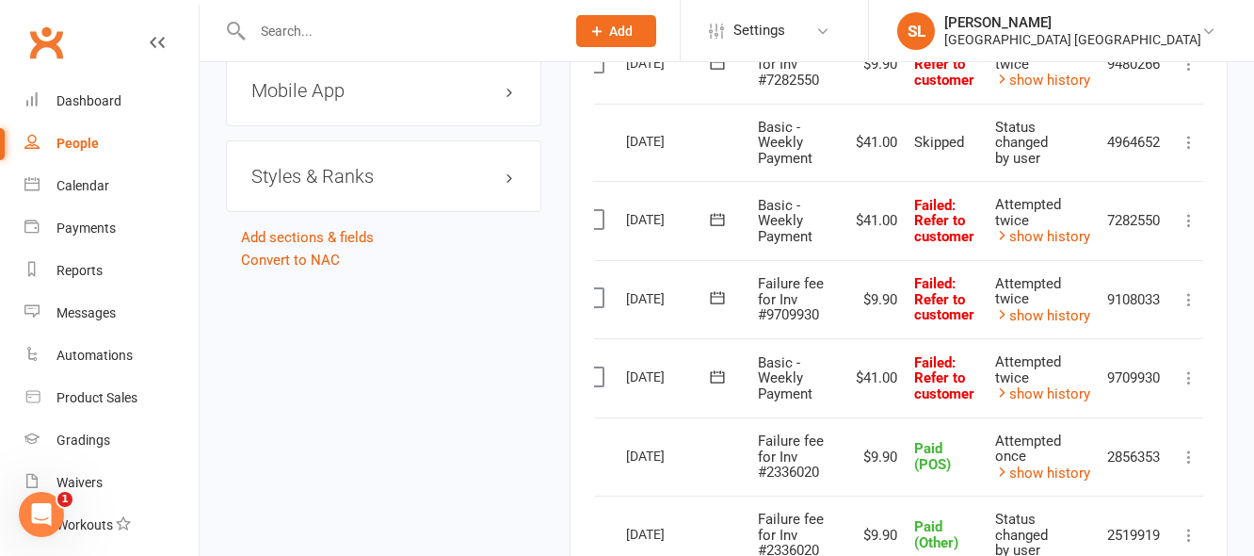
scroll to position [1881, 0]
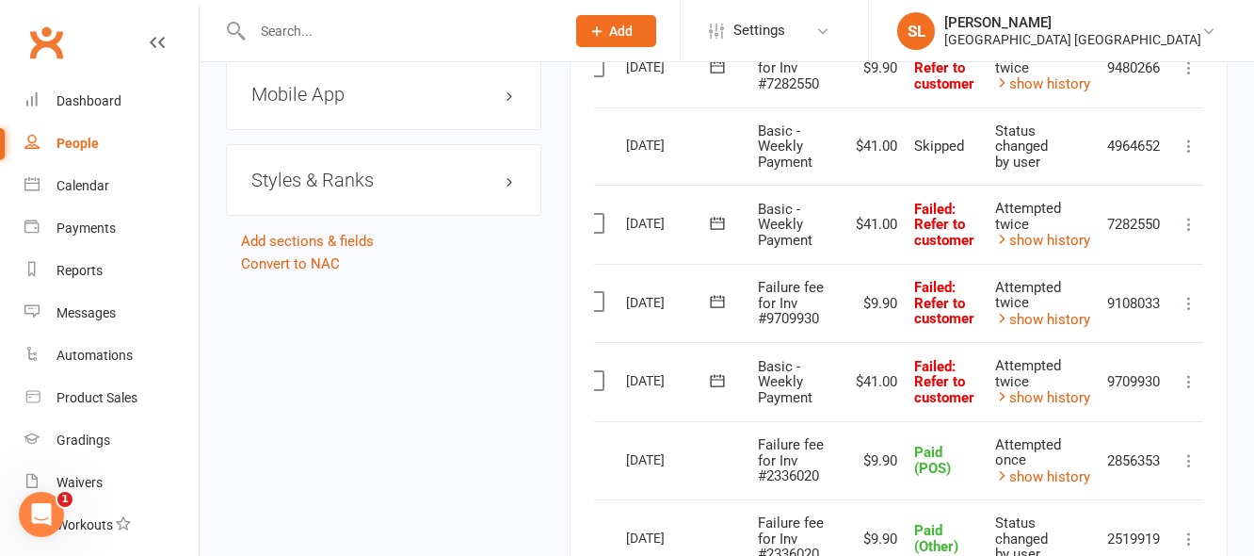
click at [1192, 304] on icon at bounding box center [1189, 303] width 19 height 19
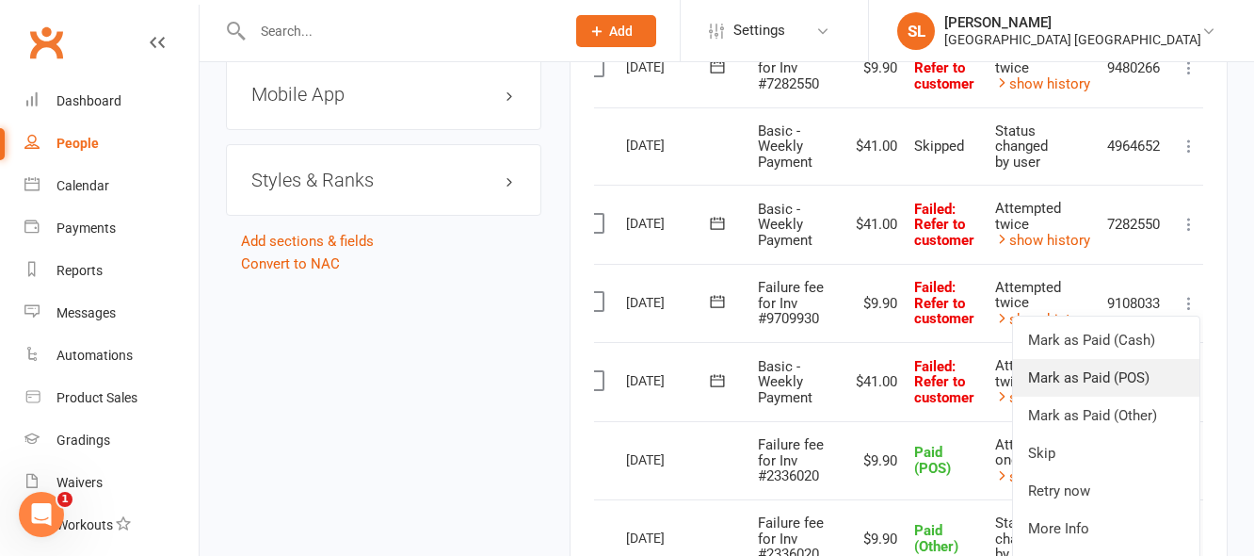
click at [1086, 376] on link "Mark as Paid (POS)" at bounding box center [1106, 378] width 186 height 38
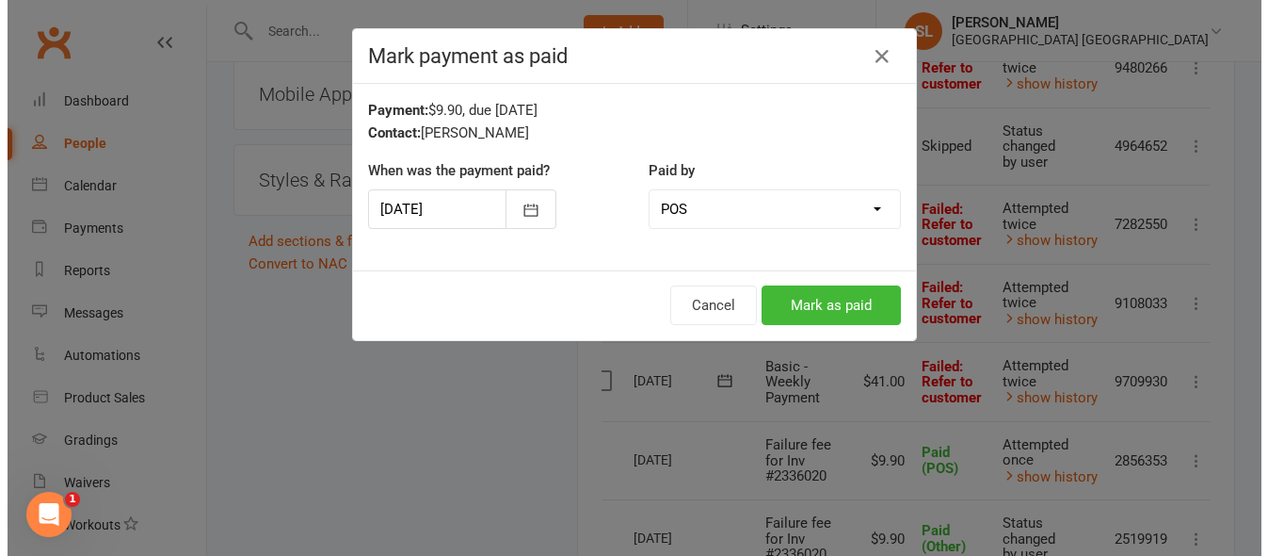
scroll to position [1845, 0]
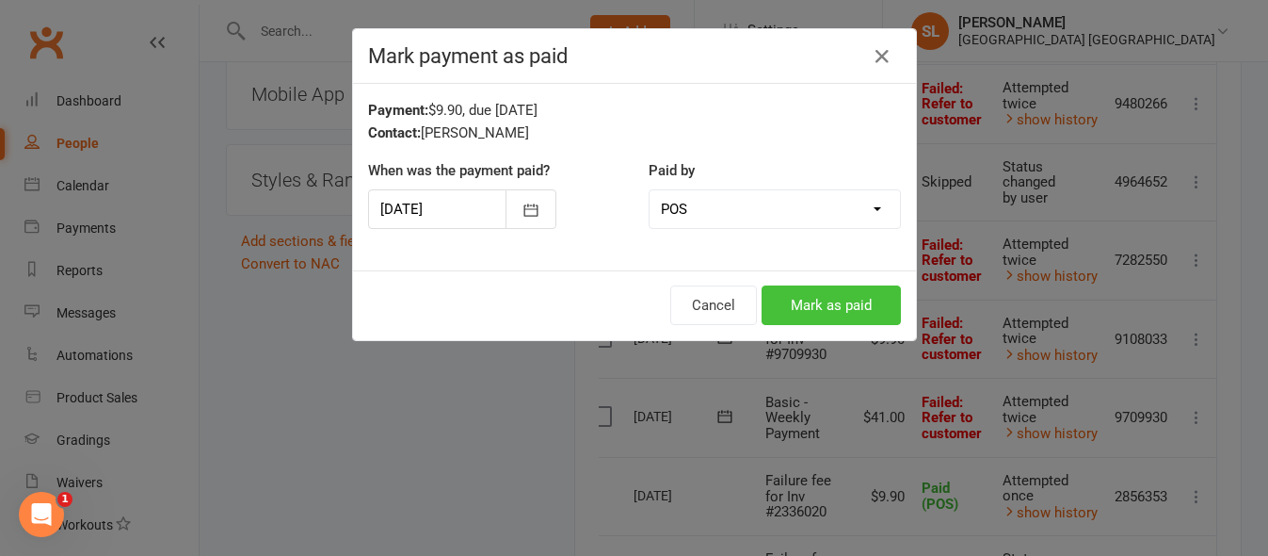
click at [827, 298] on button "Mark as paid" at bounding box center [831, 305] width 139 height 40
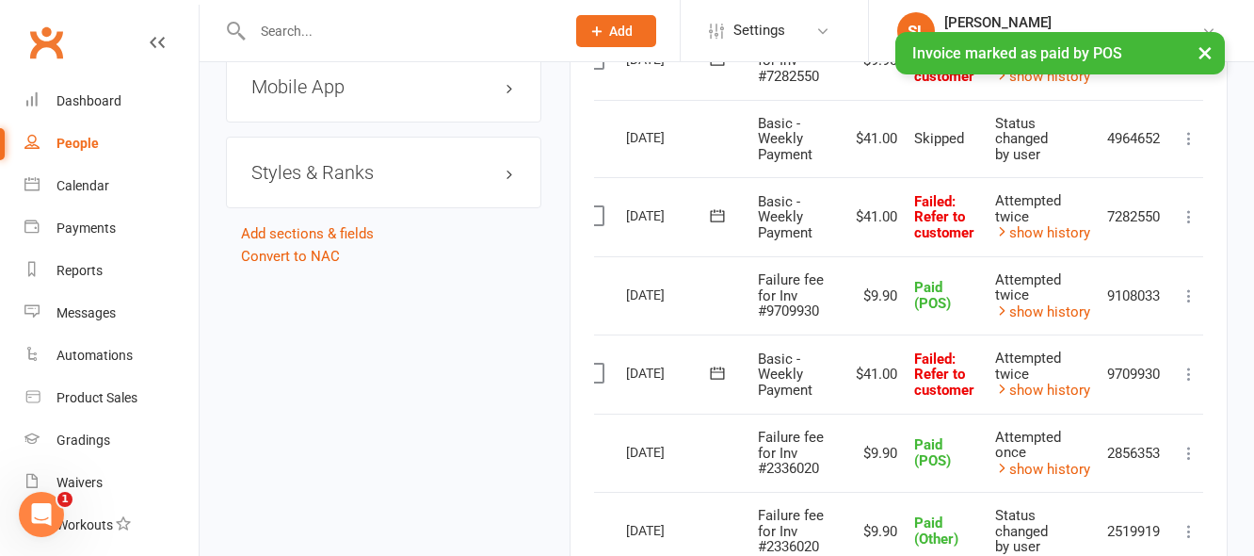
scroll to position [1881, 0]
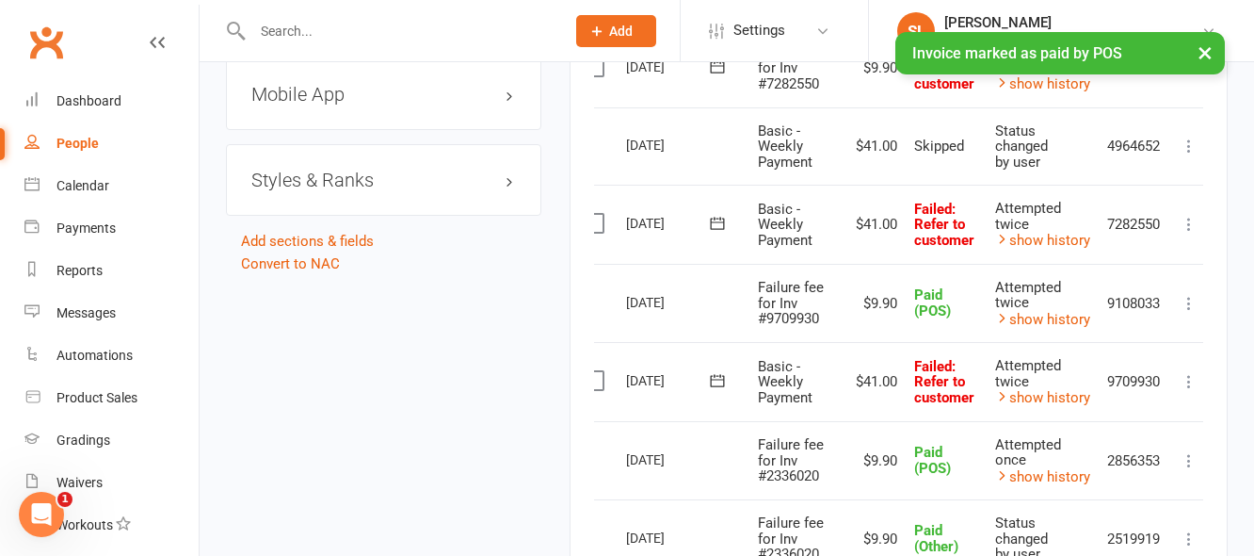
click at [1189, 384] on icon at bounding box center [1189, 381] width 19 height 19
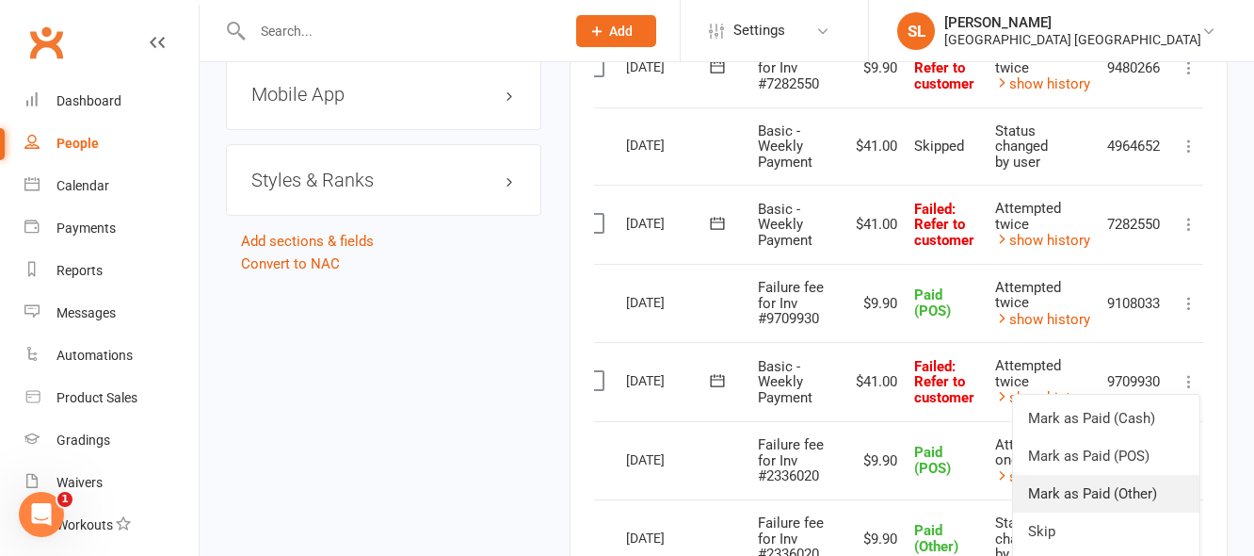
click at [1080, 490] on link "Mark as Paid (Other)" at bounding box center [1106, 494] width 186 height 38
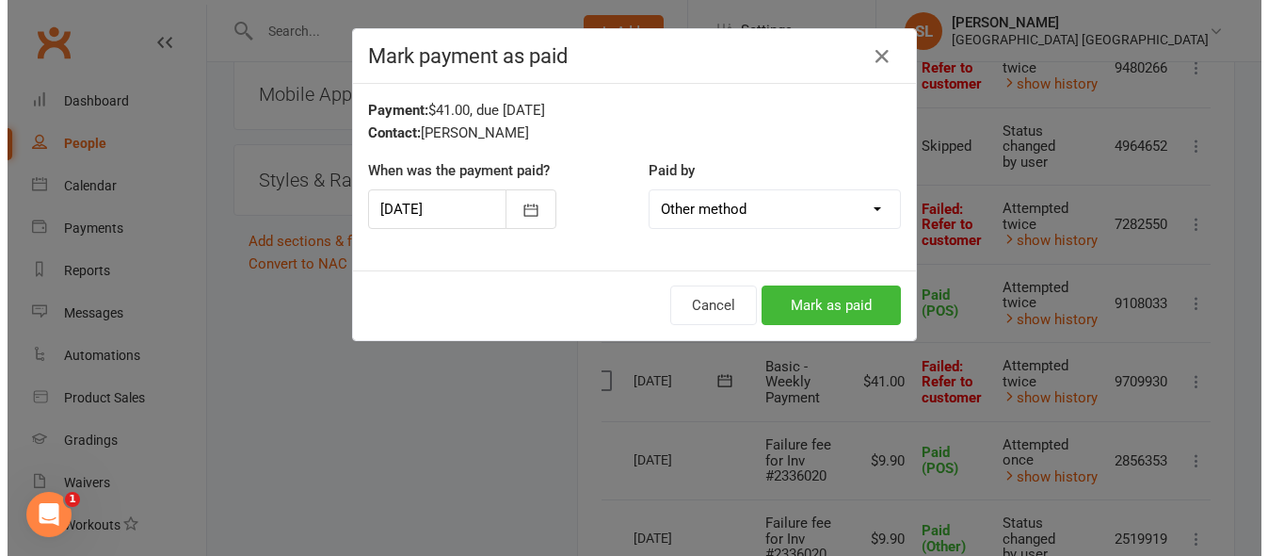
scroll to position [1845, 0]
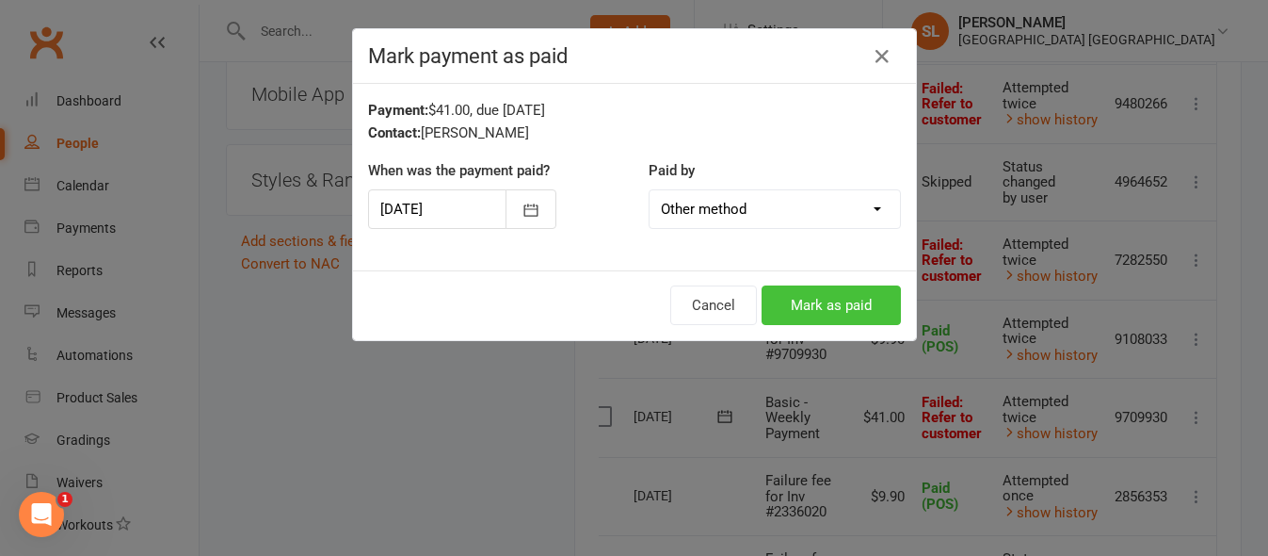
click at [836, 299] on button "Mark as paid" at bounding box center [831, 305] width 139 height 40
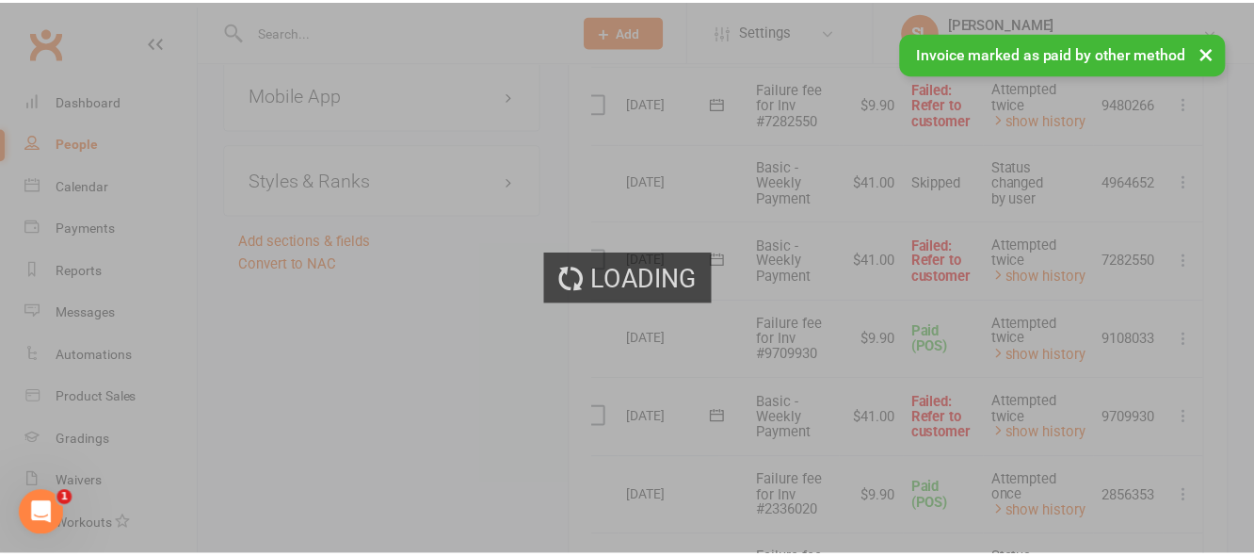
scroll to position [1881, 0]
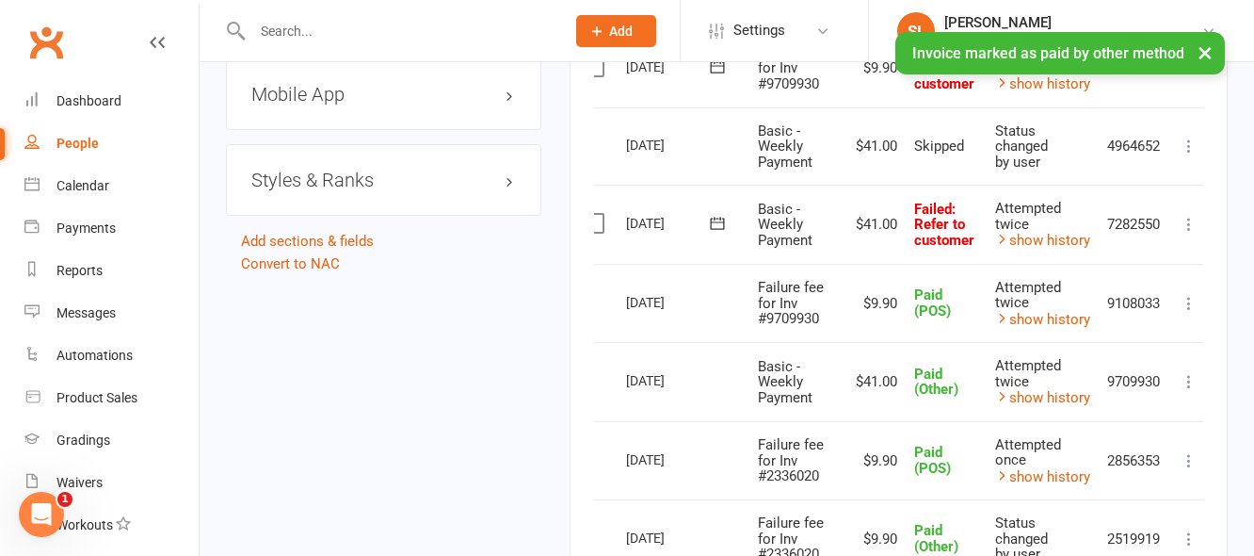
click at [1192, 221] on icon at bounding box center [1189, 224] width 19 height 19
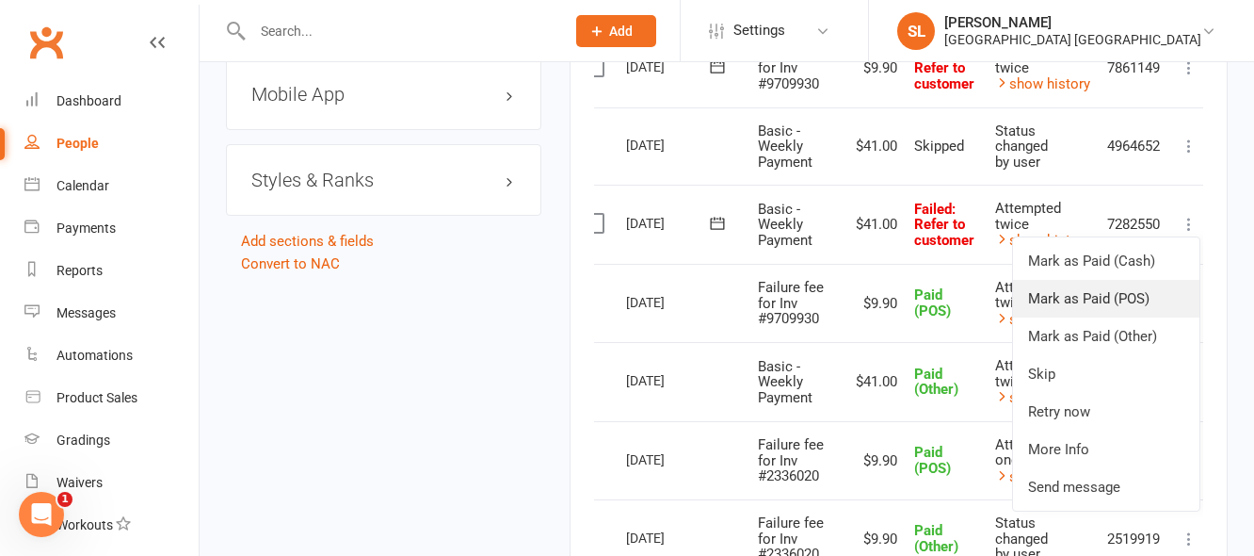
click at [1098, 294] on link "Mark as Paid (POS)" at bounding box center [1106, 299] width 186 height 38
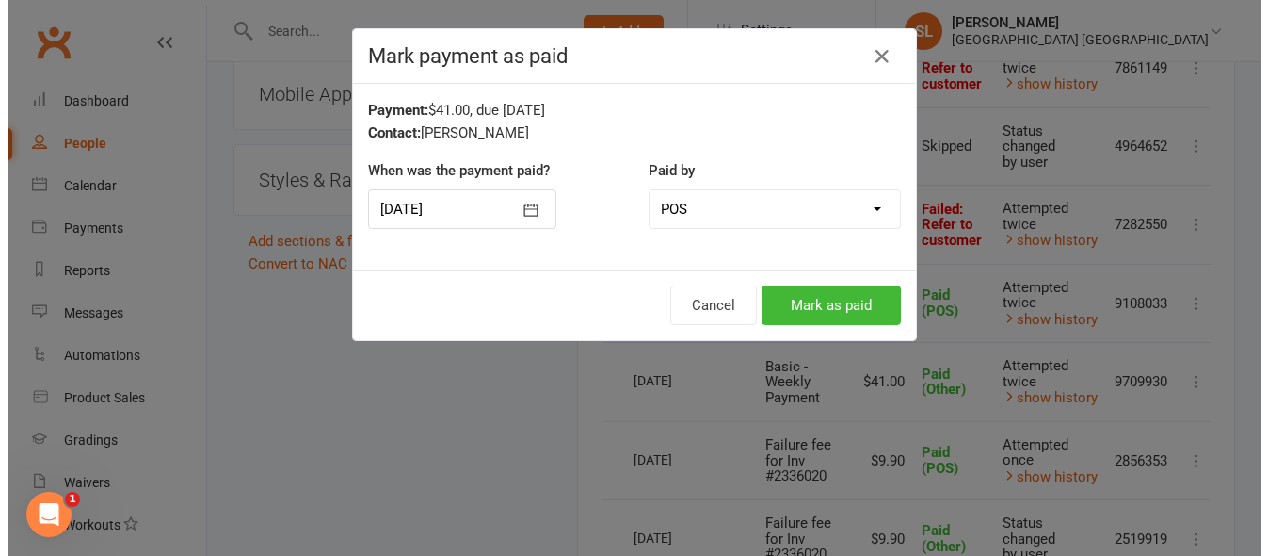
scroll to position [1845, 0]
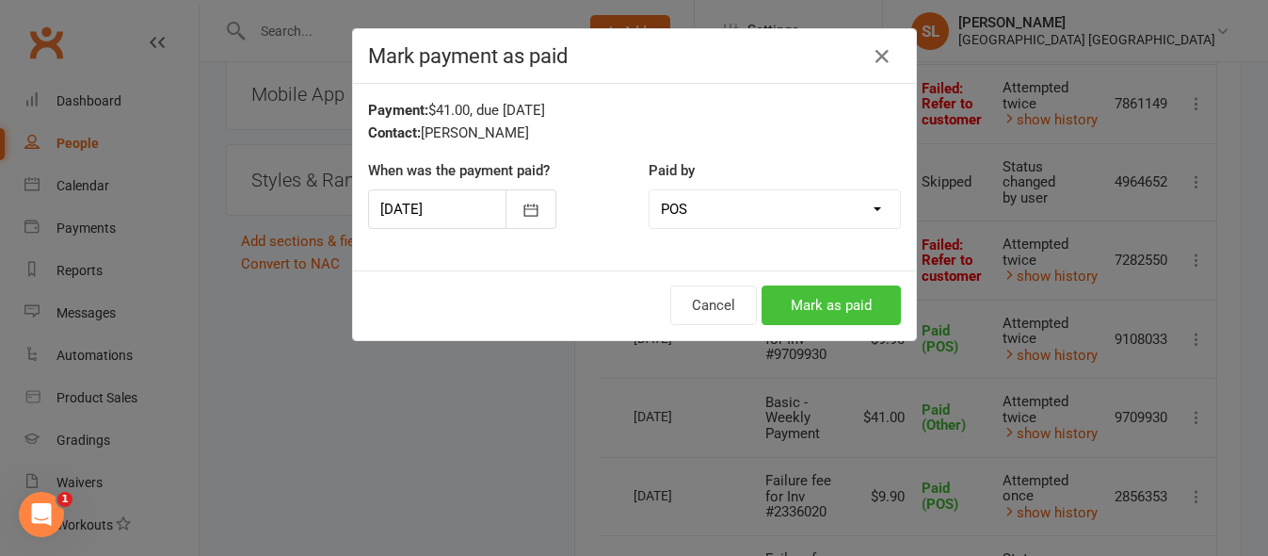
click at [813, 304] on button "Mark as paid" at bounding box center [831, 305] width 139 height 40
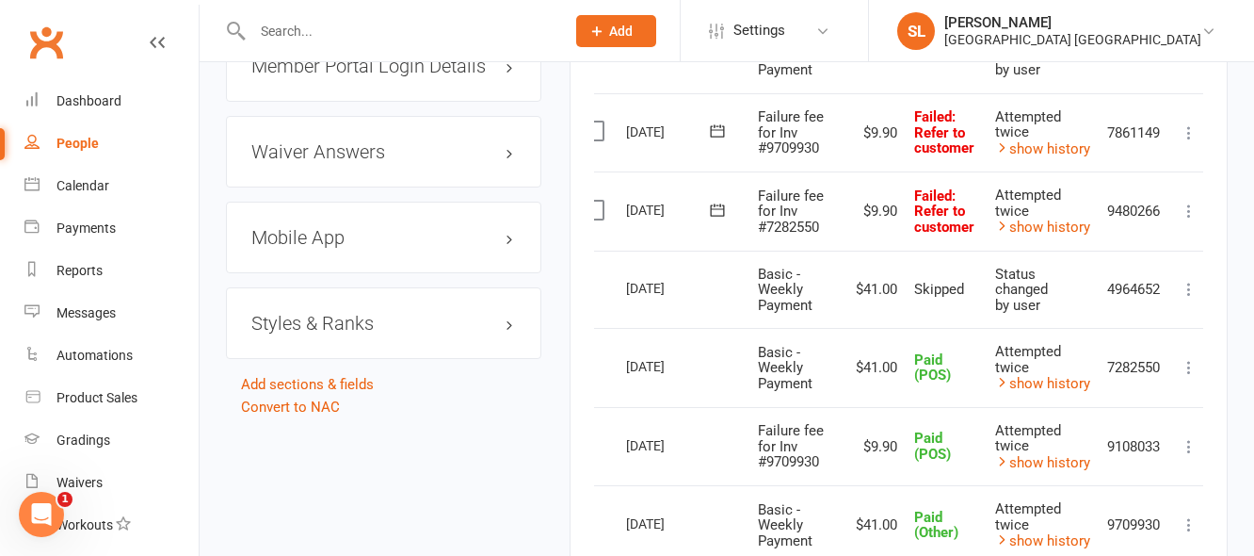
scroll to position [1693, 0]
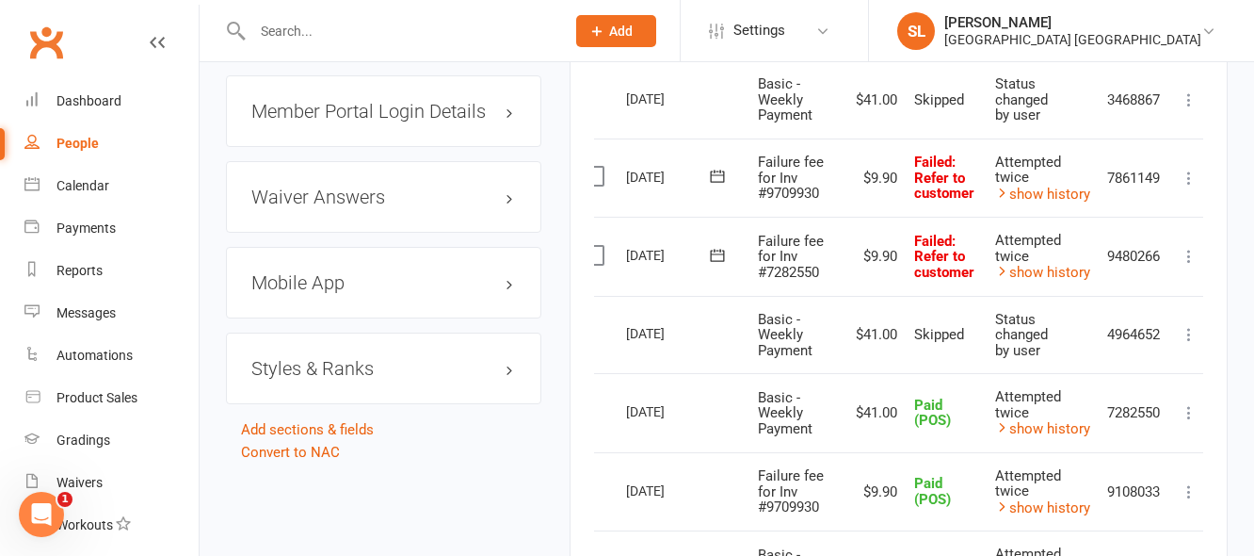
click at [1191, 99] on icon at bounding box center [1189, 99] width 19 height 19
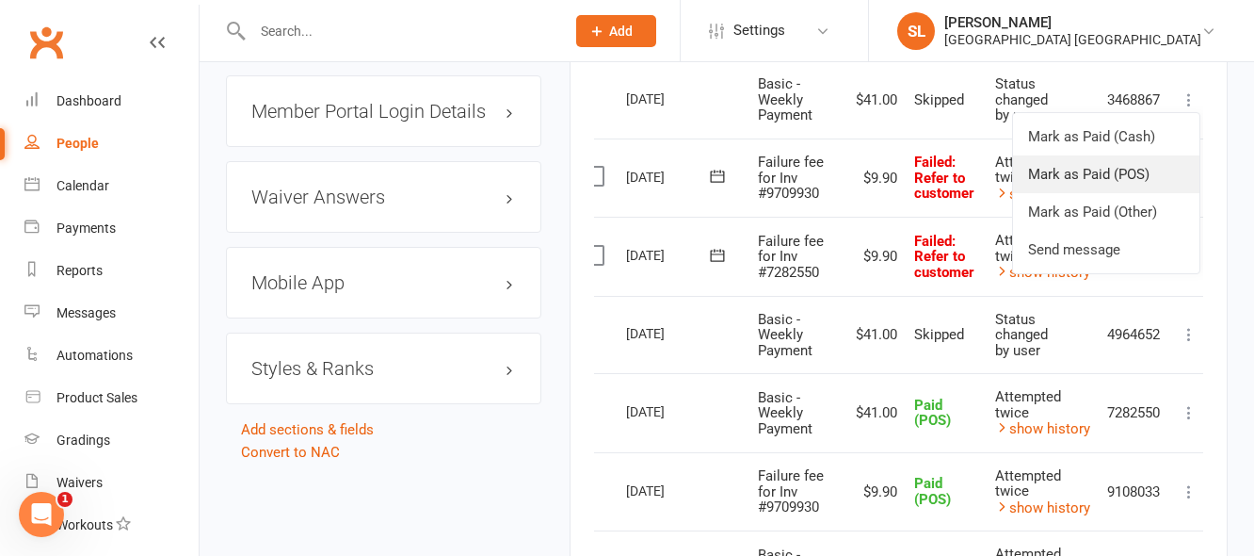
click at [1096, 174] on link "Mark as Paid (POS)" at bounding box center [1106, 174] width 186 height 38
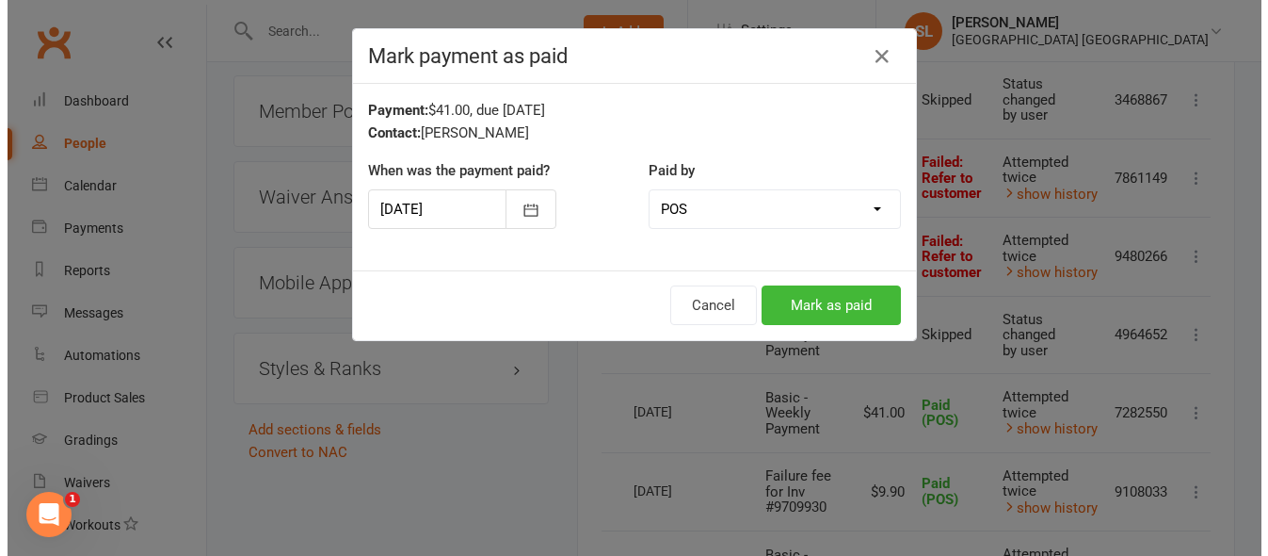
scroll to position [1657, 0]
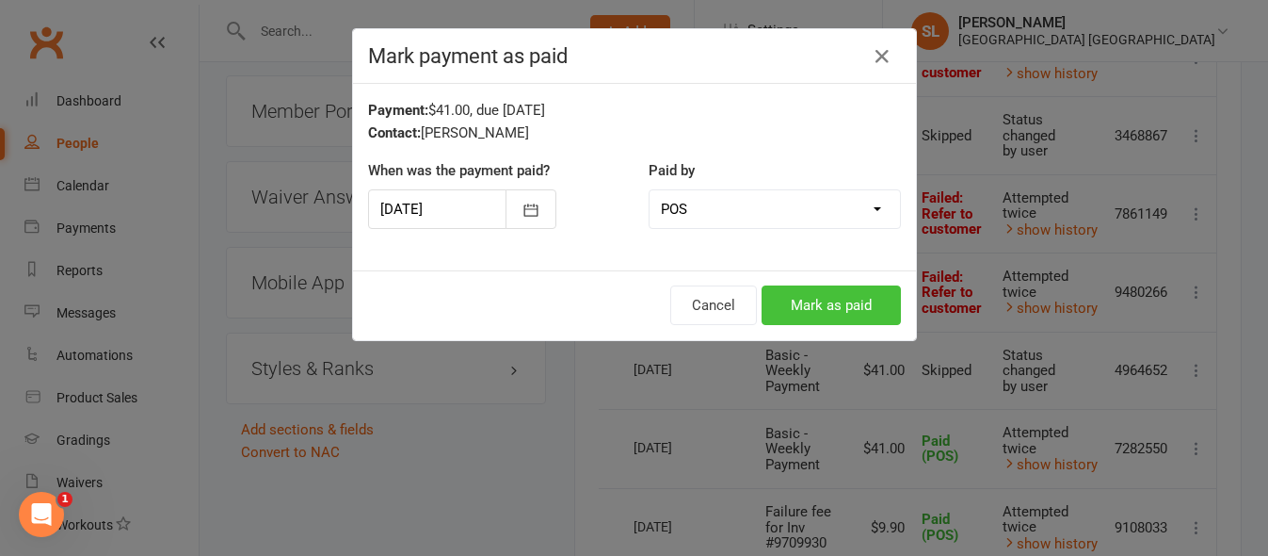
click at [834, 306] on button "Mark as paid" at bounding box center [831, 305] width 139 height 40
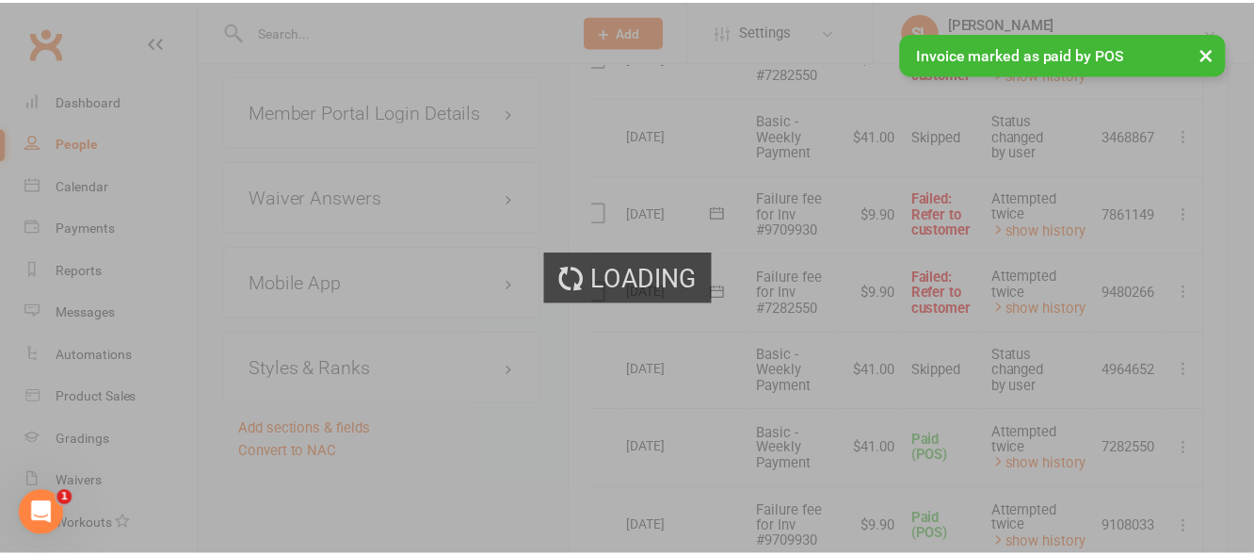
scroll to position [1676, 0]
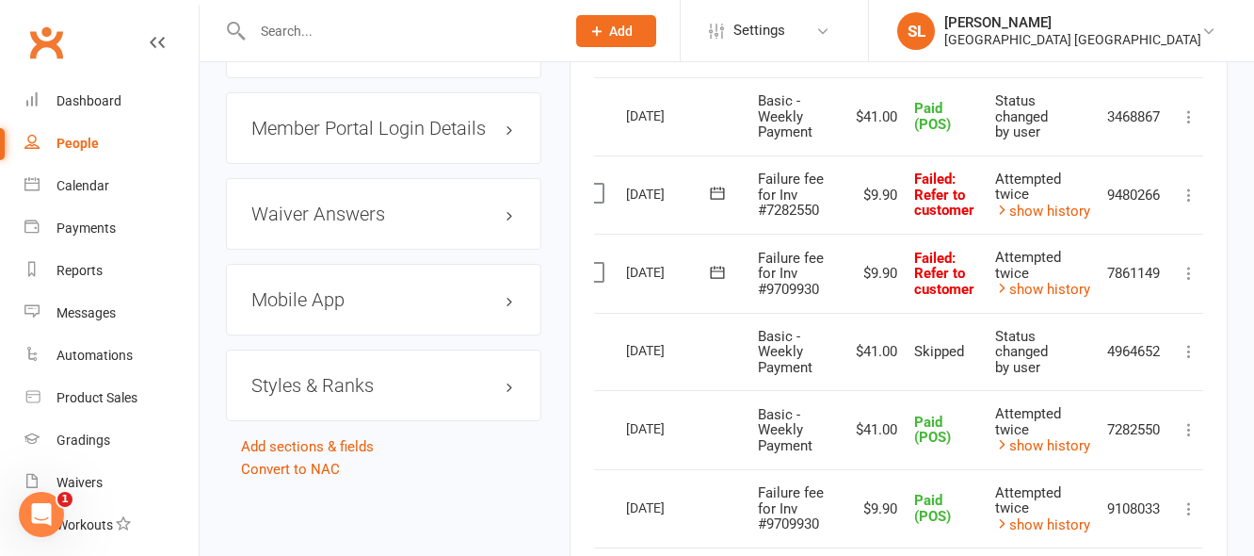
click at [1188, 271] on icon at bounding box center [1189, 273] width 19 height 19
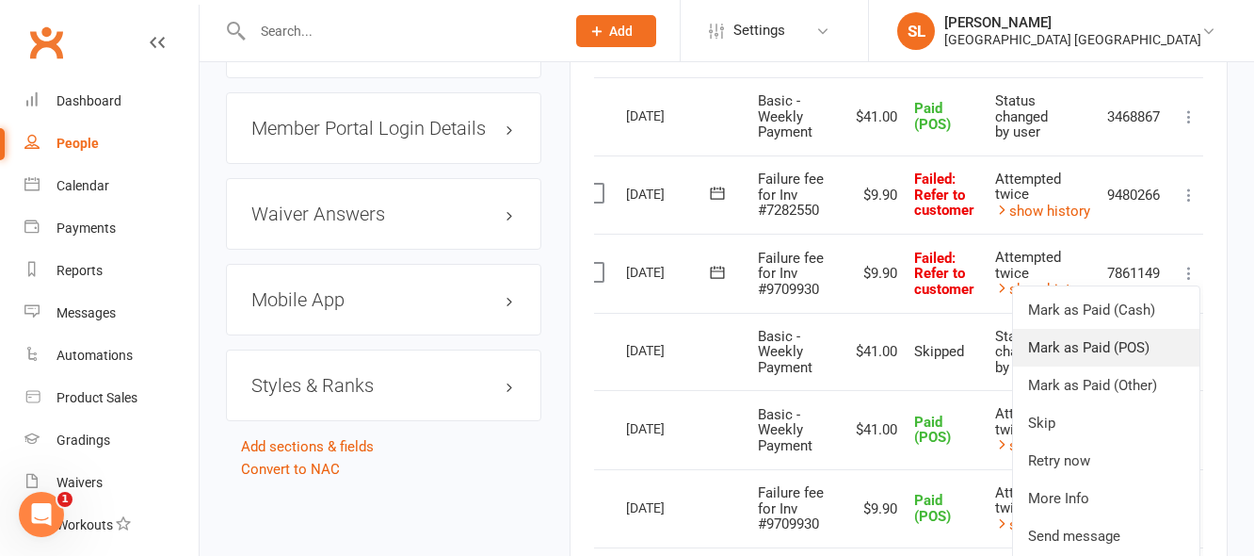
click at [1099, 351] on link "Mark as Paid (POS)" at bounding box center [1106, 348] width 186 height 38
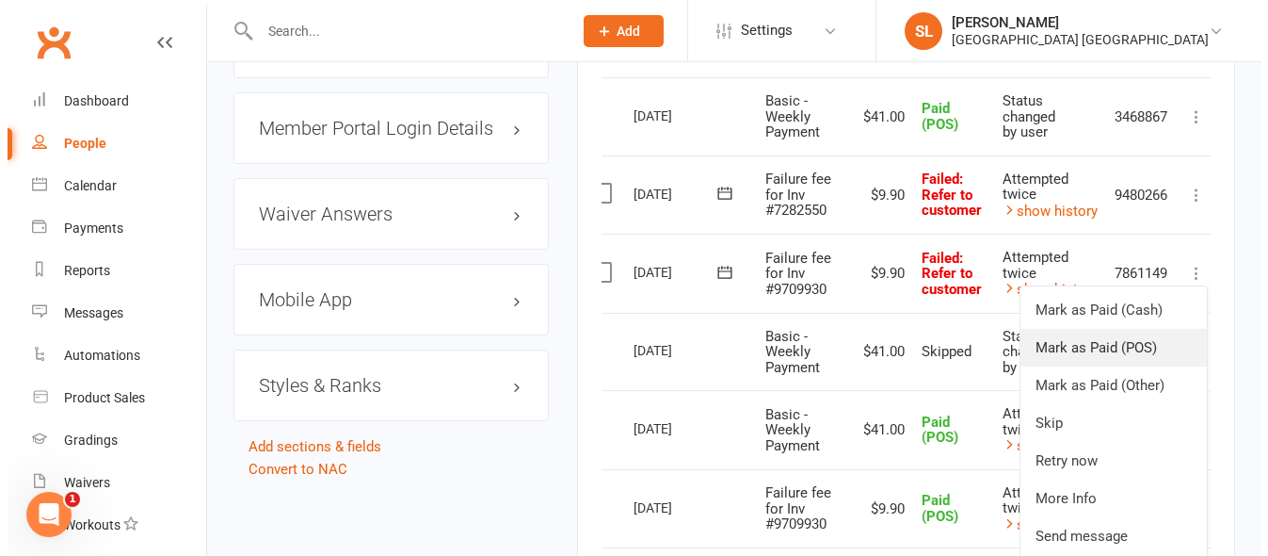
scroll to position [1657, 0]
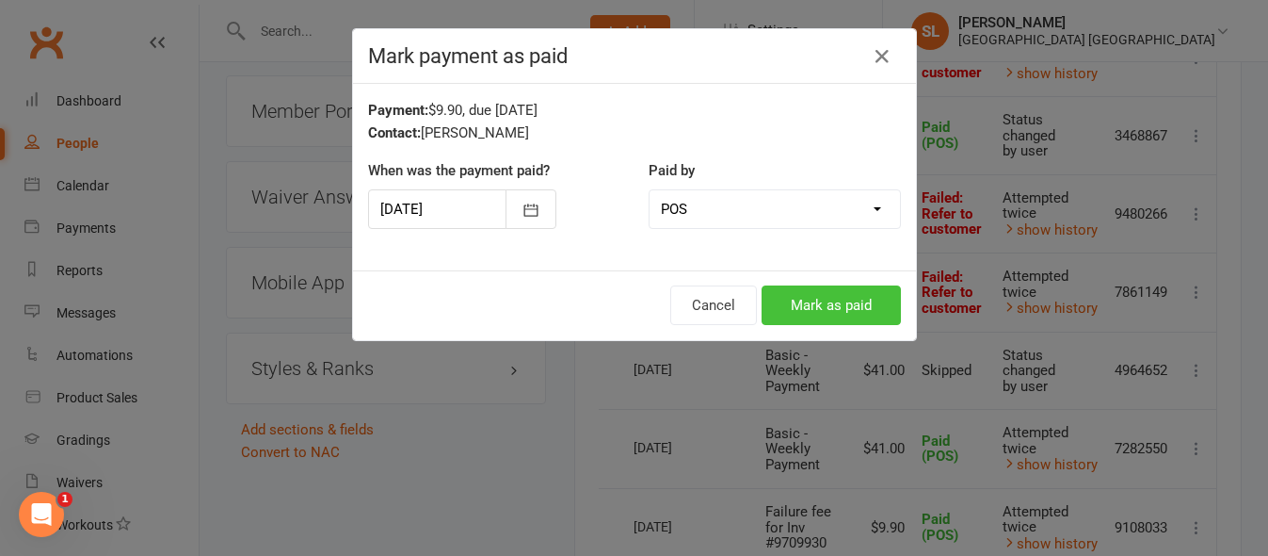
click at [809, 306] on button "Mark as paid" at bounding box center [831, 305] width 139 height 40
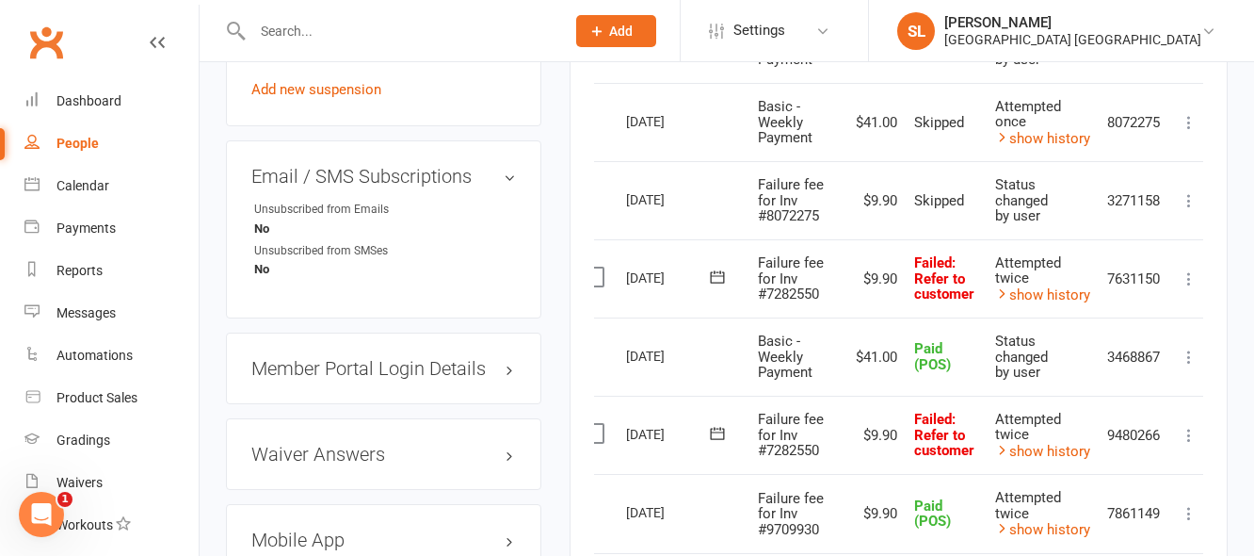
scroll to position [1393, 0]
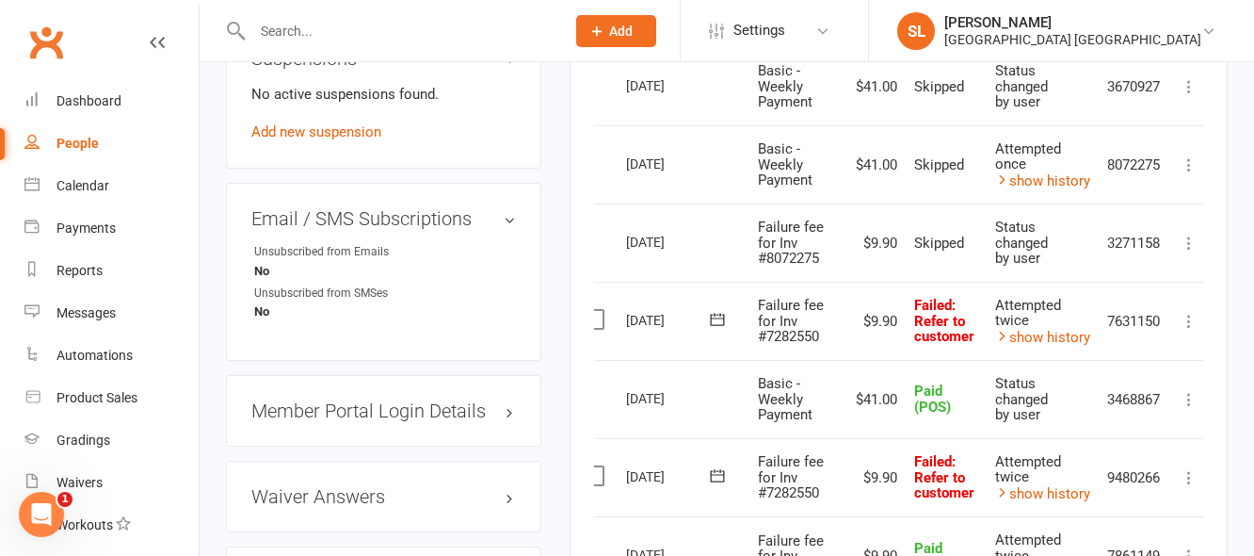
click at [1191, 477] on icon at bounding box center [1189, 477] width 19 height 19
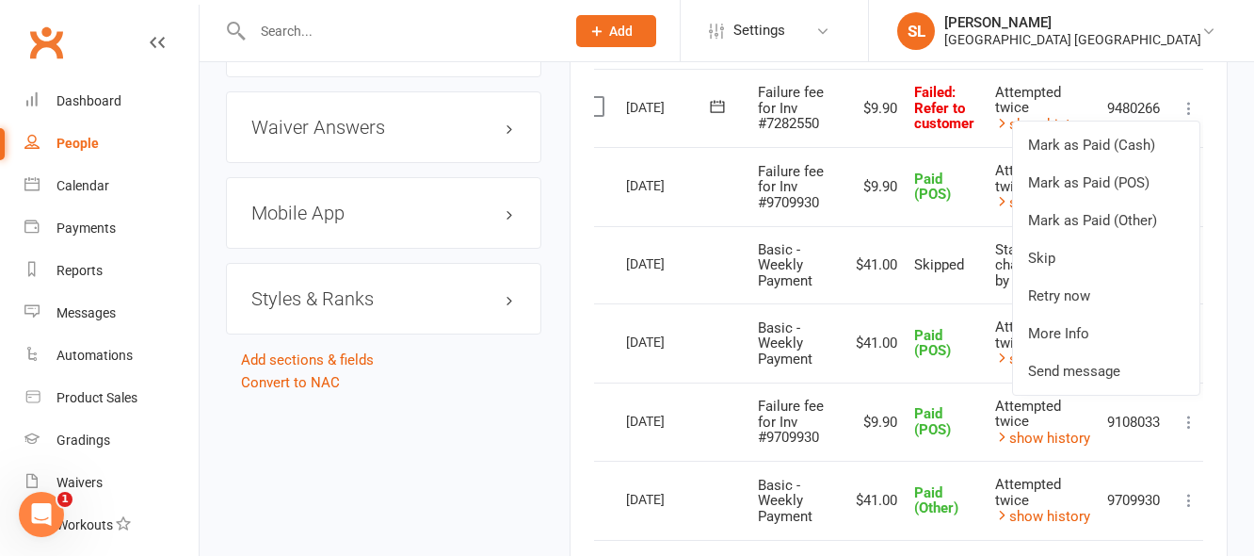
scroll to position [1770, 0]
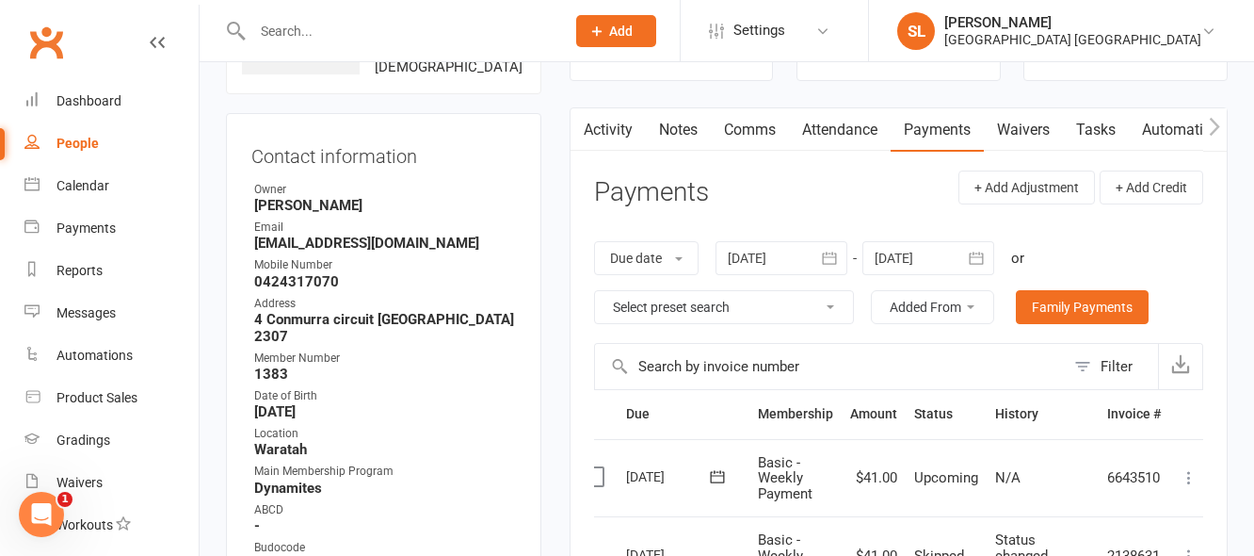
scroll to position [0, 0]
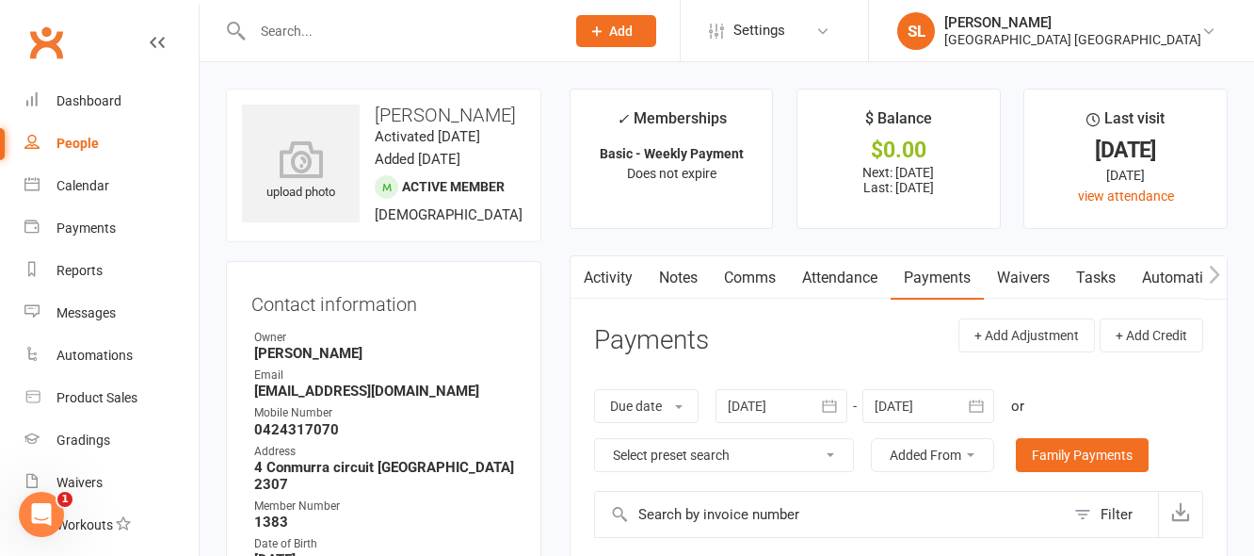
click at [300, 29] on input "text" at bounding box center [399, 31] width 305 height 26
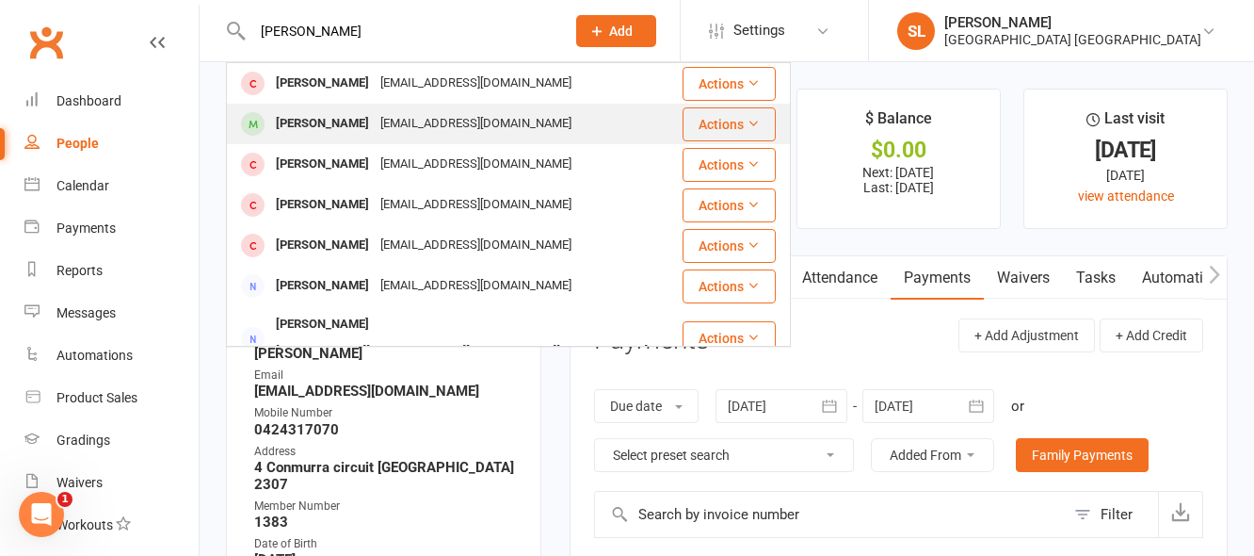
type input "ethan"
click at [336, 121] on div "Ethan Mannion" at bounding box center [322, 123] width 105 height 27
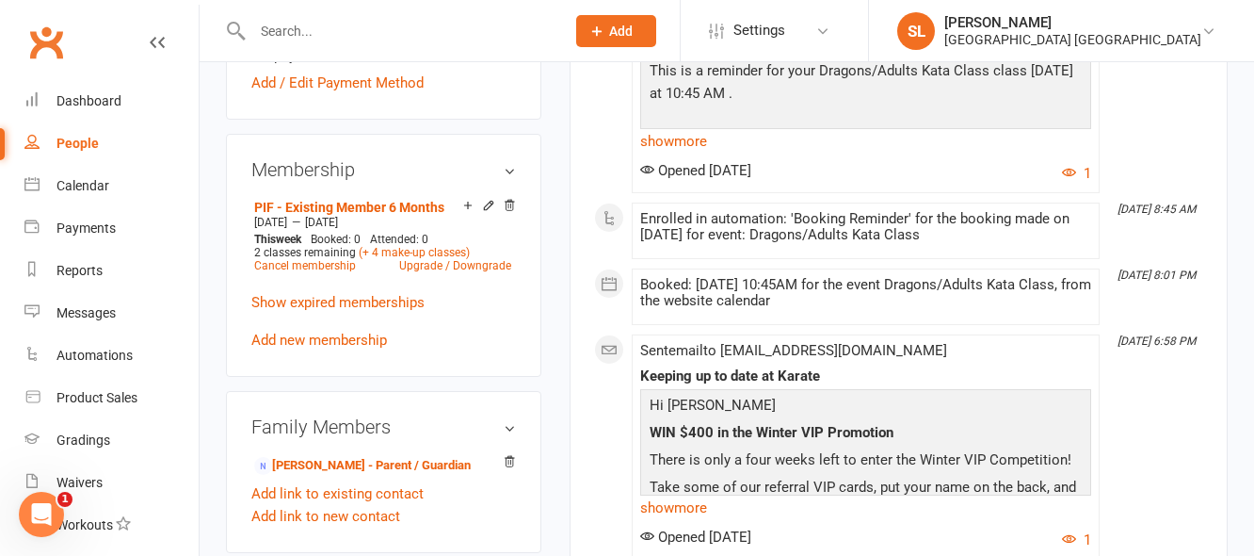
scroll to position [847, 0]
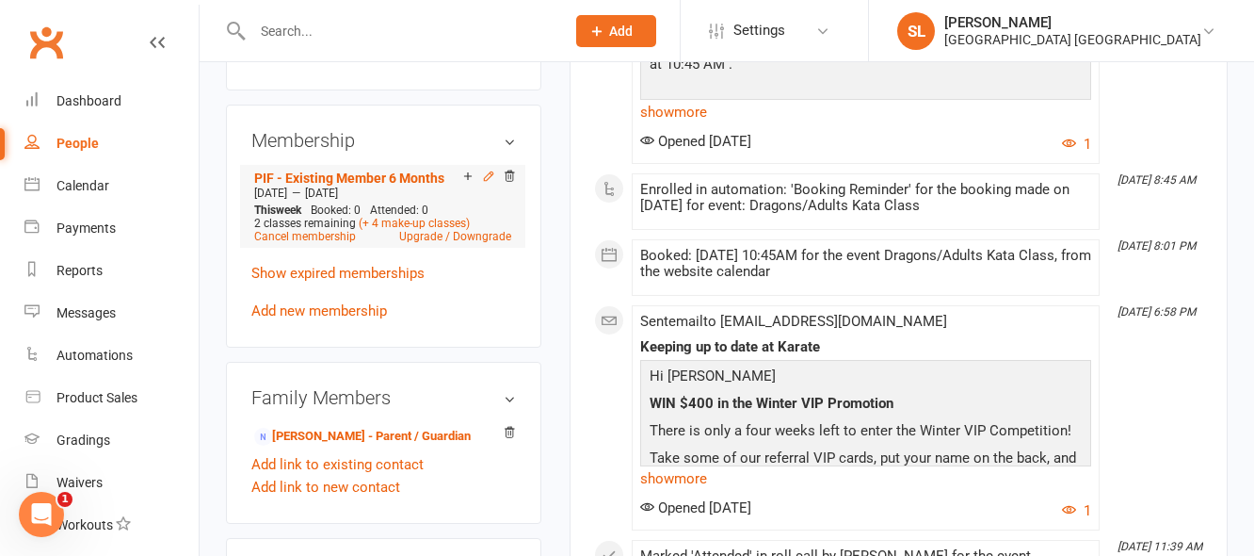
click at [487, 183] on icon at bounding box center [488, 175] width 13 height 13
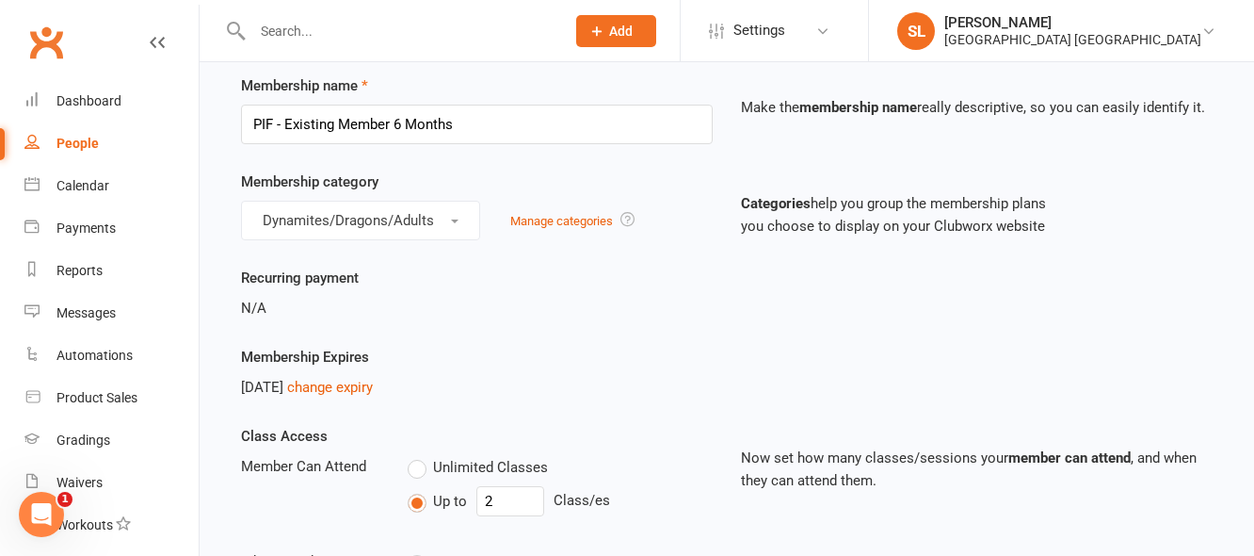
scroll to position [188, 0]
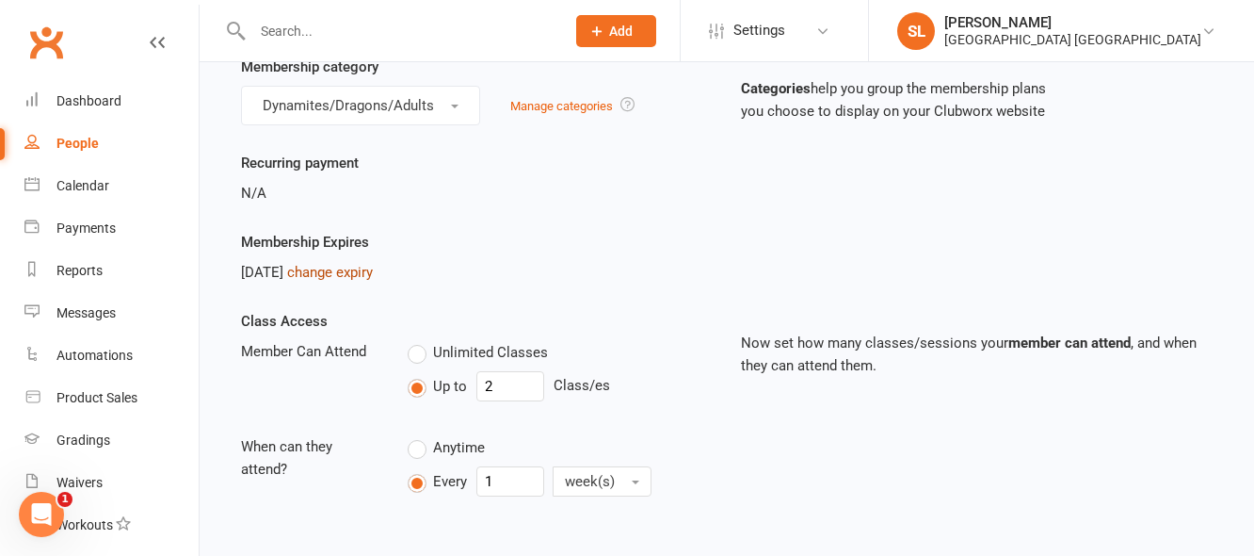
click at [373, 270] on link "change expiry" at bounding box center [330, 272] width 86 height 17
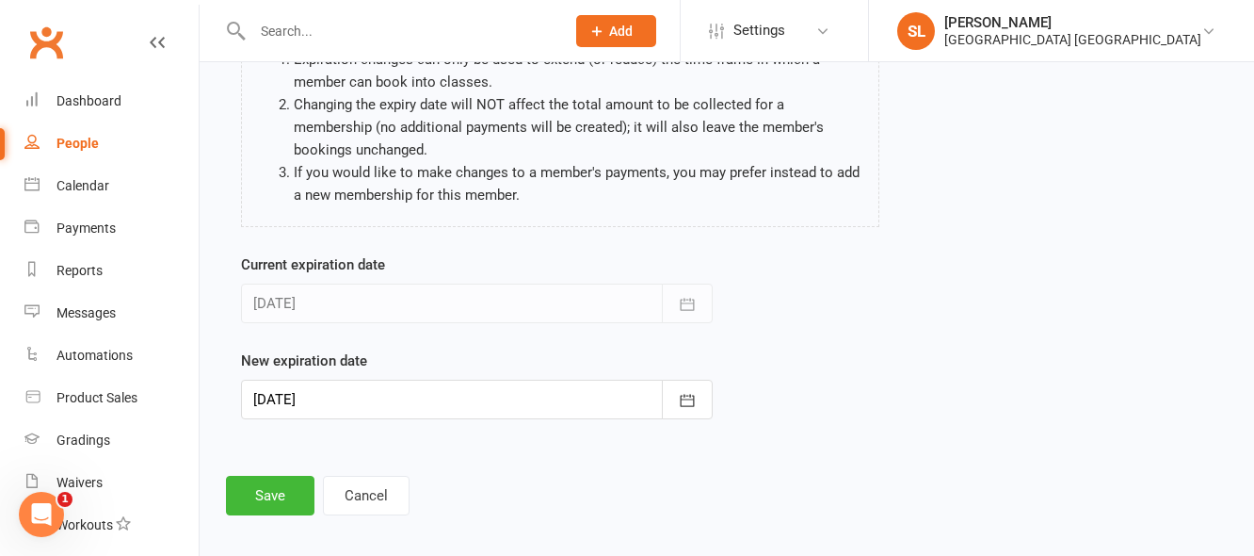
scroll to position [199, 0]
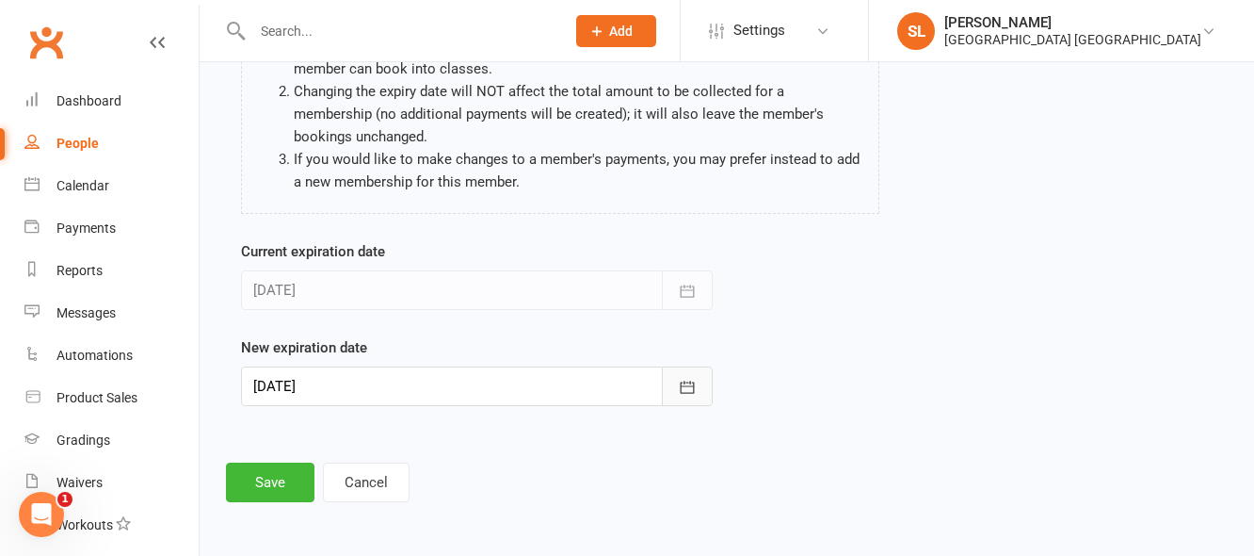
click at [681, 385] on icon "button" at bounding box center [688, 386] width 14 height 12
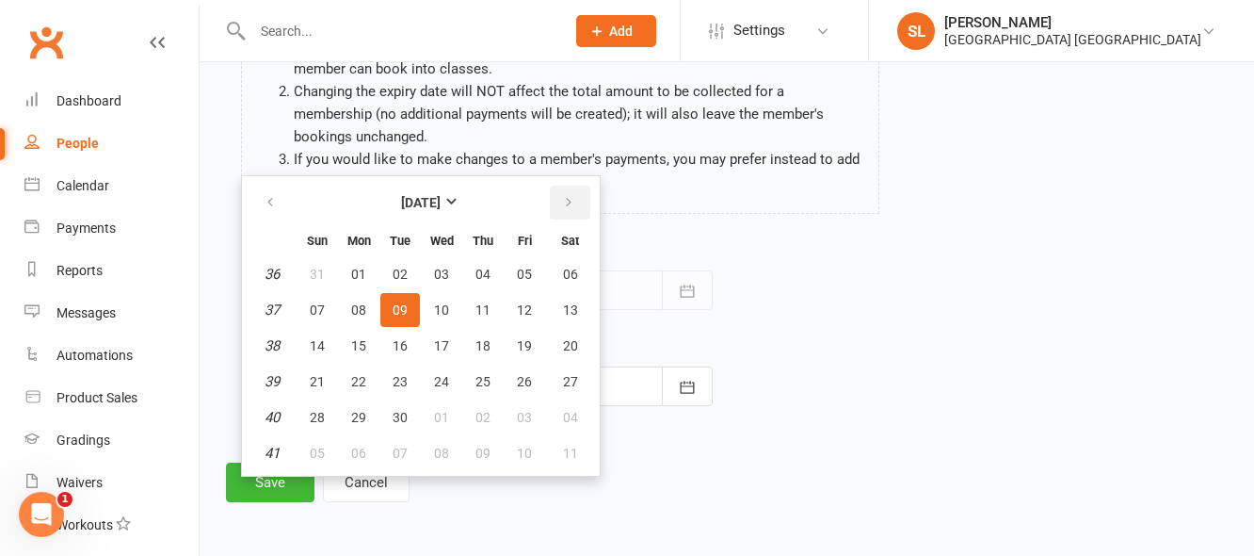
click at [563, 204] on icon "button" at bounding box center [568, 202] width 13 height 15
click at [572, 413] on span "29" at bounding box center [570, 417] width 15 height 15
type input "29 Nov 2025"
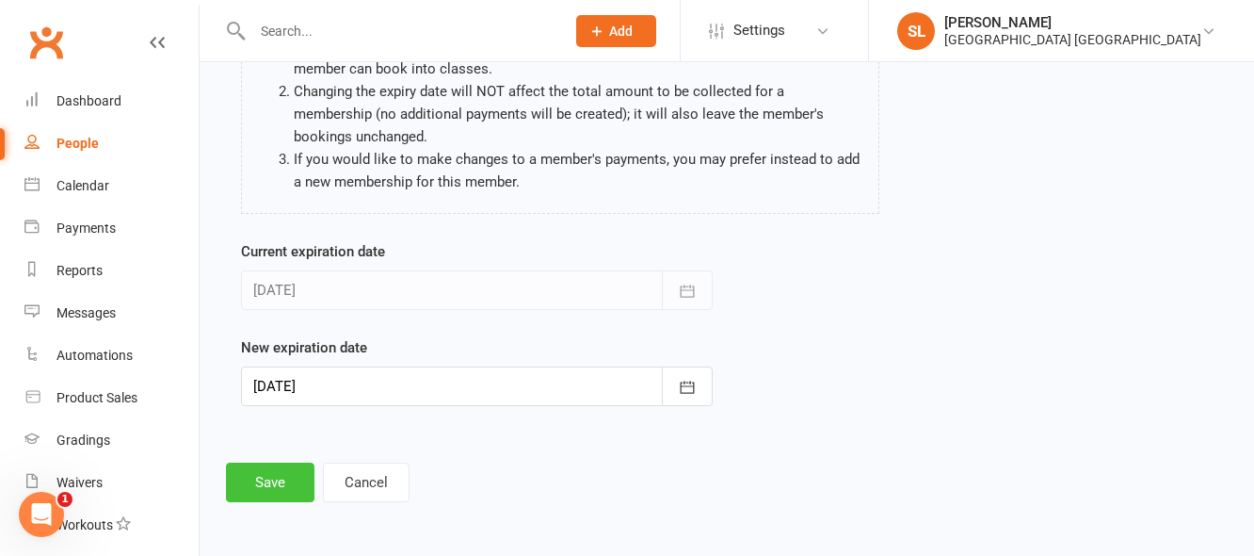
click at [260, 483] on button "Save" at bounding box center [270, 482] width 89 height 40
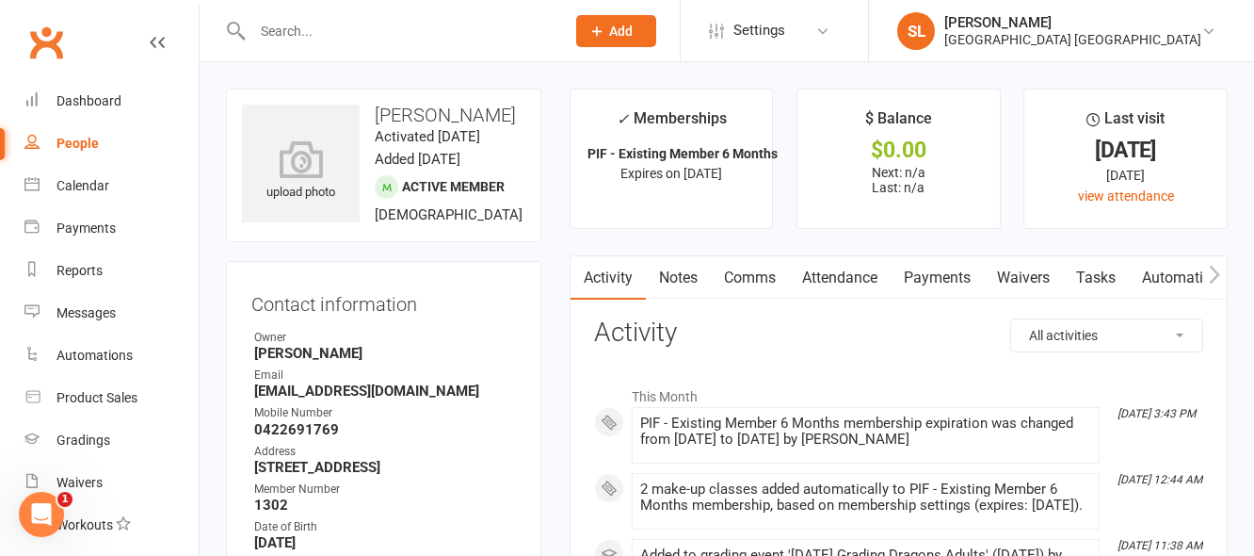
click at [344, 38] on input "text" at bounding box center [399, 31] width 305 height 26
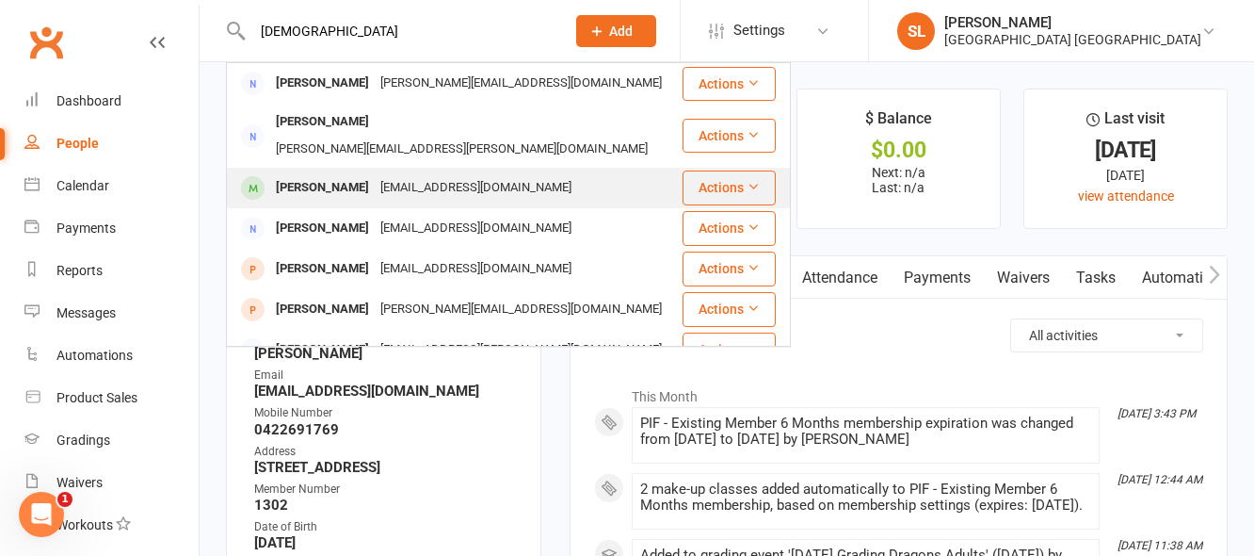
type input "saliah"
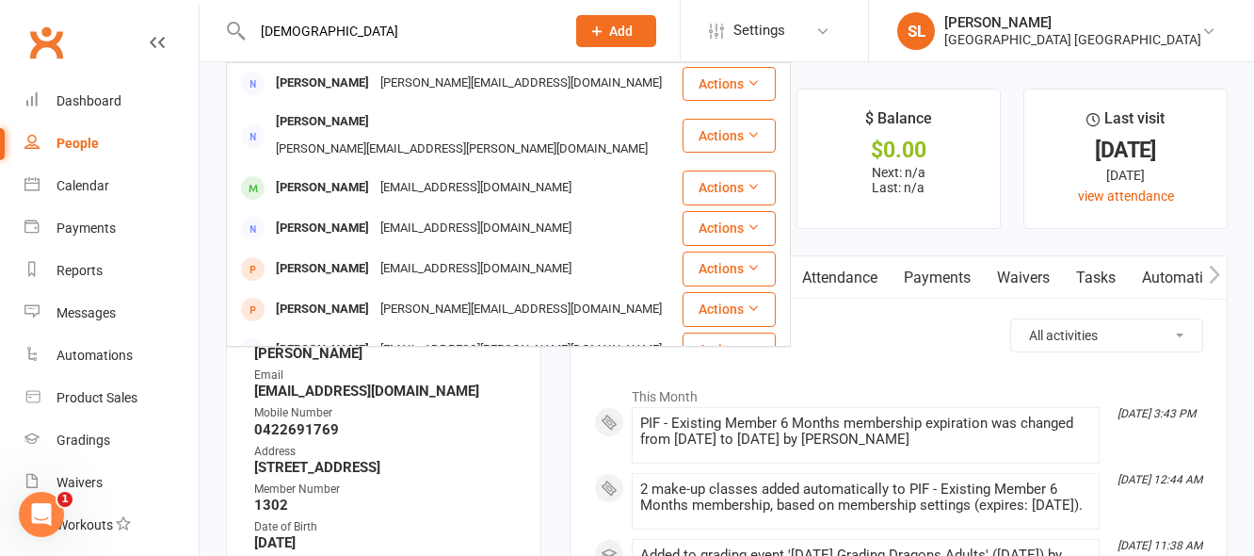
click at [327, 174] on div "Saliha Virk" at bounding box center [322, 187] width 105 height 27
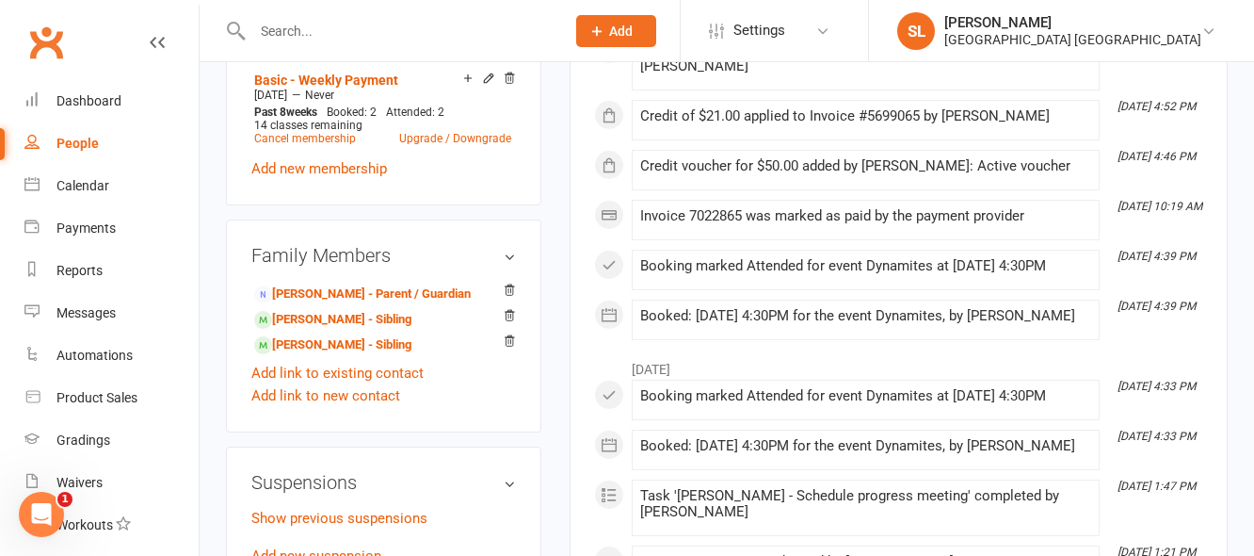
scroll to position [1036, 0]
click at [329, 329] on link "Ibrahim Virk - Sibling" at bounding box center [332, 319] width 157 height 20
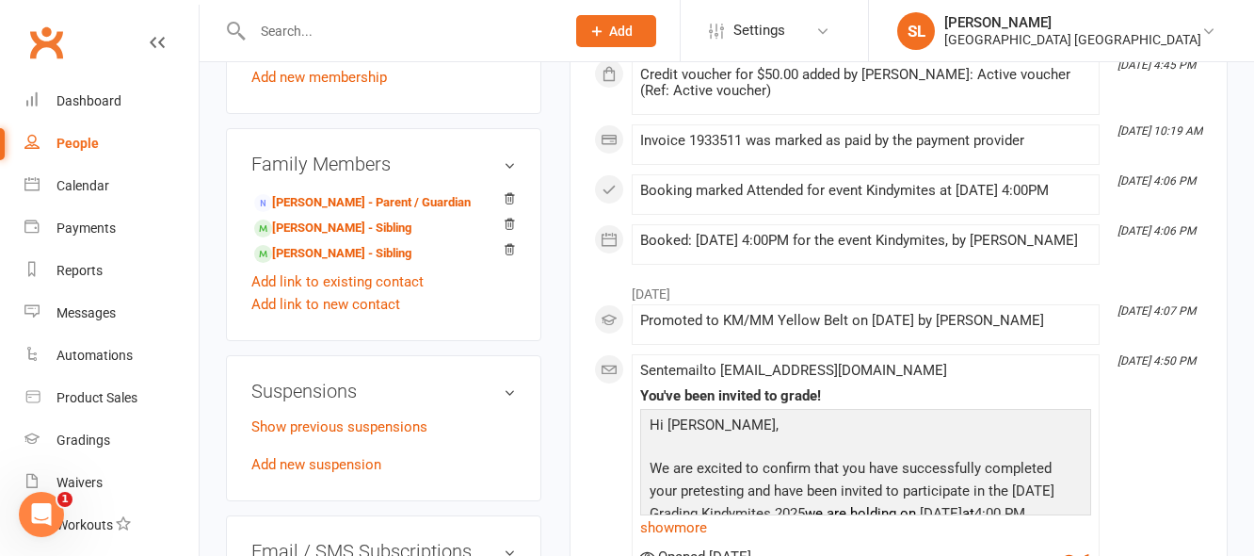
scroll to position [1224, 0]
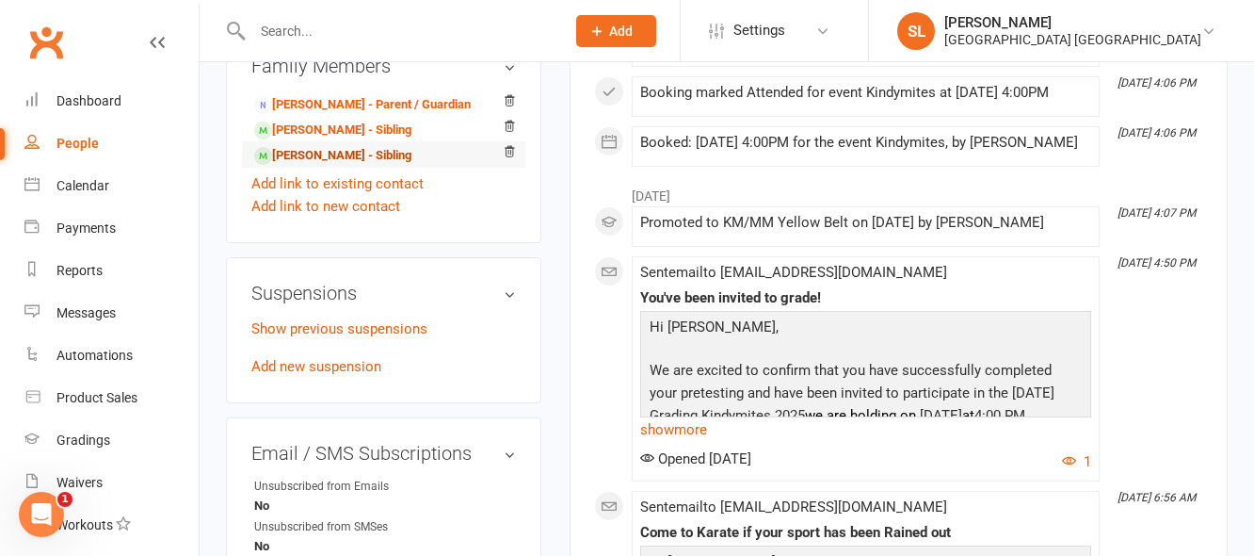
click at [373, 166] on link "Shaheer Virk - Sibling" at bounding box center [332, 156] width 157 height 20
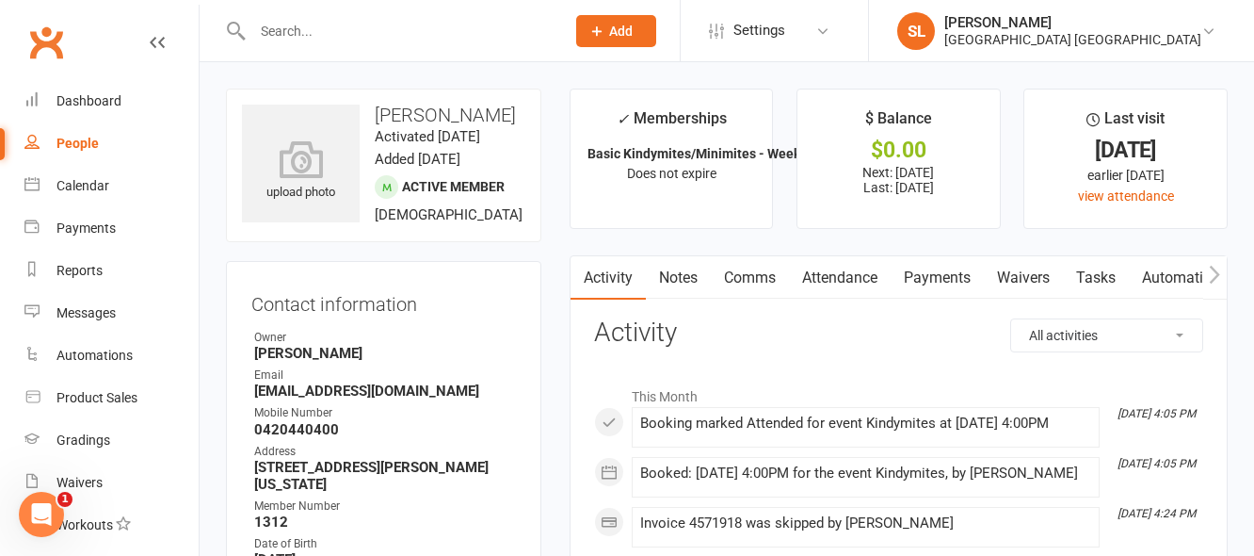
click at [454, 288] on contact-information "upload photo Shaheer Virk Activated 25 September, 2024 Added 25 September, 2024…" at bounding box center [383, 447] width 315 height 717
click at [625, 32] on span "Add" at bounding box center [621, 31] width 24 height 15
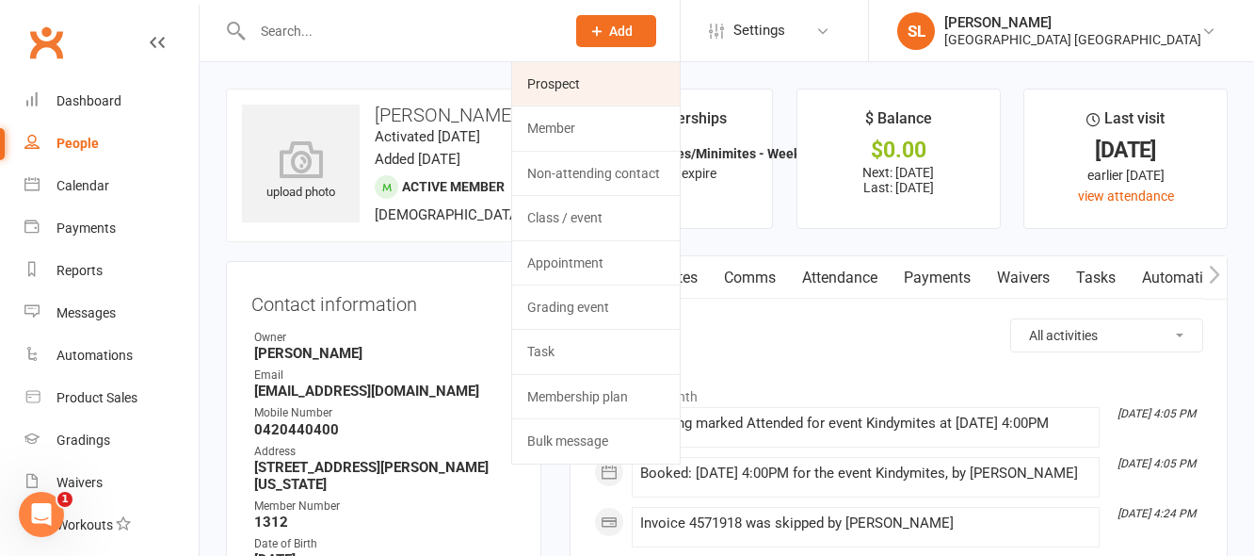
click at [572, 80] on link "Prospect" at bounding box center [596, 83] width 168 height 43
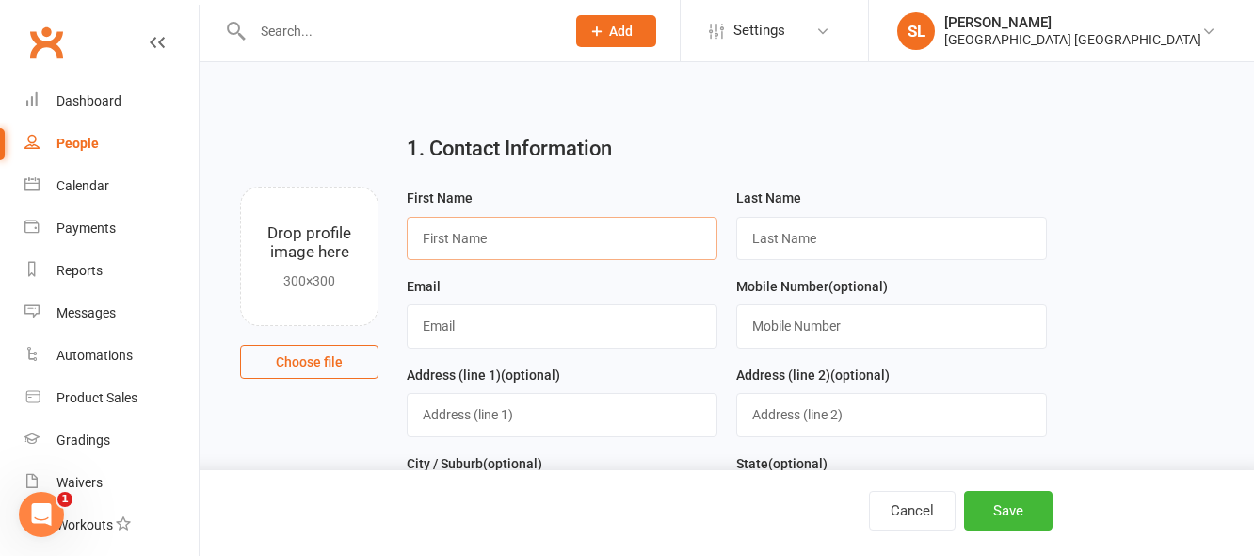
click at [496, 243] on input "text" at bounding box center [562, 238] width 311 height 43
type input "Emma"
click at [853, 236] on input "text" at bounding box center [891, 238] width 311 height 43
type input "Broadbent"
click at [460, 328] on input "text" at bounding box center [562, 325] width 311 height 43
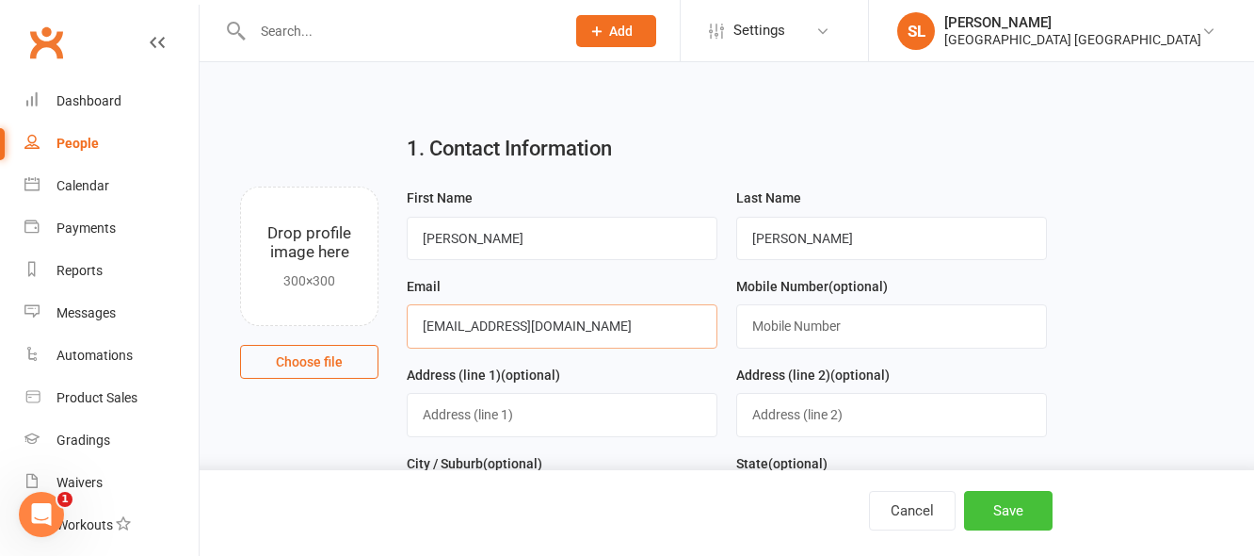
type input "mbews89@gmail.com"
click at [1003, 514] on button "Save" at bounding box center [1008, 511] width 89 height 40
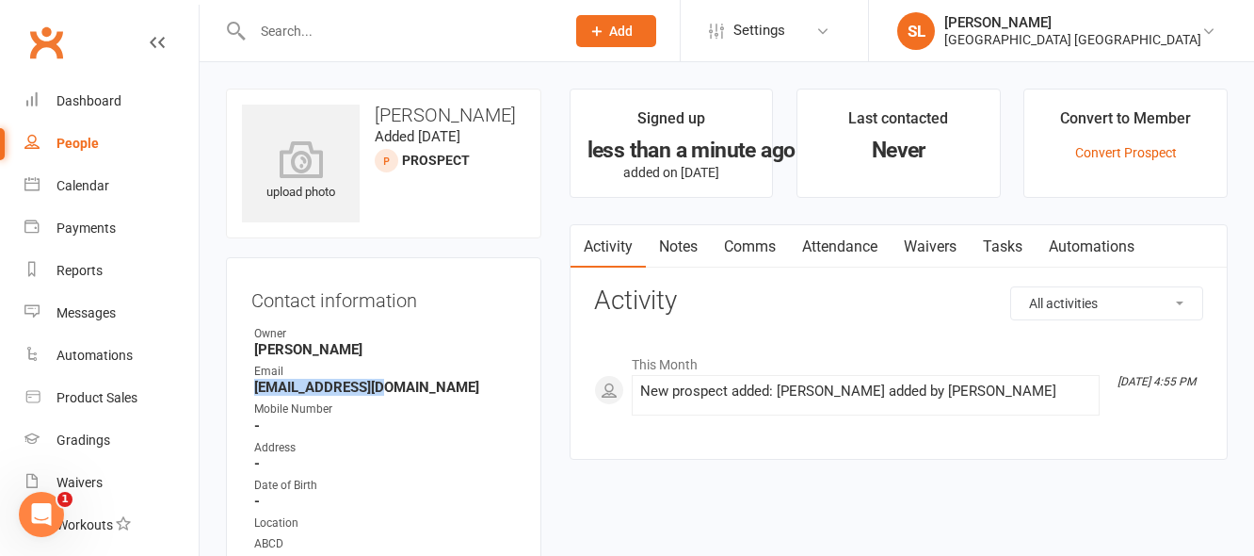
drag, startPoint x: 394, startPoint y: 387, endPoint x: 255, endPoint y: 385, distance: 138.4
click at [255, 385] on strong "mbews89@gmail.com" at bounding box center [385, 387] width 262 height 17
copy strong "mbews89@gmail.com"
click at [628, 29] on span "Add" at bounding box center [621, 31] width 24 height 15
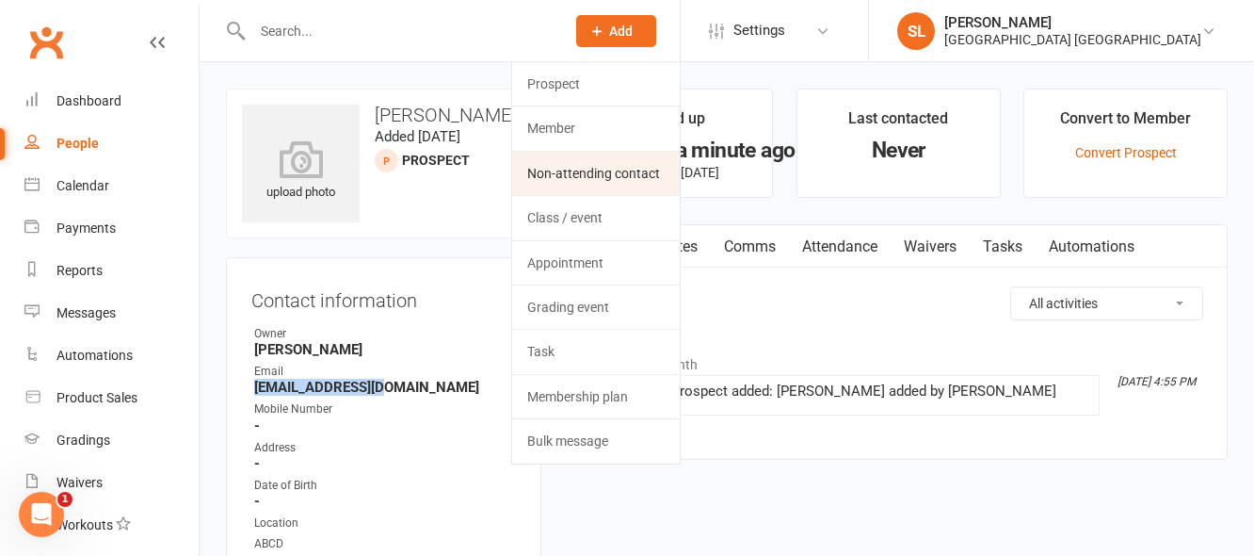
click at [581, 172] on link "Non-attending contact" at bounding box center [596, 173] width 168 height 43
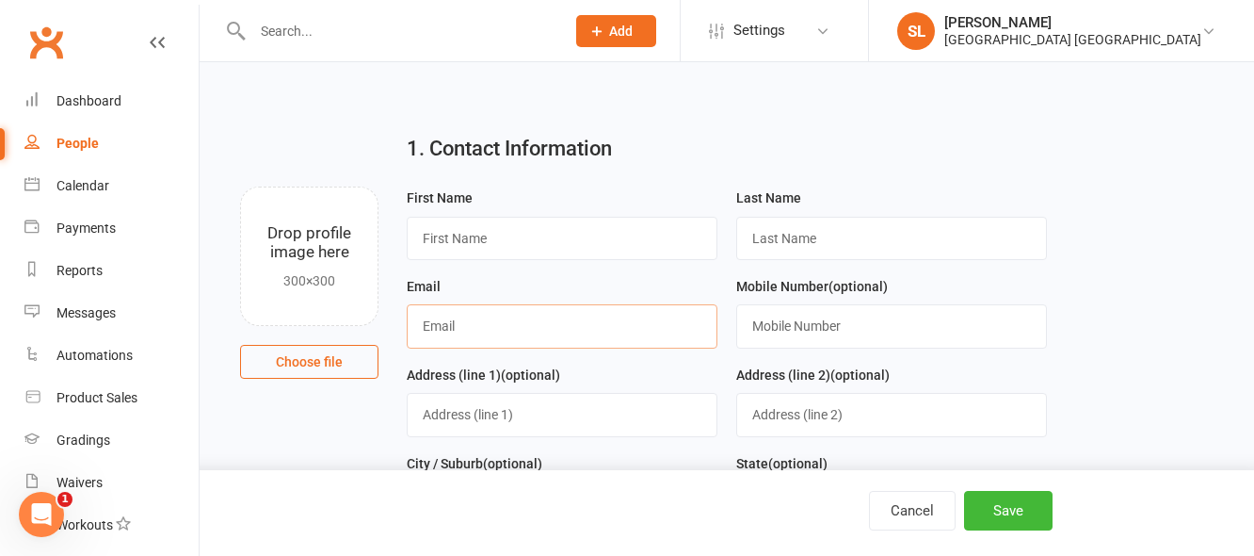
click at [434, 332] on input "text" at bounding box center [562, 325] width 311 height 43
paste input "mbews89@gmail.com"
type input "mbews89@gmail.com"
click at [450, 237] on input "text" at bounding box center [562, 238] width 311 height 43
type input "Mel"
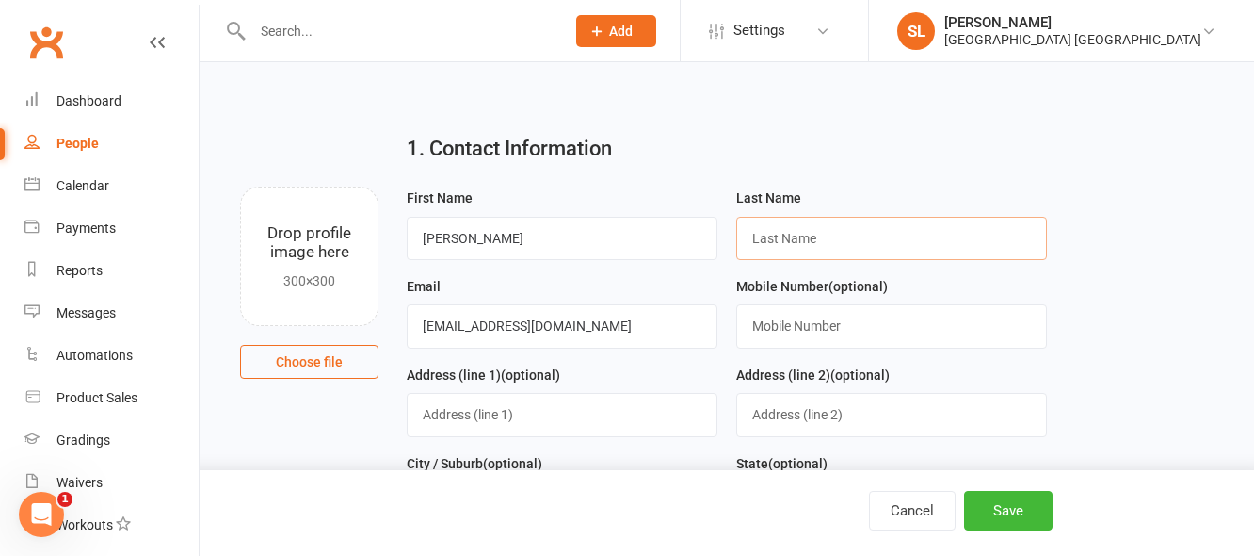
click at [819, 237] on input "text" at bounding box center [891, 238] width 311 height 43
type input "Bews"
click at [998, 507] on button "Save" at bounding box center [1008, 511] width 89 height 40
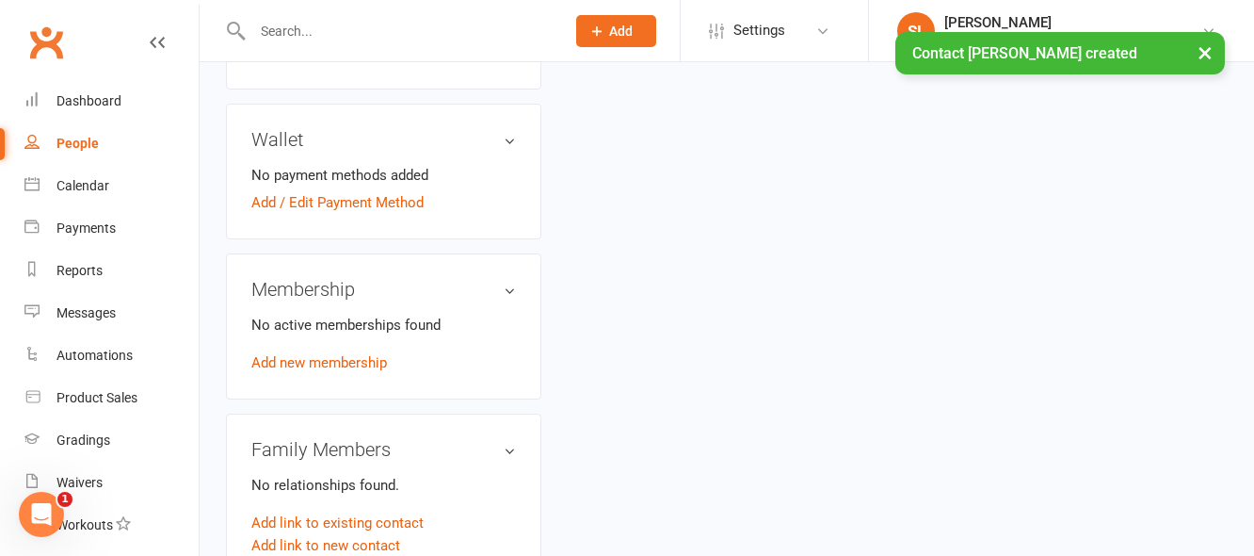
scroll to position [565, 0]
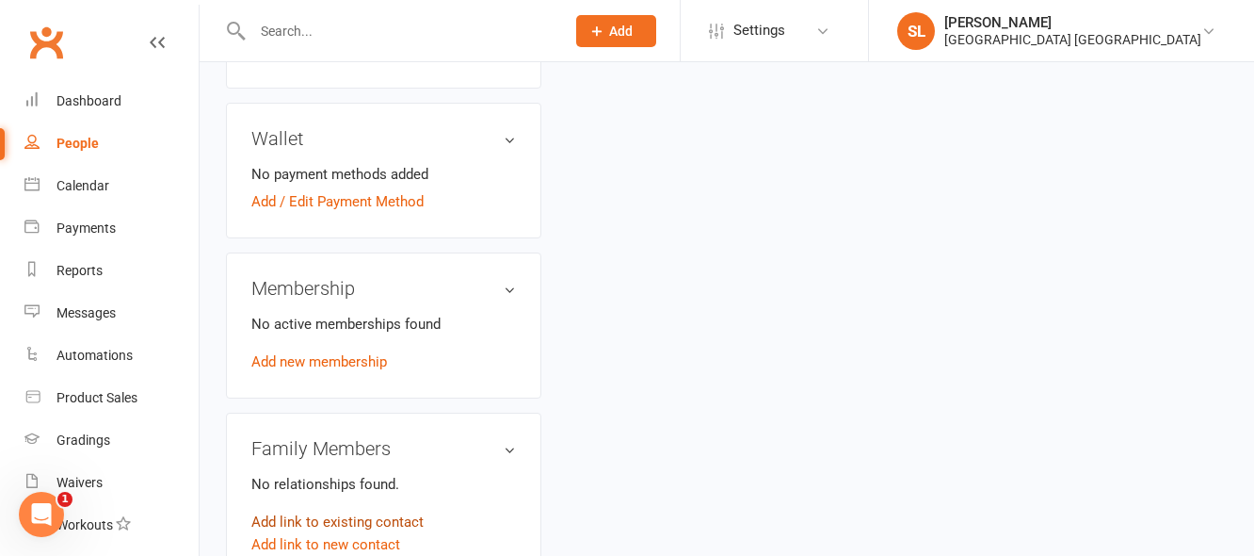
click at [351, 521] on link "Add link to existing contact" at bounding box center [337, 521] width 172 height 23
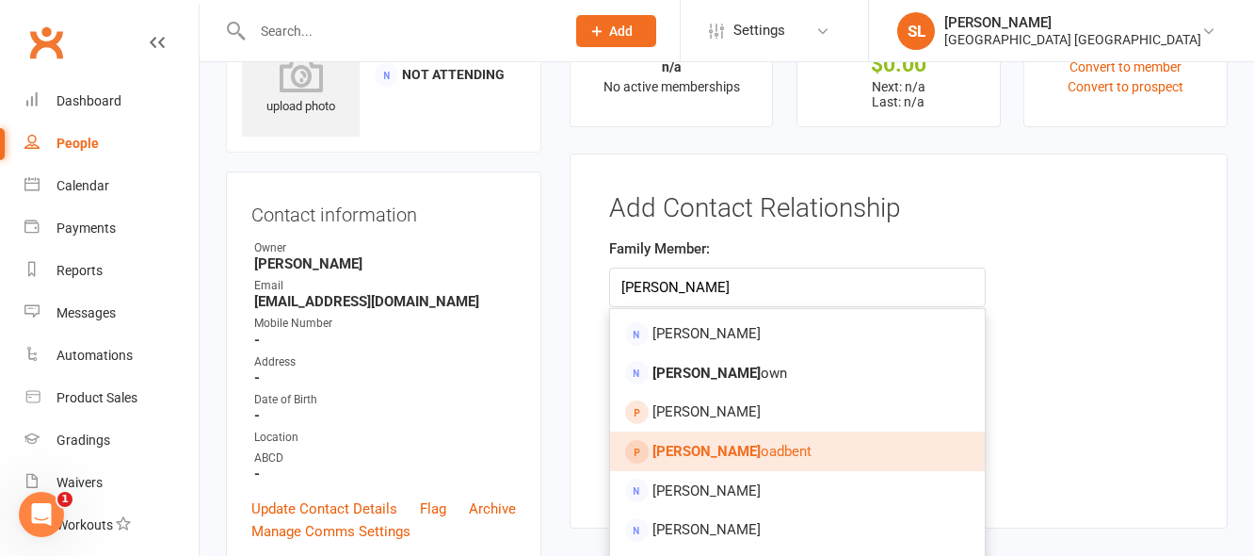
type input "emma br"
click at [760, 449] on span "Emma Br oadbent" at bounding box center [731, 451] width 159 height 17
type input "Emma Broadbent"
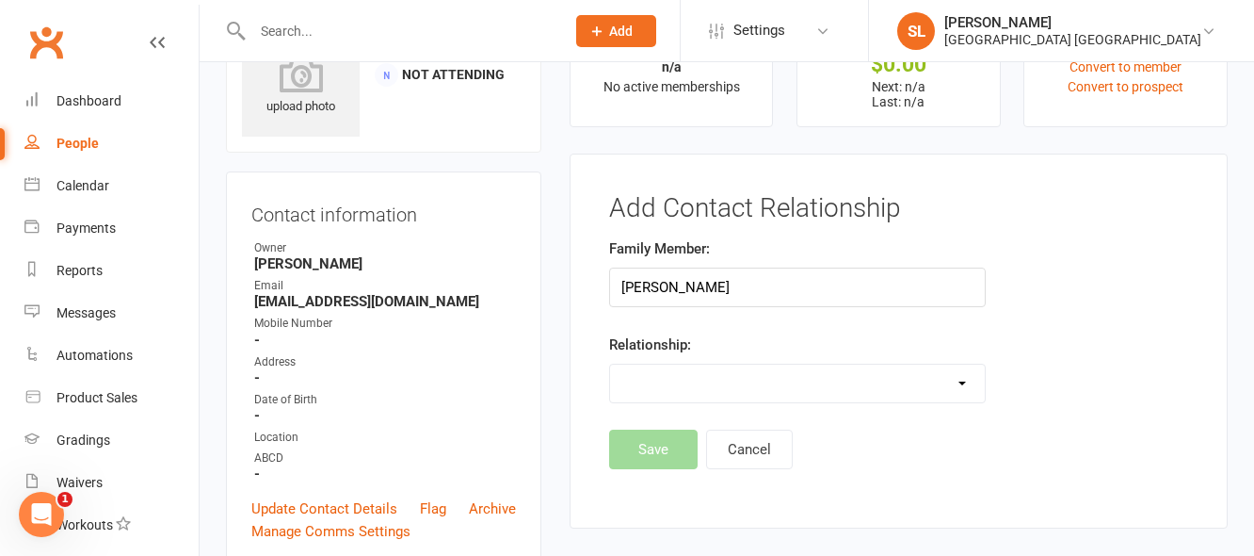
click at [730, 374] on select "Parent / Guardian Child Sibling (parent not in system) Spouse / Partner Cousin …" at bounding box center [797, 383] width 375 height 38
select select "1"
click at [610, 364] on select "Parent / Guardian Child Sibling (parent not in system) Spouse / Partner Cousin …" at bounding box center [797, 383] width 375 height 38
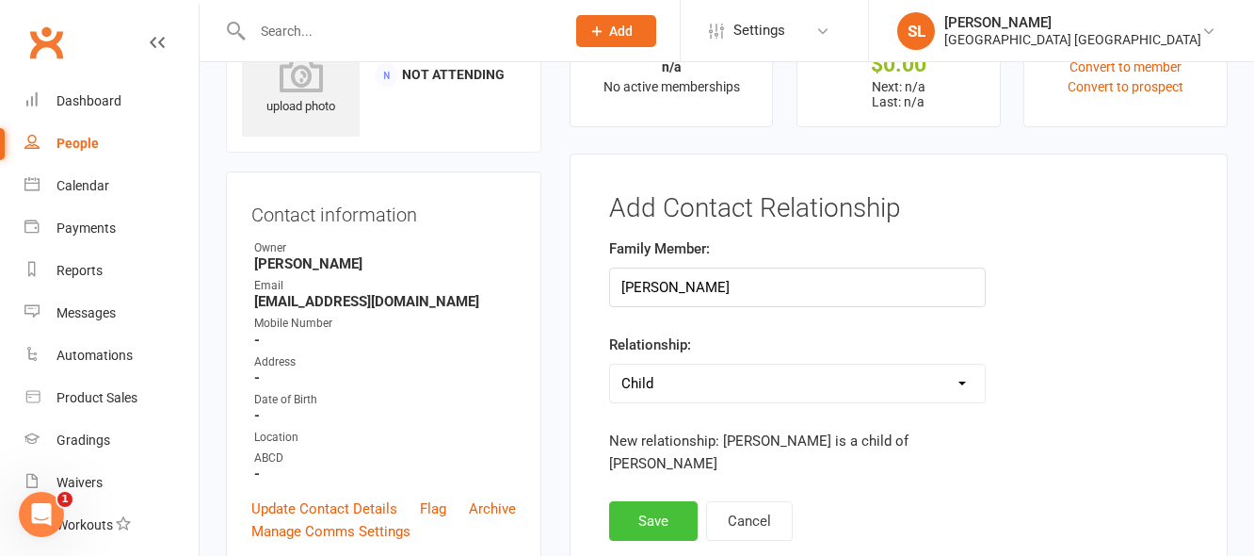
click at [647, 501] on button "Save" at bounding box center [653, 521] width 89 height 40
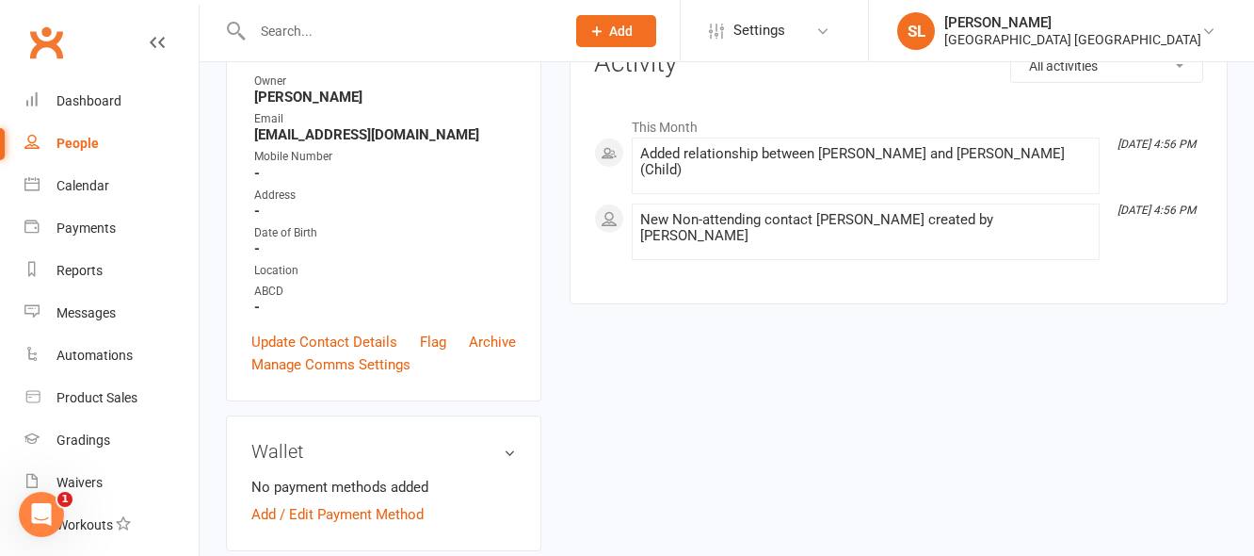
scroll to position [282, 0]
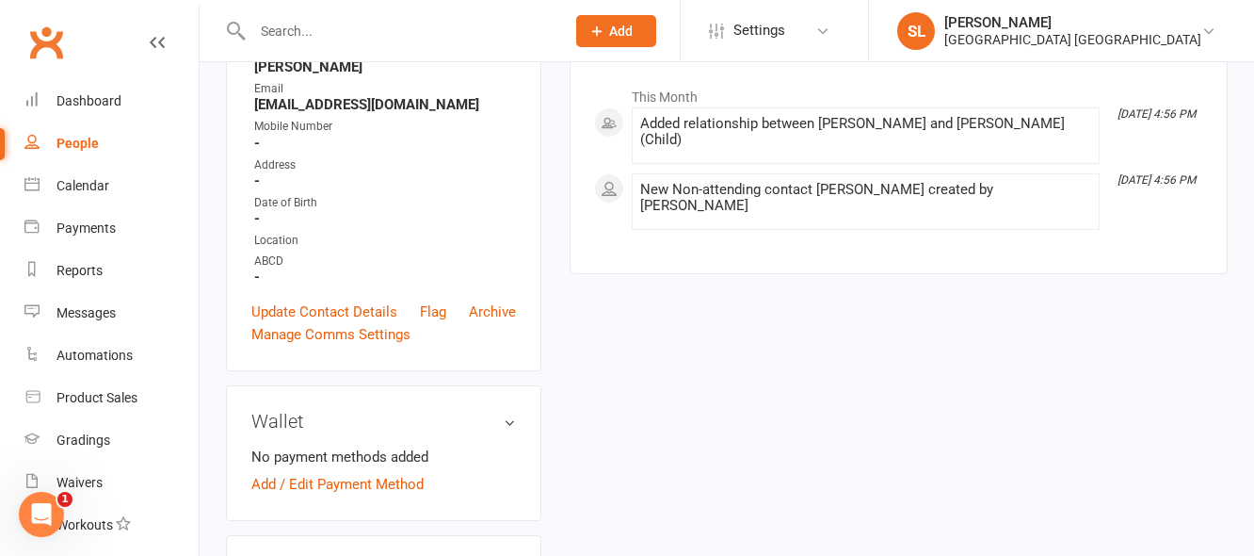
click at [304, 32] on input "text" at bounding box center [399, 31] width 305 height 26
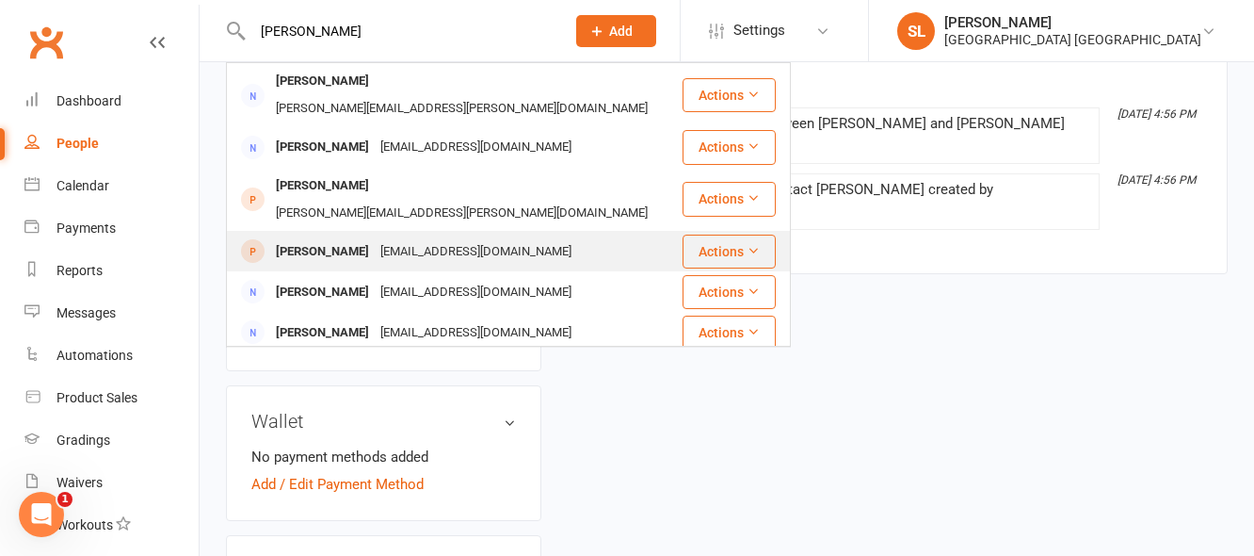
type input "emma br"
click at [350, 238] on div "Emma Broadbent" at bounding box center [322, 251] width 105 height 27
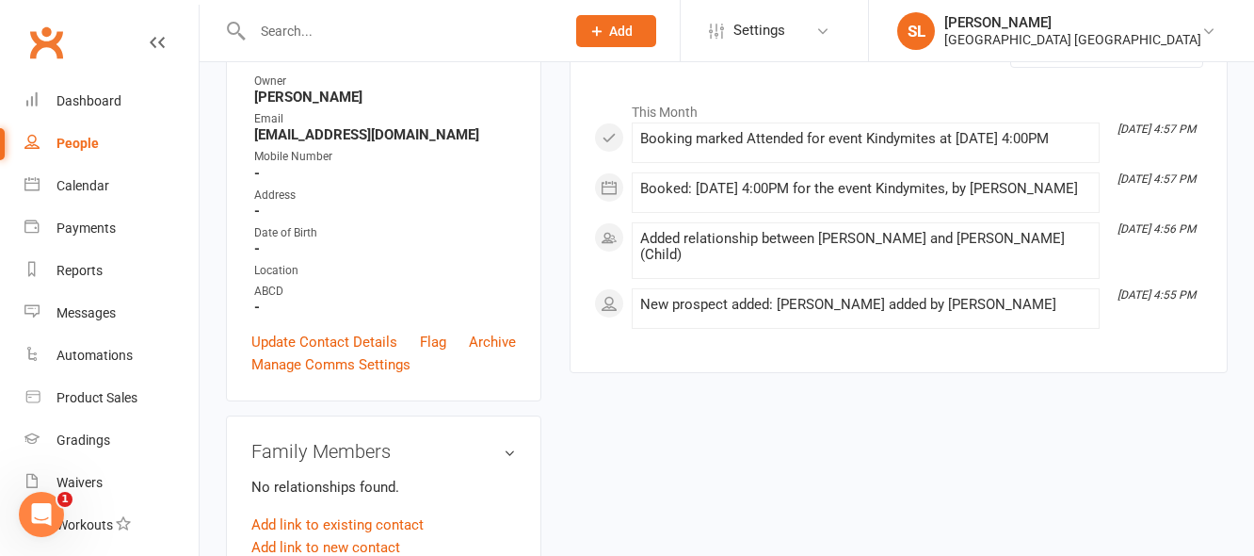
scroll to position [188, 0]
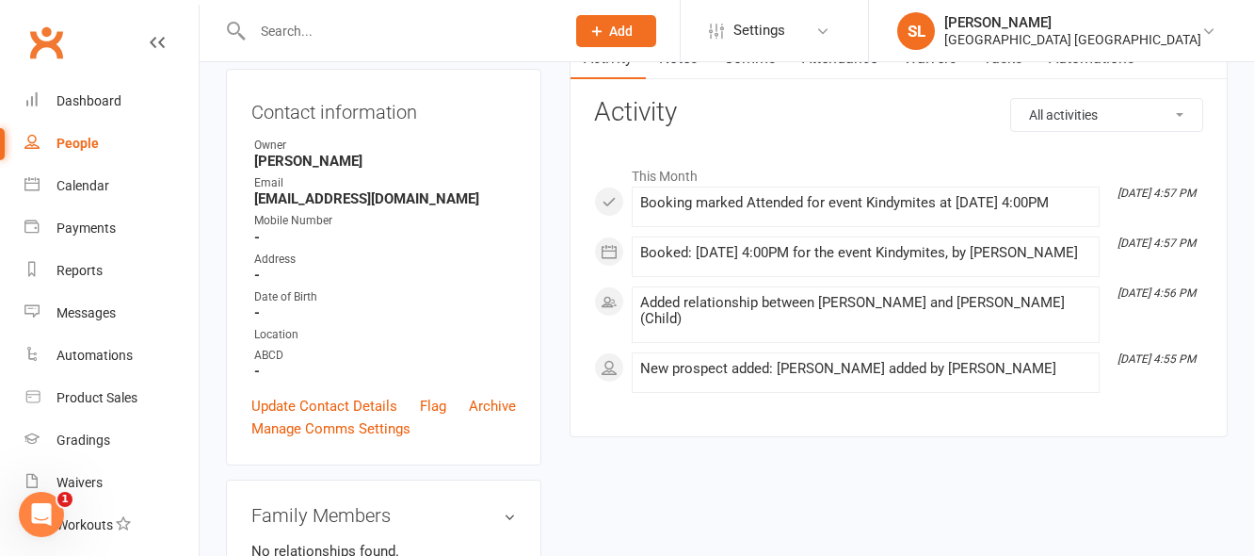
click at [276, 23] on input "text" at bounding box center [399, 31] width 305 height 26
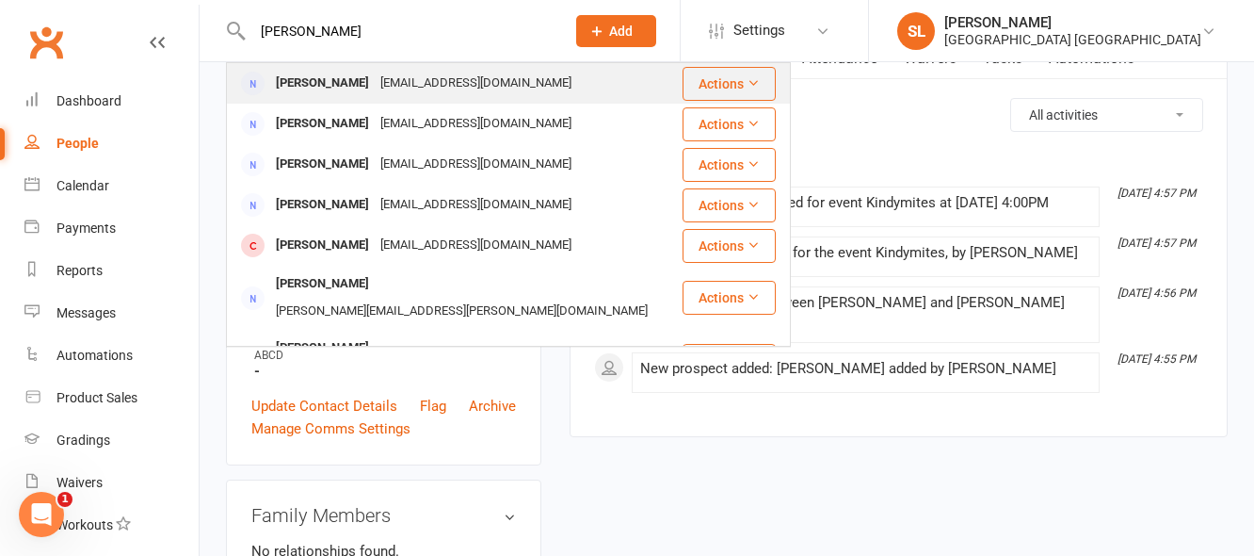
type input "mel bew"
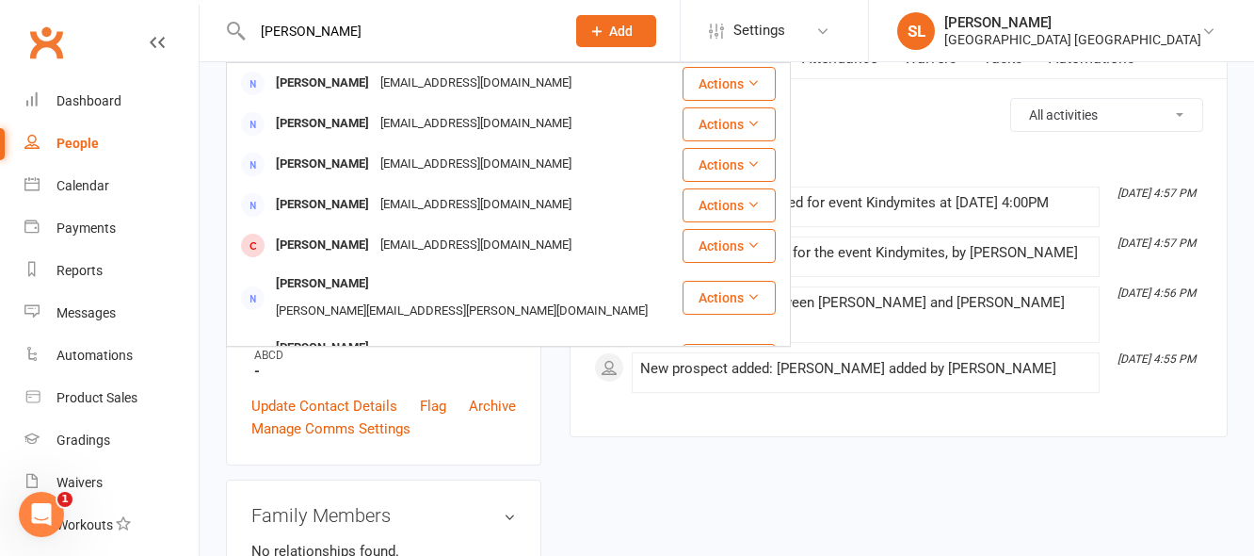
click at [316, 82] on div "Mel Bews" at bounding box center [322, 83] width 105 height 27
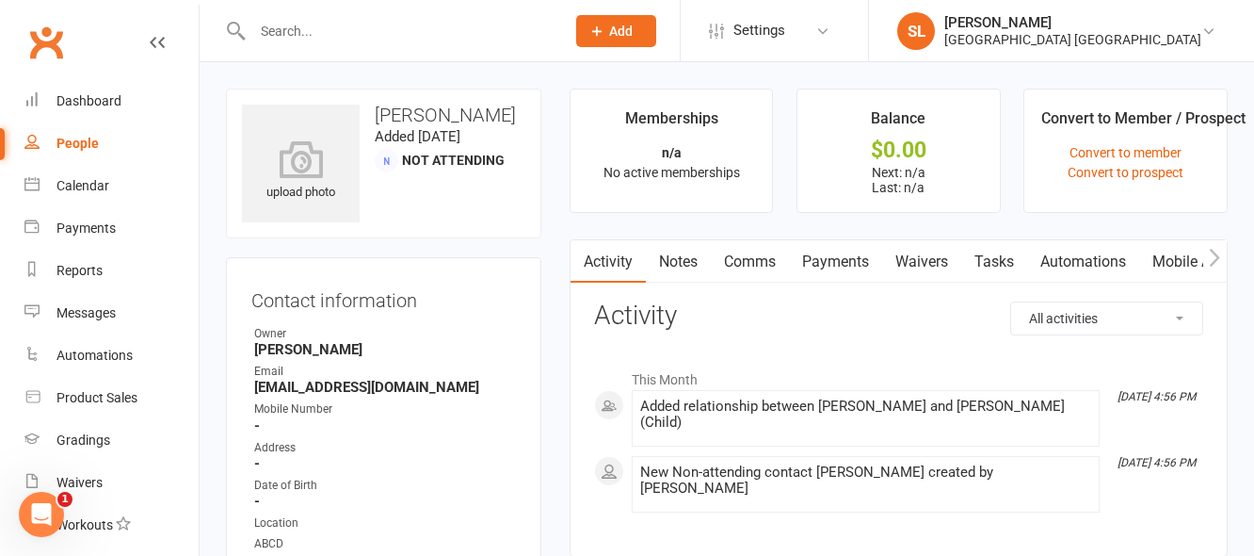
click at [921, 263] on link "Waivers" at bounding box center [921, 261] width 79 height 43
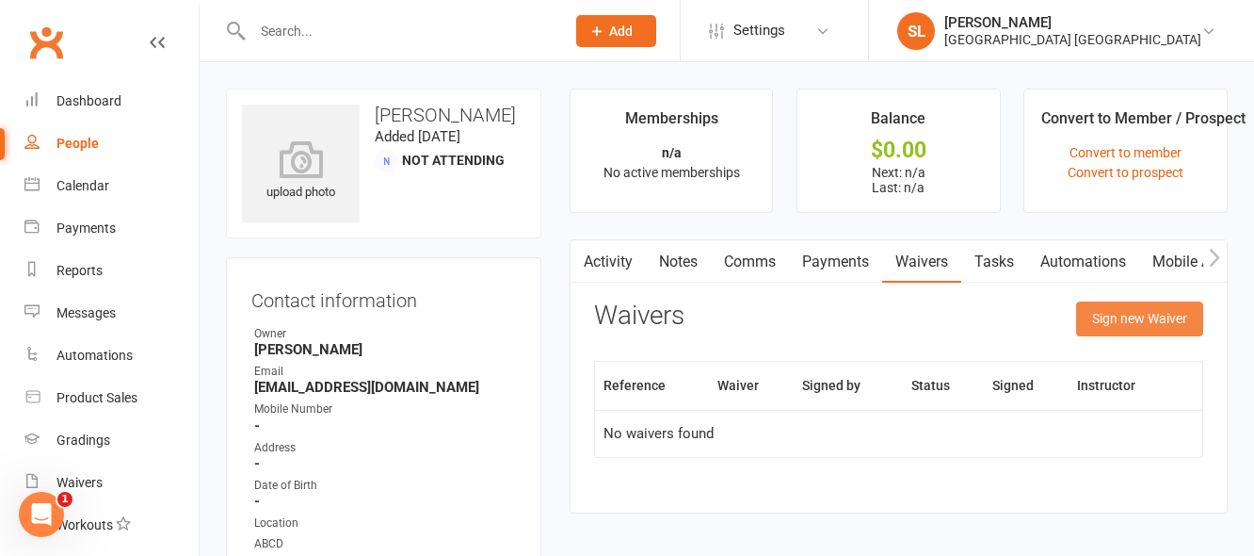
click at [1127, 317] on button "Sign new Waiver" at bounding box center [1139, 318] width 127 height 34
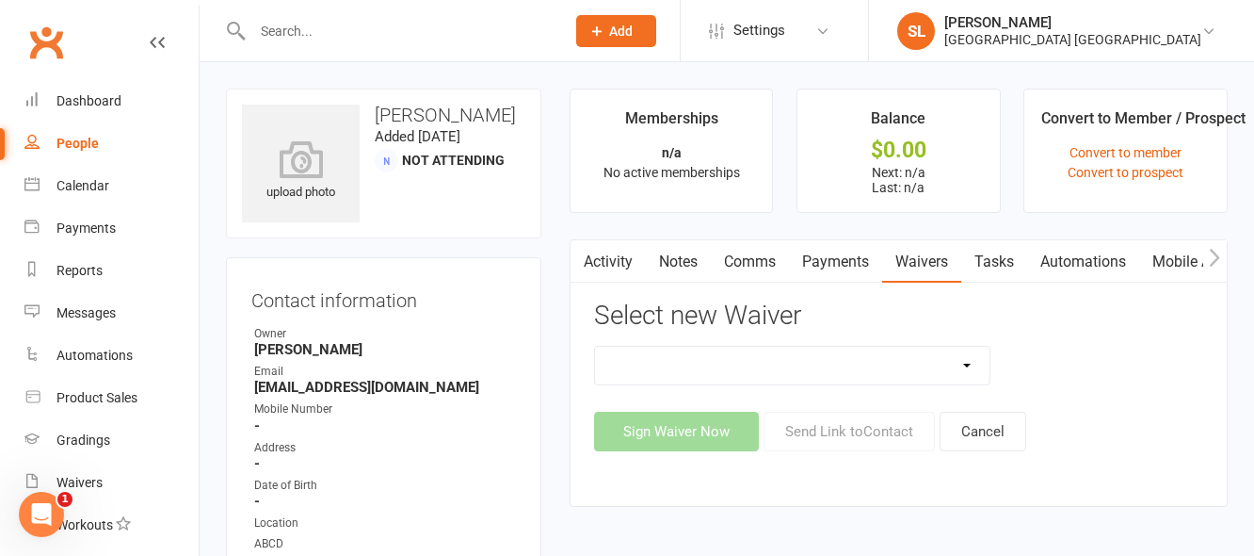
click at [961, 362] on select "Cancellation Form Membership Form Membership Form Family Membership Form Fight …" at bounding box center [792, 365] width 395 height 38
select select "5560"
click at [595, 346] on select "Cancellation Form Membership Form Membership Form Family Membership Form Fight …" at bounding box center [792, 365] width 395 height 38
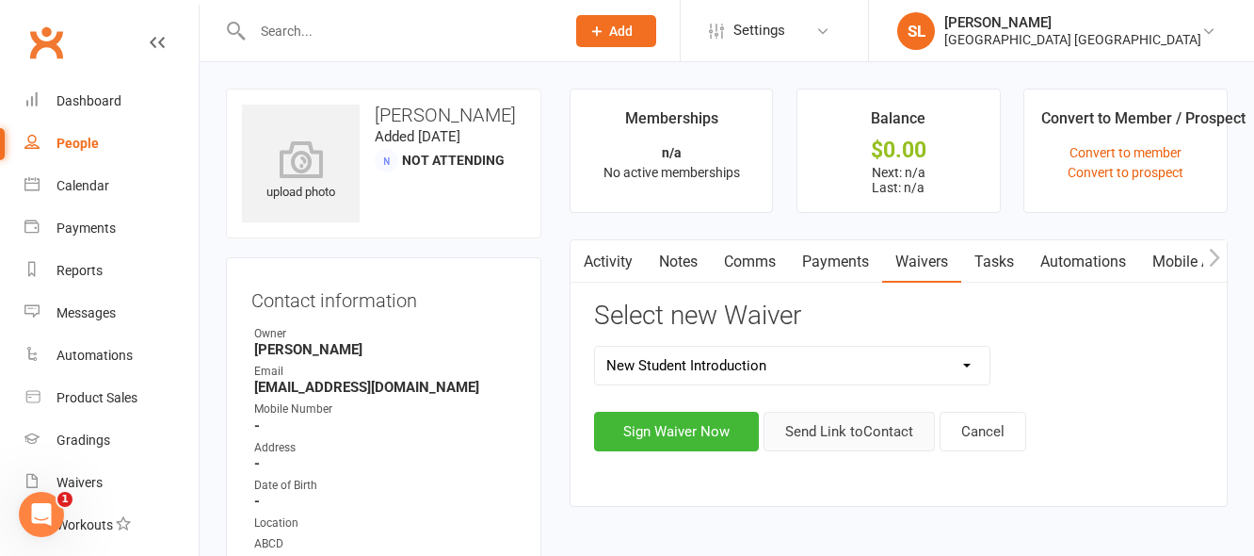
click at [840, 429] on button "Send Link to Contact" at bounding box center [849, 431] width 171 height 40
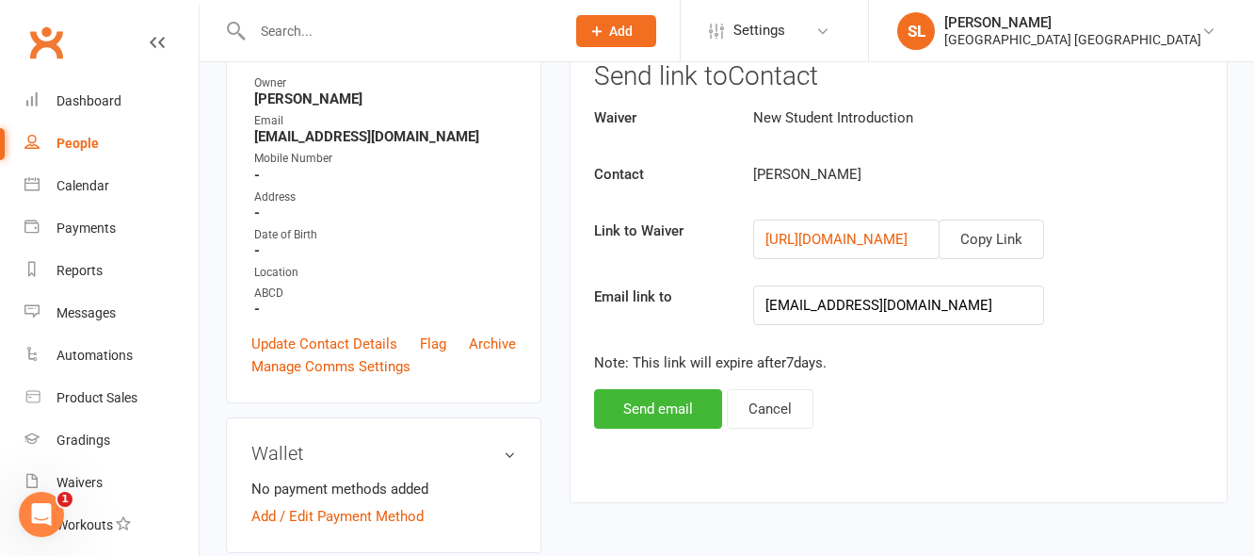
scroll to position [377, 0]
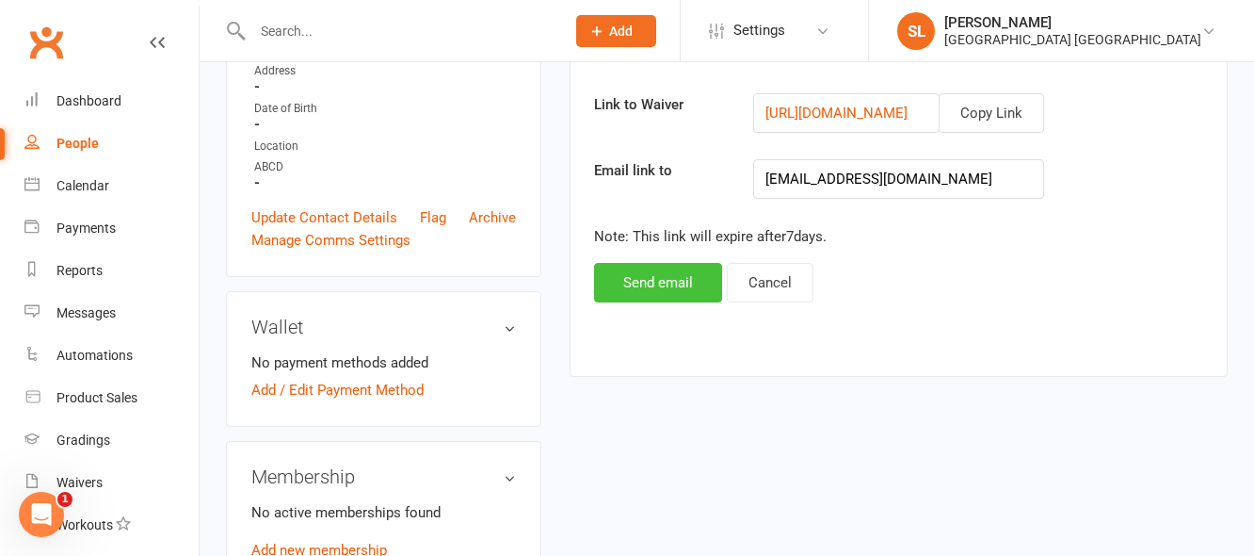
click at [668, 284] on button "Send email" at bounding box center [658, 283] width 128 height 40
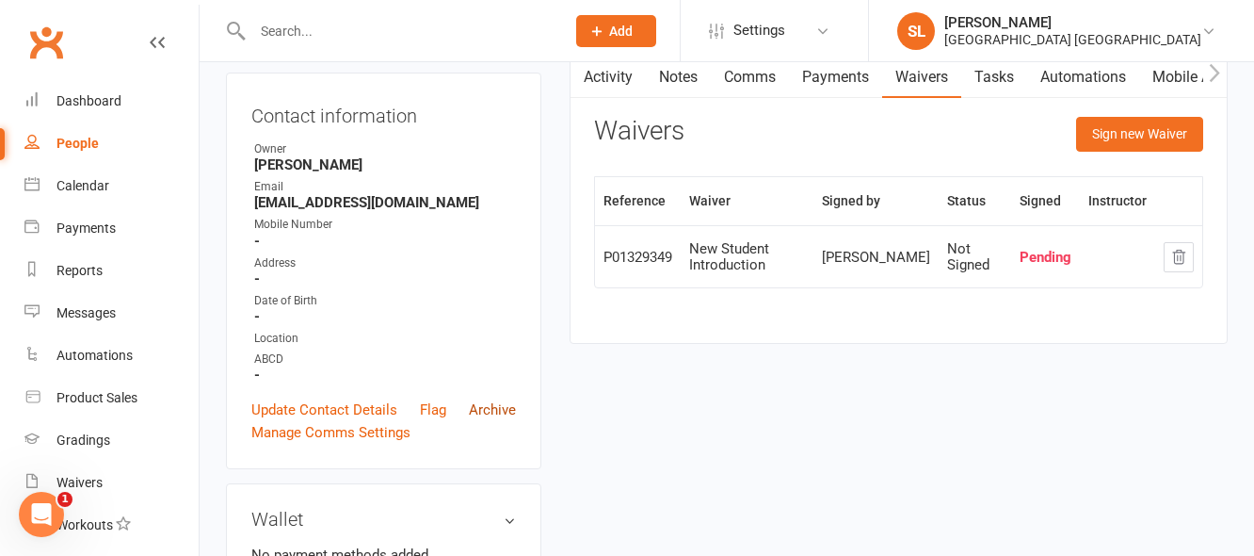
scroll to position [0, 0]
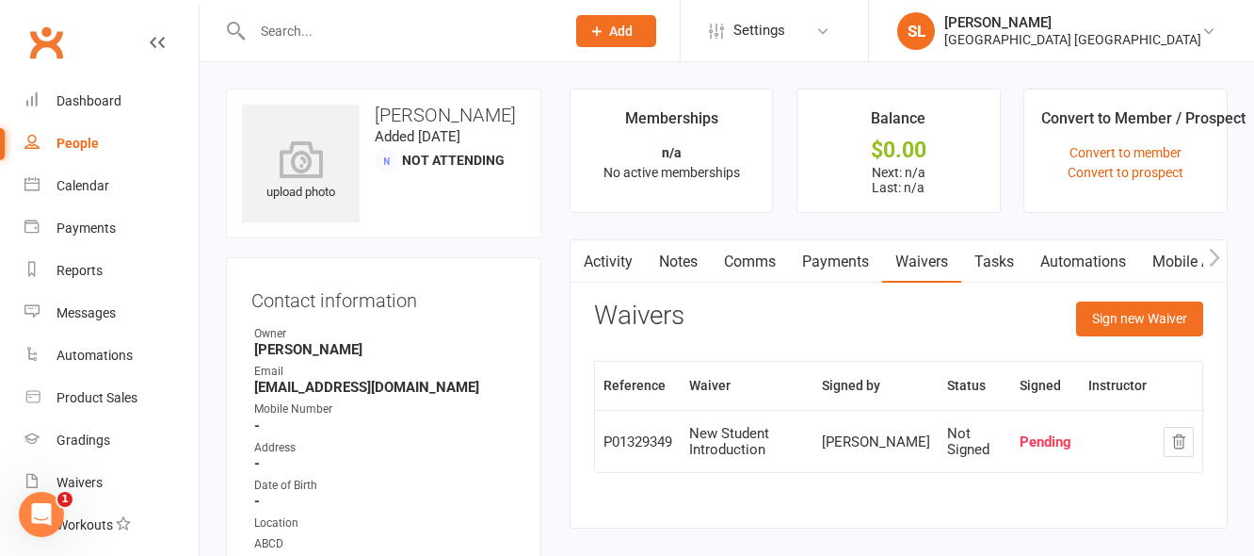
click at [364, 33] on input "text" at bounding box center [399, 31] width 305 height 26
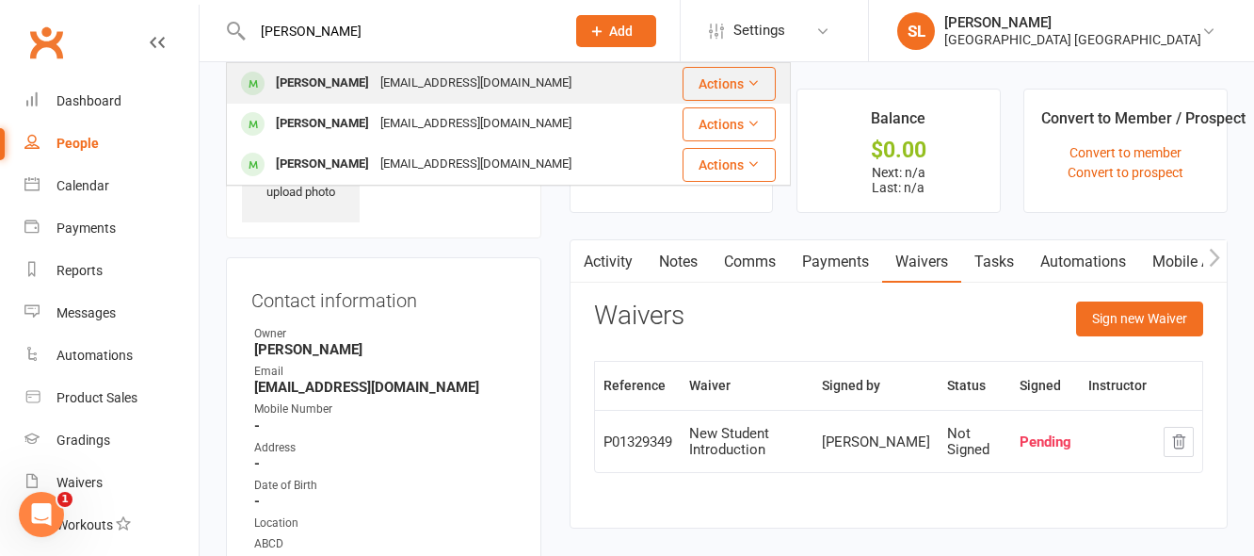
type input "virk"
click at [306, 84] on div "Saliha Virk" at bounding box center [322, 83] width 105 height 27
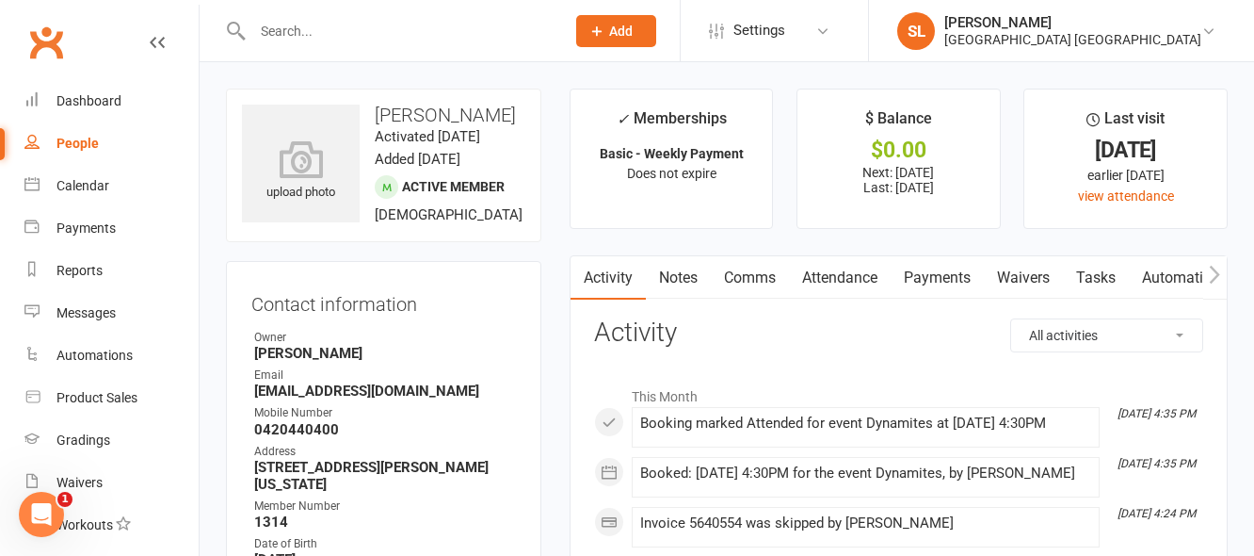
click at [936, 275] on link "Payments" at bounding box center [937, 277] width 93 height 43
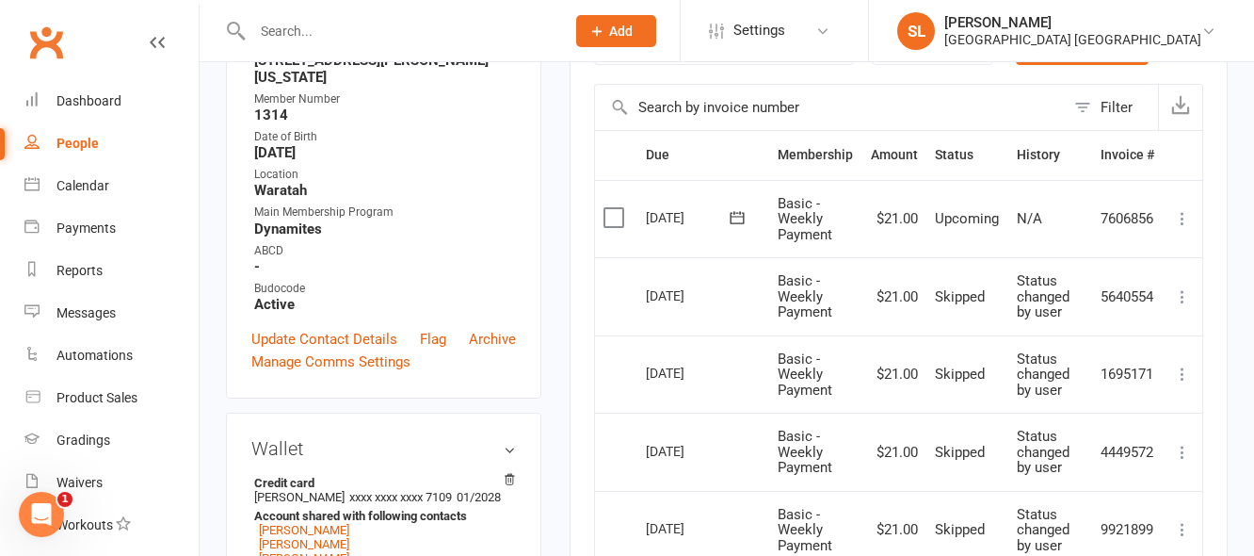
scroll to position [282, 0]
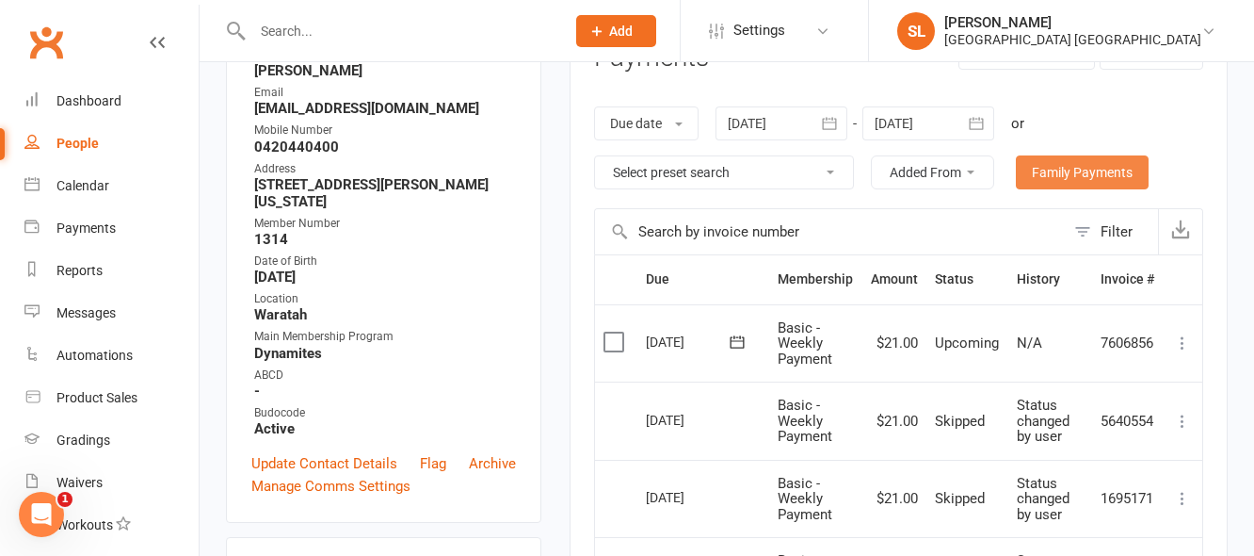
click at [1064, 169] on link "Family Payments" at bounding box center [1082, 172] width 133 height 34
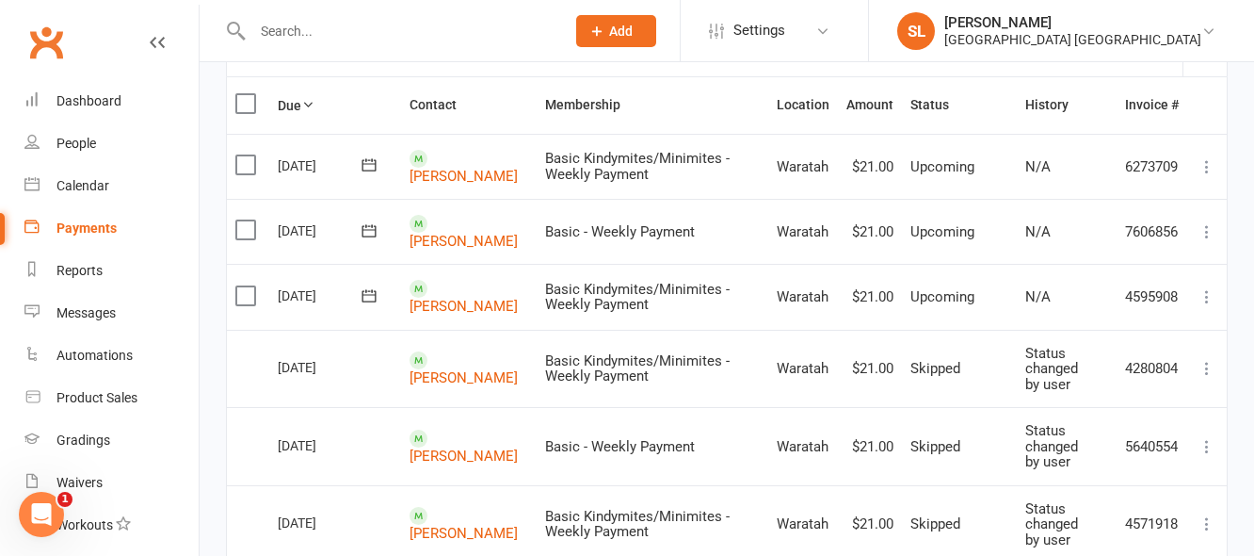
scroll to position [188, 0]
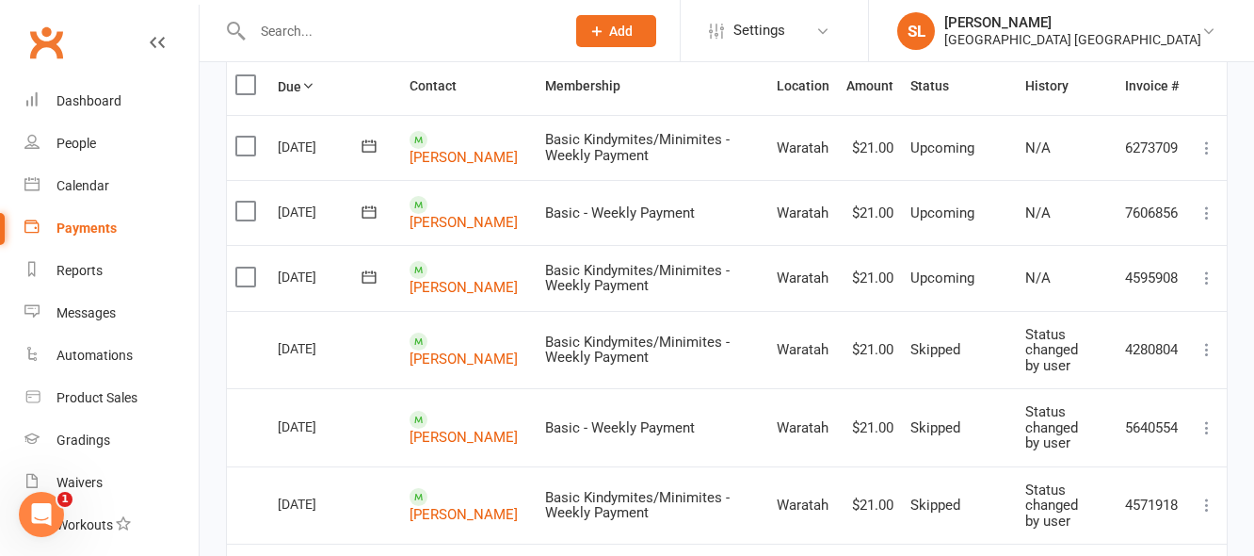
click at [1206, 273] on icon at bounding box center [1207, 277] width 19 height 19
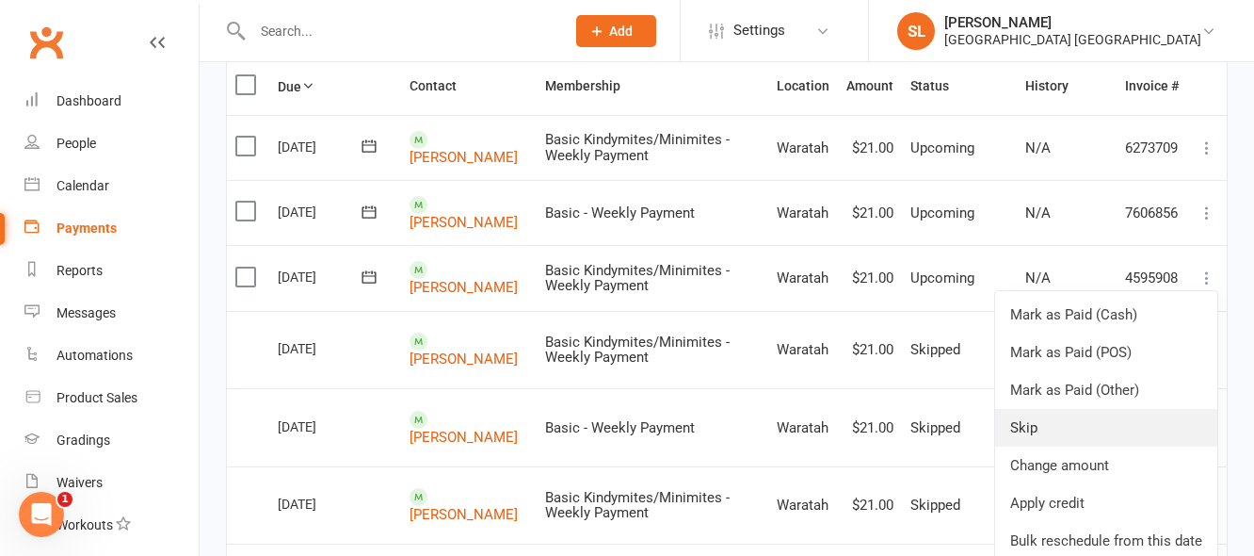
click at [1028, 427] on link "Skip" at bounding box center [1106, 428] width 222 height 38
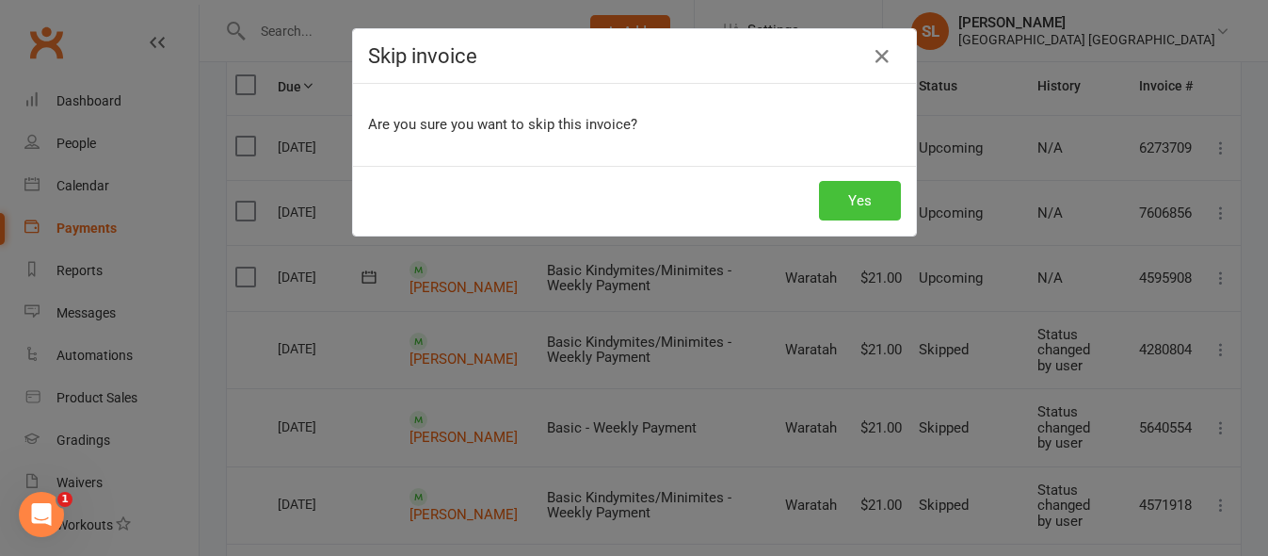
click at [861, 193] on button "Yes" at bounding box center [860, 201] width 82 height 40
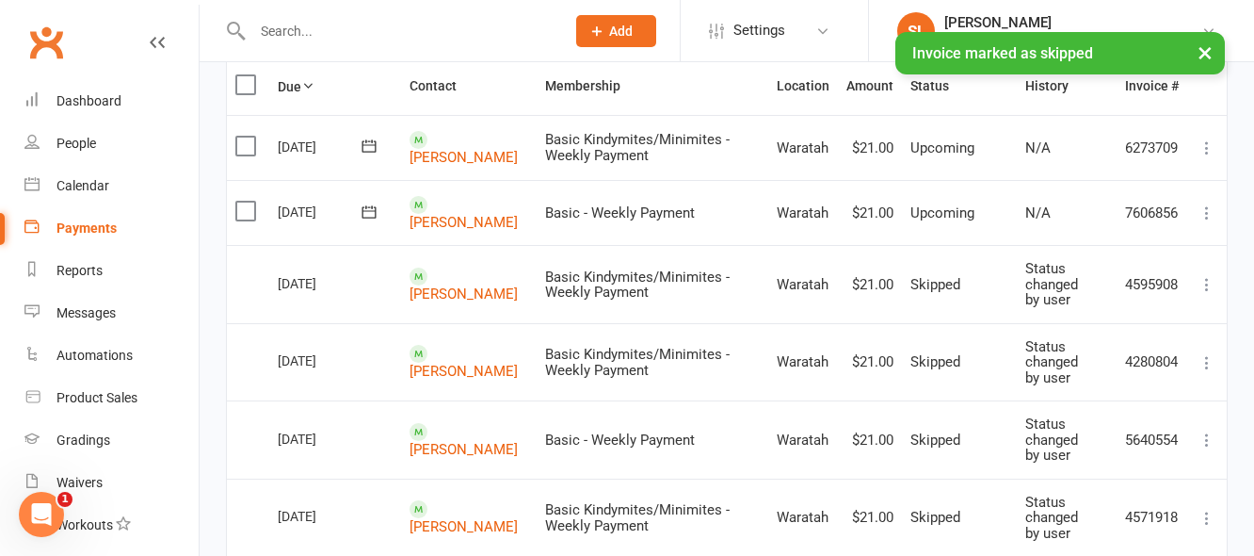
click at [1208, 209] on icon at bounding box center [1207, 212] width 19 height 19
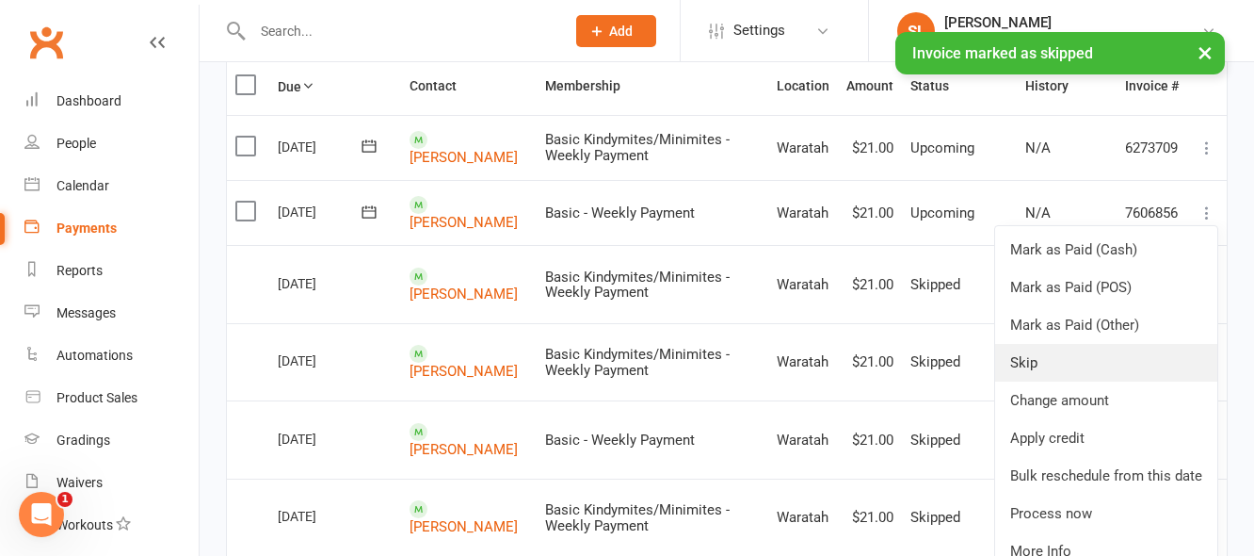
click at [1024, 365] on link "Skip" at bounding box center [1106, 363] width 222 height 38
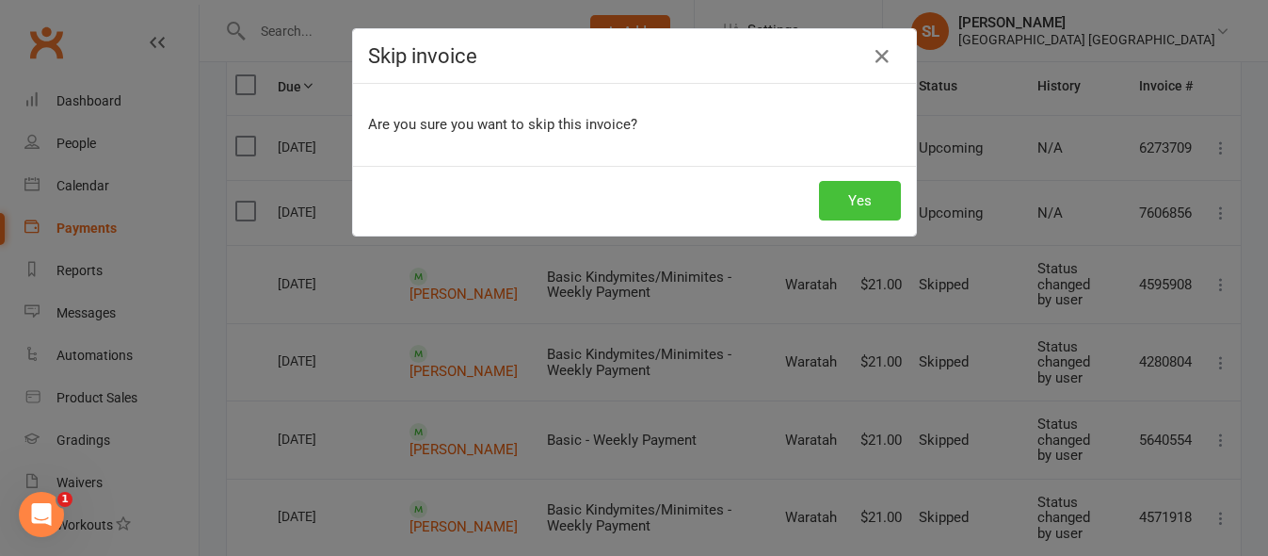
click at [860, 195] on button "Yes" at bounding box center [860, 201] width 82 height 40
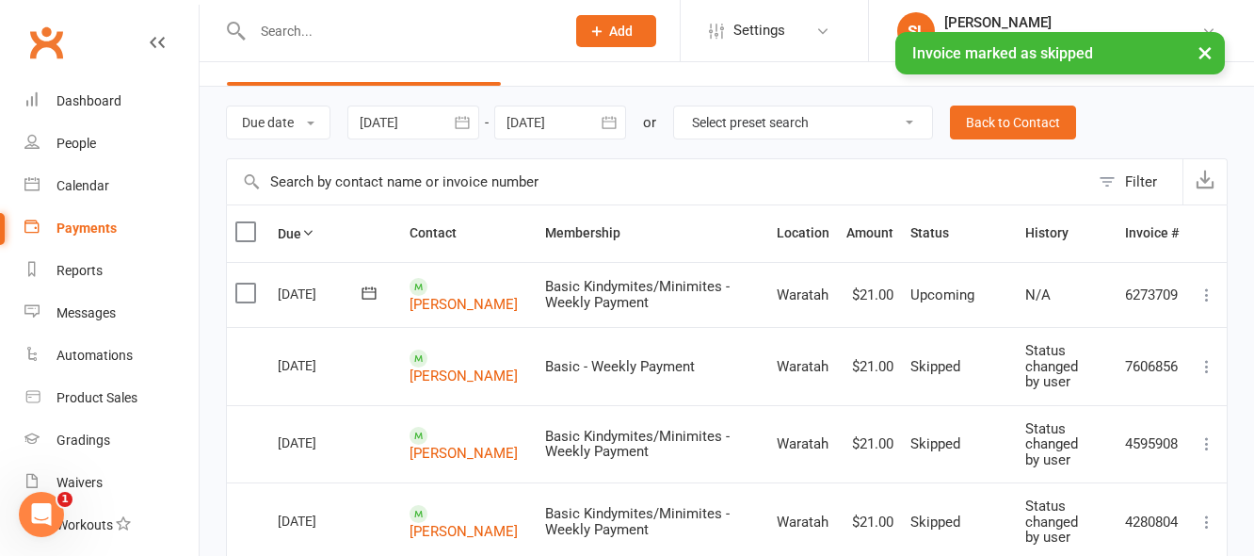
scroll to position [0, 0]
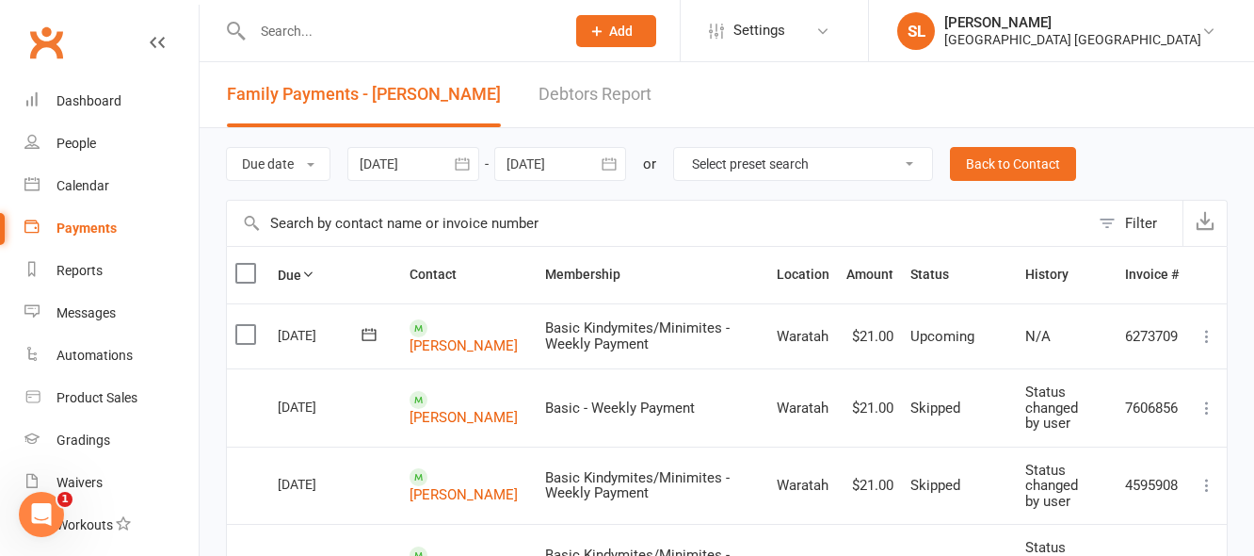
click at [603, 161] on icon "button" at bounding box center [609, 163] width 19 height 19
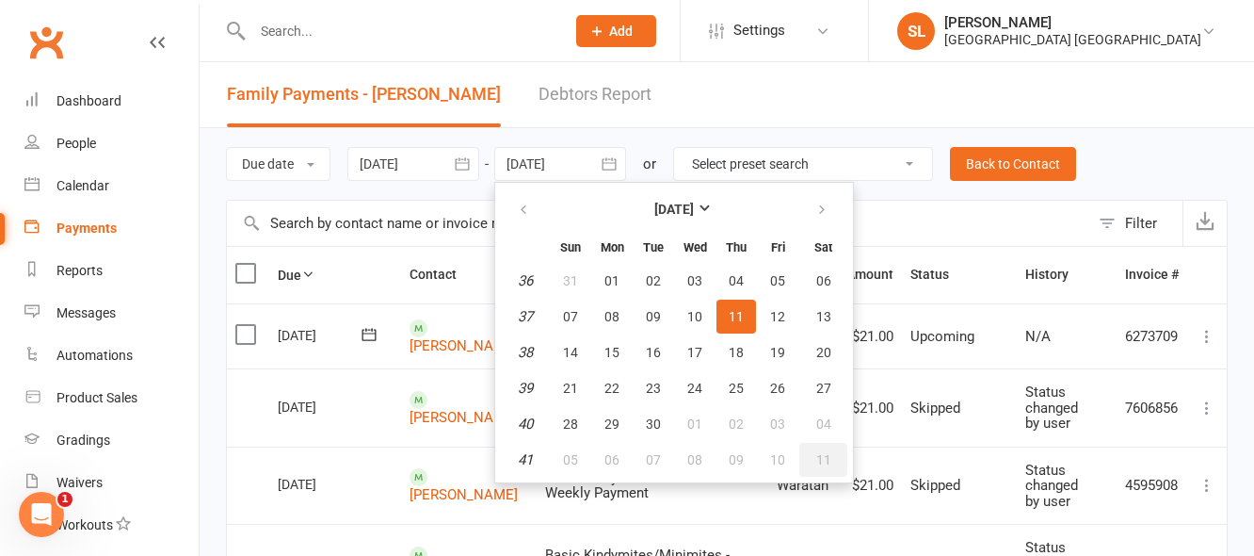
click at [823, 460] on span "11" at bounding box center [823, 459] width 15 height 15
type input "11 Oct 2025"
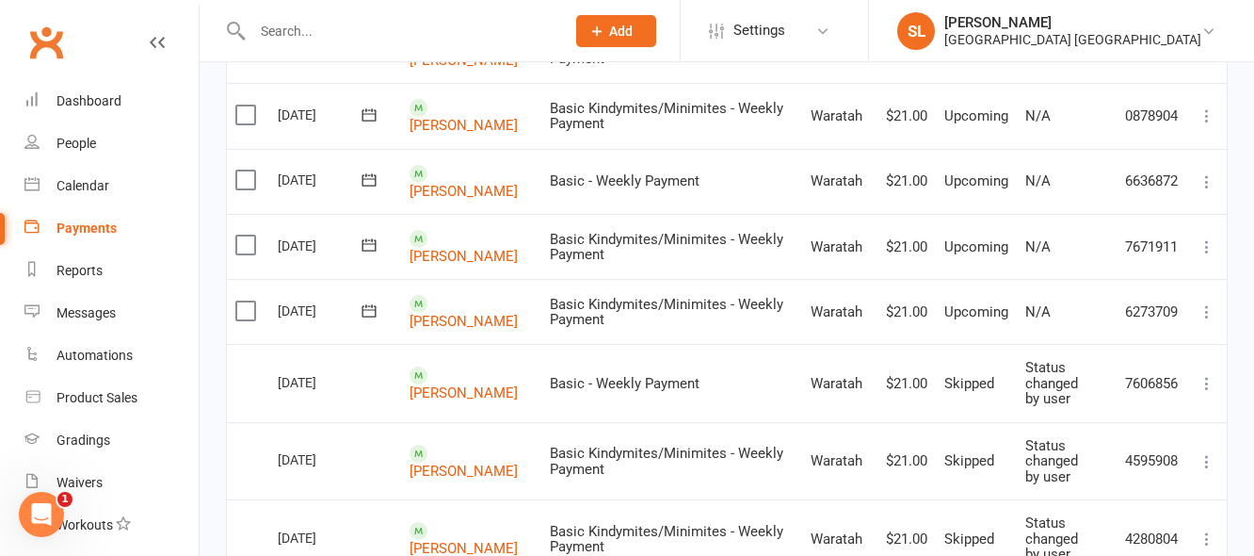
scroll to position [847, 0]
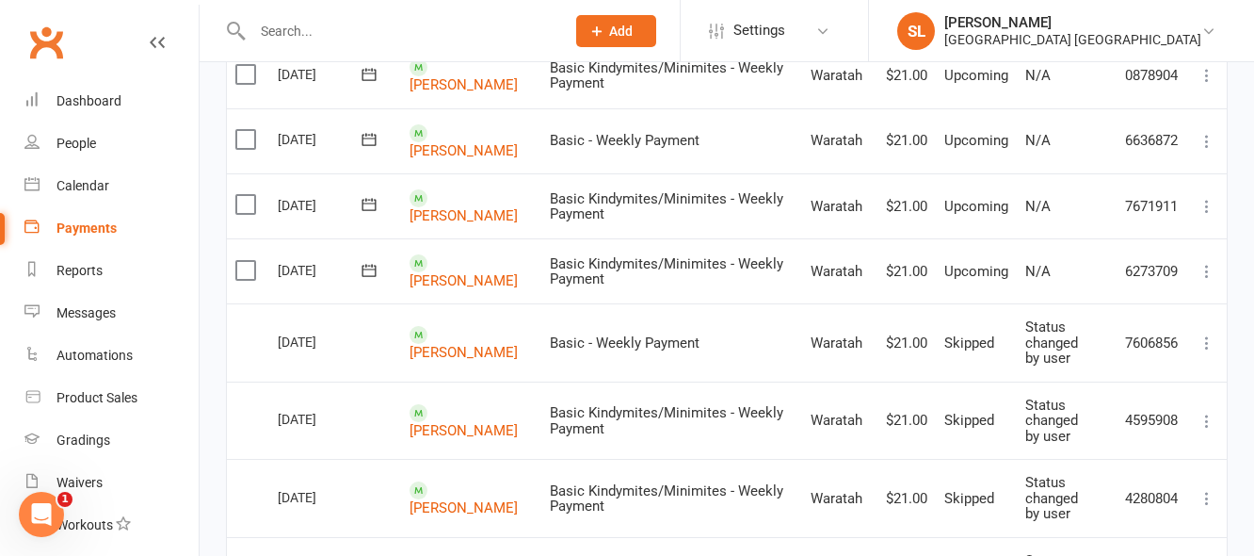
click at [1207, 263] on icon at bounding box center [1207, 271] width 19 height 19
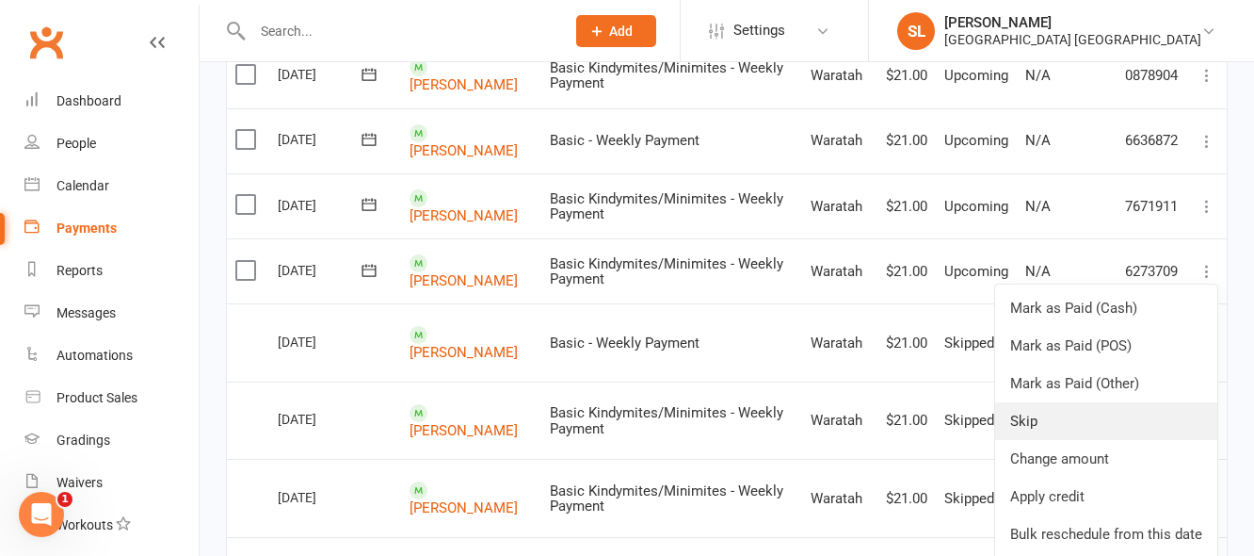
click at [1023, 416] on link "Skip" at bounding box center [1106, 421] width 222 height 38
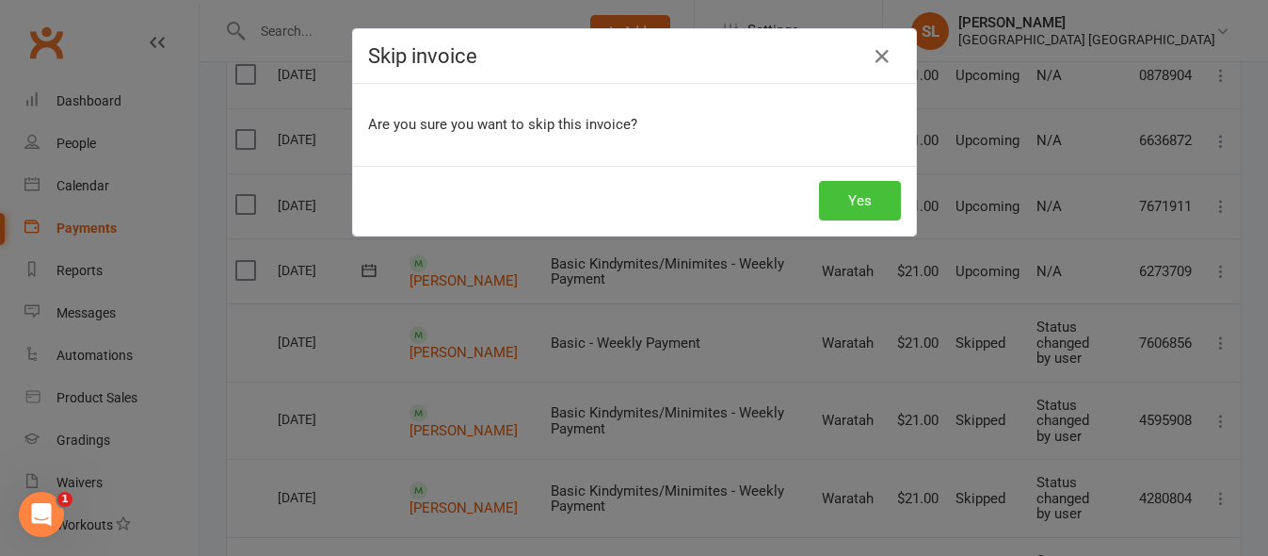
click at [856, 196] on button "Yes" at bounding box center [860, 201] width 82 height 40
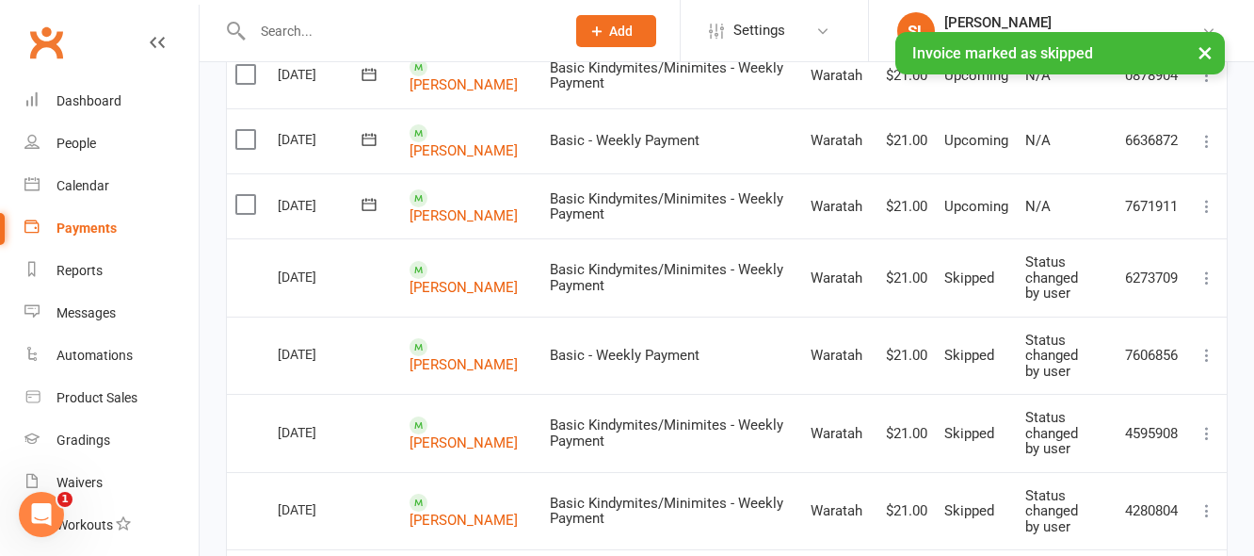
click at [1206, 198] on icon at bounding box center [1207, 206] width 19 height 19
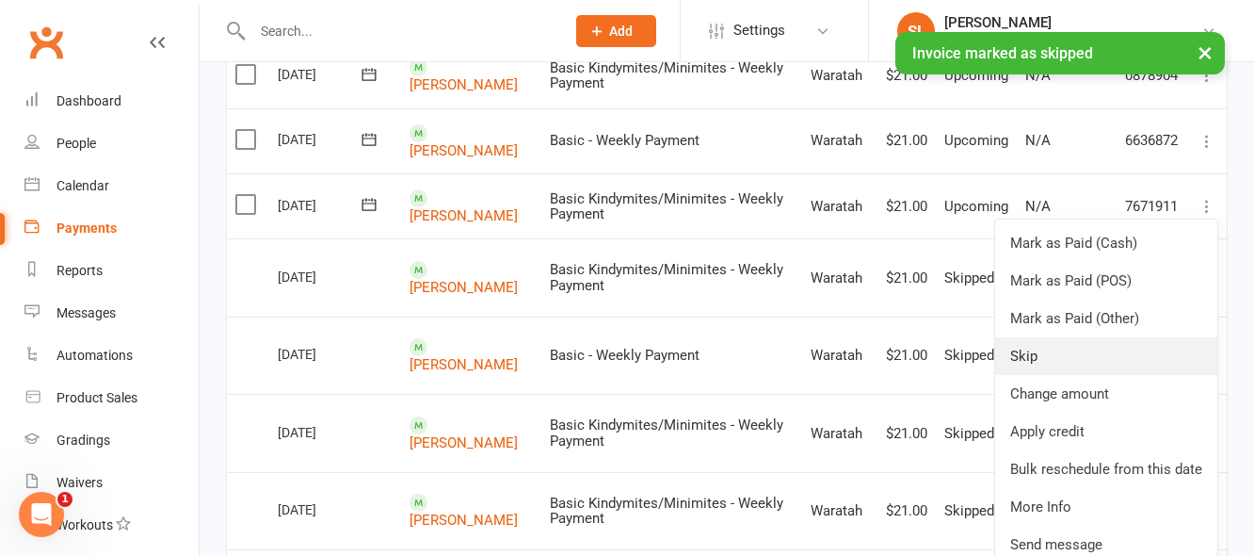
click at [1023, 349] on link "Skip" at bounding box center [1106, 356] width 222 height 38
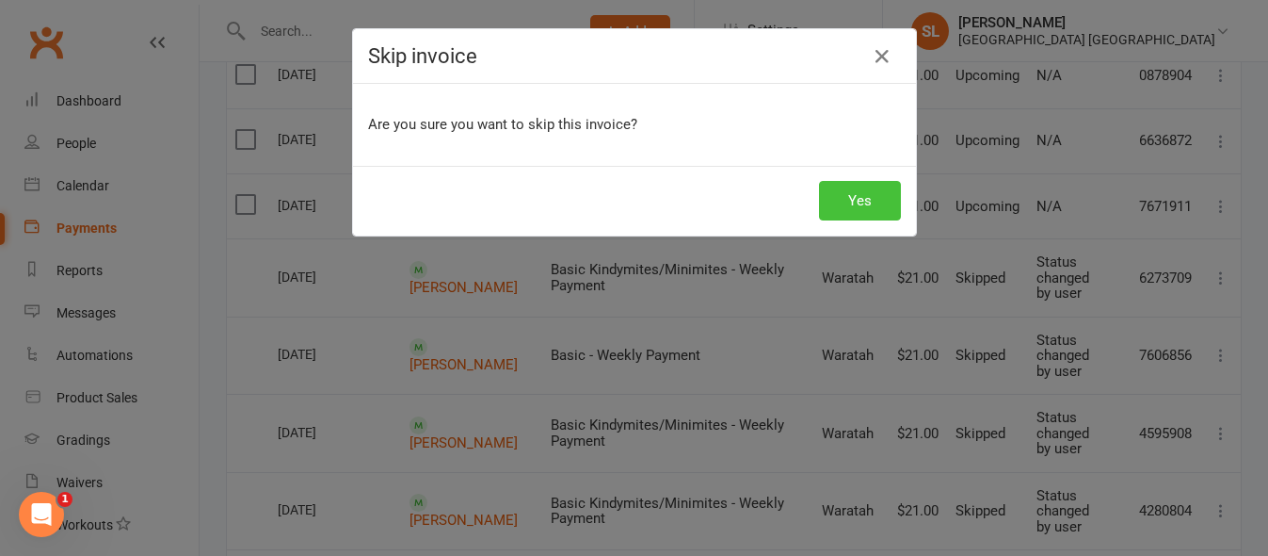
click at [864, 201] on button "Yes" at bounding box center [860, 201] width 82 height 40
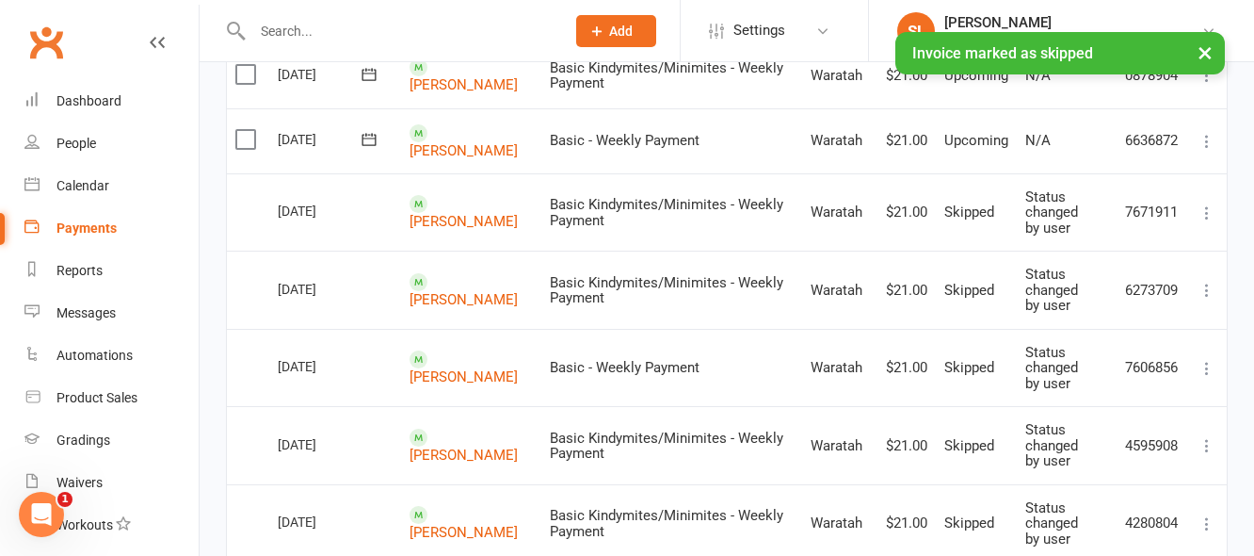
click at [1206, 132] on icon at bounding box center [1207, 141] width 19 height 19
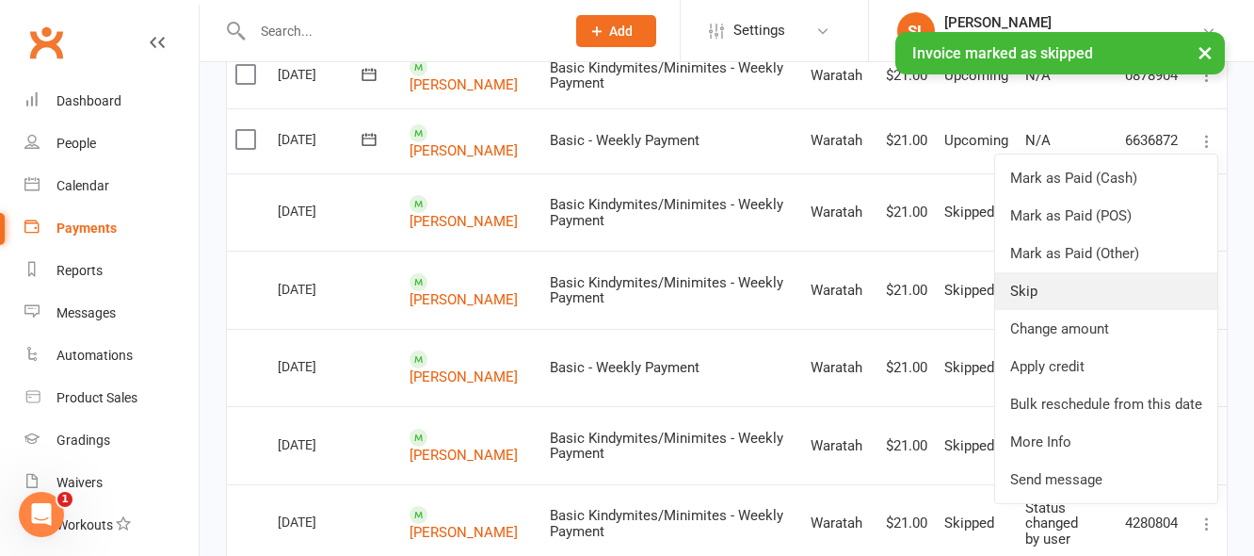
click at [1031, 286] on link "Skip" at bounding box center [1106, 291] width 222 height 38
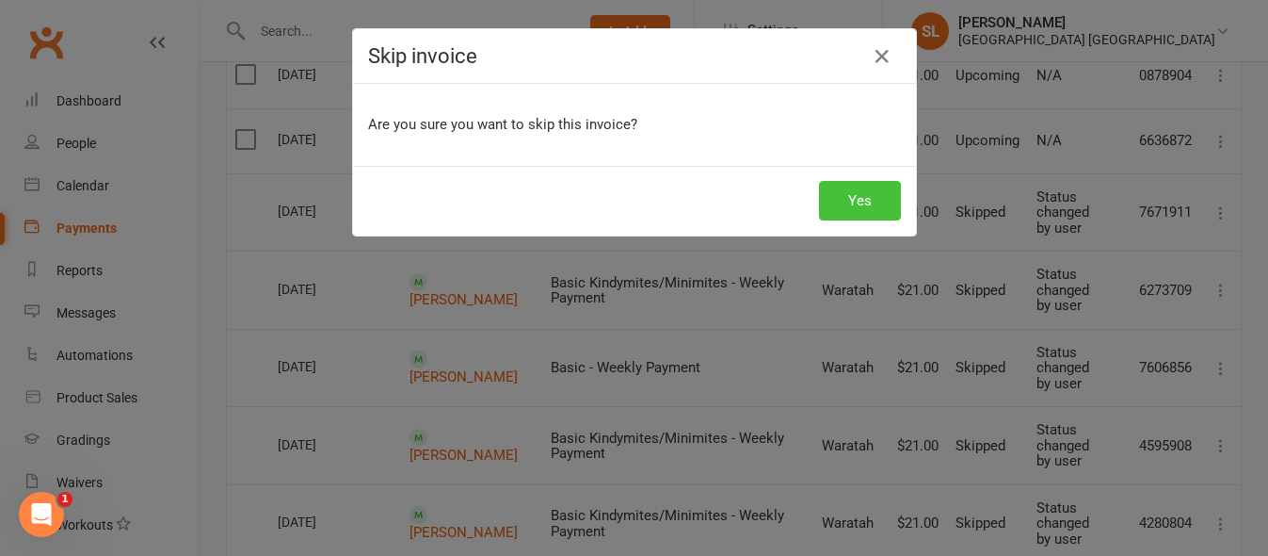
click at [856, 210] on button "Yes" at bounding box center [860, 201] width 82 height 40
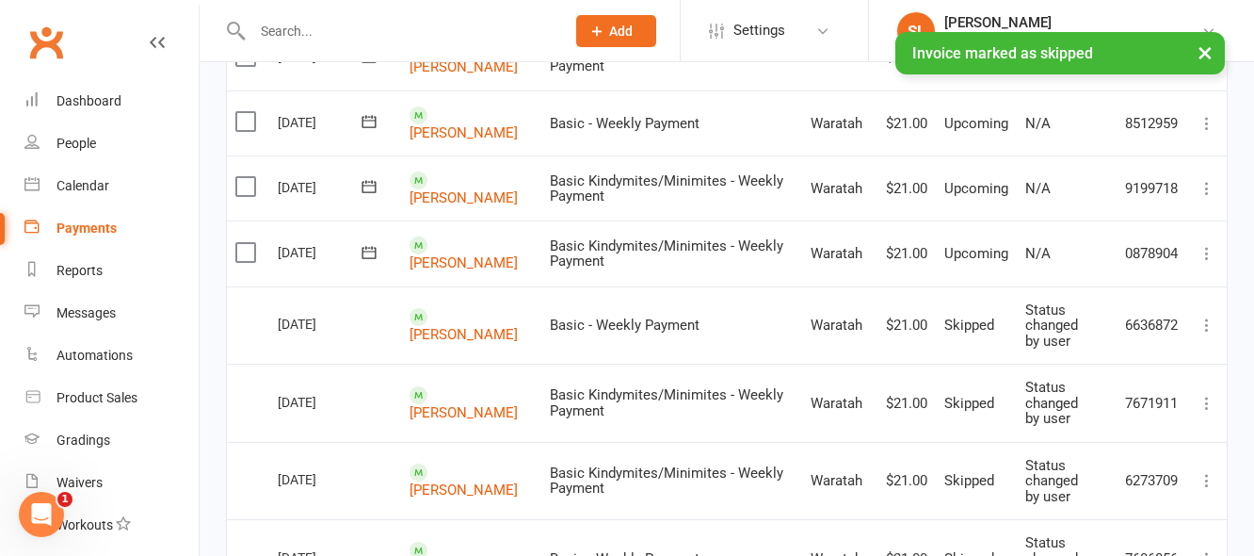
scroll to position [659, 0]
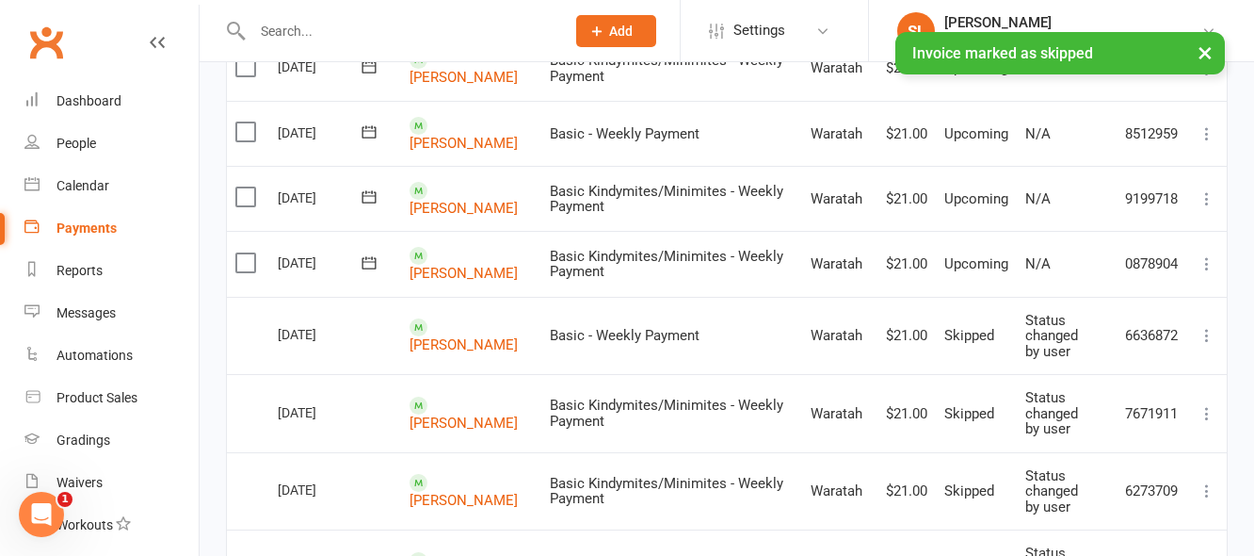
click at [1203, 257] on icon at bounding box center [1207, 263] width 19 height 19
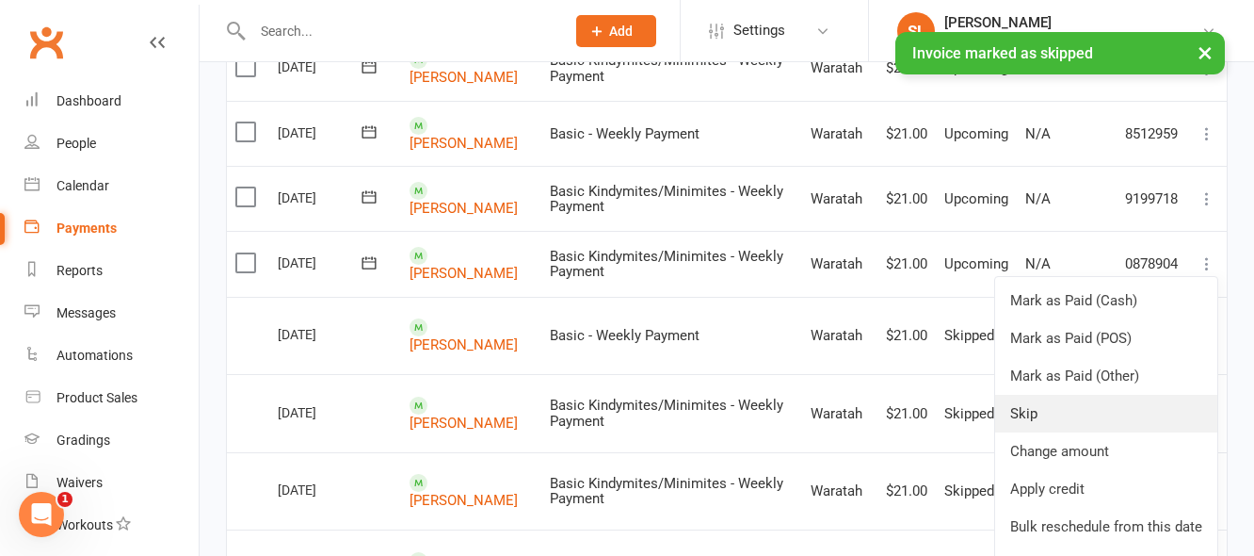
click at [1025, 410] on link "Skip" at bounding box center [1106, 414] width 222 height 38
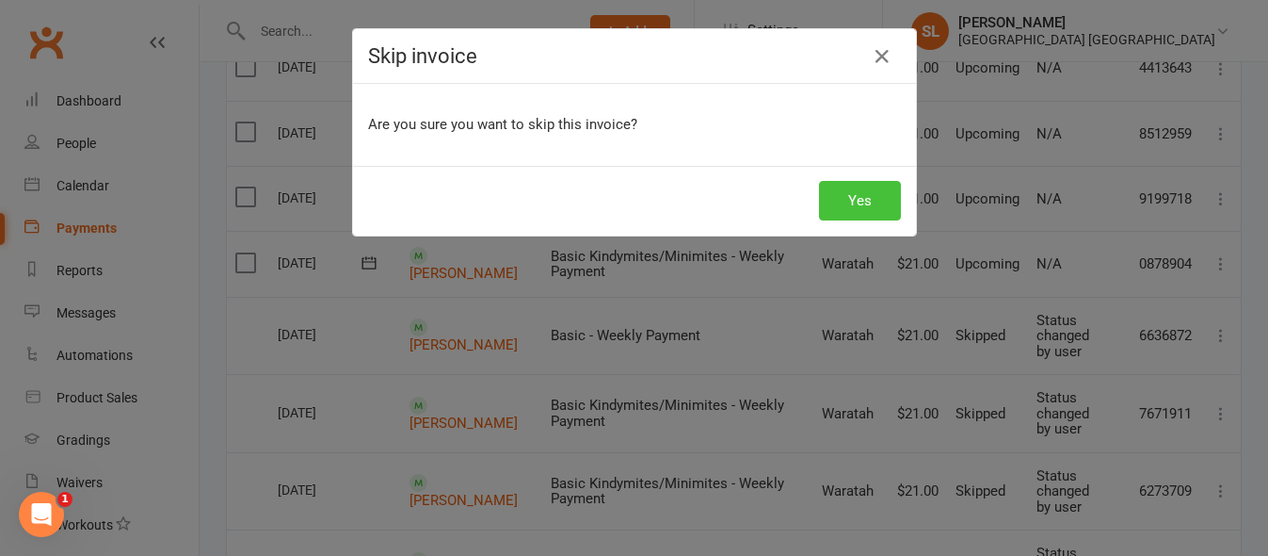
click at [852, 194] on button "Yes" at bounding box center [860, 201] width 82 height 40
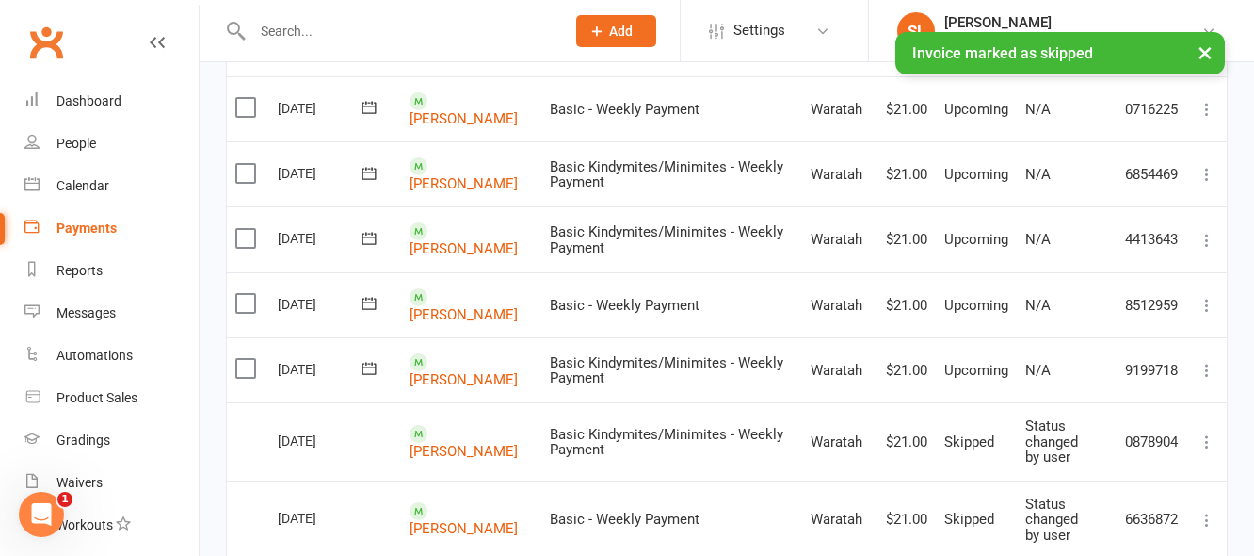
scroll to position [471, 0]
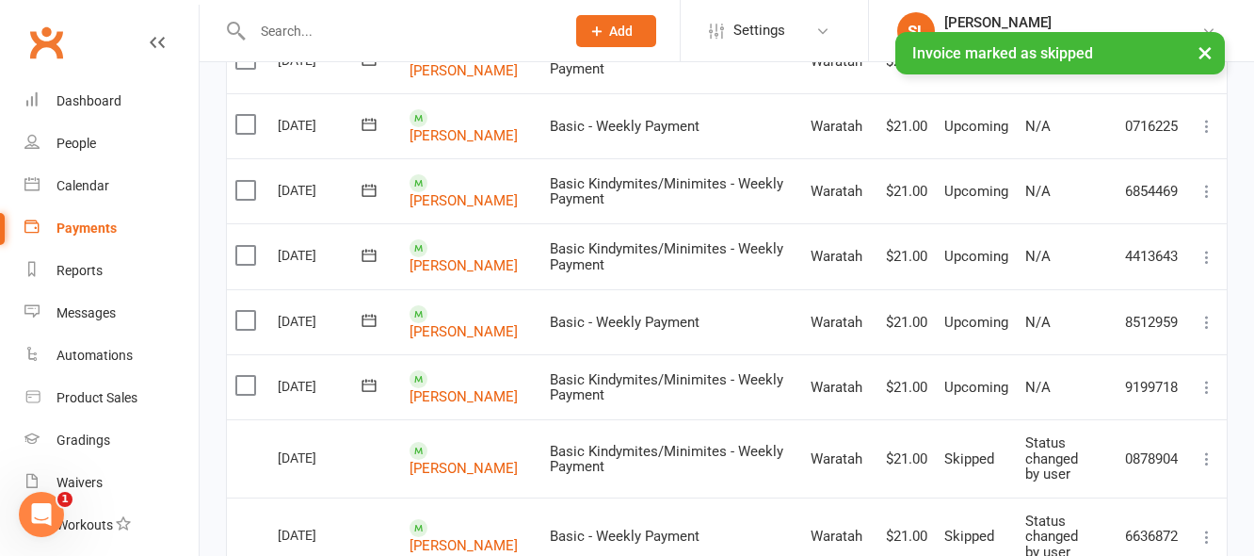
click at [1206, 380] on icon at bounding box center [1207, 387] width 19 height 19
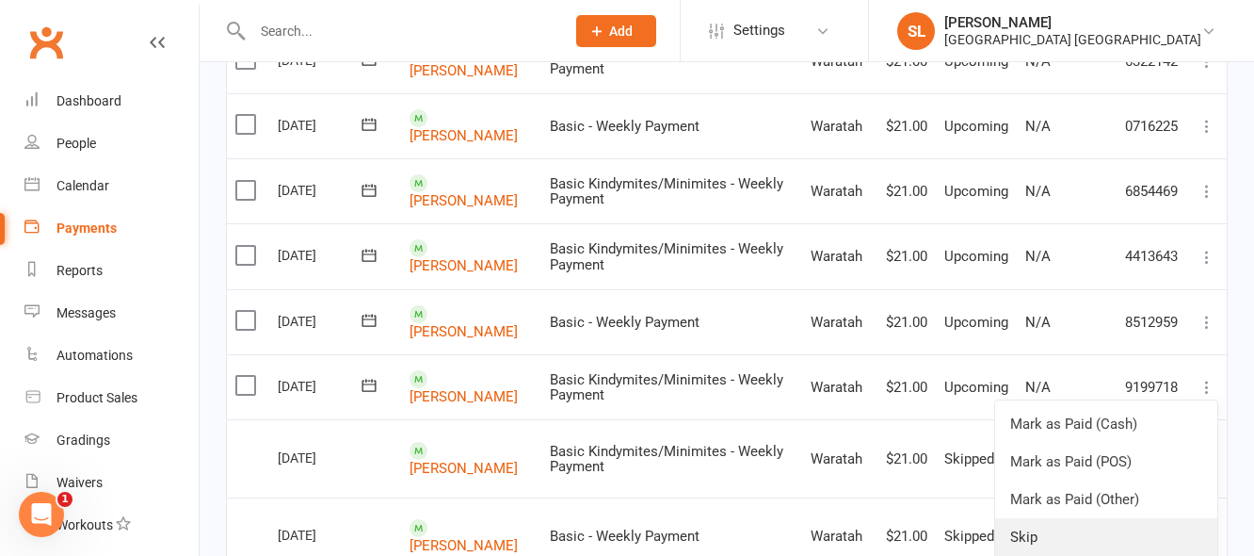
click at [1018, 533] on link "Skip" at bounding box center [1106, 537] width 222 height 38
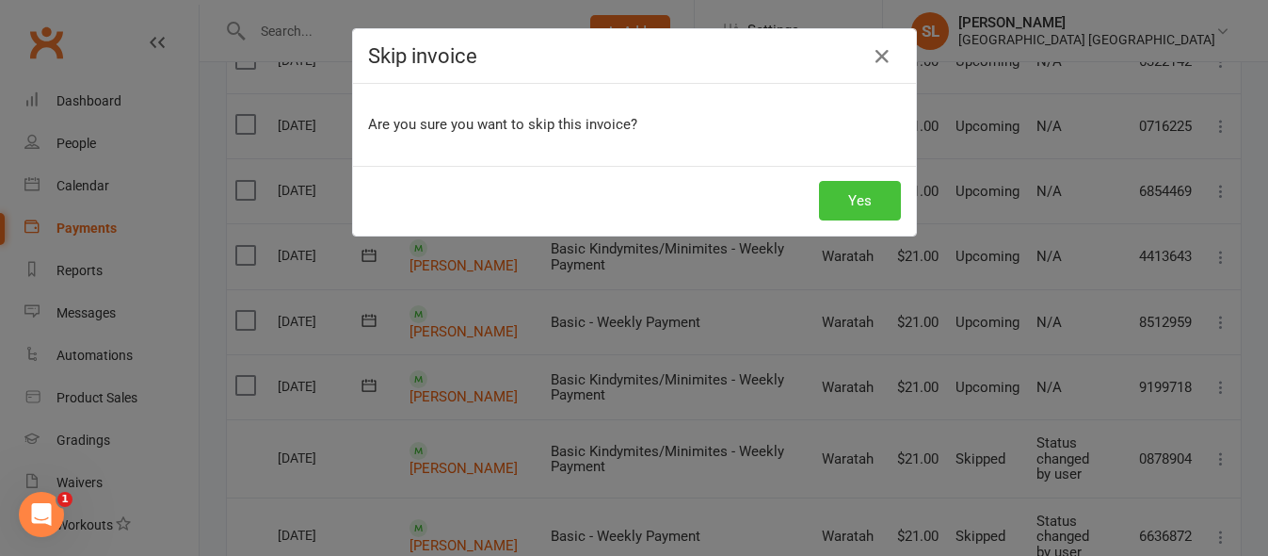
click at [871, 187] on button "Yes" at bounding box center [860, 201] width 82 height 40
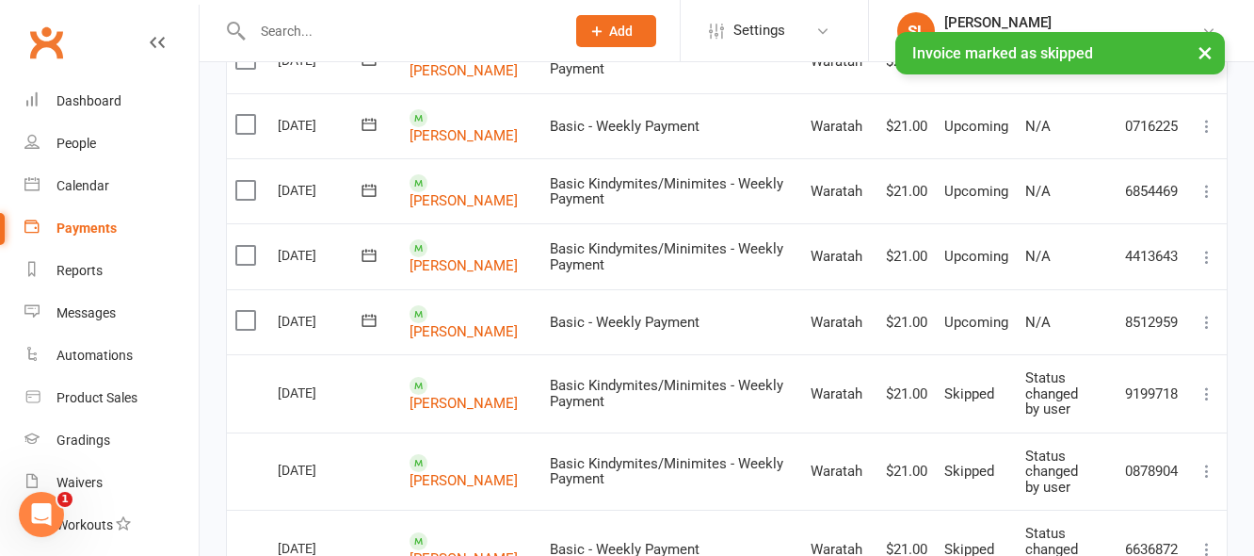
click at [1204, 313] on icon at bounding box center [1207, 322] width 19 height 19
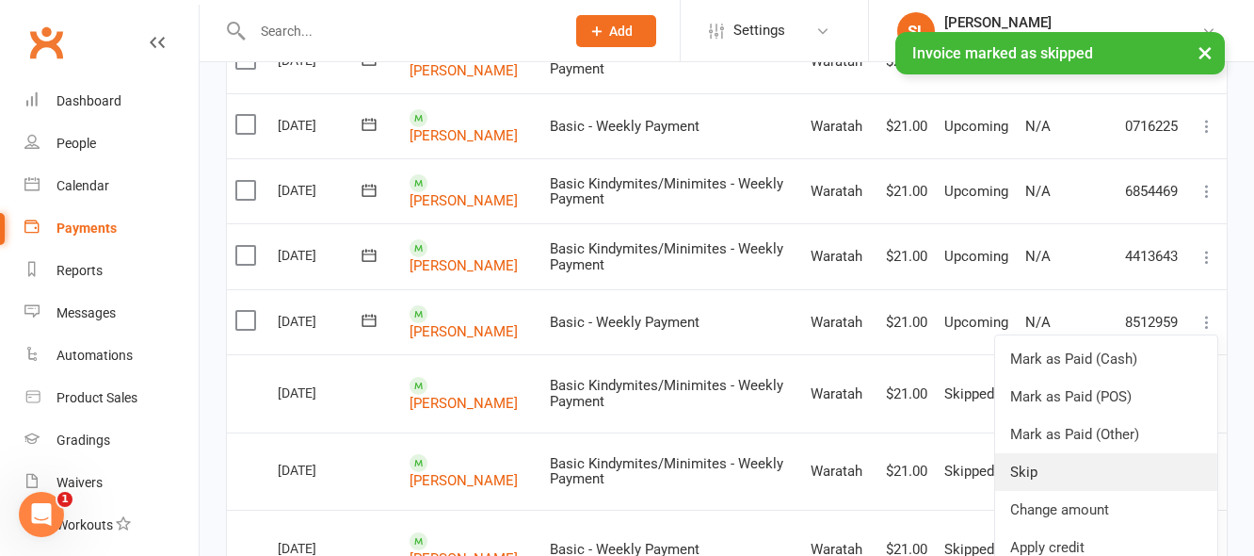
click at [1027, 464] on link "Skip" at bounding box center [1106, 472] width 222 height 38
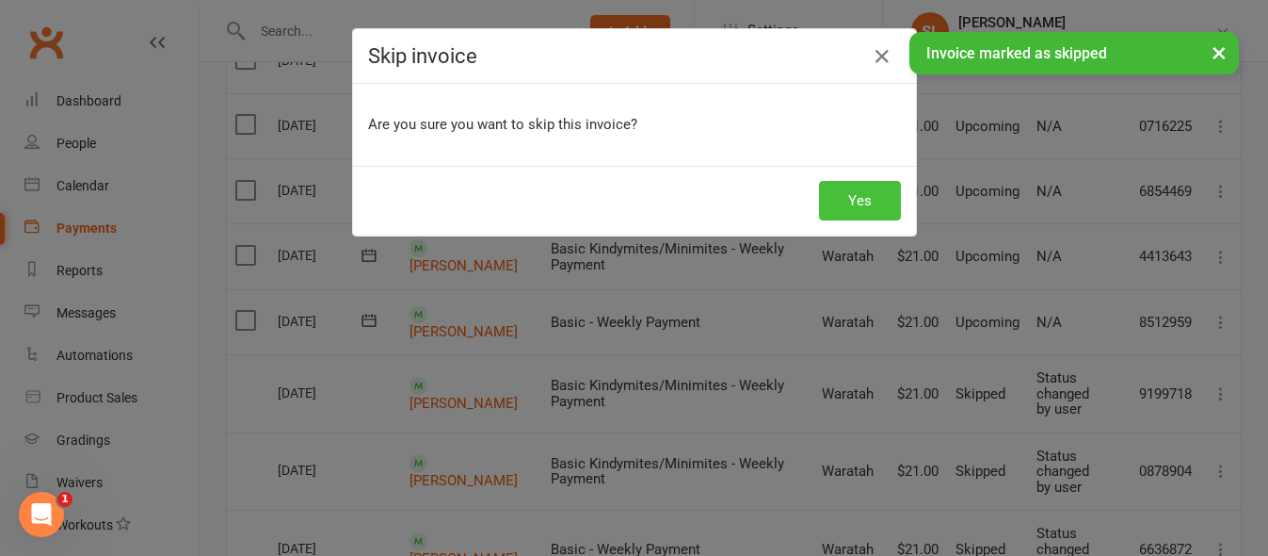
click at [877, 206] on button "Yes" at bounding box center [860, 201] width 82 height 40
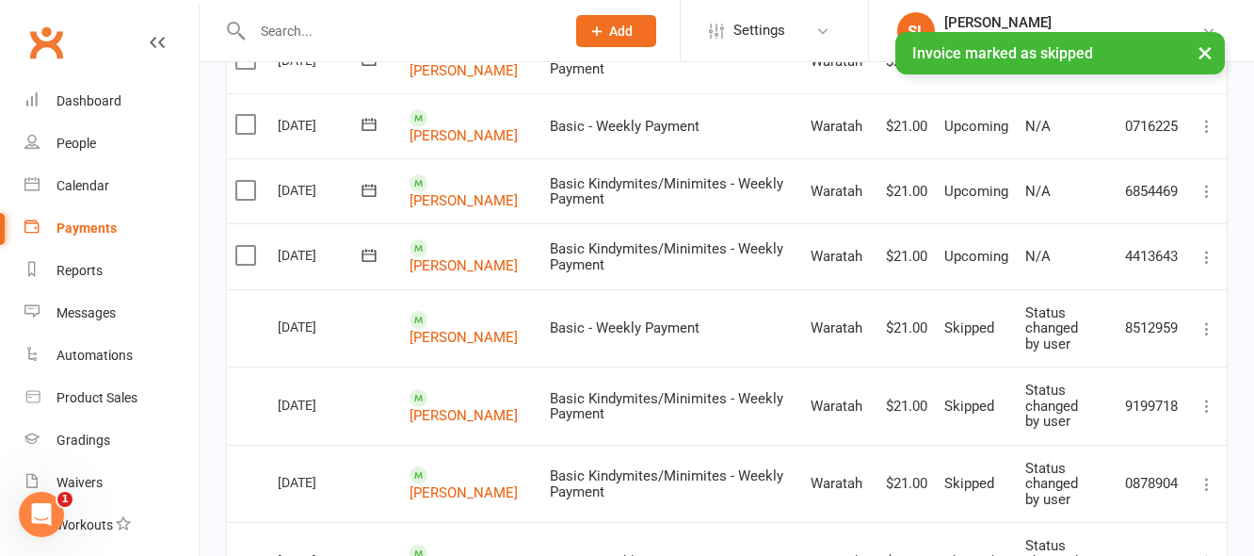
click at [1207, 250] on icon at bounding box center [1207, 257] width 19 height 19
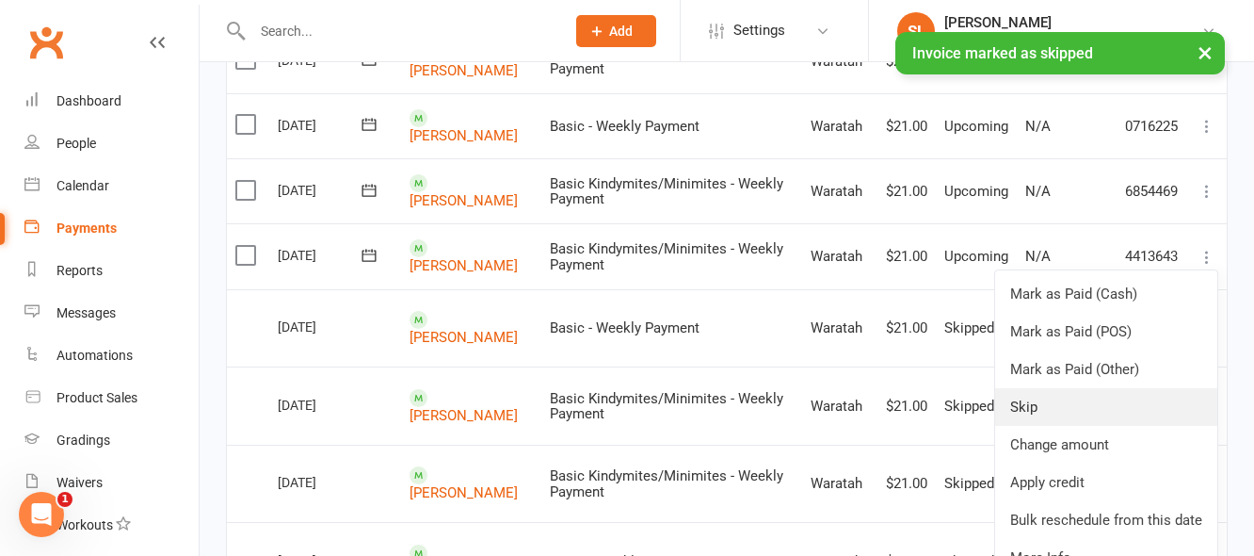
click at [1026, 402] on link "Skip" at bounding box center [1106, 407] width 222 height 38
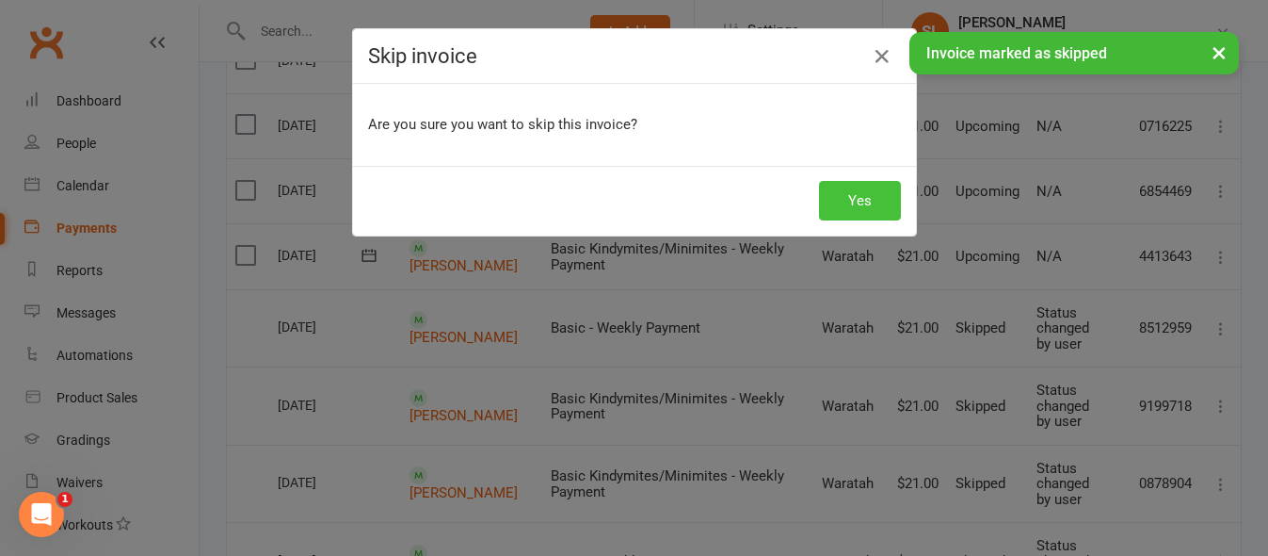
click at [856, 198] on button "Yes" at bounding box center [860, 201] width 82 height 40
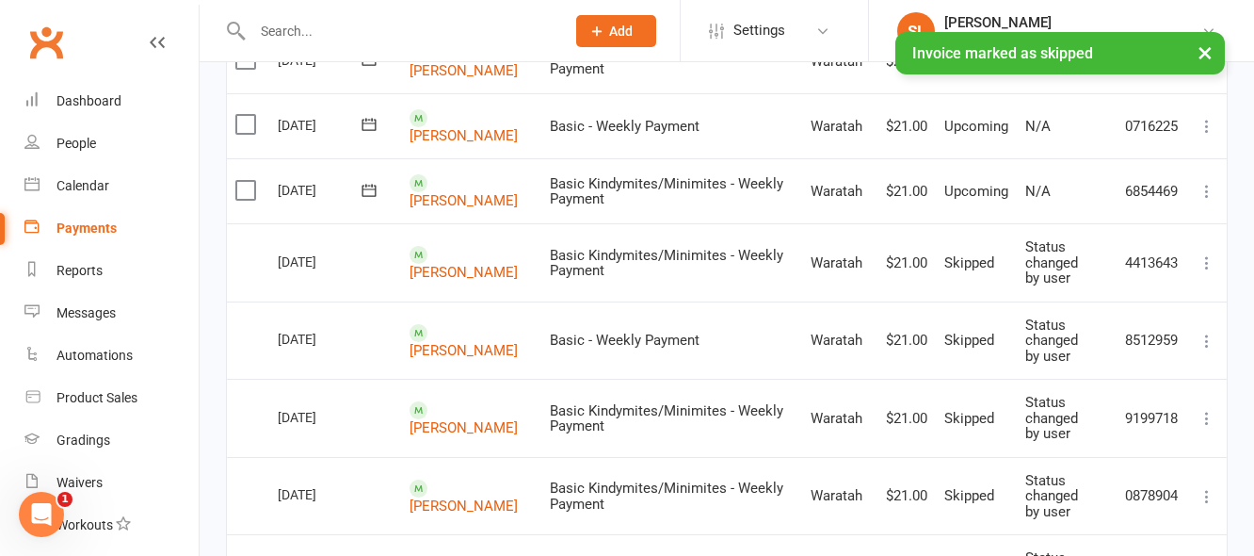
click at [1207, 185] on icon at bounding box center [1207, 191] width 19 height 19
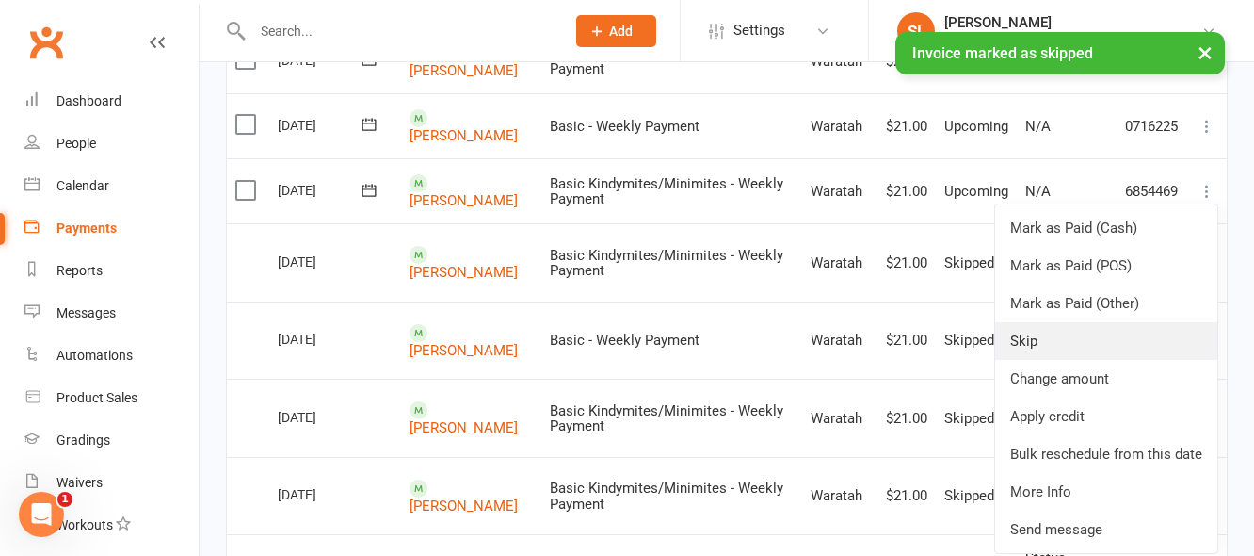
click at [1025, 336] on link "Skip" at bounding box center [1106, 341] width 222 height 38
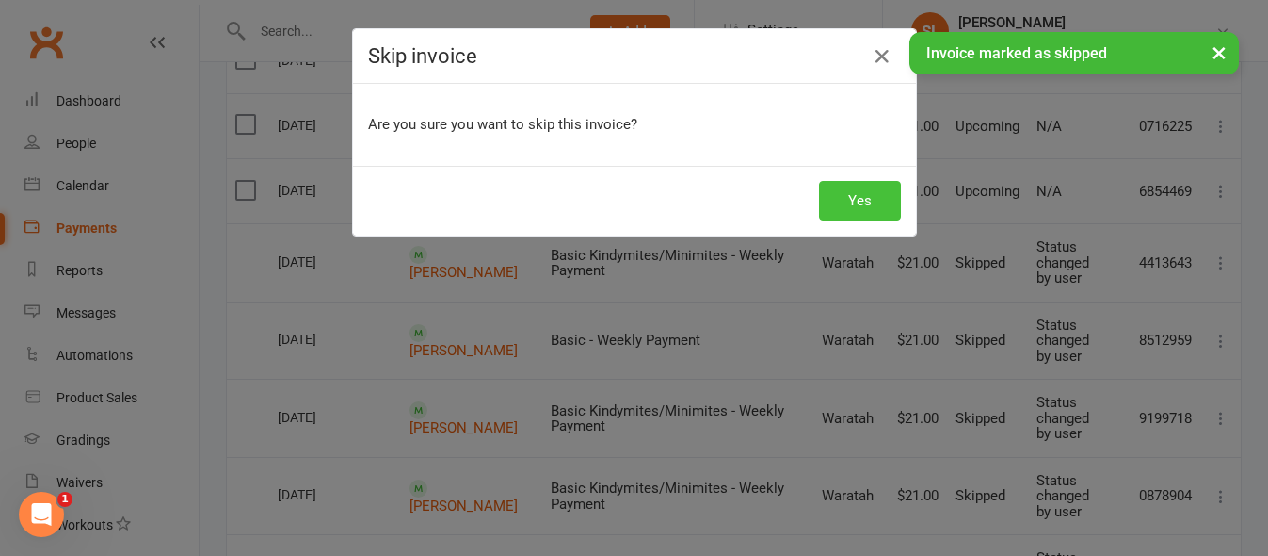
click at [864, 195] on button "Yes" at bounding box center [860, 201] width 82 height 40
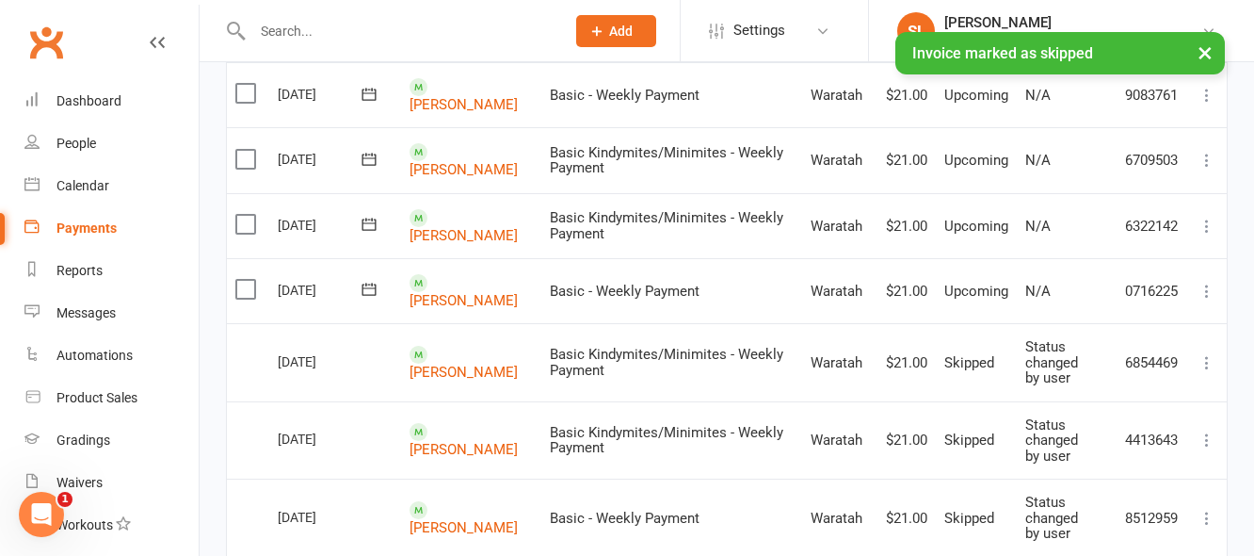
scroll to position [282, 0]
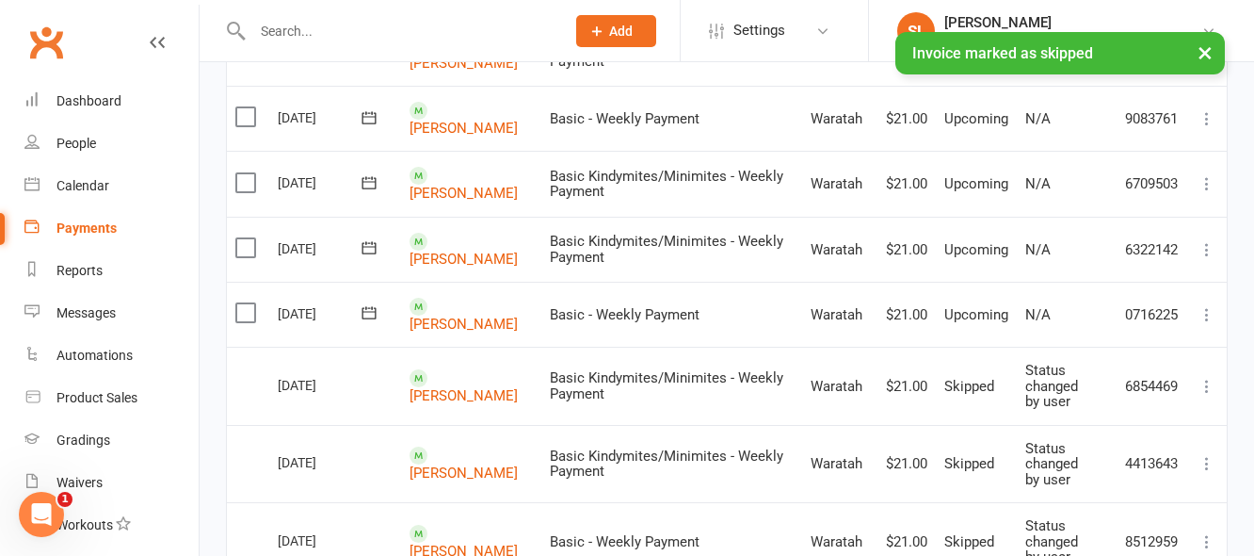
click at [1205, 308] on icon at bounding box center [1207, 314] width 19 height 19
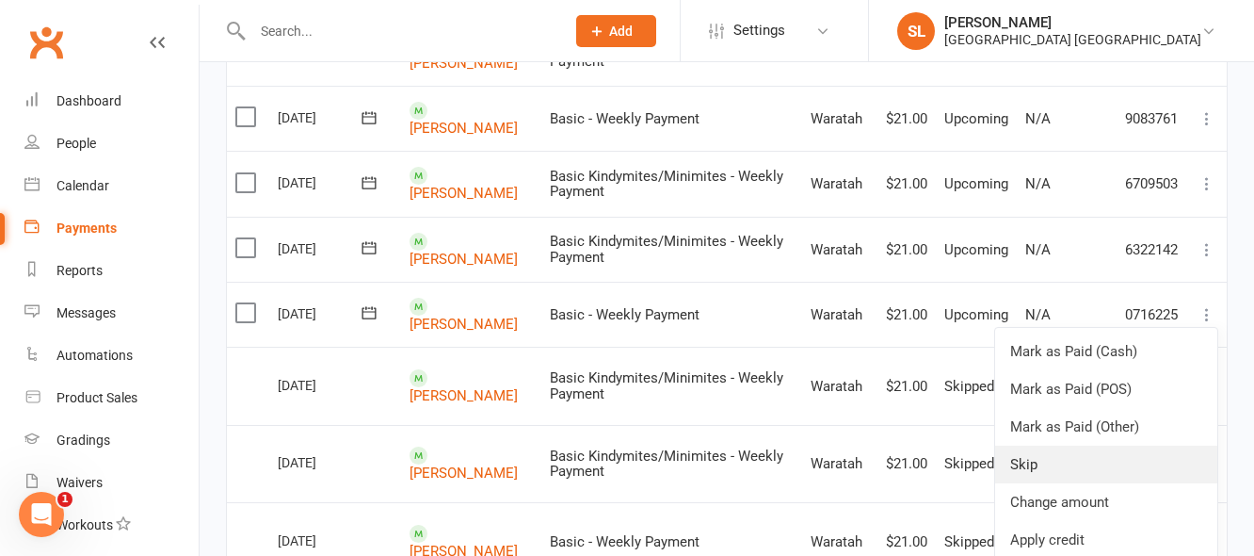
click at [1018, 462] on link "Skip" at bounding box center [1106, 464] width 222 height 38
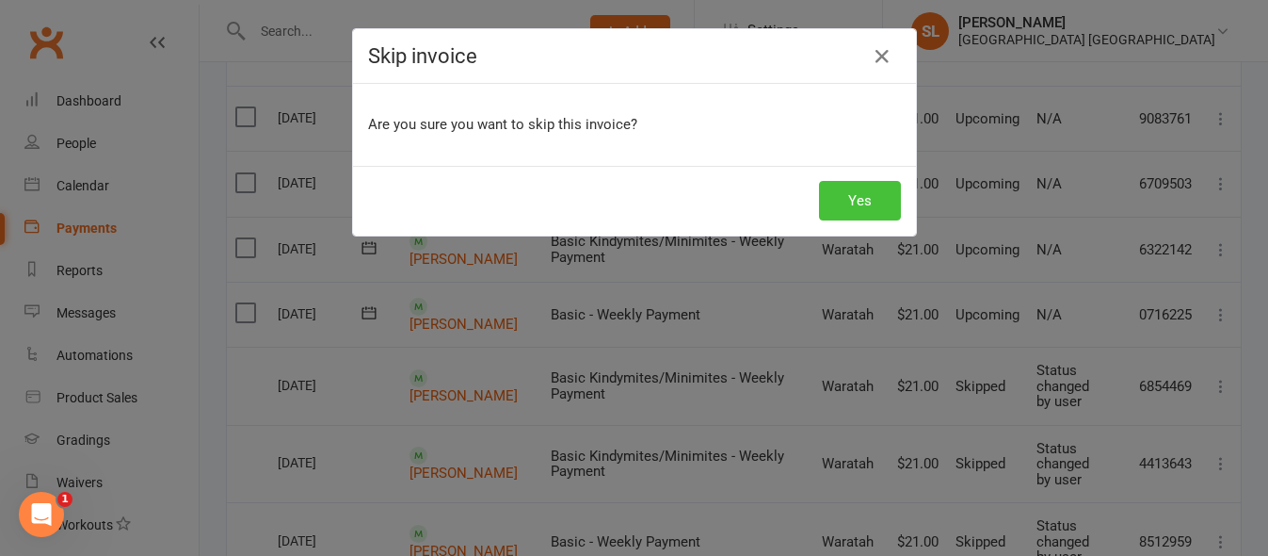
click at [867, 192] on button "Yes" at bounding box center [860, 201] width 82 height 40
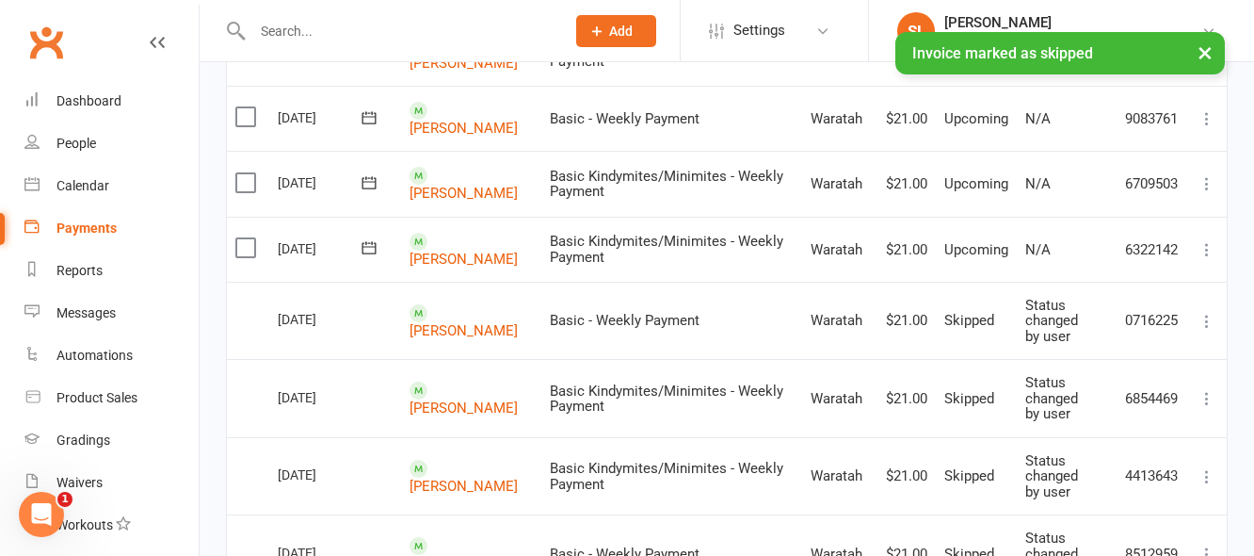
click at [1202, 242] on icon at bounding box center [1207, 249] width 19 height 19
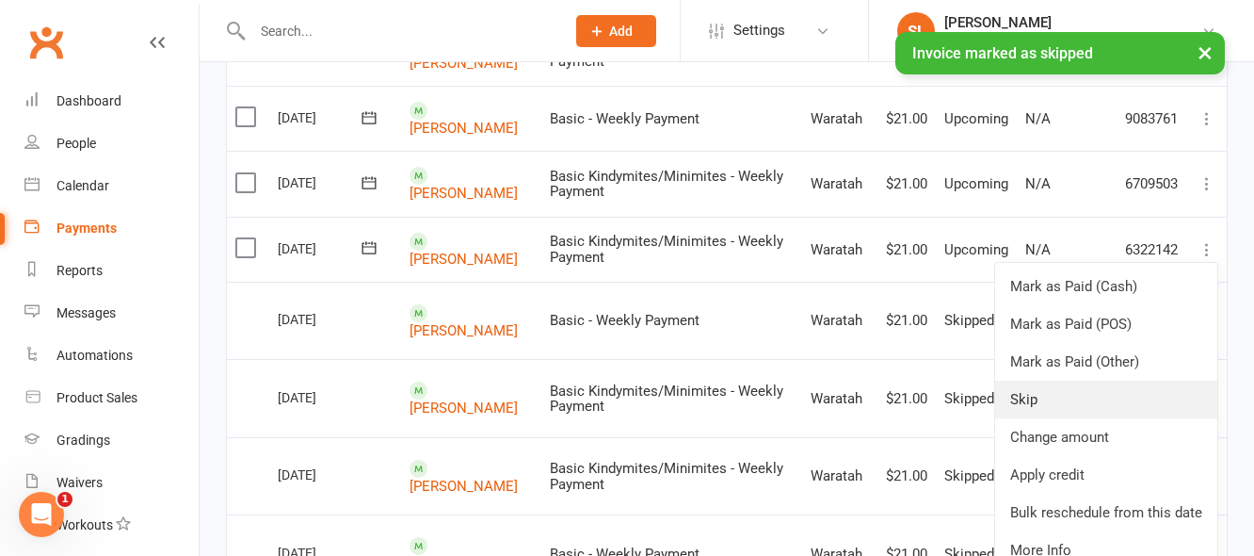
click at [1022, 395] on link "Skip" at bounding box center [1106, 399] width 222 height 38
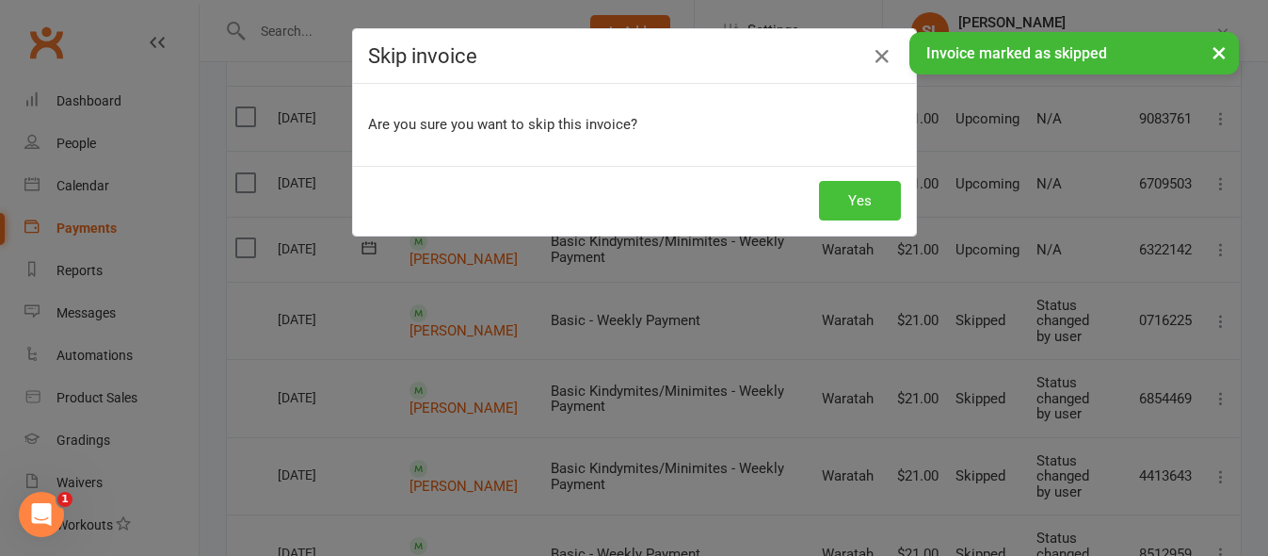
click at [866, 189] on button "Yes" at bounding box center [860, 201] width 82 height 40
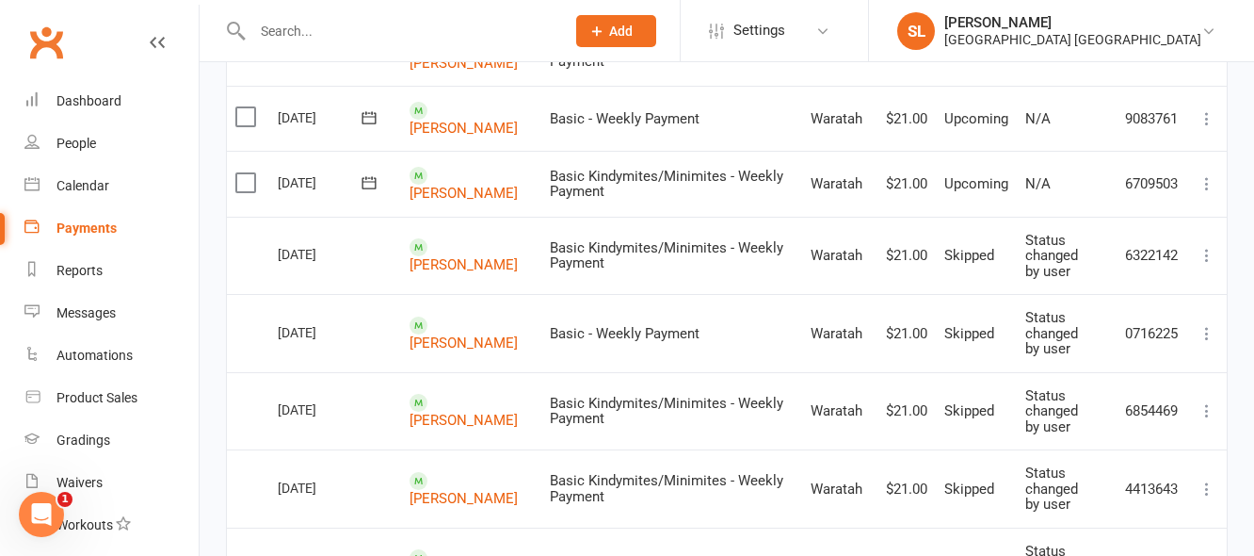
click at [400, 22] on input "text" at bounding box center [399, 31] width 305 height 26
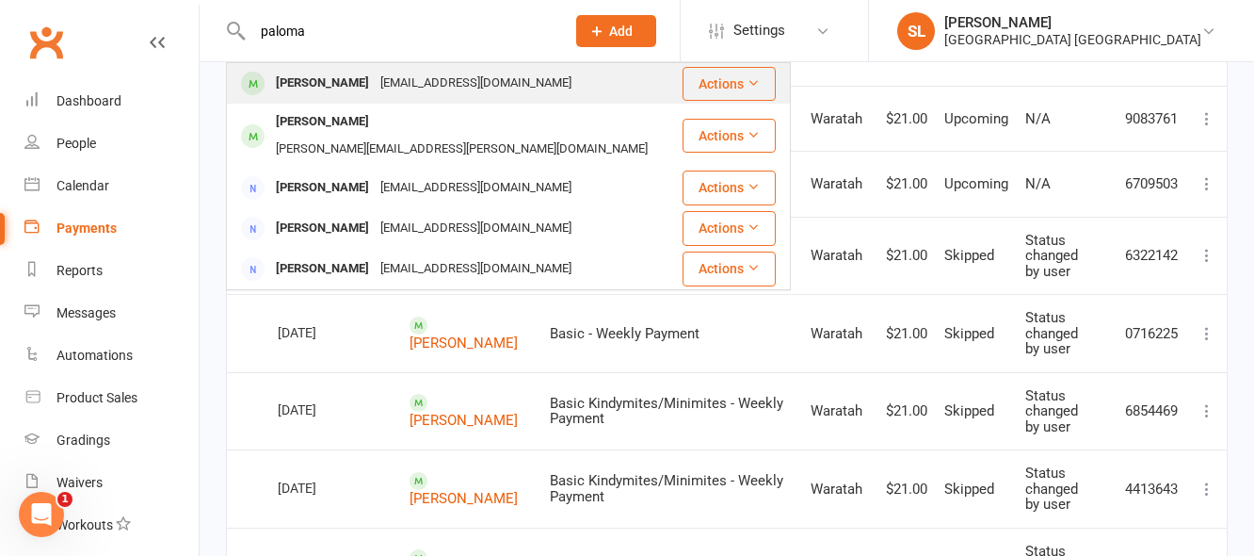
type input "paloma"
click at [338, 83] on div "Paloma Kirchner" at bounding box center [322, 83] width 105 height 27
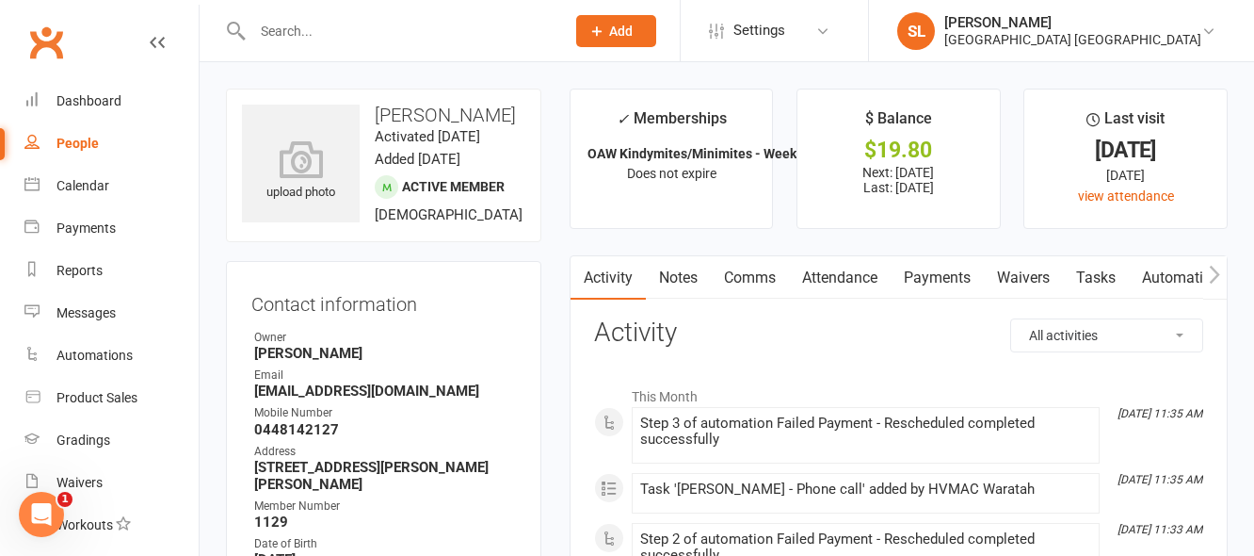
click at [925, 276] on link "Payments" at bounding box center [937, 277] width 93 height 43
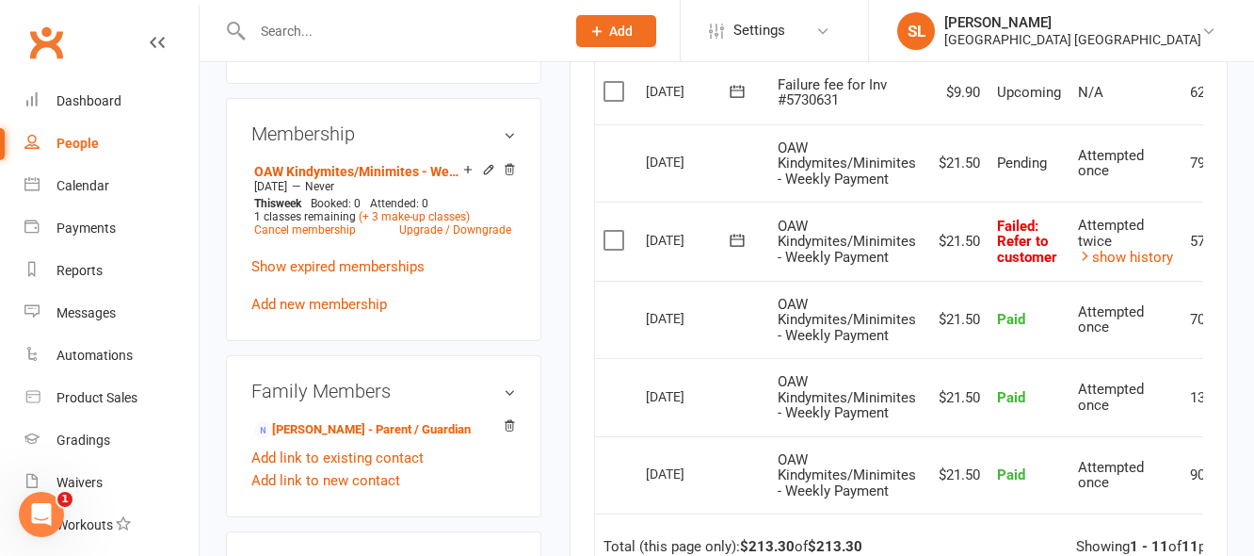
scroll to position [942, 0]
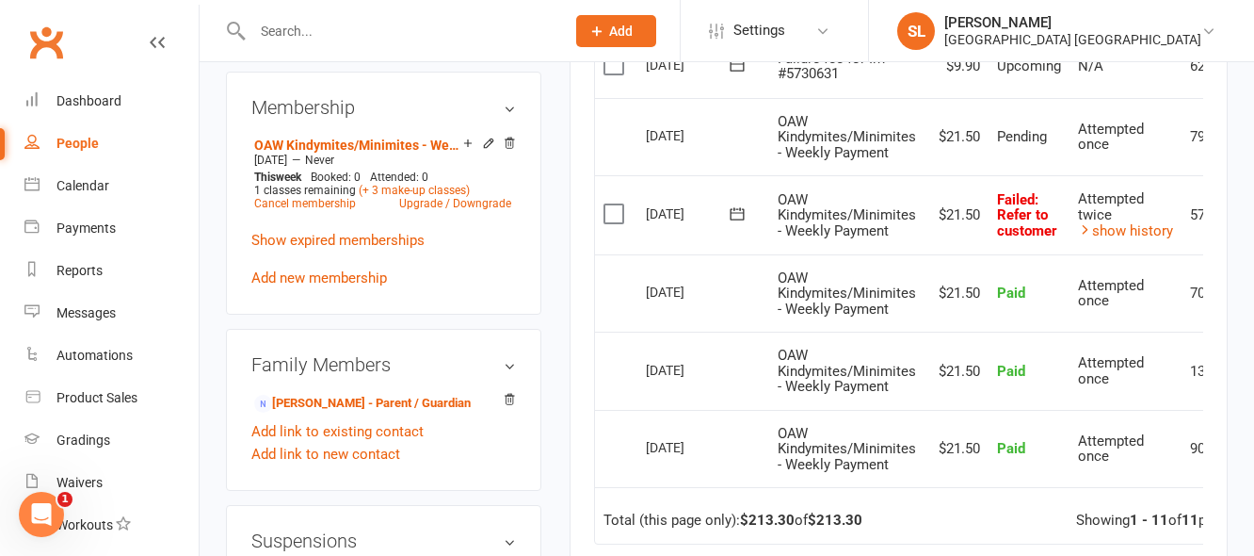
click at [312, 30] on input "text" at bounding box center [399, 31] width 305 height 26
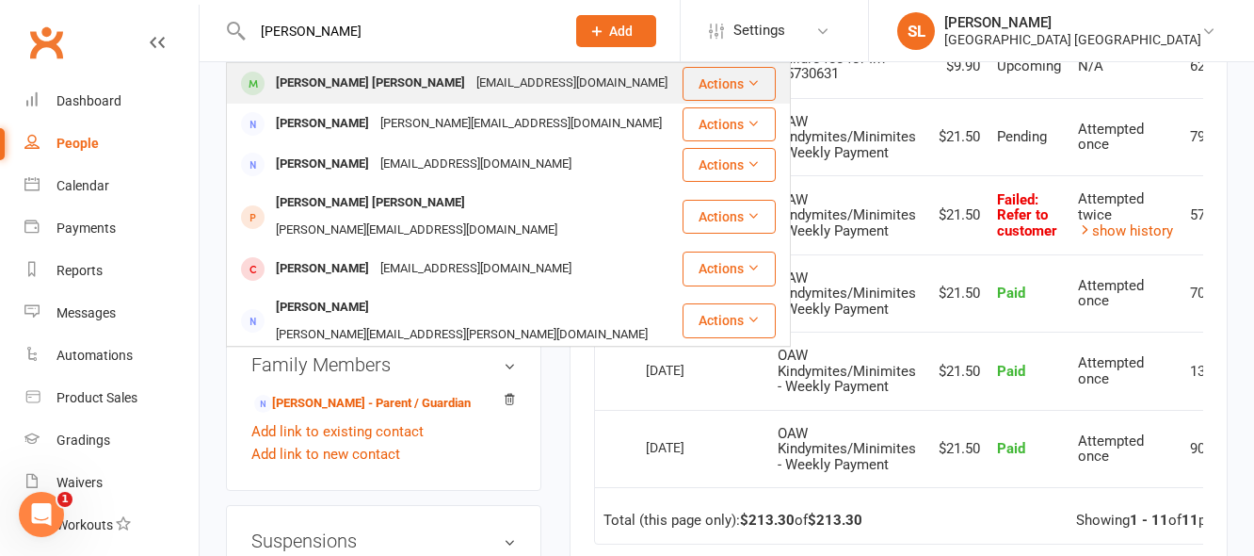
type input "akshanth"
click at [360, 79] on div "Akshanth Johan Arul Ananthan" at bounding box center [370, 83] width 201 height 27
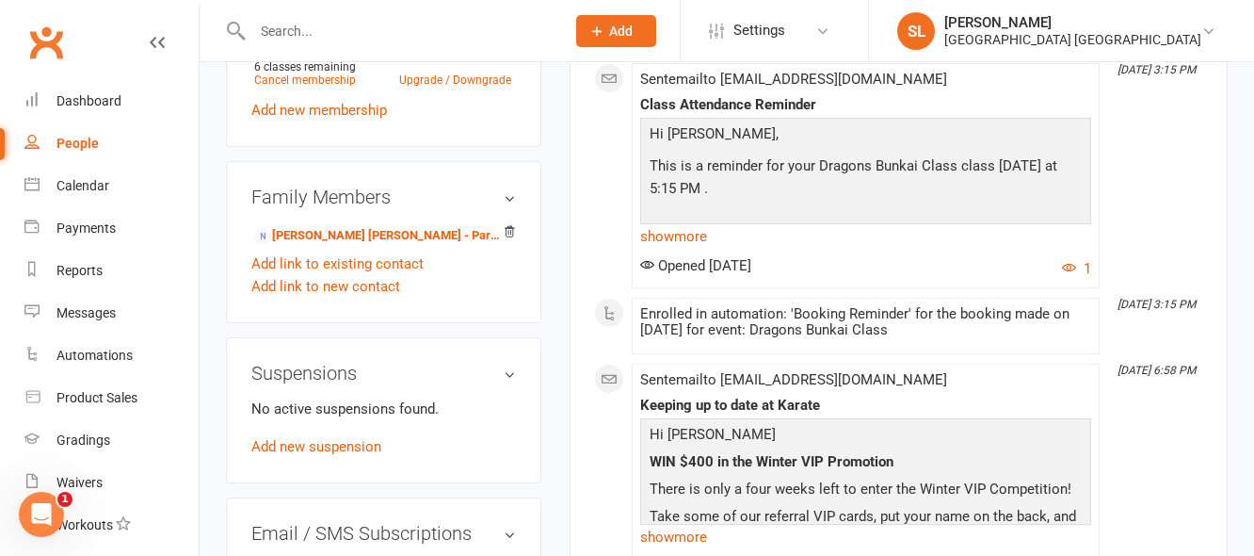
scroll to position [1130, 0]
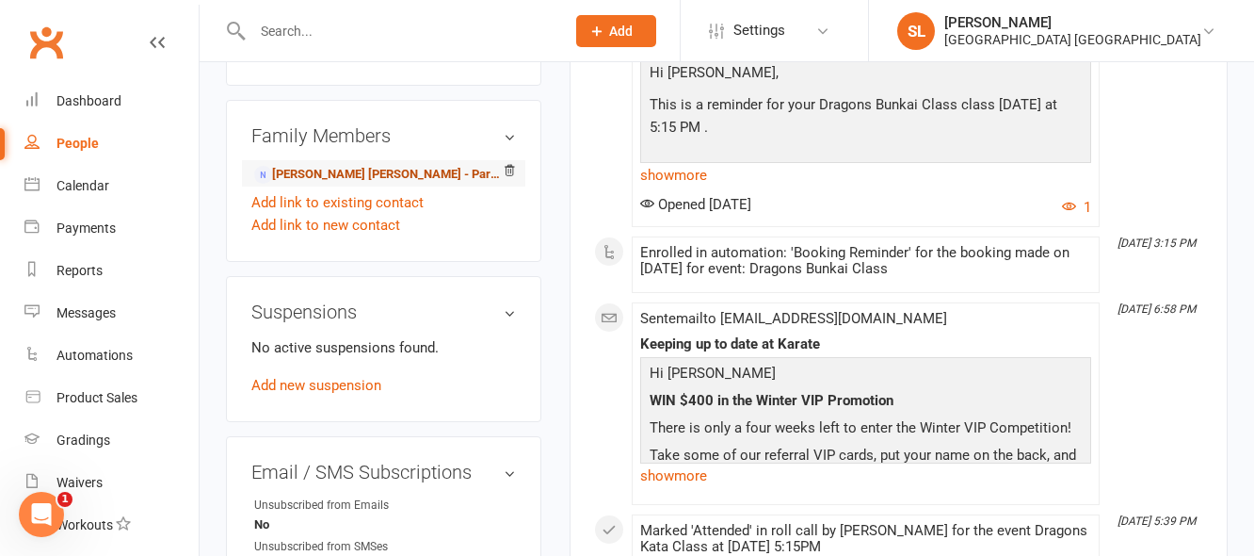
click at [324, 185] on link "Preethi Arul Ananthan - Parent / Guardian" at bounding box center [380, 175] width 252 height 20
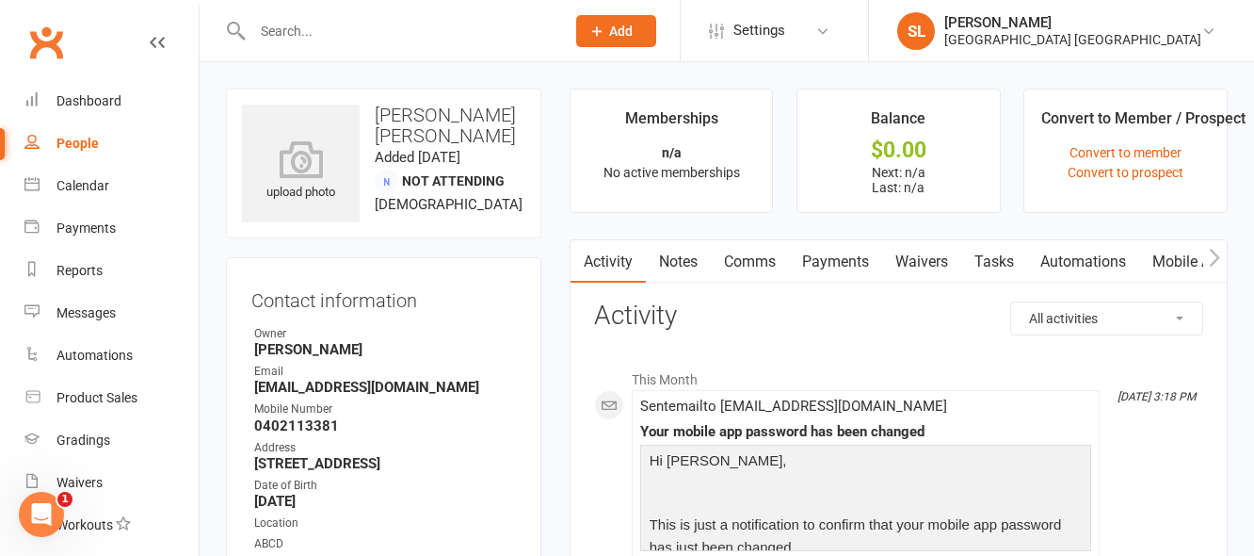
click at [1184, 255] on link "Mobile App" at bounding box center [1190, 261] width 102 height 43
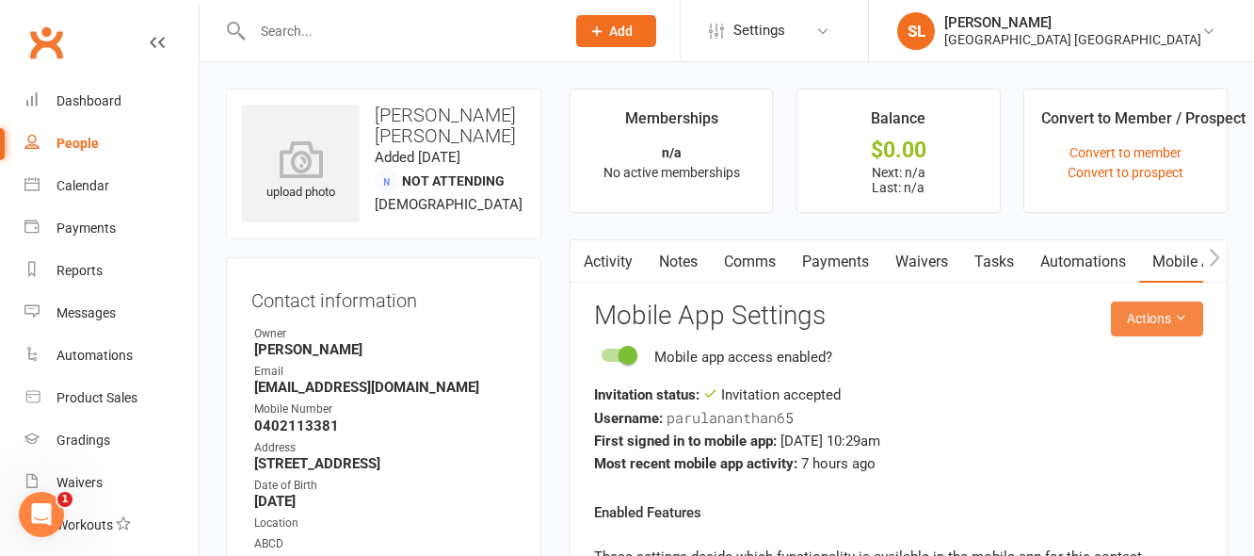
click at [1147, 318] on button "Actions" at bounding box center [1157, 318] width 92 height 34
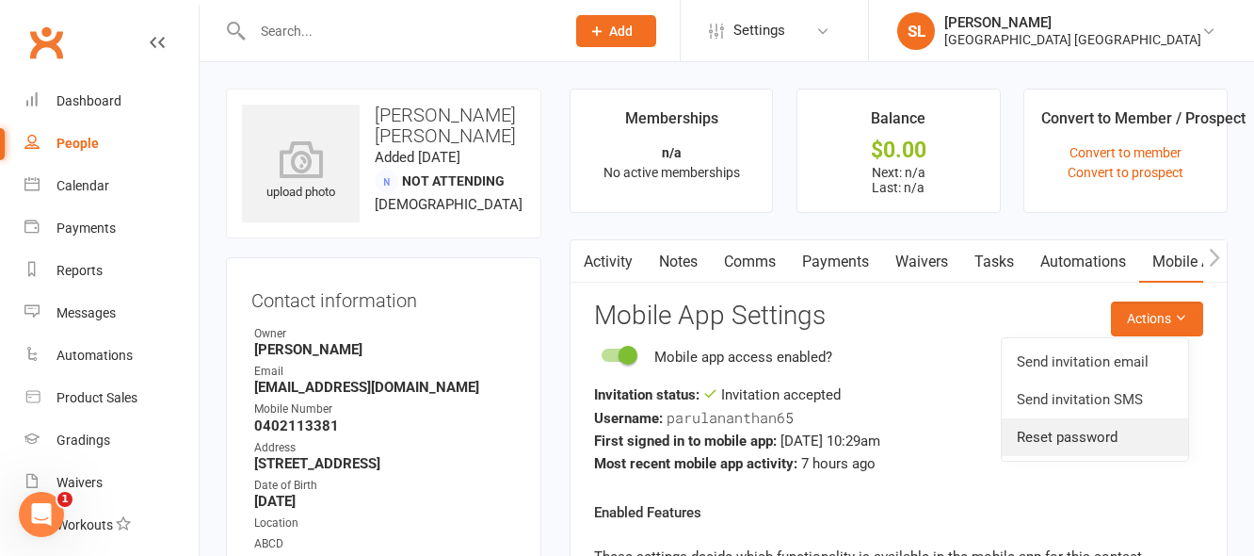
click at [1091, 434] on link "Reset password" at bounding box center [1095, 437] width 186 height 38
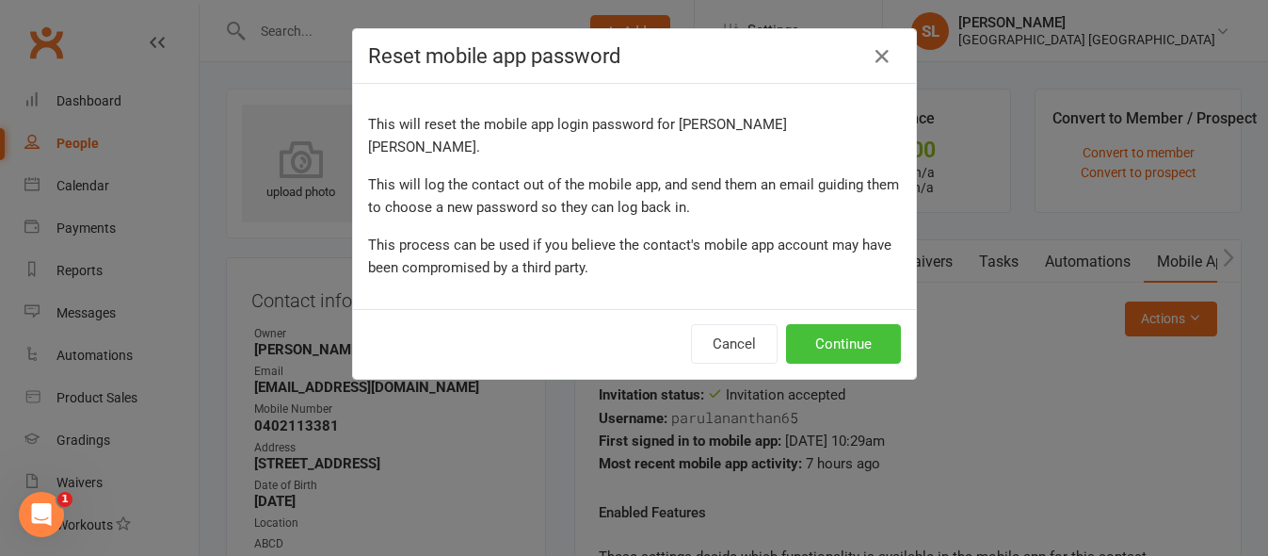
click at [855, 324] on button "Continue" at bounding box center [843, 344] width 115 height 40
